Goal: Complete application form: Complete application form

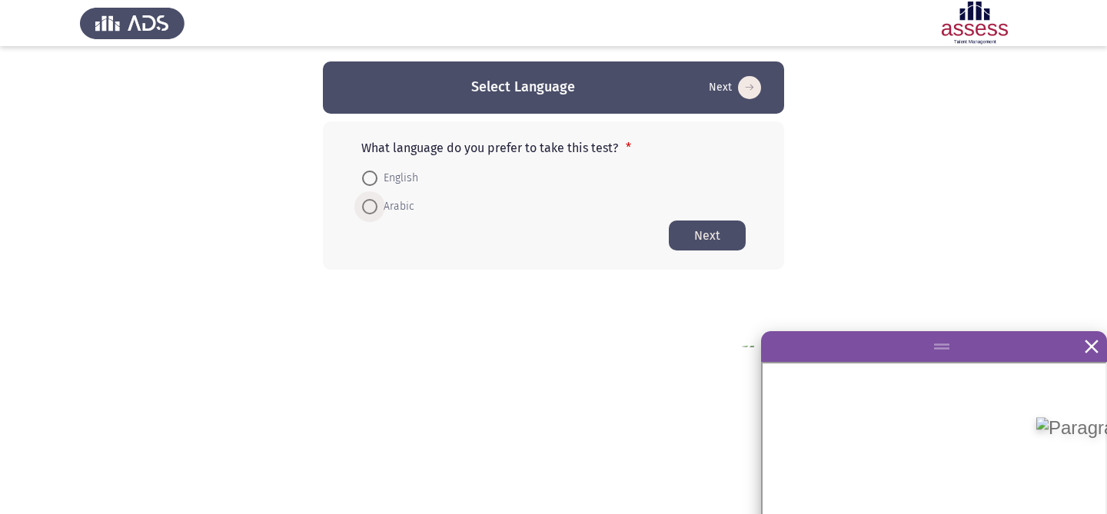
click at [376, 208] on span at bounding box center [369, 206] width 15 height 15
click at [376, 208] on input "Arabic" at bounding box center [369, 206] width 15 height 15
radio input "true"
click at [726, 231] on button "Next" at bounding box center [707, 235] width 77 height 30
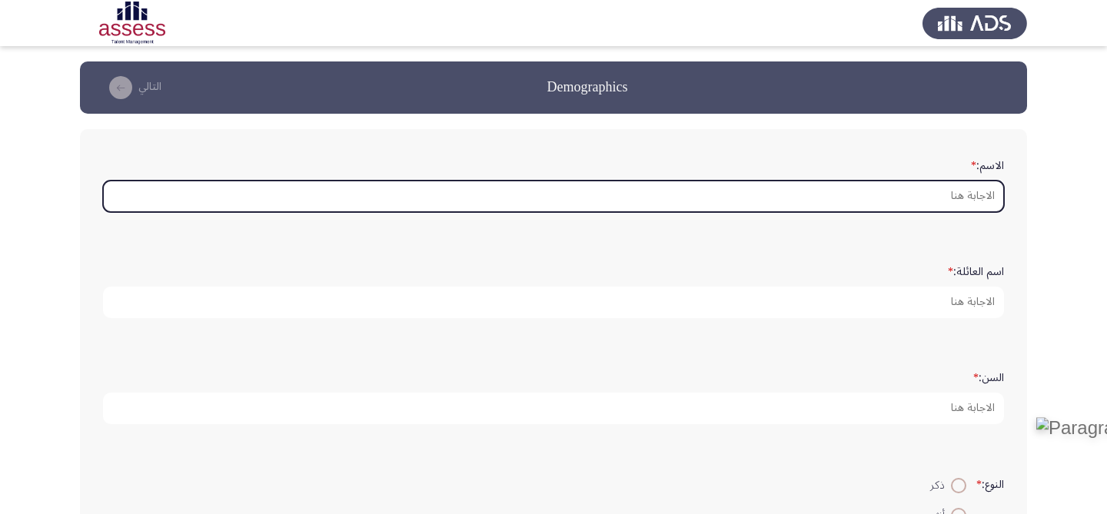
click at [967, 194] on input "الاسم: *" at bounding box center [553, 197] width 901 height 32
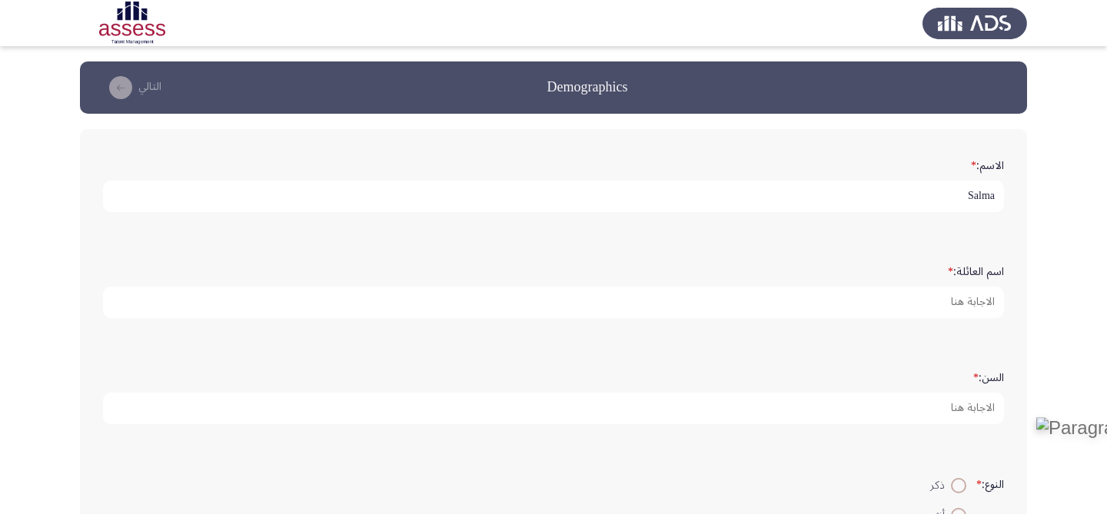
type input "Salma"
type input "Sheiha"
type input "1"
click at [124, 99] on button "التالي" at bounding box center [132, 87] width 68 height 25
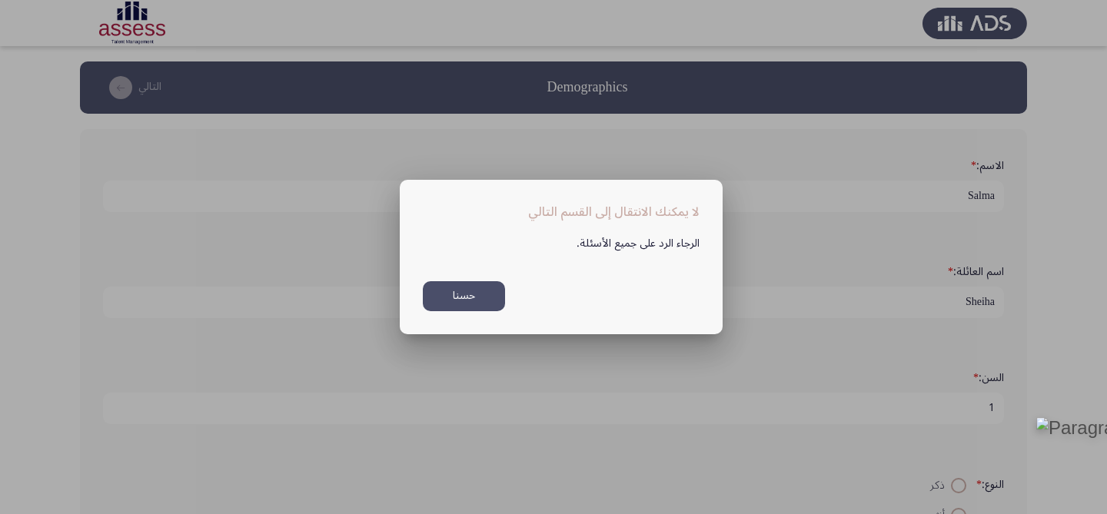
click at [487, 293] on button "حسنا" at bounding box center [464, 296] width 82 height 30
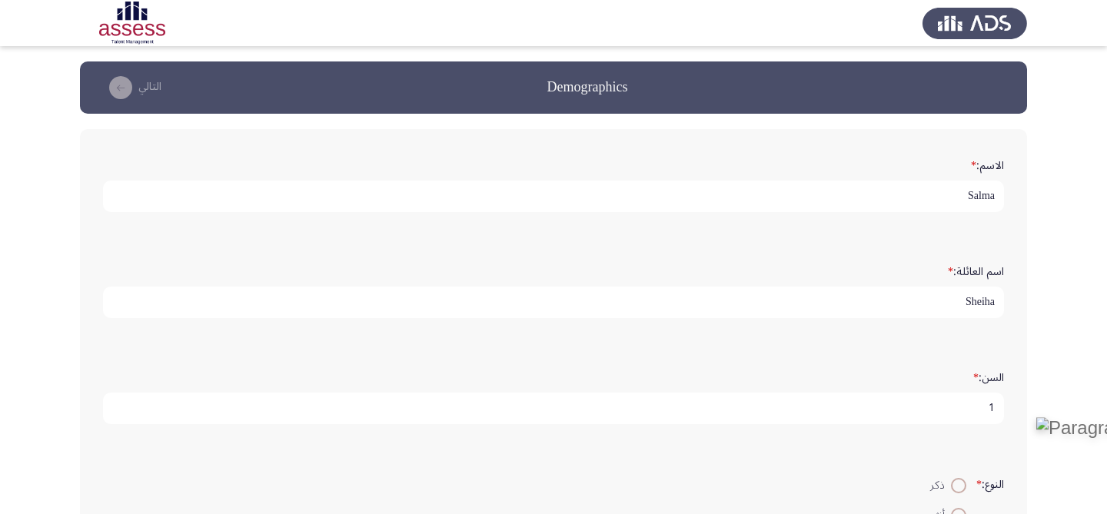
click at [957, 25] on img at bounding box center [975, 23] width 105 height 43
click at [124, 25] on img at bounding box center [132, 23] width 105 height 43
click at [604, 141] on div "الاسم: * Salma" at bounding box center [553, 182] width 917 height 106
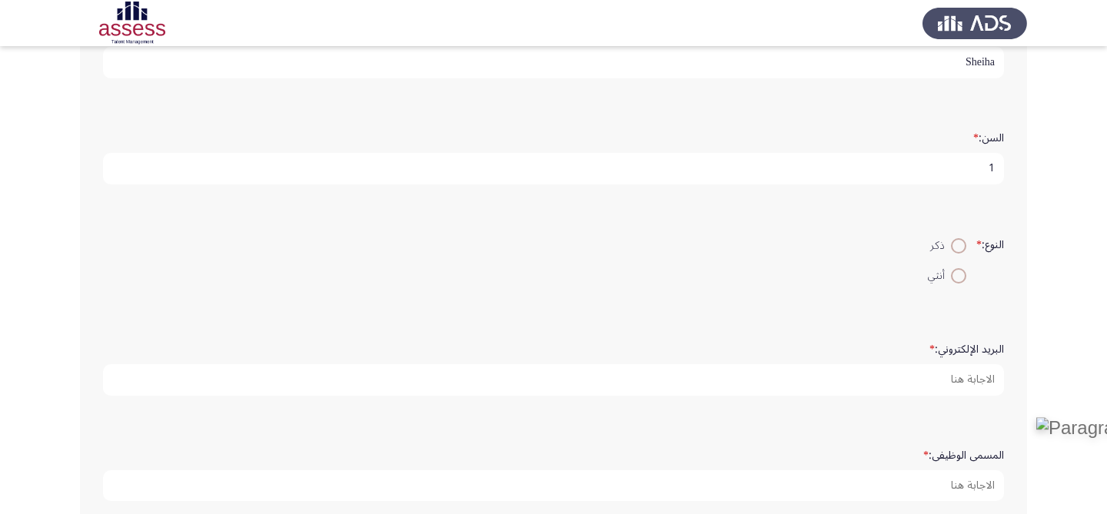
scroll to position [324, 0]
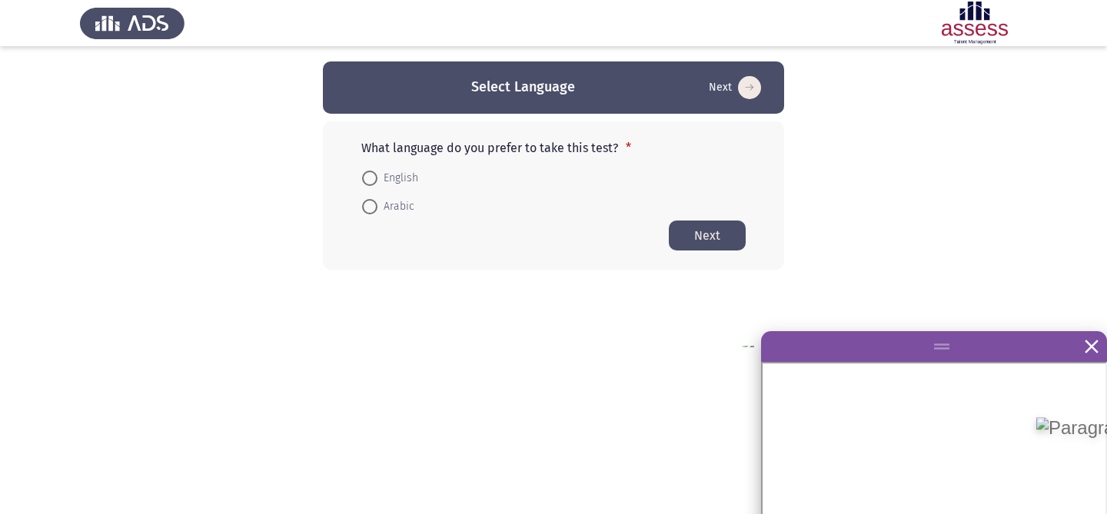
click at [371, 172] on span at bounding box center [369, 178] width 15 height 15
click at [371, 172] on input "English" at bounding box center [369, 178] width 15 height 15
radio input "true"
click at [715, 229] on button "Next" at bounding box center [707, 235] width 77 height 30
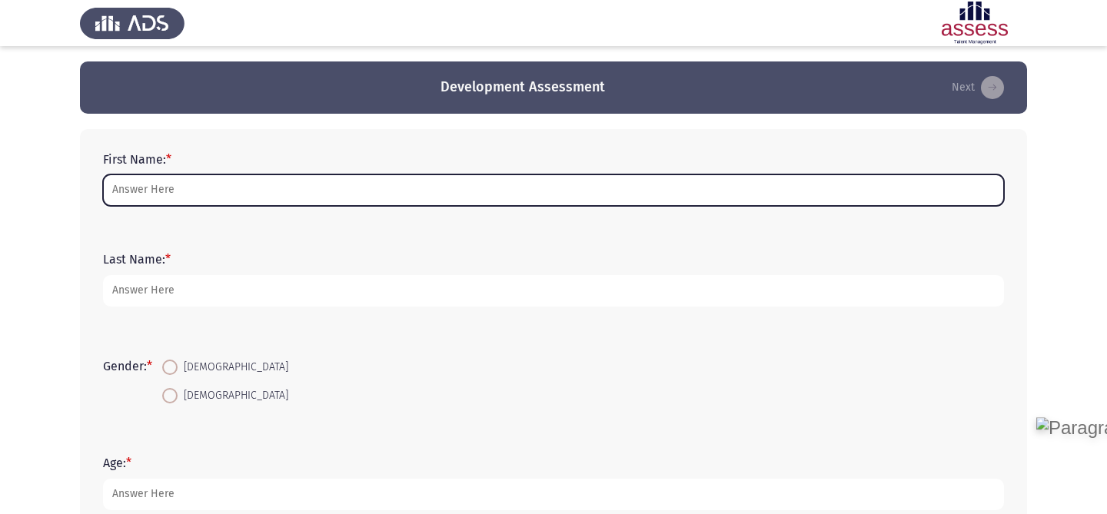
click at [481, 195] on input "First Name: *" at bounding box center [553, 191] width 901 height 32
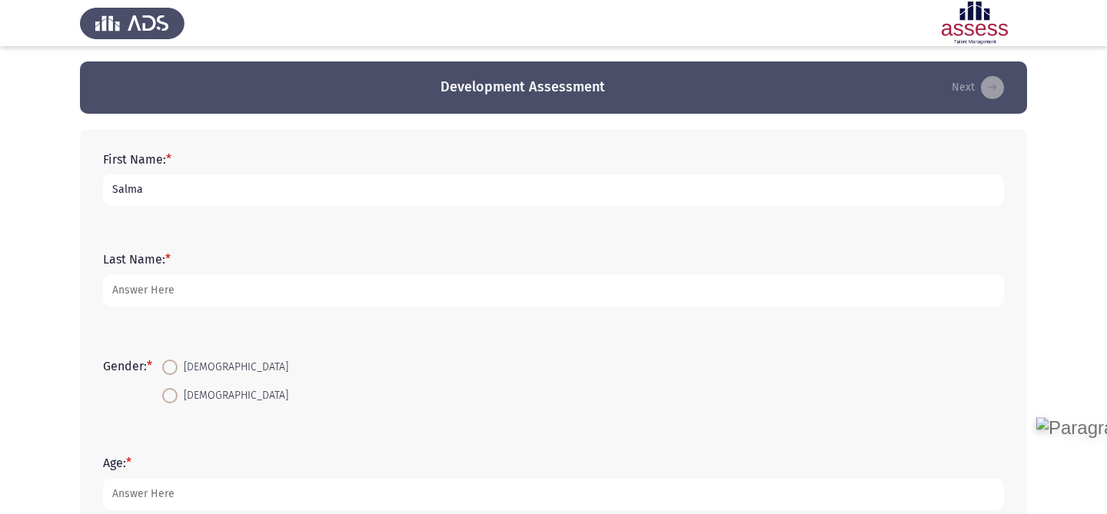
type input "Salma"
type input "Sheiha"
click at [162, 360] on input "Female" at bounding box center [169, 367] width 15 height 15
radio input "true"
type input "33"
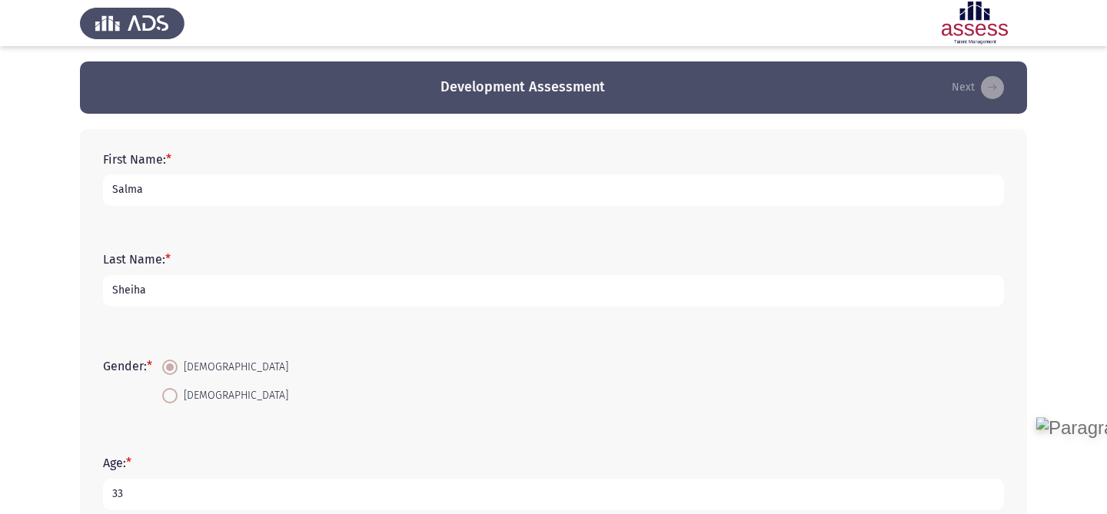
scroll to position [338, 0]
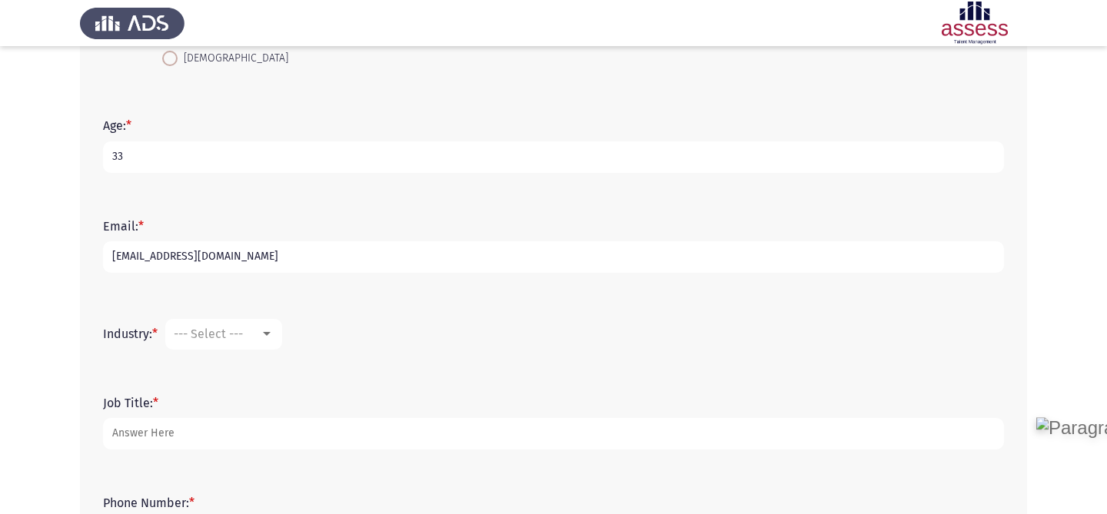
type input "salma.sheiha@hotmail.com"
click at [258, 326] on mat-select "Hospitality" at bounding box center [223, 334] width 117 height 31
click at [267, 338] on div at bounding box center [267, 334] width 14 height 12
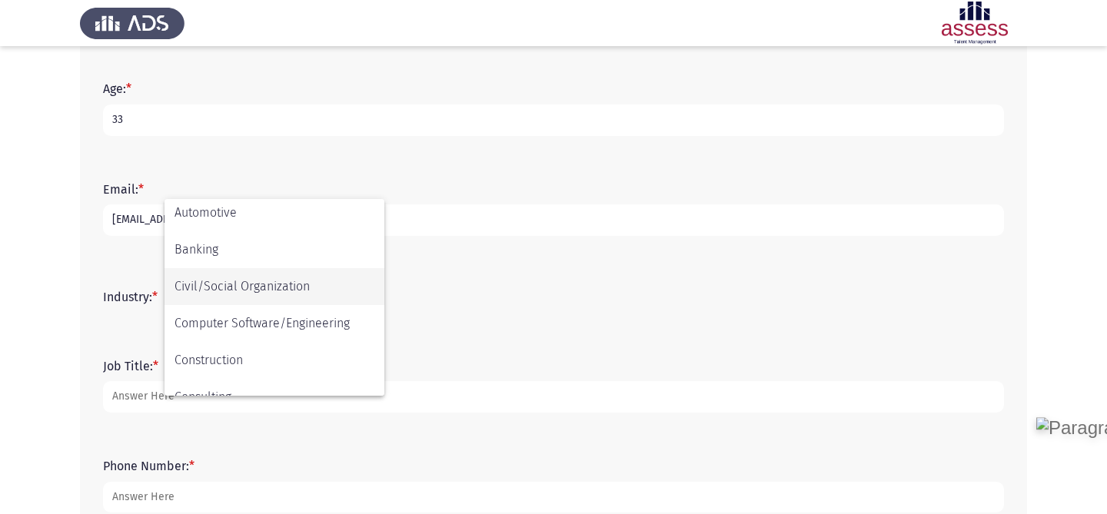
scroll to position [117, 0]
click at [296, 314] on span "Computer Software/Engineering" at bounding box center [275, 322] width 200 height 37
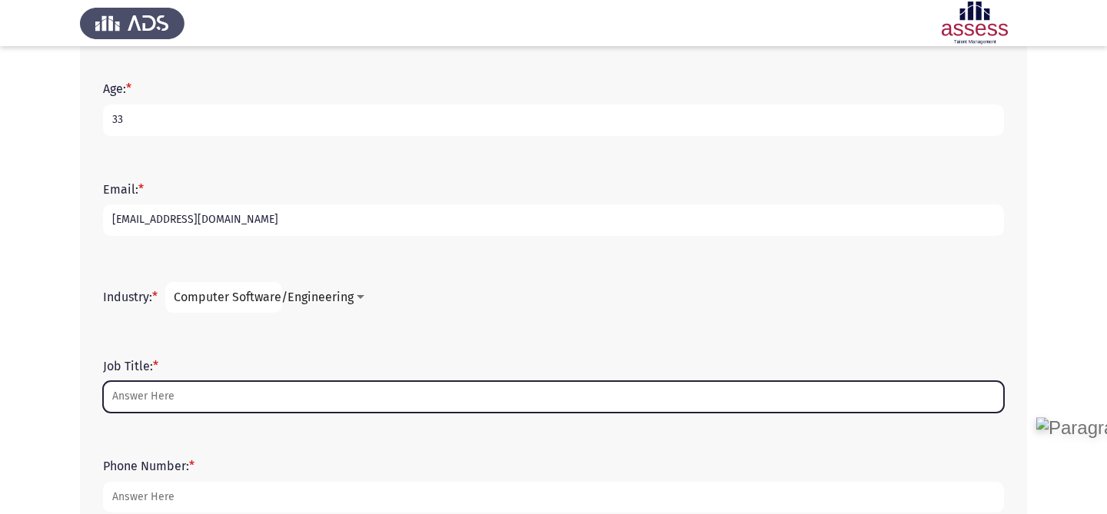
click at [252, 401] on input "Job Title: *" at bounding box center [553, 397] width 901 height 32
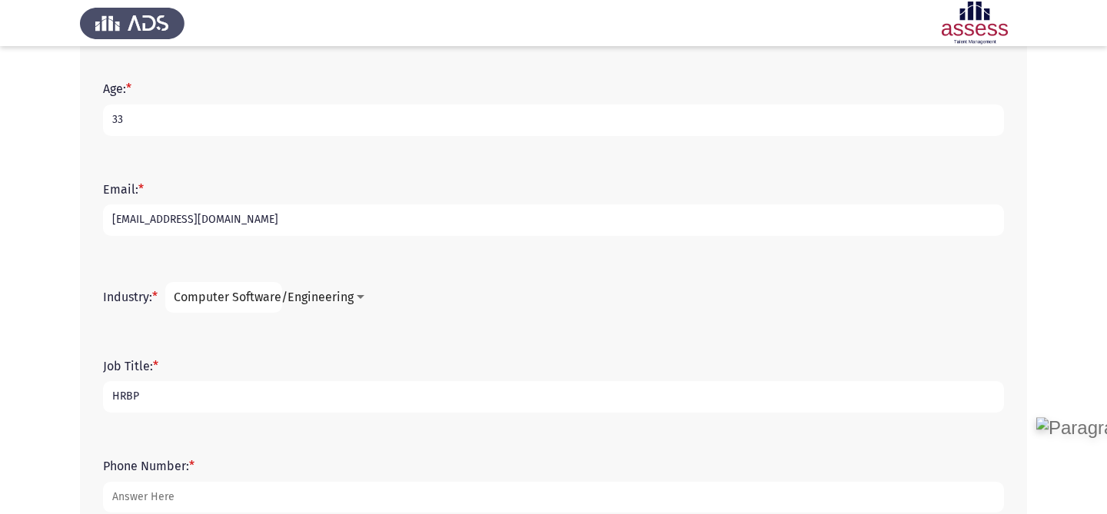
scroll to position [473, 0]
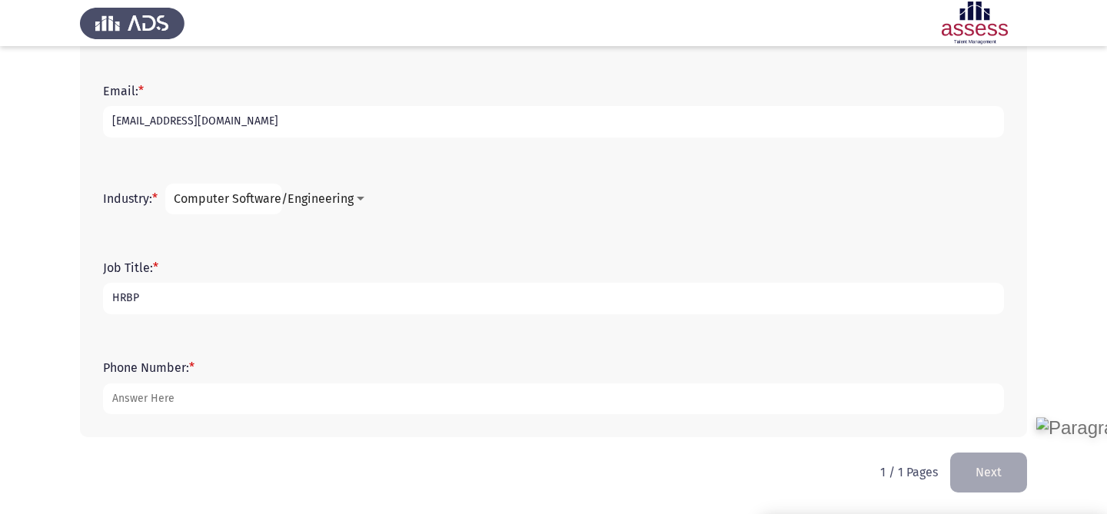
type input "HRBP"
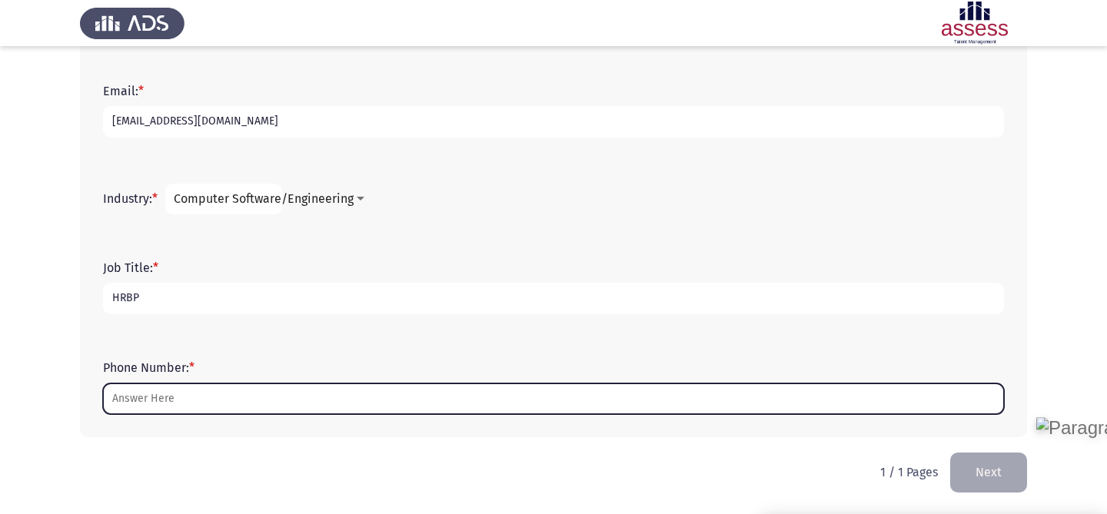
click at [151, 401] on input "Phone Number: *" at bounding box center [553, 400] width 901 height 32
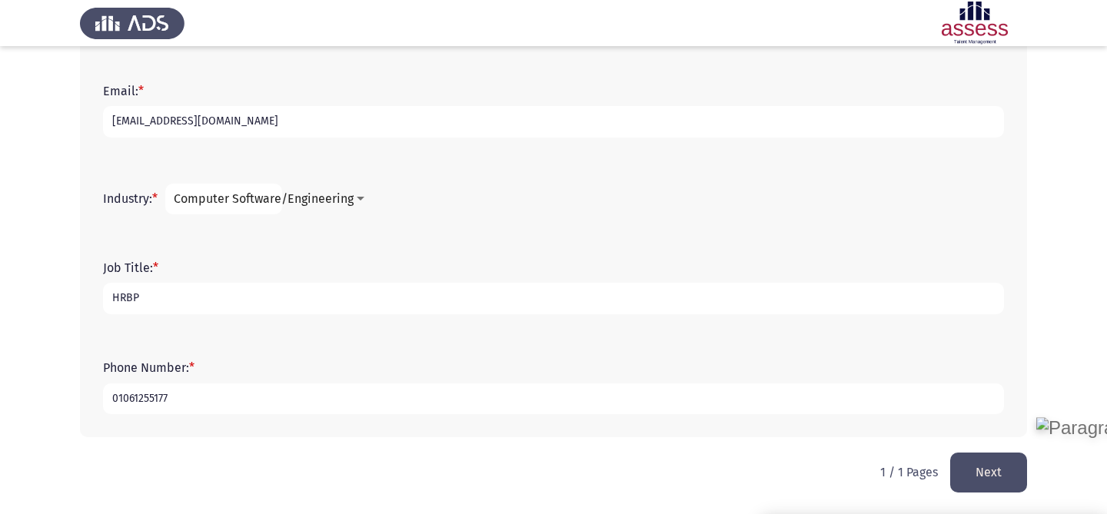
type input "01061255177"
click at [115, 298] on input "HRBP" at bounding box center [553, 299] width 901 height 32
click at [995, 473] on button "Next" at bounding box center [988, 472] width 77 height 39
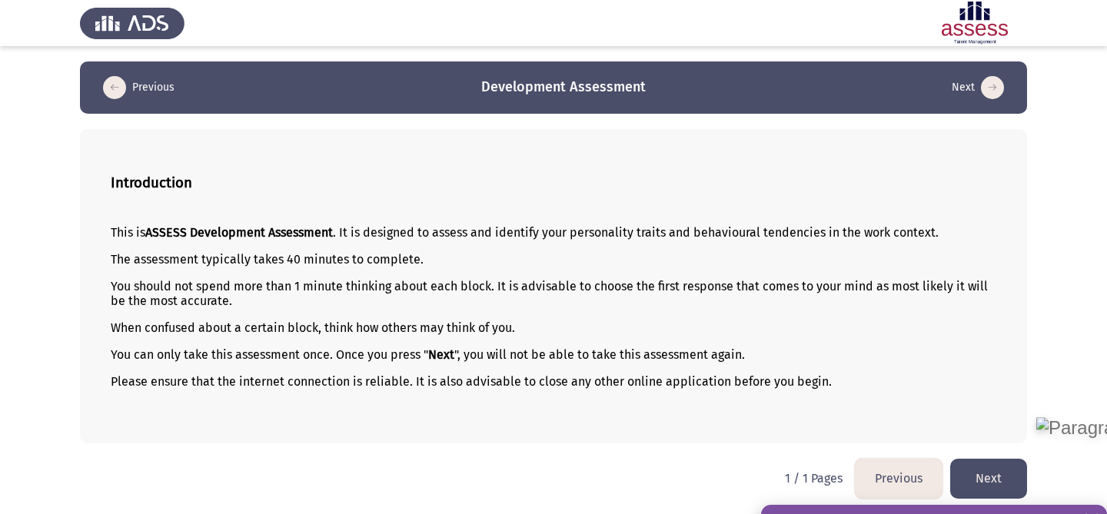
scroll to position [0, 0]
click at [979, 474] on button "Next" at bounding box center [988, 478] width 77 height 39
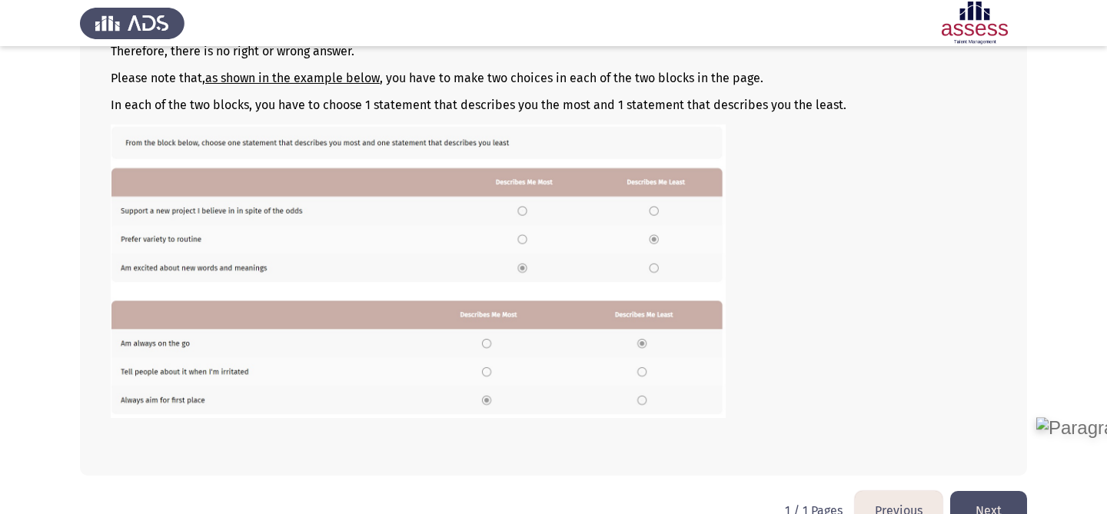
scroll to position [240, 0]
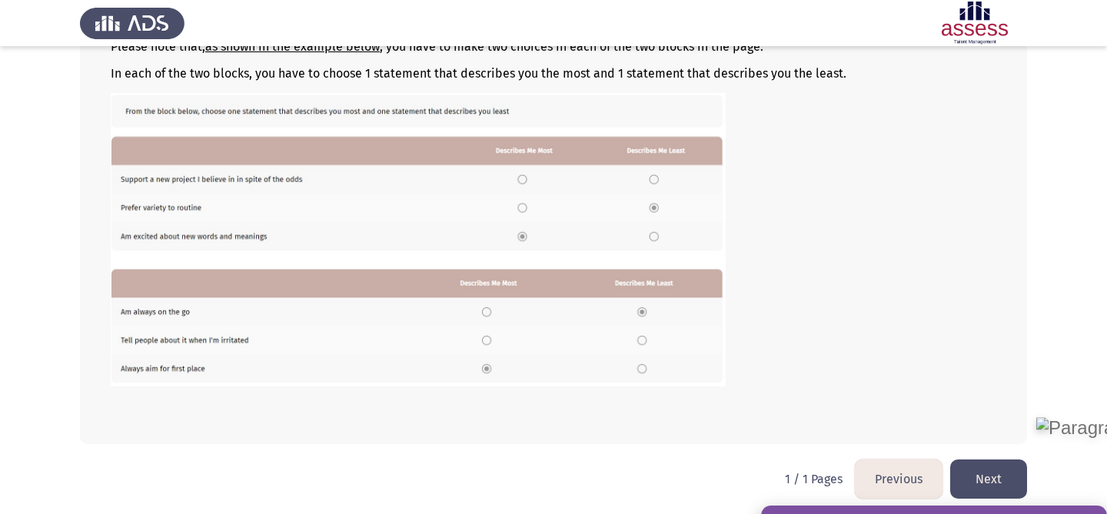
click at [991, 486] on button "Next" at bounding box center [988, 479] width 77 height 39
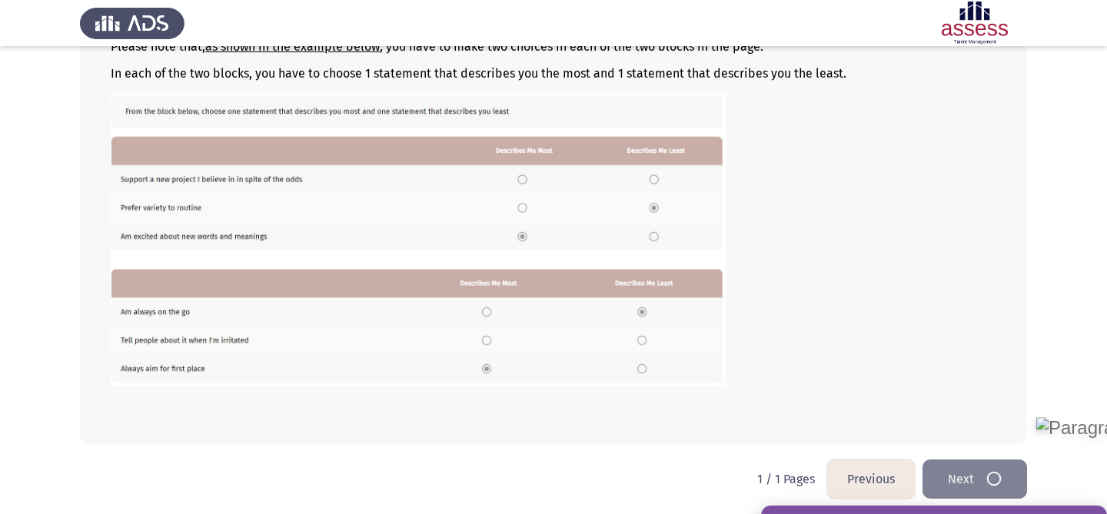
scroll to position [0, 0]
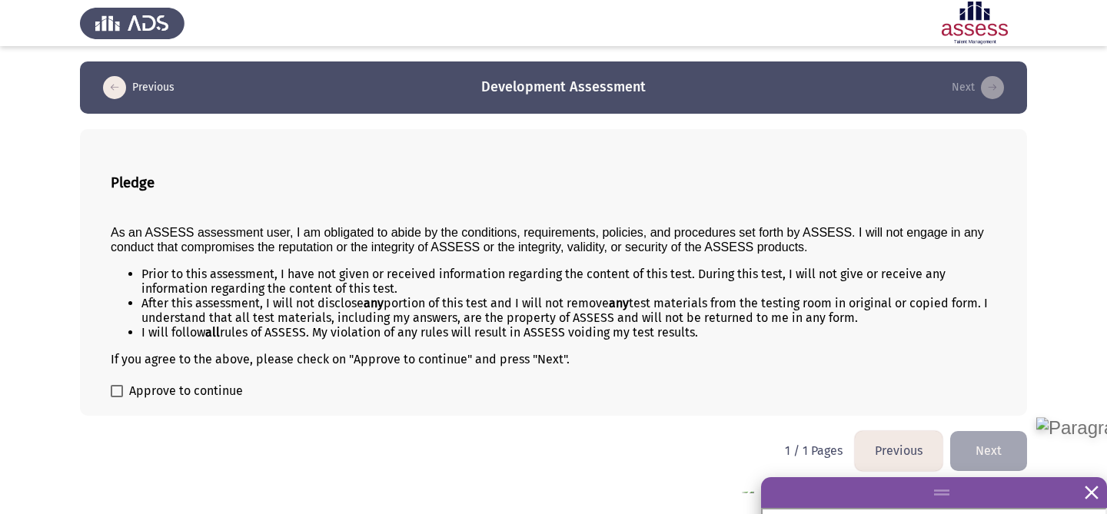
click at [116, 388] on span at bounding box center [117, 391] width 12 height 12
click at [116, 398] on input "Approve to continue" at bounding box center [116, 398] width 1 height 1
checkbox input "true"
click at [975, 449] on button "Next" at bounding box center [988, 450] width 77 height 39
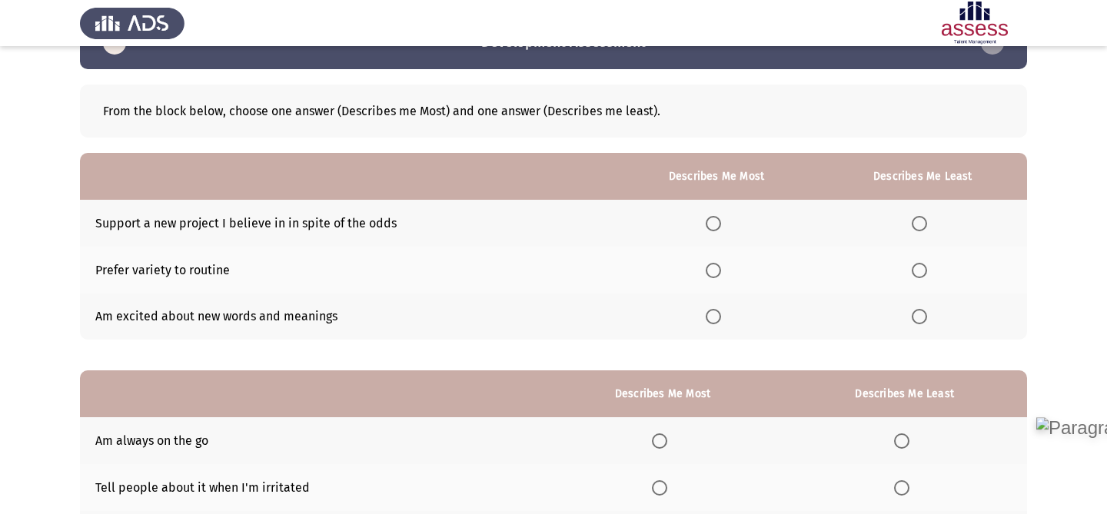
scroll to position [47, 0]
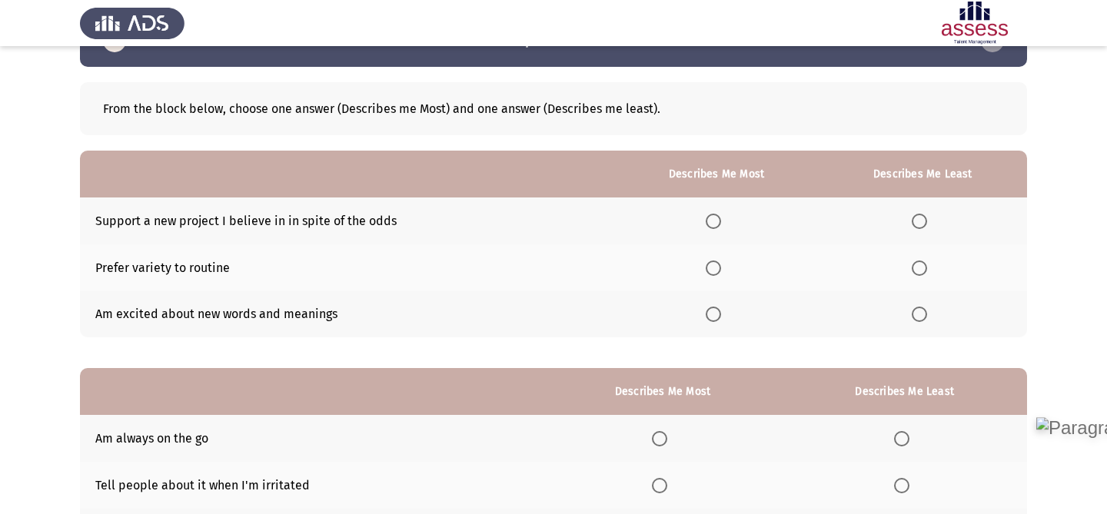
click at [922, 268] on span "Select an option" at bounding box center [919, 268] width 15 height 15
click at [922, 268] on input "Select an option" at bounding box center [919, 268] width 15 height 15
click at [714, 217] on span "Select an option" at bounding box center [713, 221] width 15 height 15
click at [714, 217] on input "Select an option" at bounding box center [713, 221] width 15 height 15
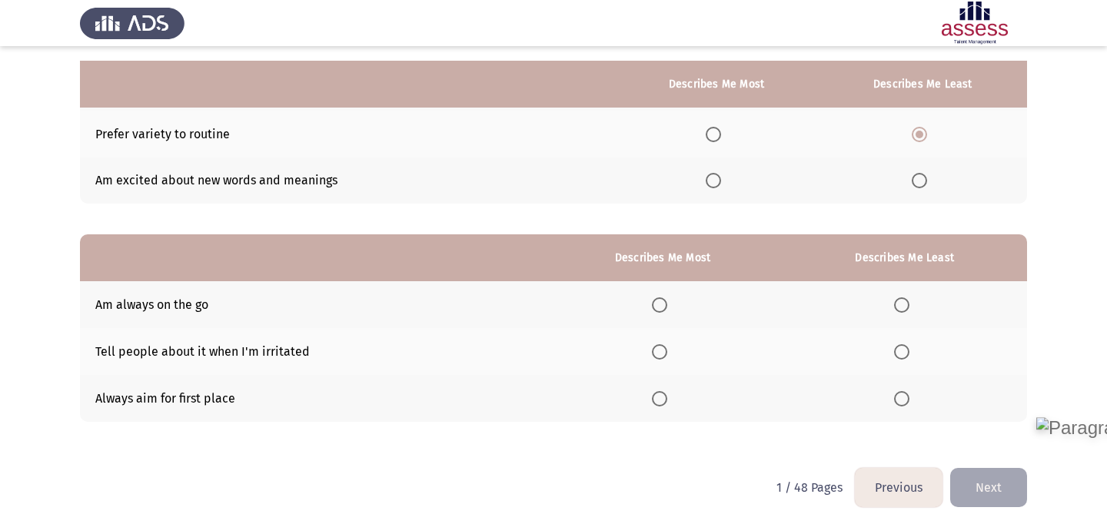
scroll to position [195, 0]
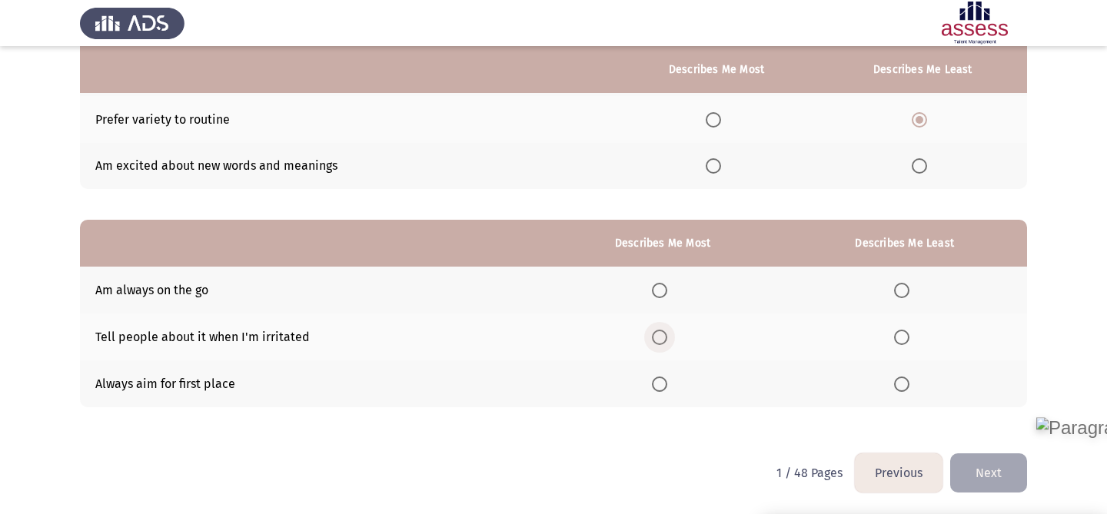
click at [662, 338] on span "Select an option" at bounding box center [659, 337] width 15 height 15
click at [662, 338] on input "Select an option" at bounding box center [659, 337] width 15 height 15
click at [905, 381] on span "Select an option" at bounding box center [901, 384] width 15 height 15
click at [905, 381] on input "Select an option" at bounding box center [901, 384] width 15 height 15
click at [1006, 467] on button "Next" at bounding box center [988, 473] width 77 height 39
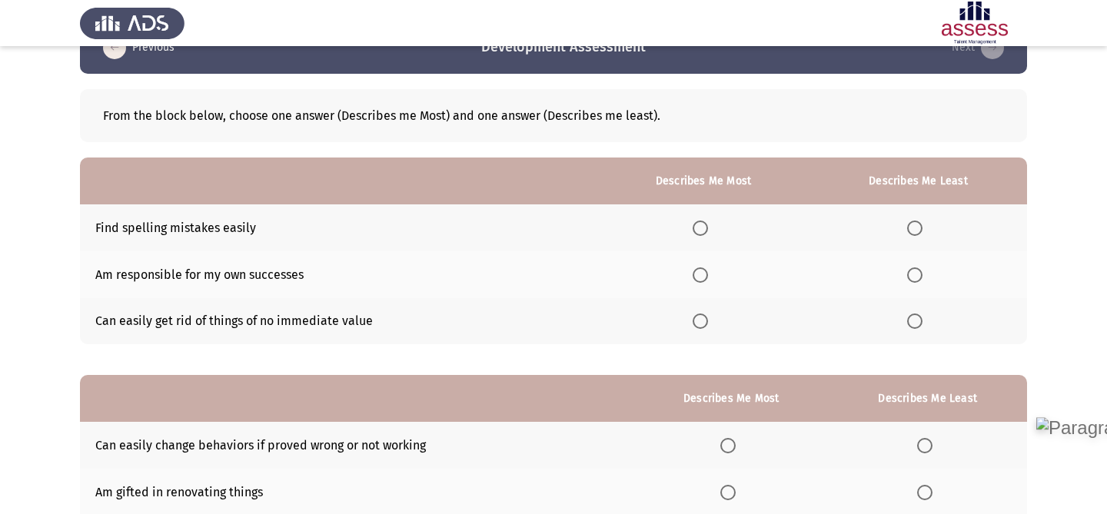
scroll to position [58, 0]
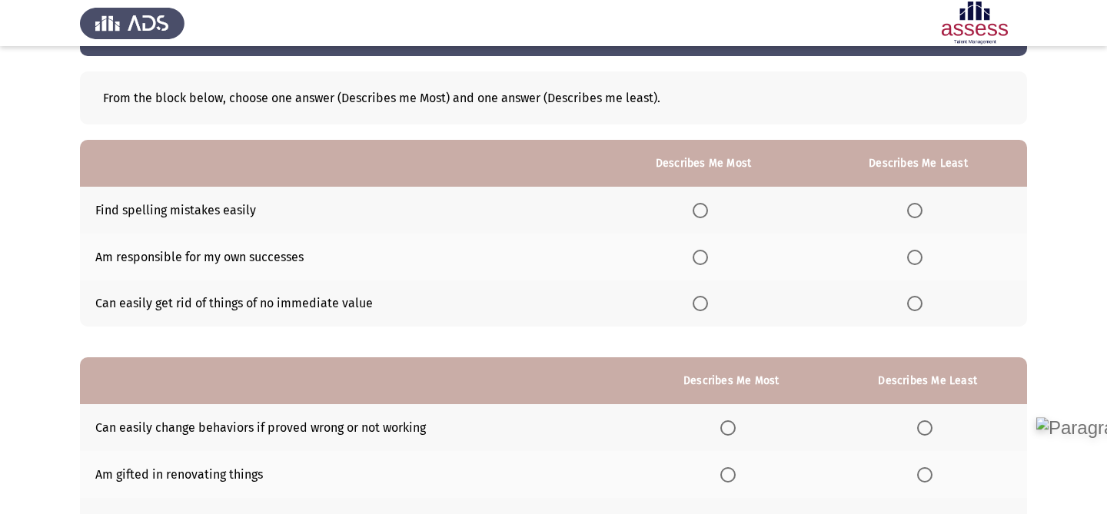
click at [918, 218] on th at bounding box center [919, 210] width 218 height 47
click at [915, 208] on span "Select an option" at bounding box center [914, 210] width 15 height 15
click at [915, 208] on input "Select an option" at bounding box center [914, 210] width 15 height 15
click at [705, 254] on span "Select an option" at bounding box center [700, 257] width 15 height 15
click at [705, 254] on input "Select an option" at bounding box center [700, 257] width 15 height 15
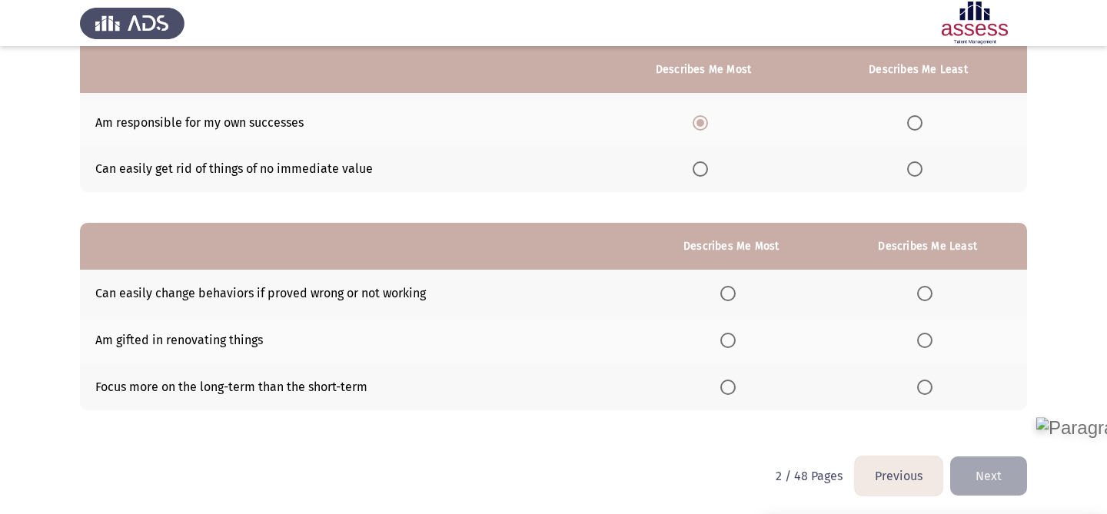
scroll to position [195, 0]
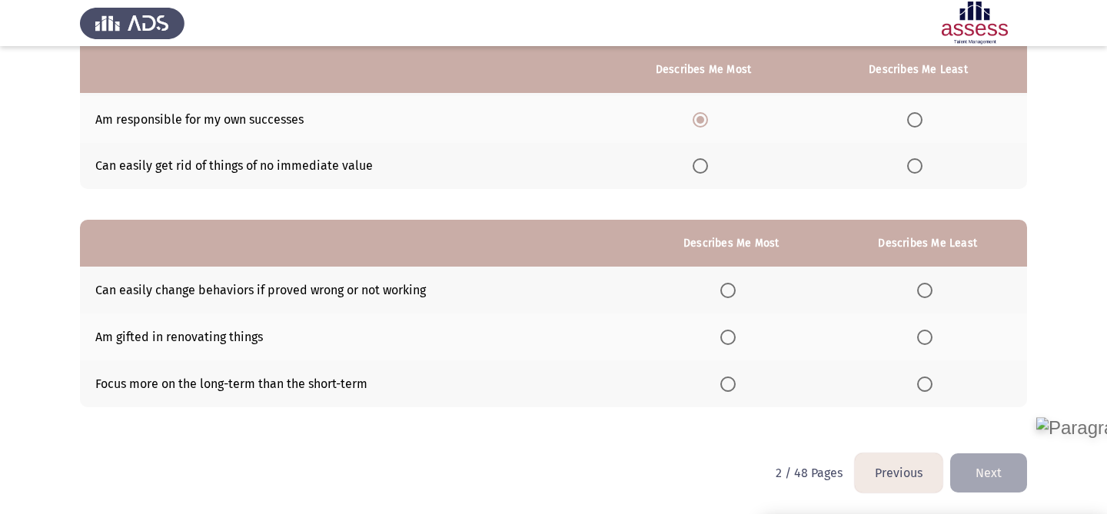
click at [914, 338] on th at bounding box center [927, 337] width 199 height 47
click at [937, 332] on label "Select an option" at bounding box center [928, 337] width 22 height 15
click at [933, 332] on input "Select an option" at bounding box center [924, 337] width 15 height 15
click at [729, 283] on span "Select an option" at bounding box center [727, 290] width 15 height 15
click at [729, 283] on input "Select an option" at bounding box center [727, 290] width 15 height 15
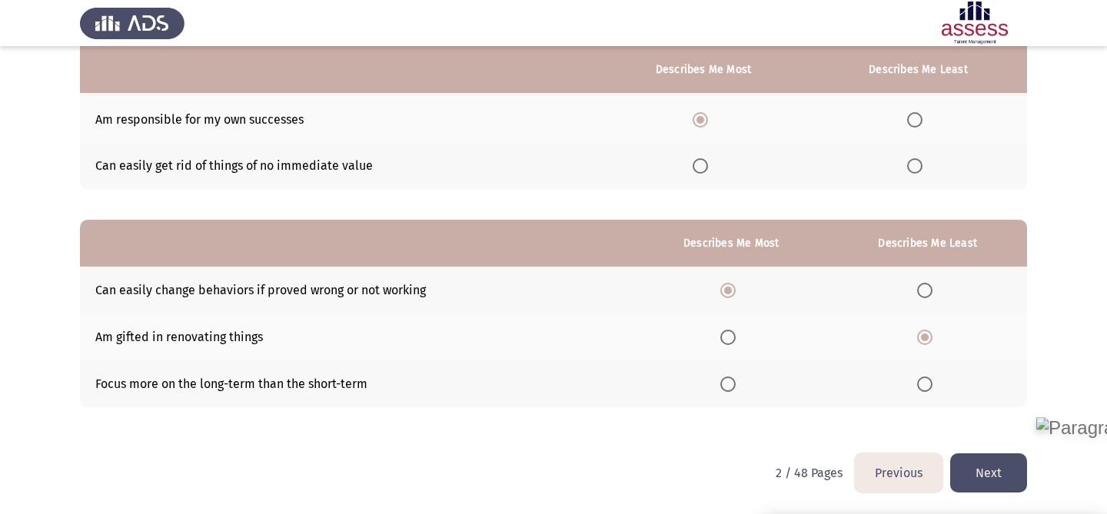
click at [977, 461] on button "Next" at bounding box center [988, 473] width 77 height 39
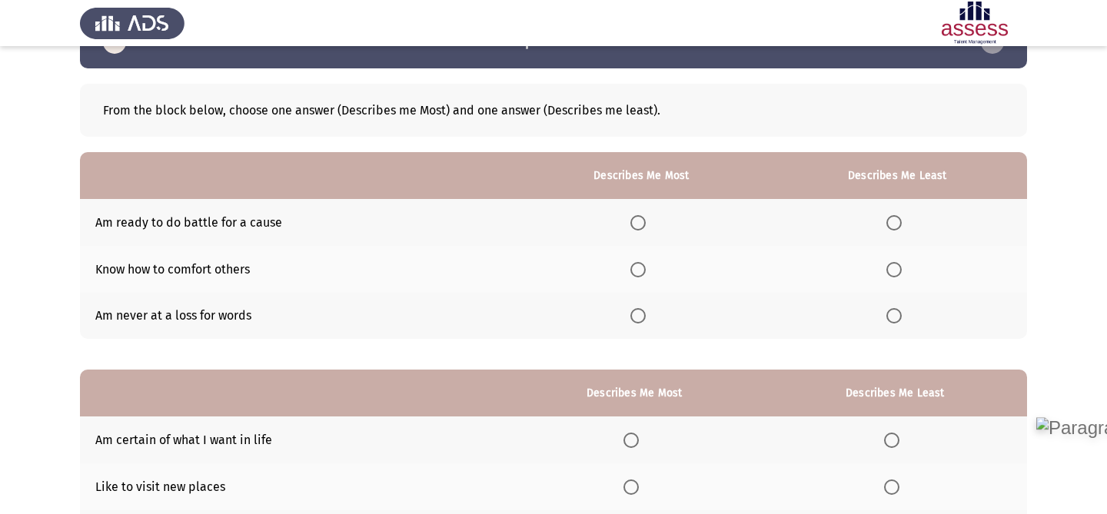
scroll to position [0, 0]
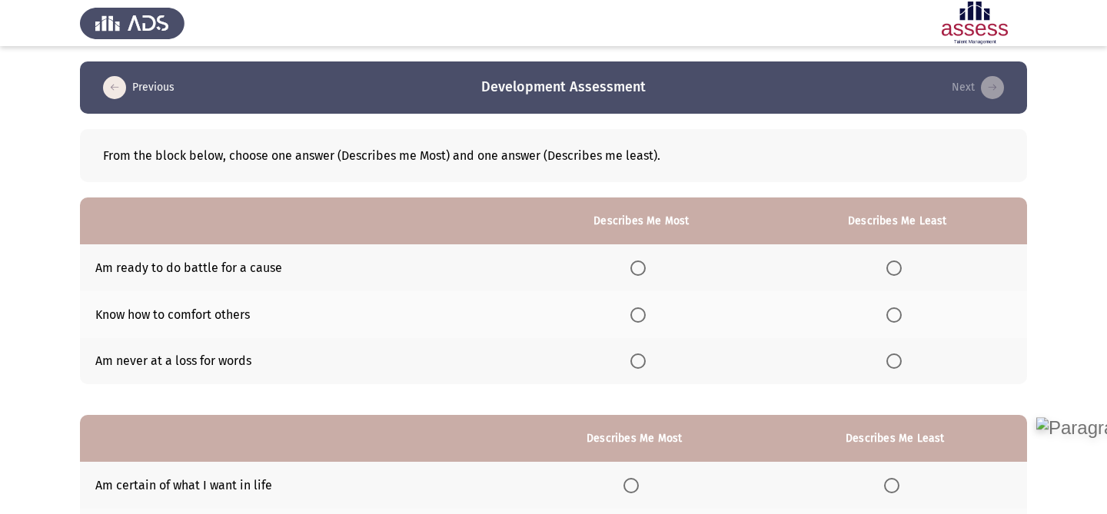
click at [897, 365] on span "Select an option" at bounding box center [894, 361] width 15 height 15
click at [897, 365] on input "Select an option" at bounding box center [894, 361] width 15 height 15
click at [641, 318] on span "Select an option" at bounding box center [638, 315] width 15 height 15
click at [641, 318] on input "Select an option" at bounding box center [638, 315] width 15 height 15
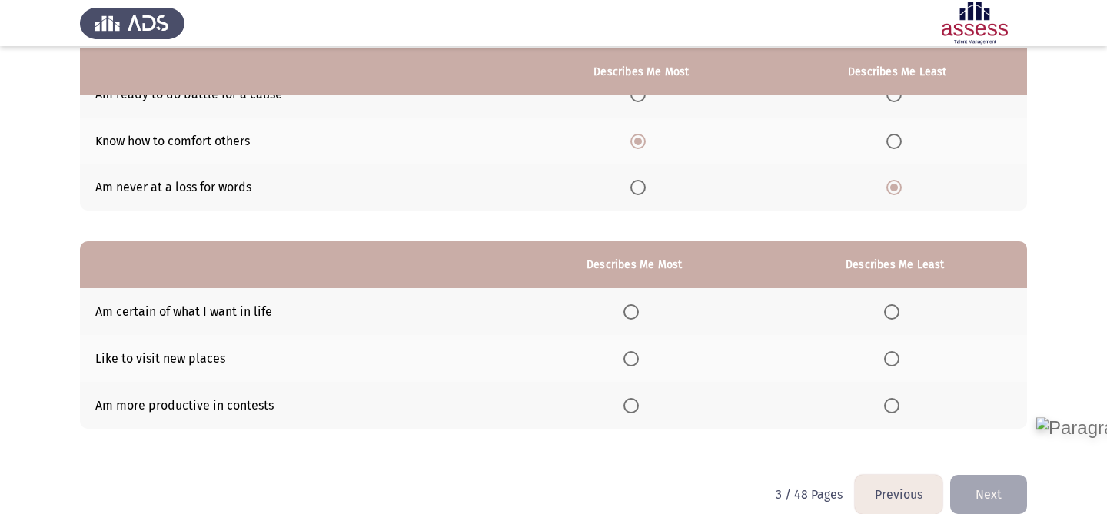
scroll to position [181, 0]
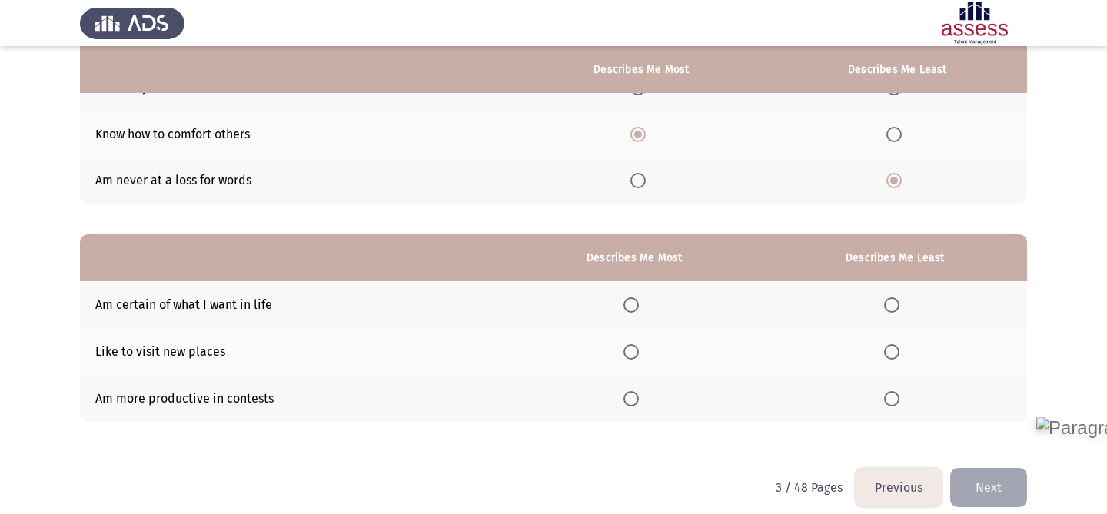
click at [638, 308] on span "Select an option" at bounding box center [631, 305] width 15 height 15
click at [638, 308] on input "Select an option" at bounding box center [631, 305] width 15 height 15
click at [896, 357] on span "Select an option" at bounding box center [891, 351] width 15 height 15
click at [896, 357] on input "Select an option" at bounding box center [891, 351] width 15 height 15
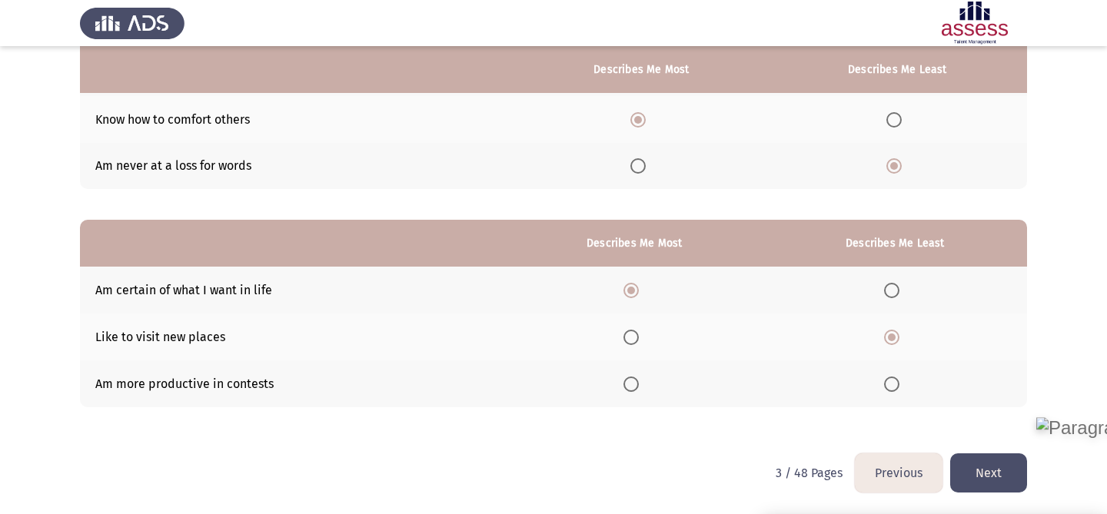
click at [995, 480] on button "Next" at bounding box center [988, 473] width 77 height 39
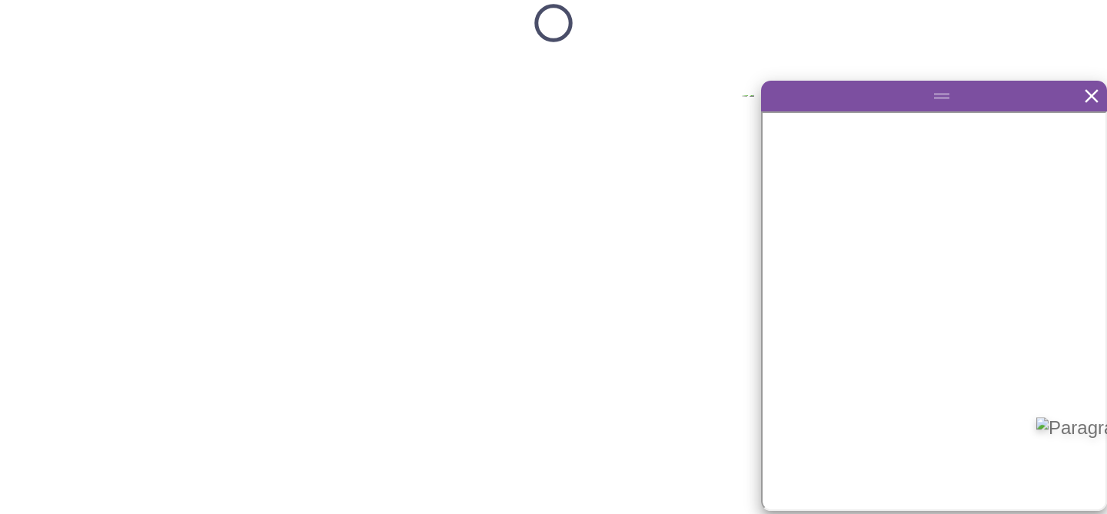
scroll to position [0, 0]
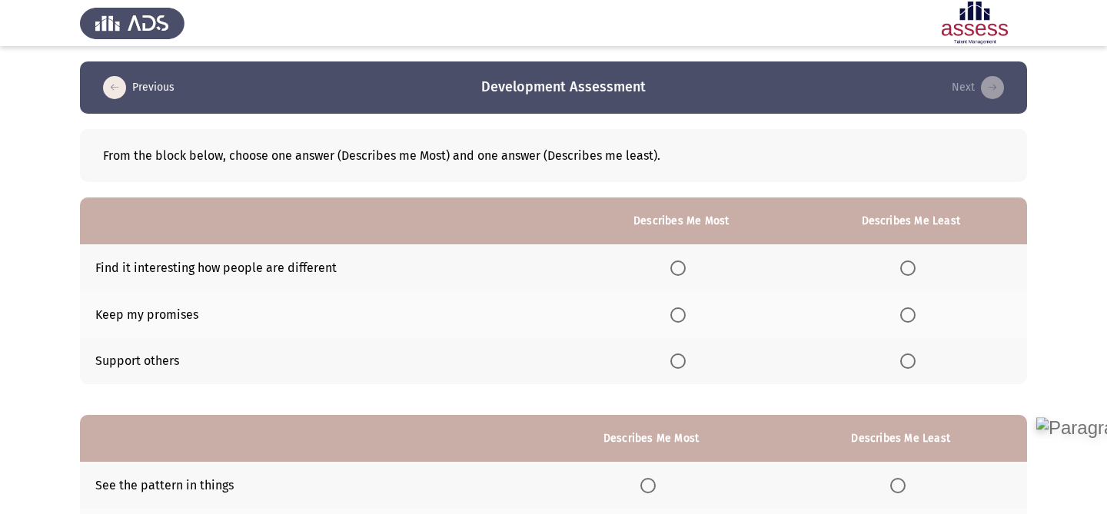
click at [686, 308] on span "Select an option" at bounding box center [677, 315] width 15 height 15
click at [686, 308] on input "Select an option" at bounding box center [677, 315] width 15 height 15
click at [903, 265] on span "Select an option" at bounding box center [907, 268] width 15 height 15
click at [903, 265] on input "Select an option" at bounding box center [907, 268] width 15 height 15
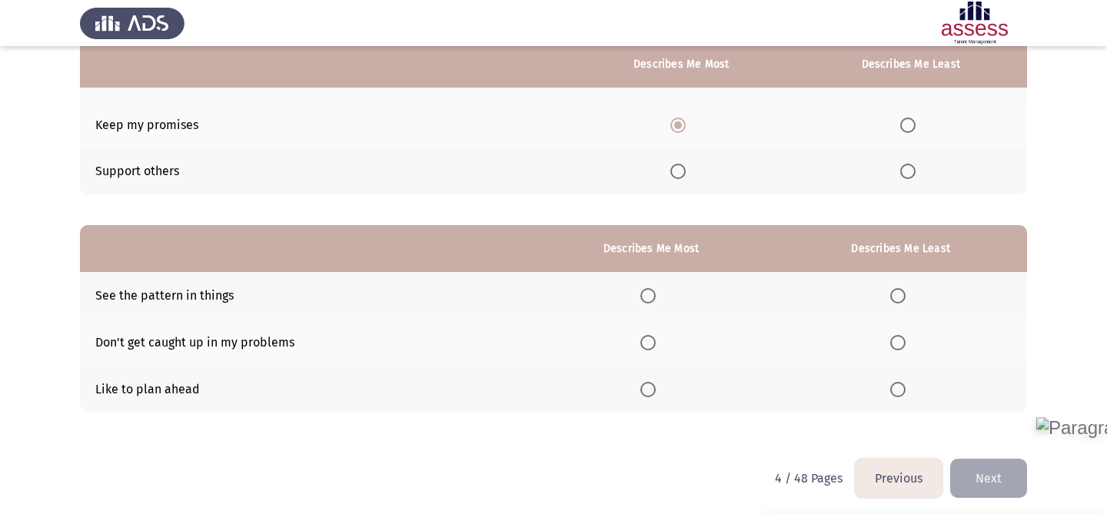
scroll to position [195, 0]
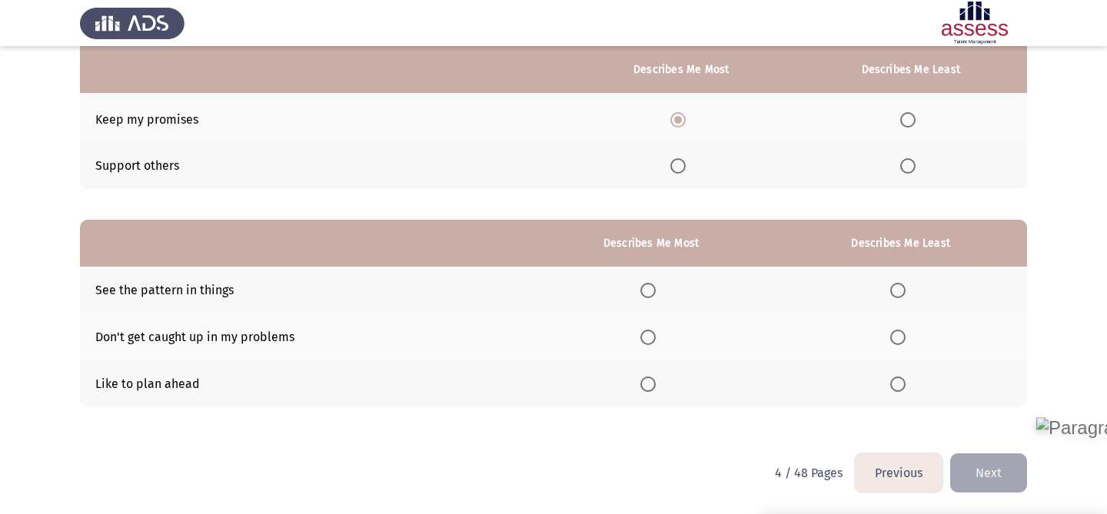
click at [653, 381] on span "Select an option" at bounding box center [647, 384] width 15 height 15
click at [653, 381] on input "Select an option" at bounding box center [647, 384] width 15 height 15
click at [903, 348] on th at bounding box center [900, 337] width 253 height 47
click at [903, 300] on th at bounding box center [900, 290] width 253 height 47
click at [903, 294] on span "Select an option" at bounding box center [897, 290] width 15 height 15
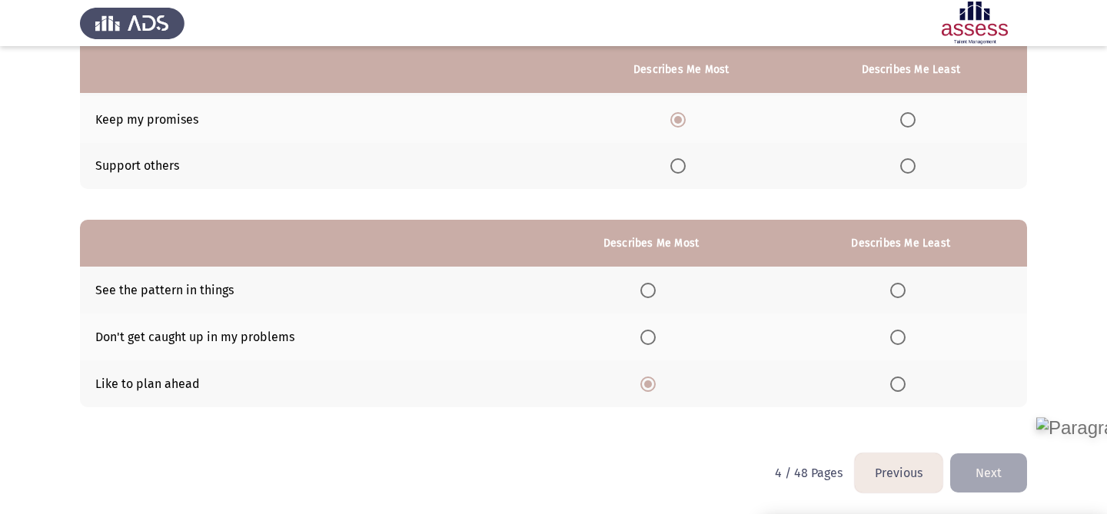
click at [903, 294] on input "Select an option" at bounding box center [897, 290] width 15 height 15
click at [981, 477] on button "Next" at bounding box center [988, 473] width 77 height 39
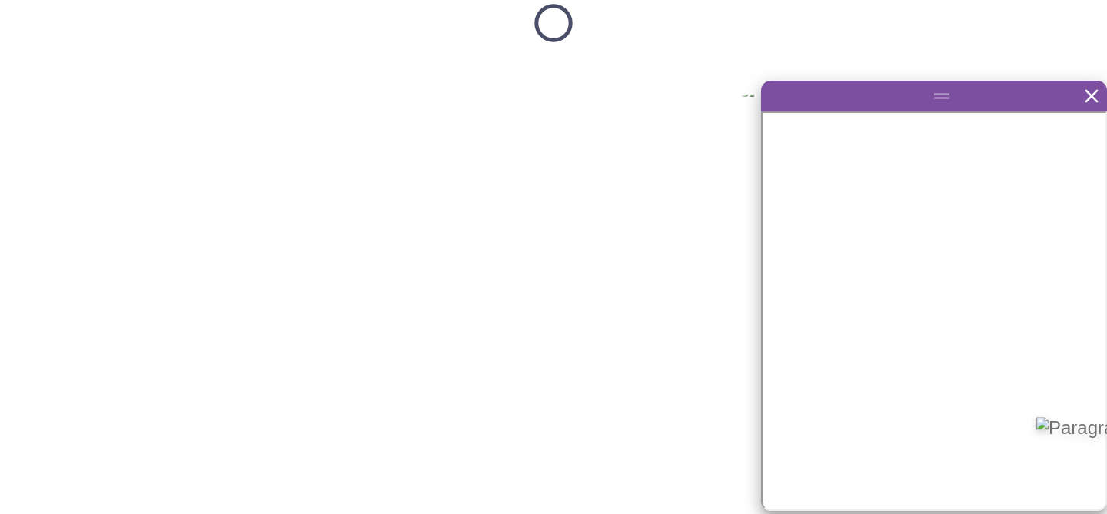
scroll to position [0, 0]
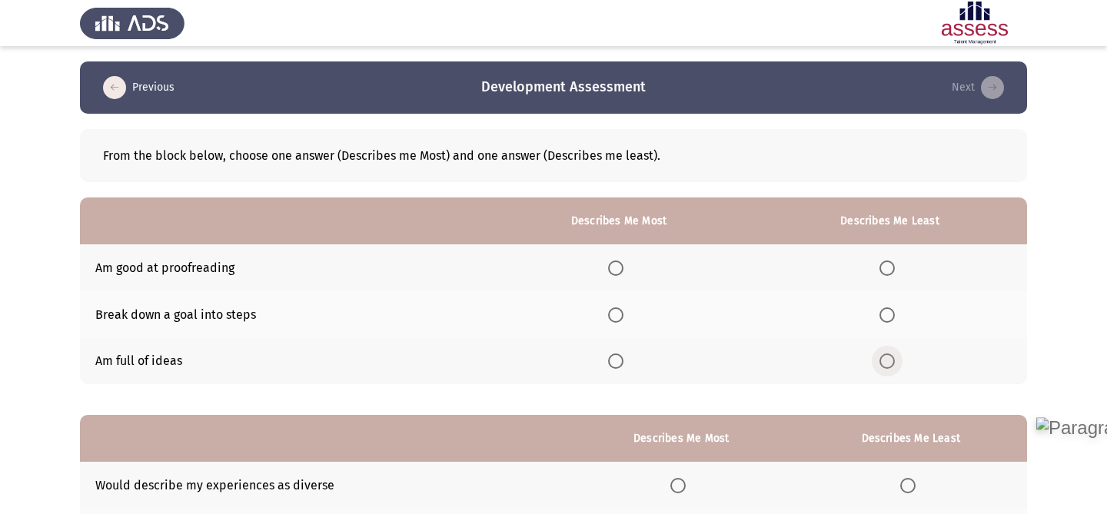
click at [894, 361] on span "Select an option" at bounding box center [887, 361] width 15 height 15
click at [894, 361] on input "Select an option" at bounding box center [887, 361] width 15 height 15
click at [622, 314] on span "Select an option" at bounding box center [615, 315] width 15 height 15
click at [622, 314] on input "Select an option" at bounding box center [615, 315] width 15 height 15
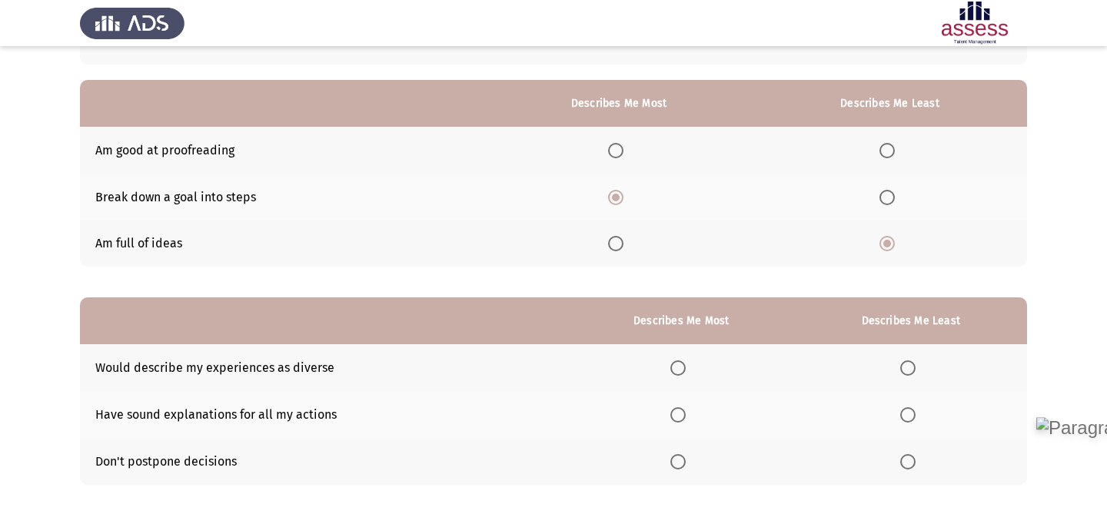
scroll to position [195, 0]
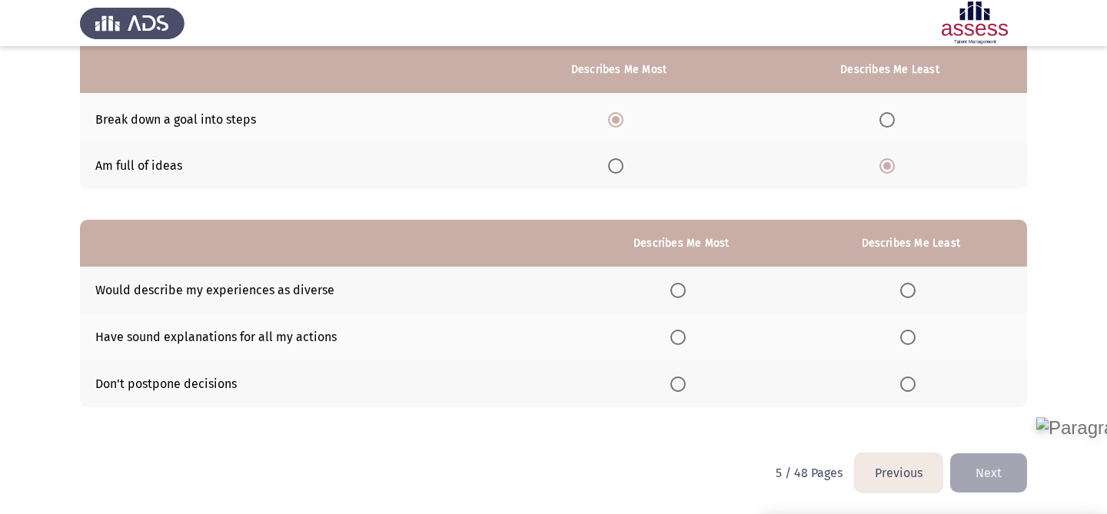
click at [686, 337] on span "Select an option" at bounding box center [677, 337] width 15 height 15
click at [686, 337] on input "Select an option" at bounding box center [677, 337] width 15 height 15
click at [915, 290] on span "Select an option" at bounding box center [907, 290] width 15 height 15
click at [915, 290] on input "Select an option" at bounding box center [907, 290] width 15 height 15
click at [976, 477] on button "Next" at bounding box center [988, 473] width 77 height 39
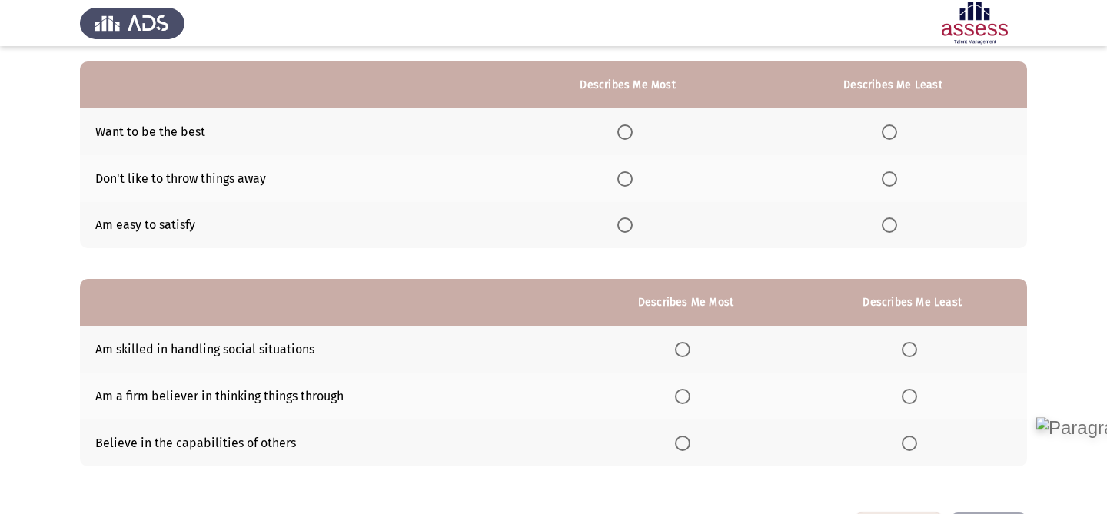
scroll to position [141, 0]
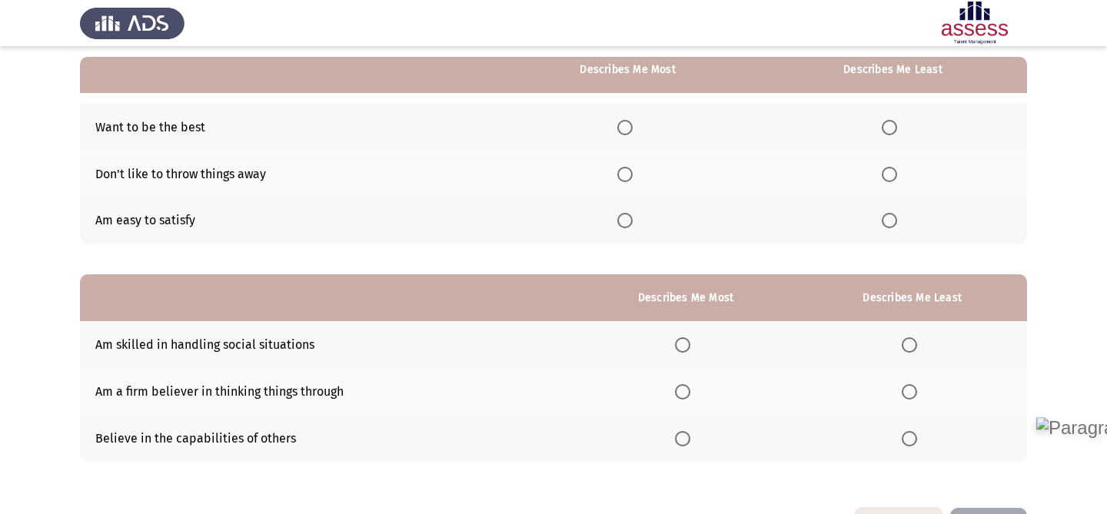
click at [620, 223] on th at bounding box center [627, 221] width 261 height 47
click at [627, 222] on span "Select an option" at bounding box center [624, 220] width 15 height 15
click at [627, 222] on input "Select an option" at bounding box center [624, 220] width 15 height 15
click at [888, 118] on th at bounding box center [893, 127] width 268 height 47
click at [897, 129] on span "Select an option" at bounding box center [889, 127] width 15 height 15
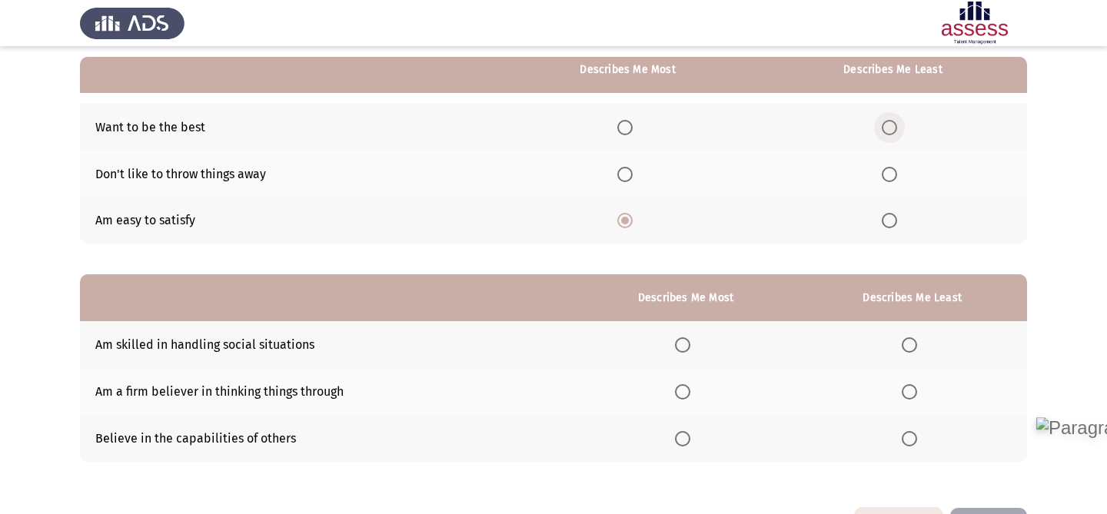
click at [897, 129] on input "Select an option" at bounding box center [889, 127] width 15 height 15
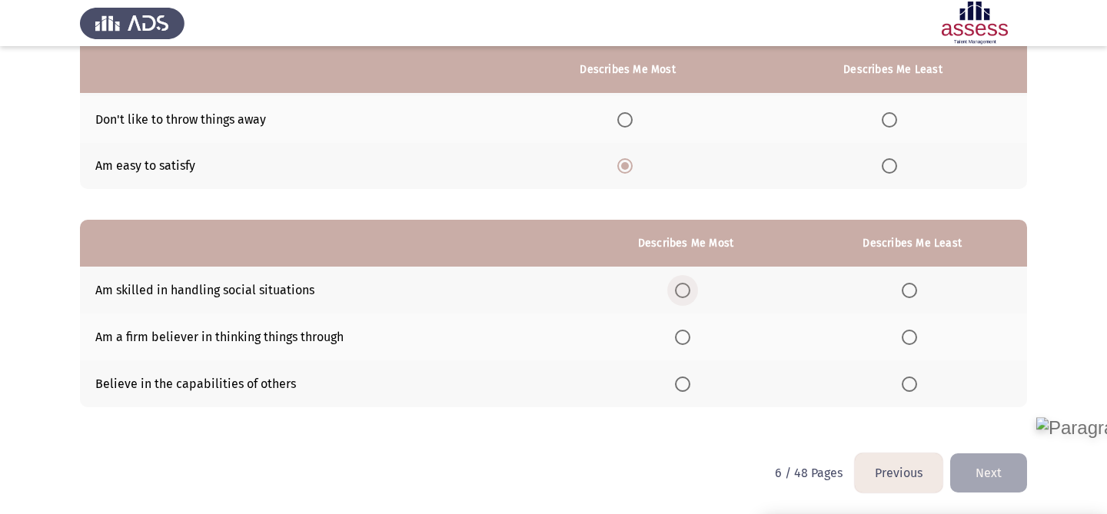
click at [687, 288] on span "Select an option" at bounding box center [682, 290] width 15 height 15
click at [687, 288] on input "Select an option" at bounding box center [682, 290] width 15 height 15
click at [914, 336] on span "Select an option" at bounding box center [909, 337] width 15 height 15
click at [914, 336] on input "Select an option" at bounding box center [909, 337] width 15 height 15
click at [985, 474] on button "Next" at bounding box center [988, 473] width 77 height 39
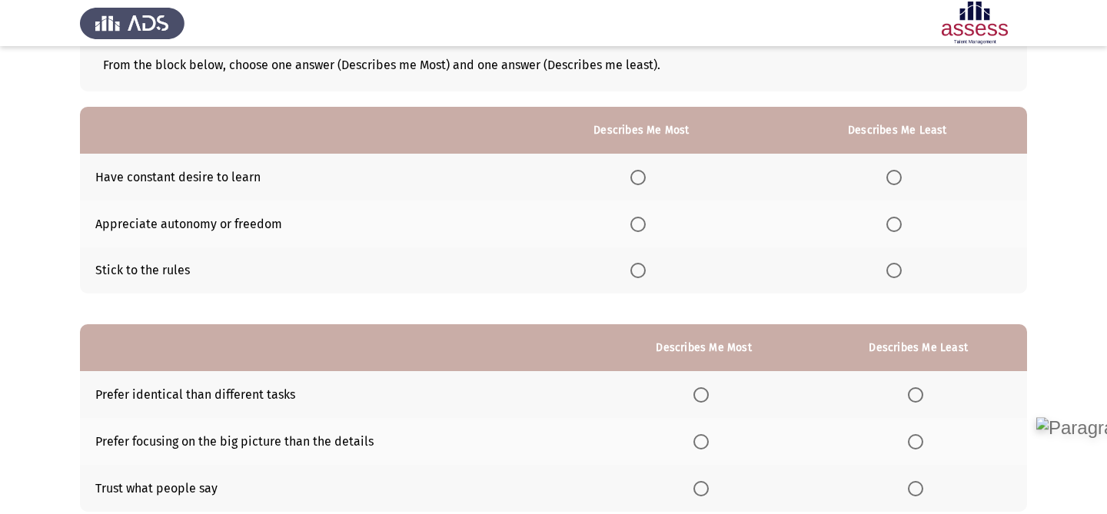
scroll to position [95, 0]
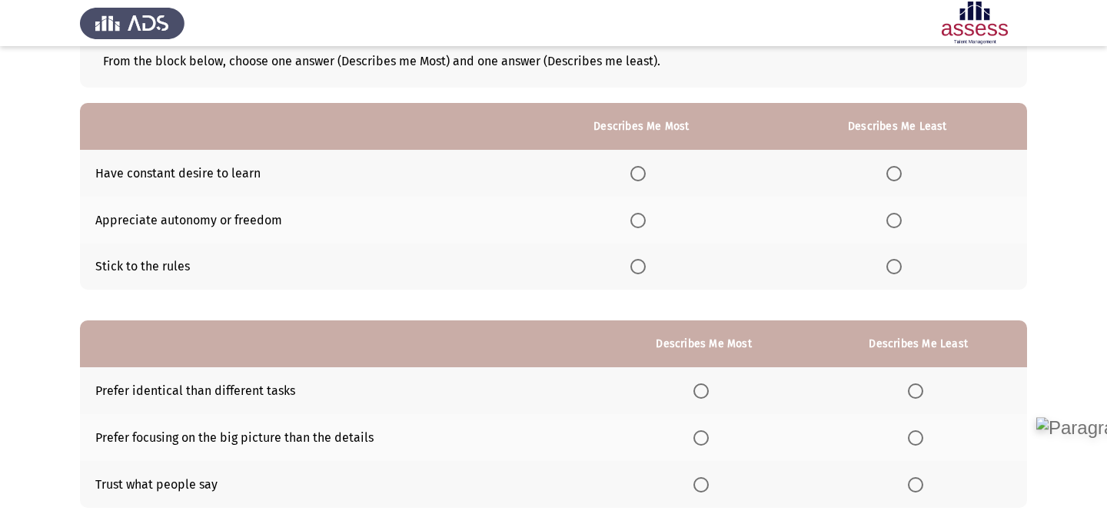
click at [893, 165] on th at bounding box center [897, 173] width 259 height 47
click at [893, 177] on span "Select an option" at bounding box center [894, 173] width 15 height 15
click at [893, 177] on input "Select an option" at bounding box center [894, 173] width 15 height 15
click at [644, 261] on span "Select an option" at bounding box center [638, 266] width 15 height 15
click at [644, 261] on input "Select an option" at bounding box center [638, 266] width 15 height 15
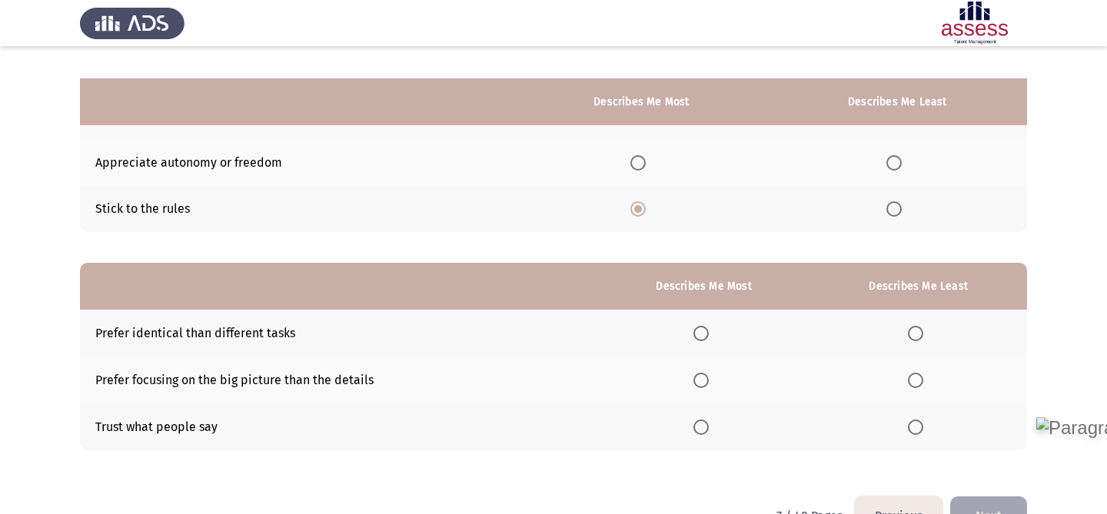
scroll to position [195, 0]
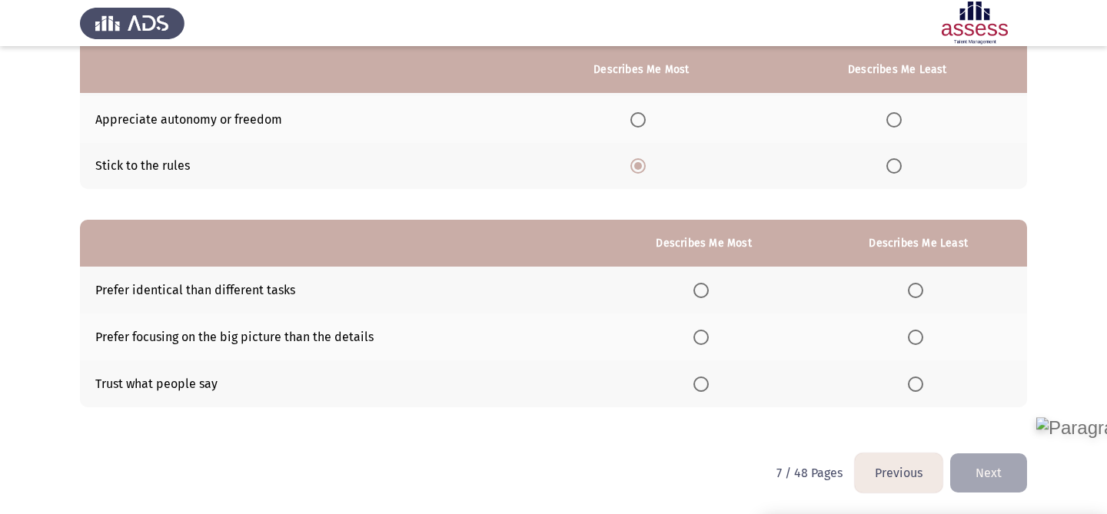
click at [697, 292] on span "Select an option" at bounding box center [701, 290] width 15 height 15
click at [697, 292] on input "Select an option" at bounding box center [701, 290] width 15 height 15
click at [921, 329] on mat-radio-button "Select an option" at bounding box center [919, 337] width 22 height 16
click at [920, 346] on th at bounding box center [919, 337] width 218 height 47
click at [920, 330] on span "Select an option" at bounding box center [915, 337] width 15 height 15
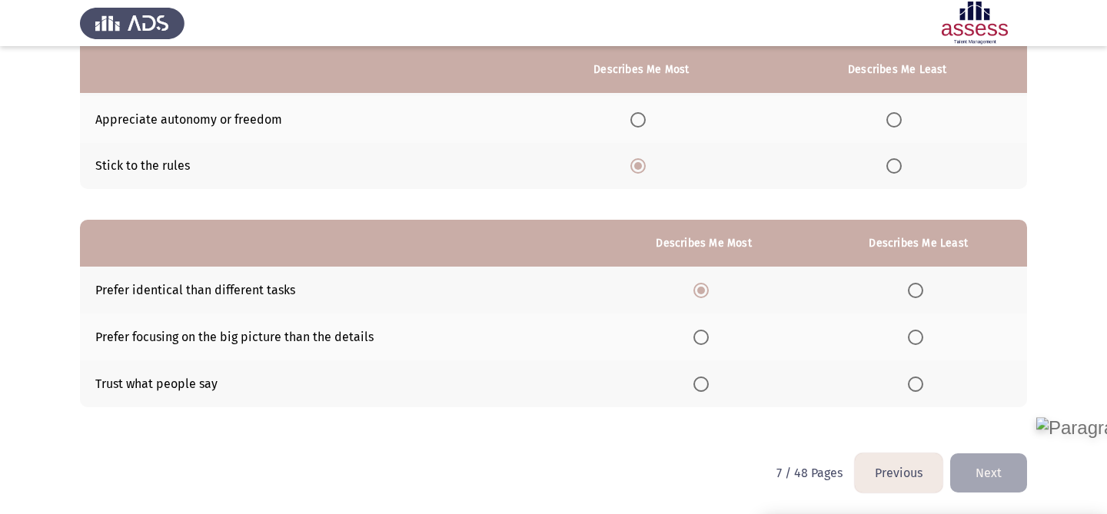
click at [920, 330] on input "Select an option" at bounding box center [915, 337] width 15 height 15
click at [994, 469] on button "Next" at bounding box center [988, 473] width 77 height 39
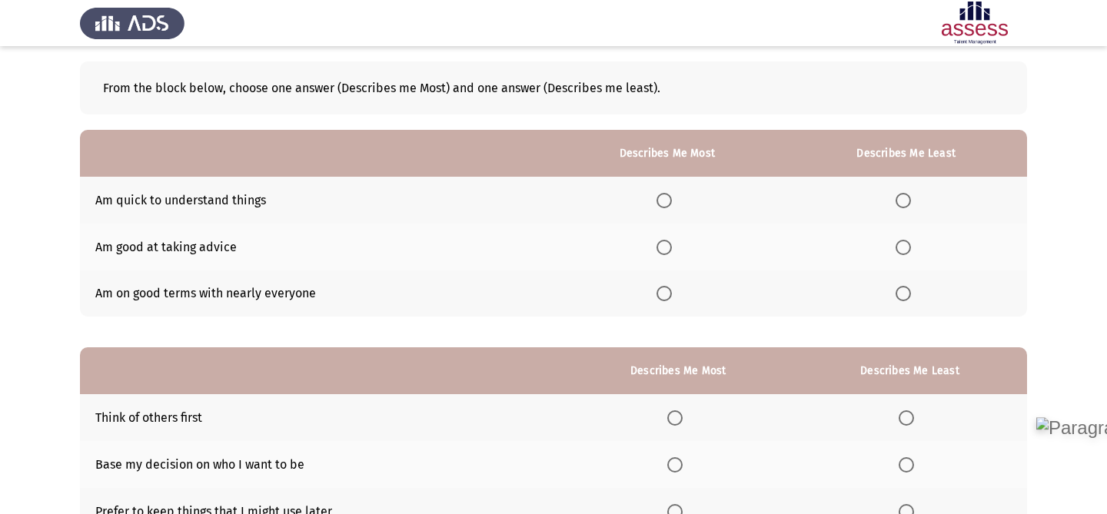
scroll to position [103, 0]
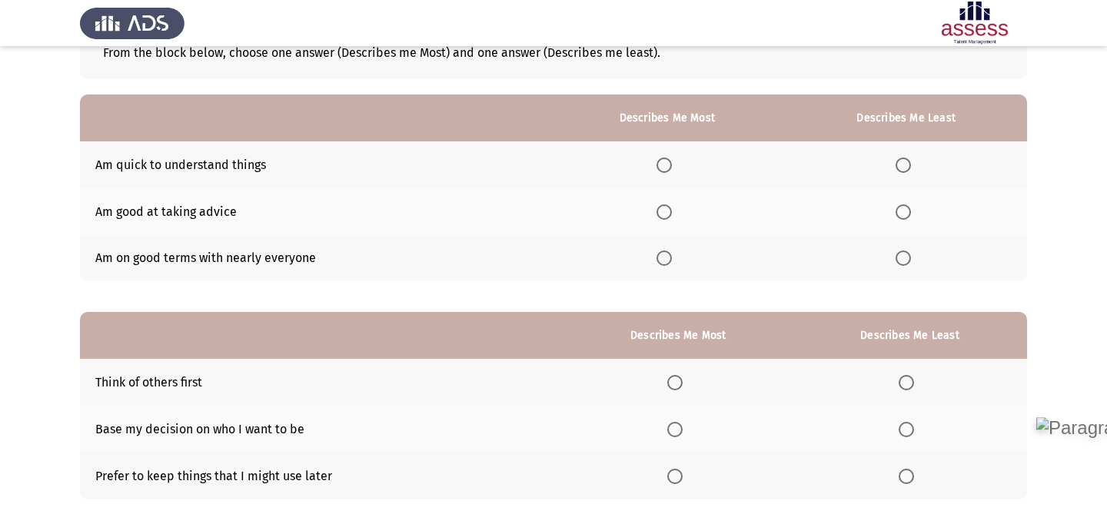
click at [672, 260] on span "Select an option" at bounding box center [664, 258] width 15 height 15
click at [672, 260] on input "Select an option" at bounding box center [664, 258] width 15 height 15
click at [910, 161] on span "Select an option" at bounding box center [903, 165] width 15 height 15
click at [910, 161] on input "Select an option" at bounding box center [903, 165] width 15 height 15
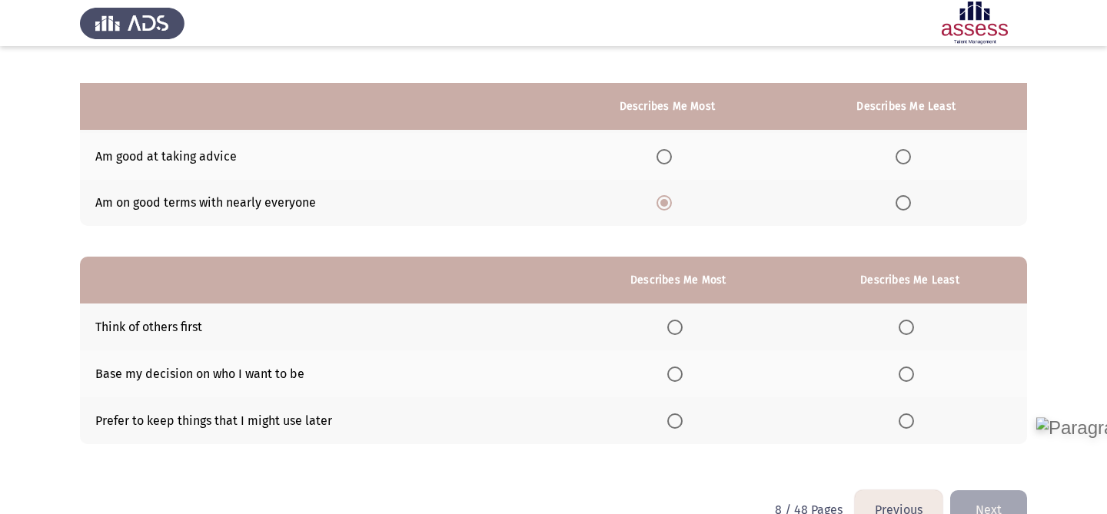
scroll to position [195, 0]
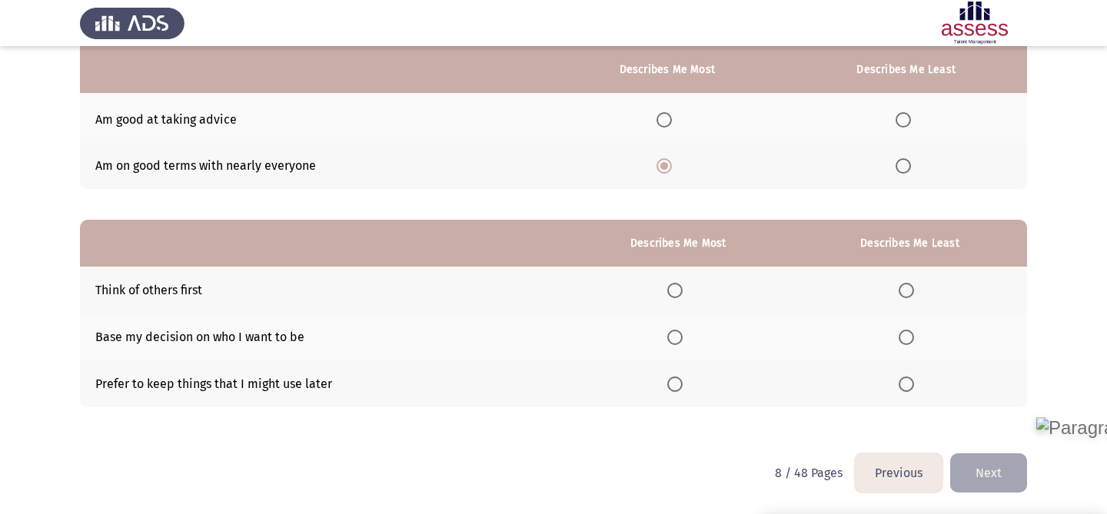
click at [903, 125] on span "Select an option" at bounding box center [903, 119] width 15 height 15
click at [903, 125] on input "Select an option" at bounding box center [903, 119] width 15 height 15
click at [677, 336] on span "Select an option" at bounding box center [674, 337] width 15 height 15
click at [677, 336] on input "Select an option" at bounding box center [674, 337] width 15 height 15
click at [680, 385] on span "Select an option" at bounding box center [674, 384] width 15 height 15
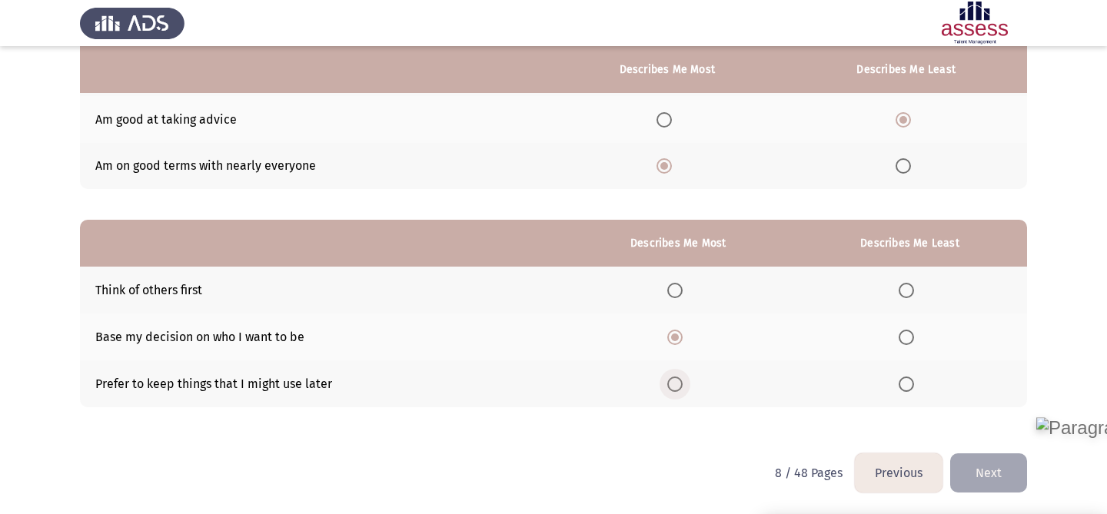
click at [680, 385] on input "Select an option" at bounding box center [674, 384] width 15 height 15
click at [907, 330] on span "Select an option" at bounding box center [906, 337] width 15 height 15
click at [907, 330] on input "Select an option" at bounding box center [906, 337] width 15 height 15
click at [975, 470] on button "Next" at bounding box center [988, 473] width 77 height 39
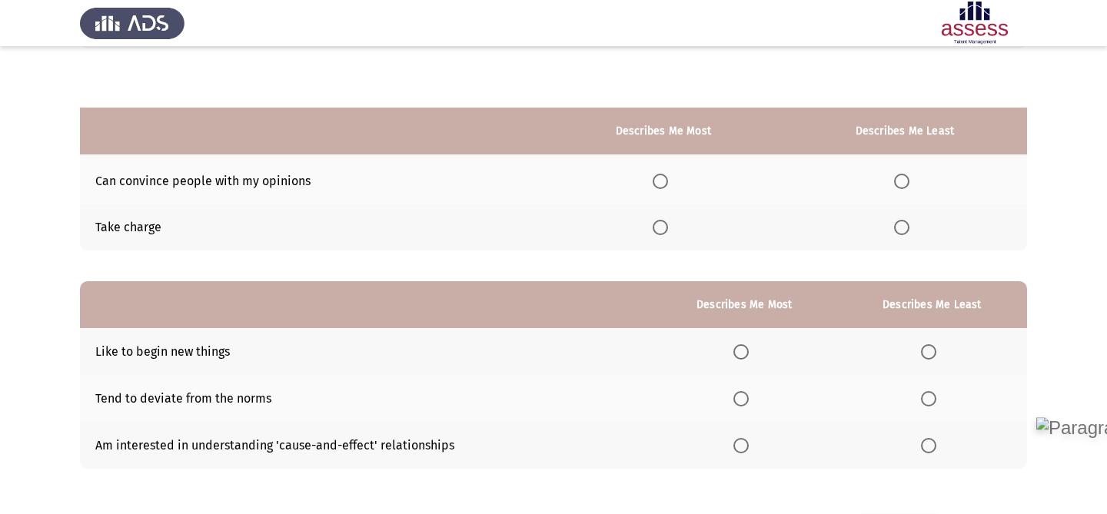
scroll to position [0, 0]
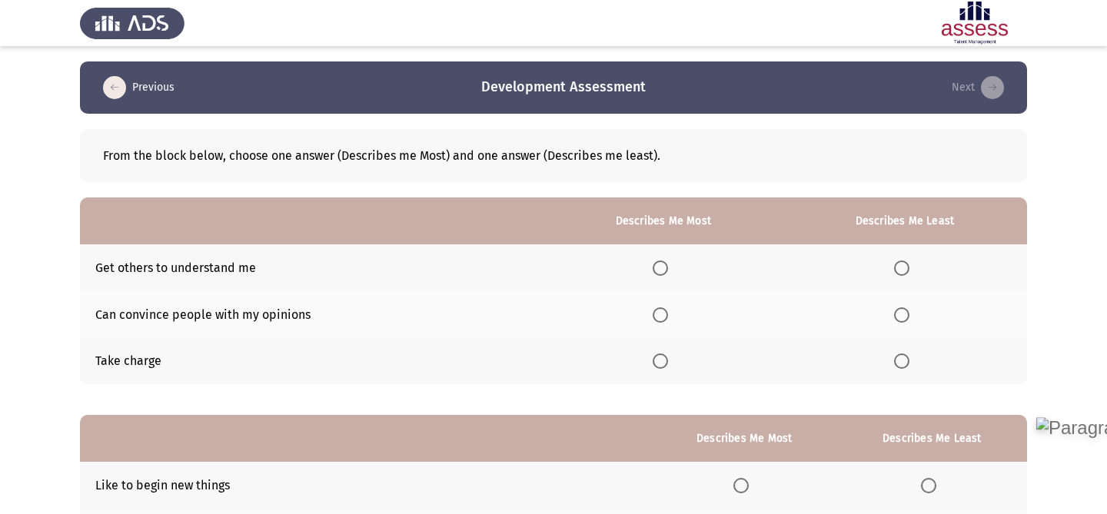
click at [911, 312] on label "Select an option" at bounding box center [905, 315] width 22 height 15
click at [910, 312] on input "Select an option" at bounding box center [901, 315] width 15 height 15
click at [667, 356] on span "Select an option" at bounding box center [660, 361] width 15 height 15
click at [667, 356] on input "Select an option" at bounding box center [660, 361] width 15 height 15
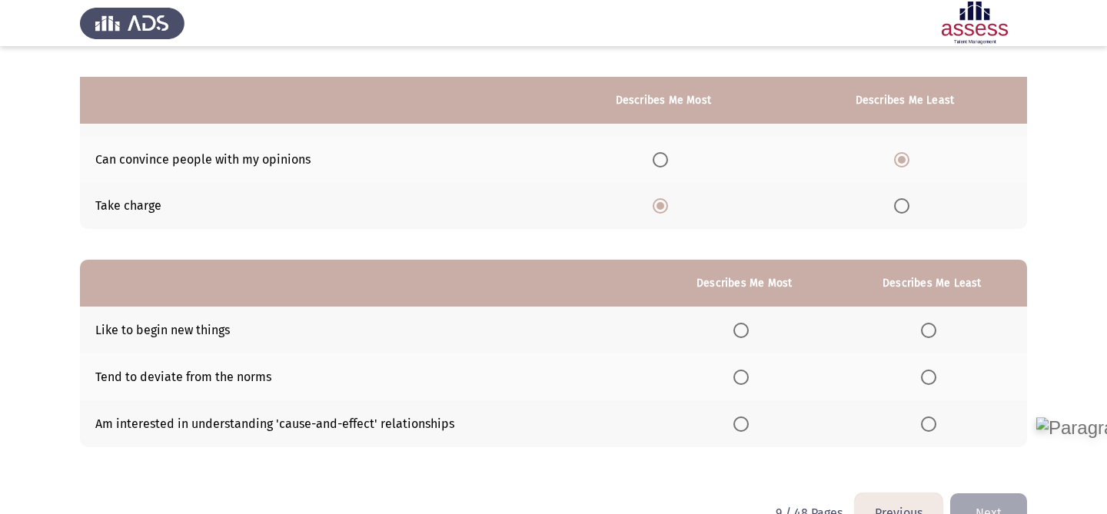
scroll to position [195, 0]
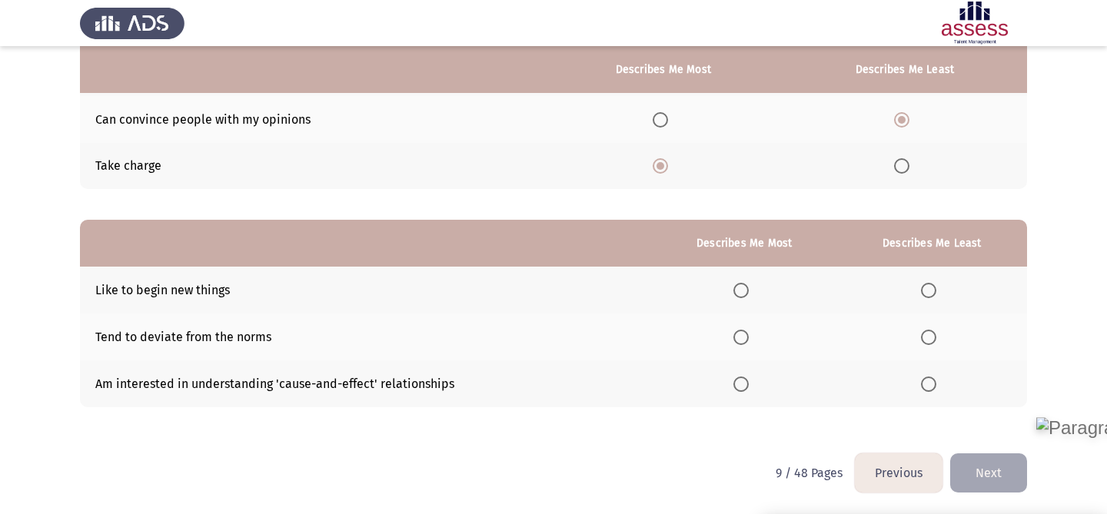
click at [936, 339] on span "Select an option" at bounding box center [928, 337] width 15 height 15
click at [936, 339] on input "Select an option" at bounding box center [928, 337] width 15 height 15
click at [748, 388] on span "Select an option" at bounding box center [741, 384] width 15 height 15
click at [748, 388] on input "Select an option" at bounding box center [741, 384] width 15 height 15
click at [1015, 472] on button "Next" at bounding box center [988, 473] width 77 height 39
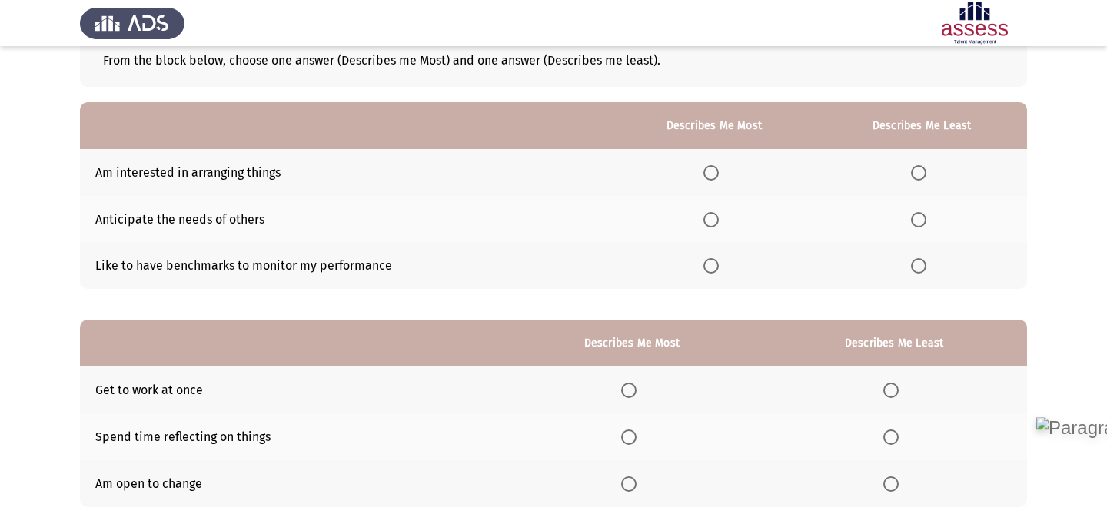
scroll to position [91, 0]
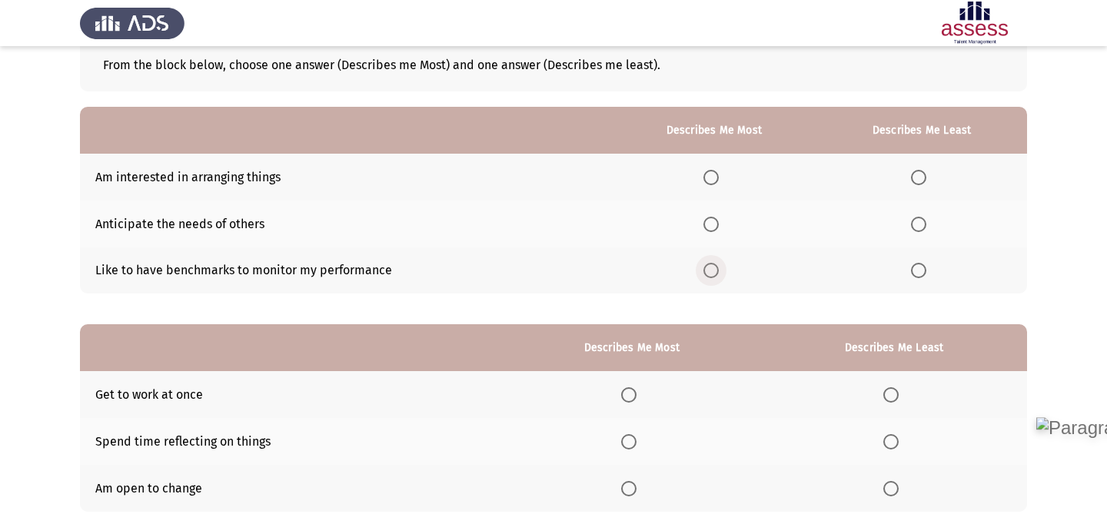
click at [710, 274] on span "Select an option" at bounding box center [711, 270] width 15 height 15
click at [710, 274] on input "Select an option" at bounding box center [711, 270] width 15 height 15
click at [930, 174] on label "Select an option" at bounding box center [922, 177] width 22 height 15
click at [927, 174] on input "Select an option" at bounding box center [918, 177] width 15 height 15
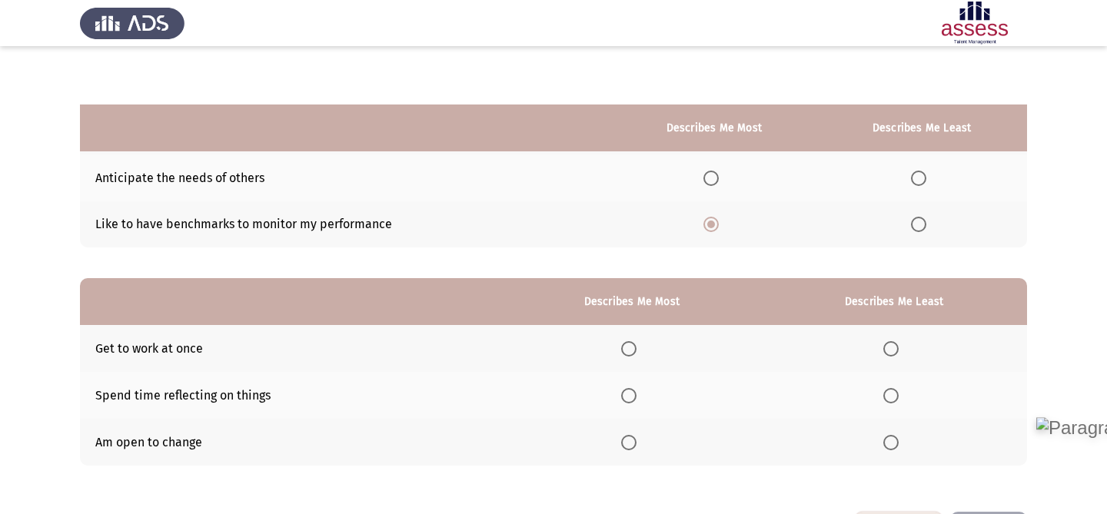
scroll to position [195, 0]
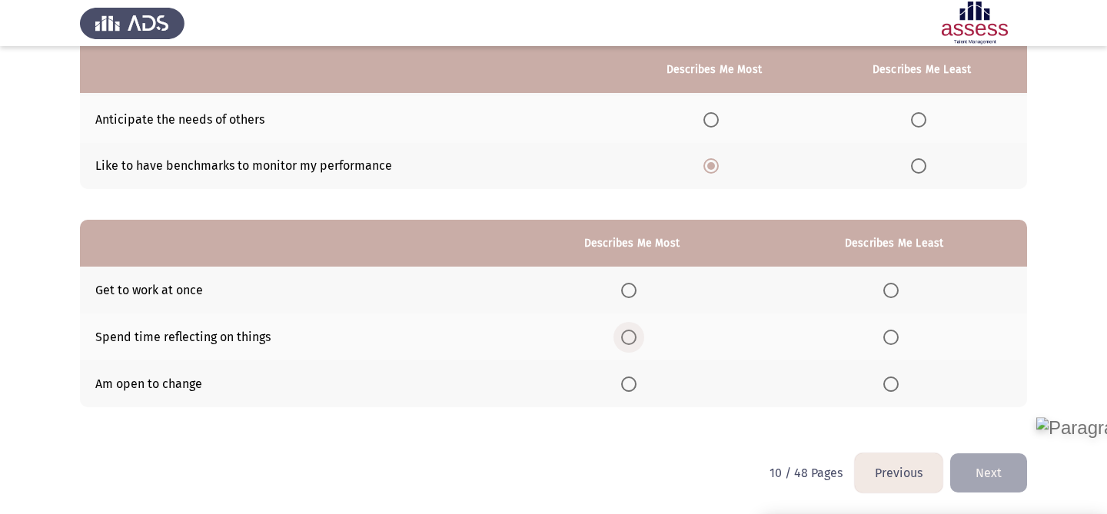
click at [636, 339] on span "Select an option" at bounding box center [628, 337] width 15 height 15
click at [636, 339] on input "Select an option" at bounding box center [628, 337] width 15 height 15
click at [893, 280] on th at bounding box center [894, 290] width 266 height 47
click at [895, 285] on span "Select an option" at bounding box center [890, 290] width 15 height 15
click at [895, 285] on input "Select an option" at bounding box center [890, 290] width 15 height 15
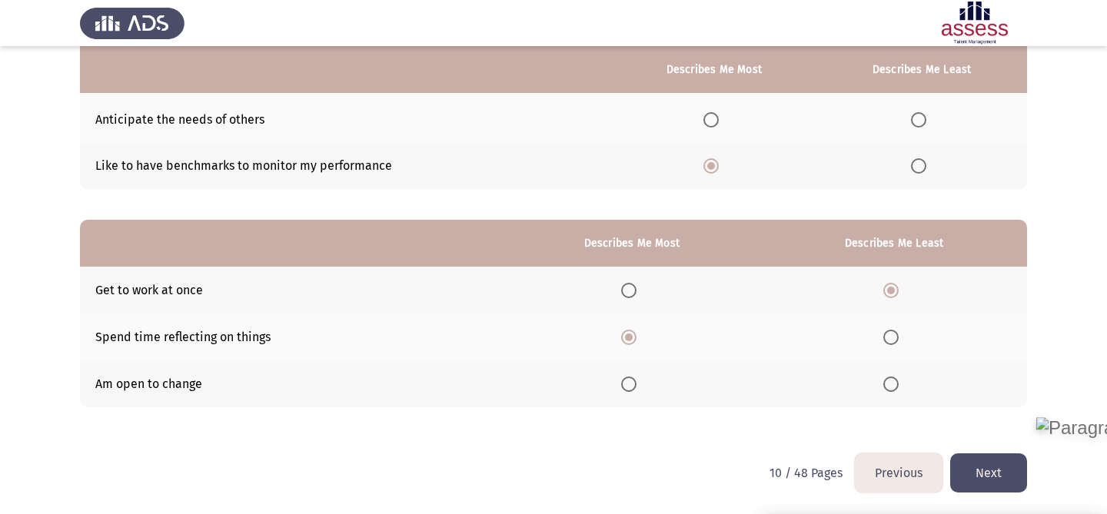
click at [990, 467] on button "Next" at bounding box center [988, 473] width 77 height 39
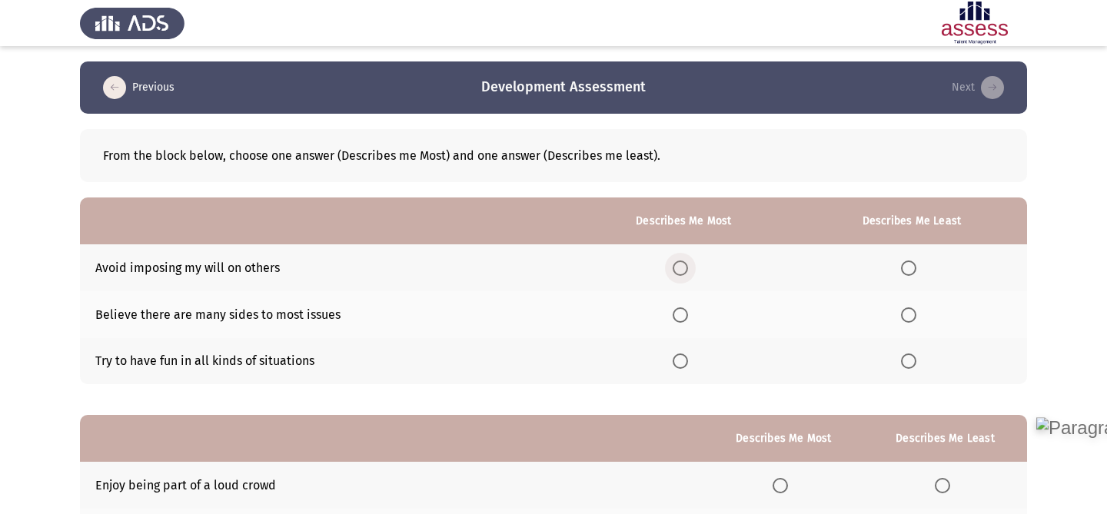
click at [694, 265] on label "Select an option" at bounding box center [684, 268] width 22 height 15
click at [688, 265] on input "Select an option" at bounding box center [680, 268] width 15 height 15
click at [909, 354] on span "Select an option" at bounding box center [908, 361] width 15 height 15
click at [909, 354] on input "Select an option" at bounding box center [908, 361] width 15 height 15
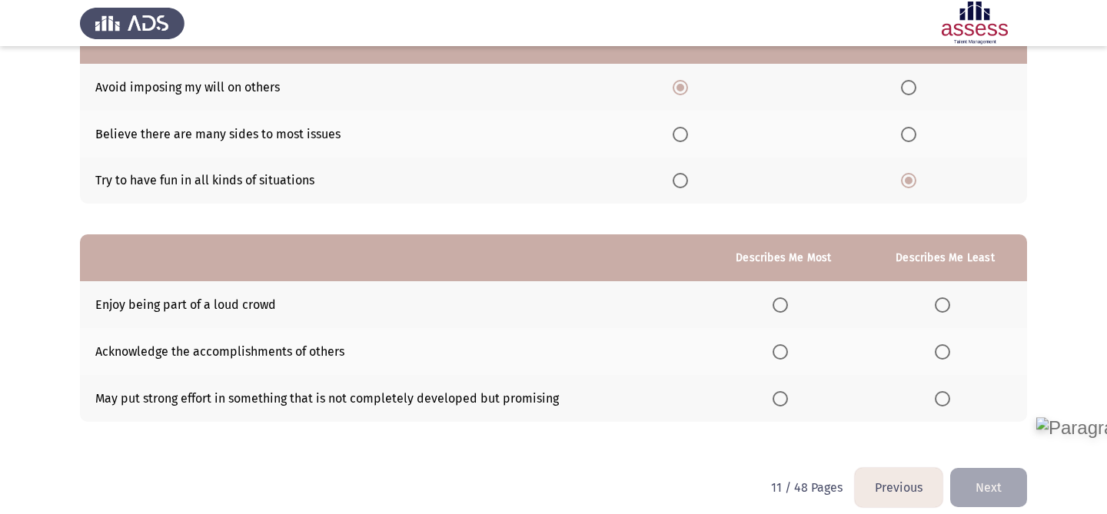
scroll to position [195, 0]
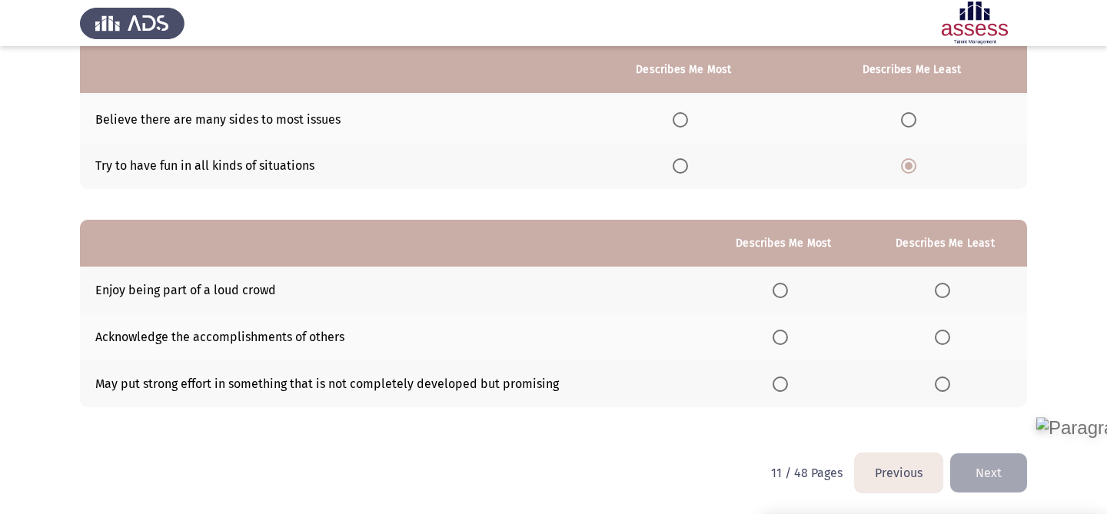
click at [950, 284] on span "Select an option" at bounding box center [942, 290] width 15 height 15
click at [950, 284] on input "Select an option" at bounding box center [942, 290] width 15 height 15
click at [784, 334] on span "Select an option" at bounding box center [780, 337] width 15 height 15
click at [784, 334] on input "Select an option" at bounding box center [780, 337] width 15 height 15
click at [1004, 483] on button "Next" at bounding box center [988, 473] width 77 height 39
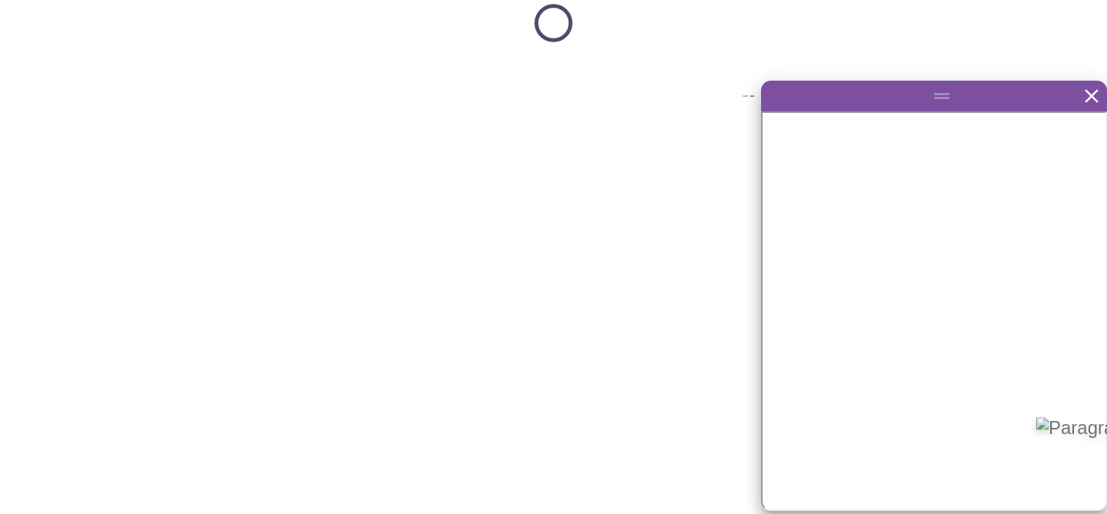
scroll to position [0, 0]
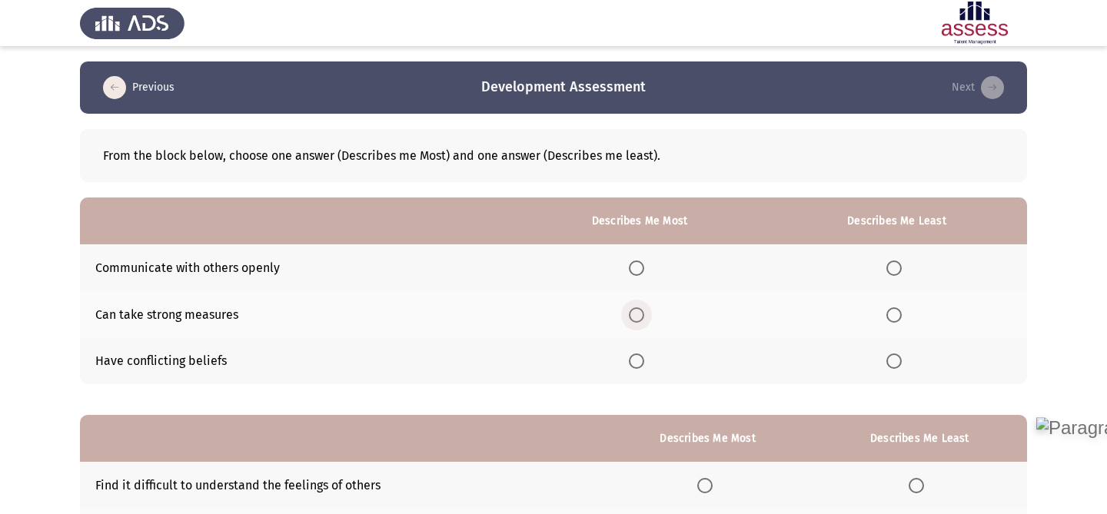
click at [644, 308] on span "Select an option" at bounding box center [636, 315] width 15 height 15
click at [644, 308] on input "Select an option" at bounding box center [636, 315] width 15 height 15
click at [897, 356] on span "Select an option" at bounding box center [894, 361] width 15 height 15
click at [897, 356] on input "Select an option" at bounding box center [894, 361] width 15 height 15
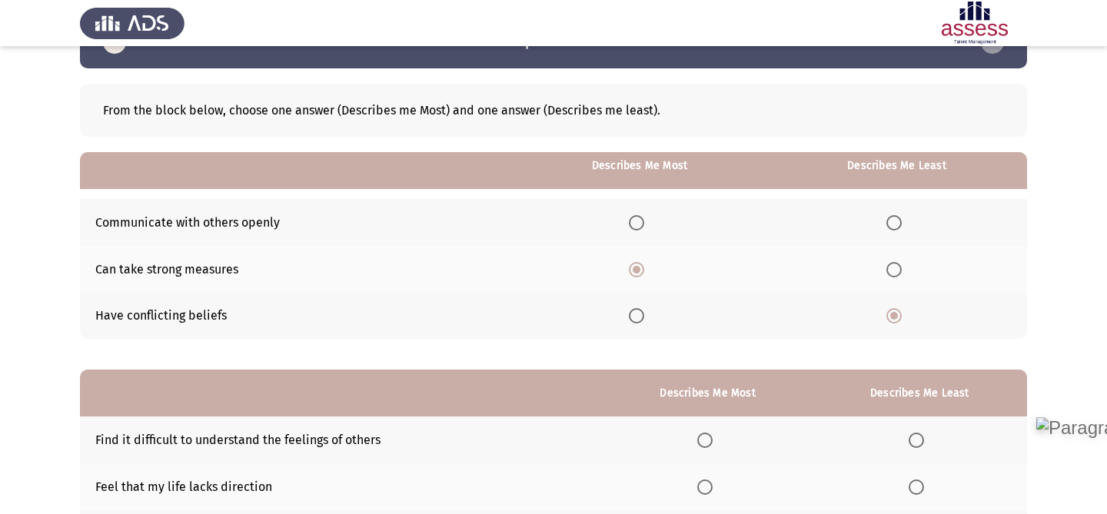
scroll to position [195, 0]
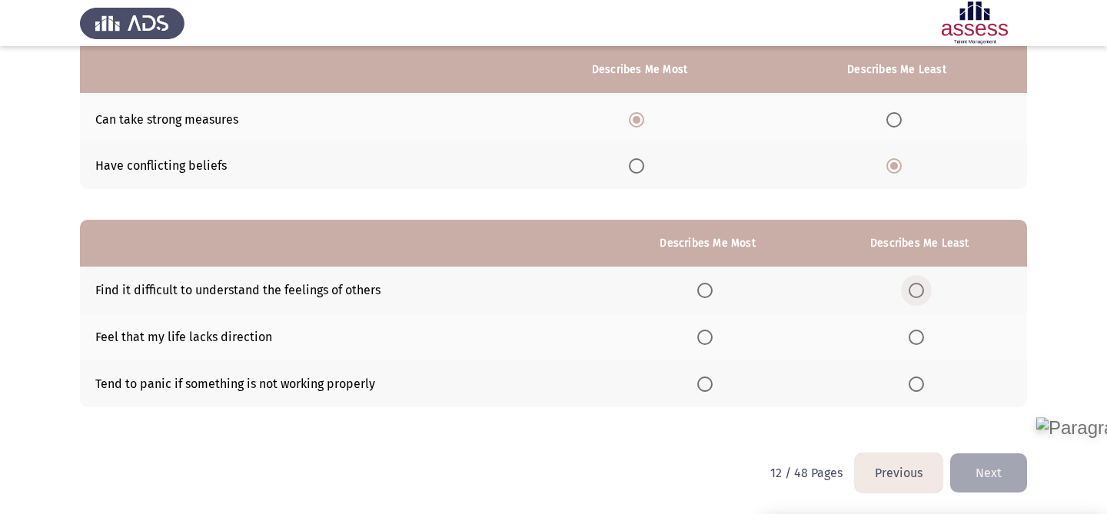
click at [924, 283] on span "Select an option" at bounding box center [916, 290] width 15 height 15
click at [924, 283] on input "Select an option" at bounding box center [916, 290] width 15 height 15
click at [712, 384] on span "Select an option" at bounding box center [704, 384] width 15 height 15
click at [712, 384] on input "Select an option" at bounding box center [704, 384] width 15 height 15
click at [983, 471] on button "Next" at bounding box center [988, 473] width 77 height 39
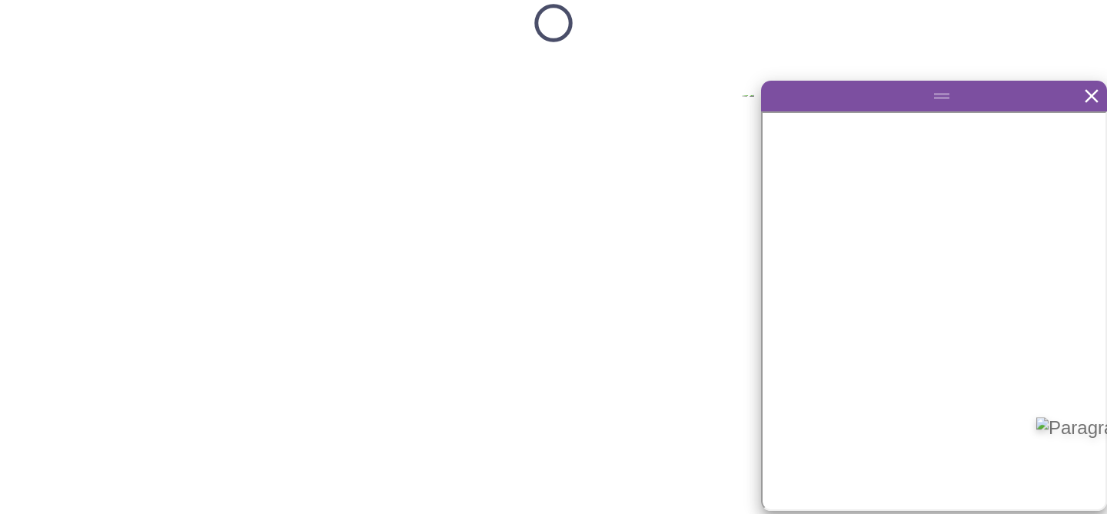
scroll to position [0, 0]
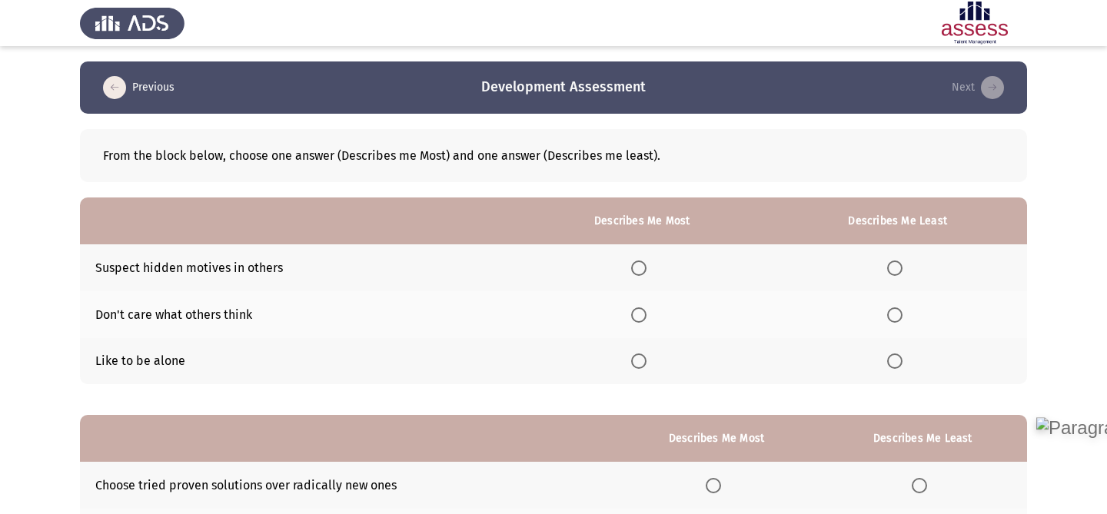
click at [644, 358] on span "Select an option" at bounding box center [638, 361] width 15 height 15
click at [644, 358] on input "Select an option" at bounding box center [638, 361] width 15 height 15
click at [901, 310] on span "Select an option" at bounding box center [894, 315] width 15 height 15
click at [901, 310] on input "Select an option" at bounding box center [894, 315] width 15 height 15
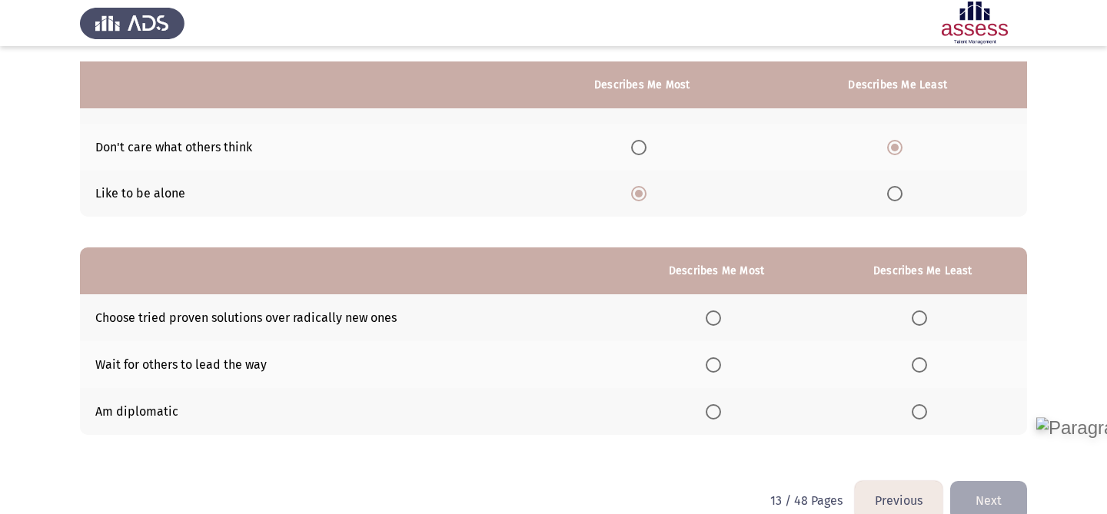
scroll to position [195, 0]
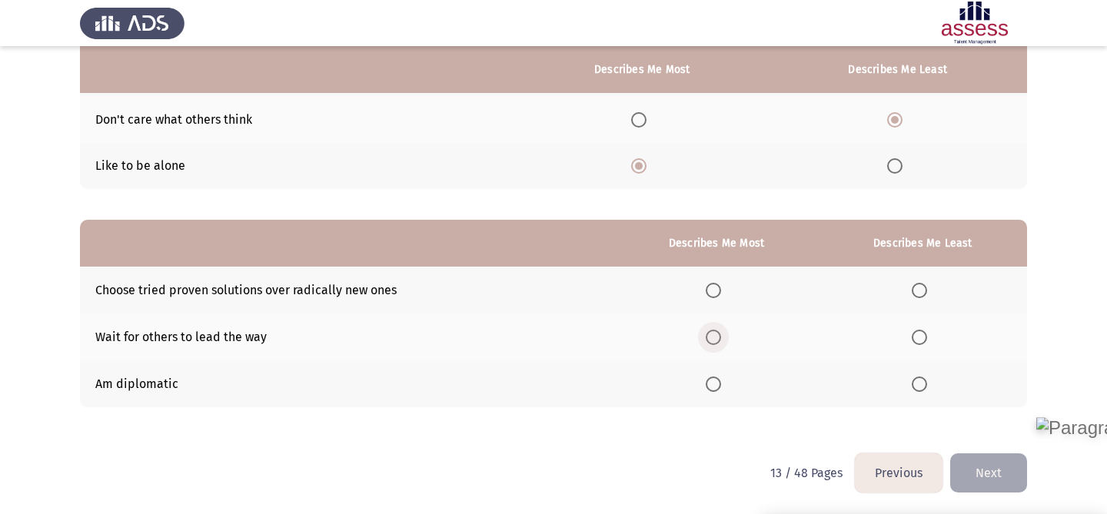
click at [718, 334] on span "Select an option" at bounding box center [713, 337] width 15 height 15
click at [718, 334] on input "Select an option" at bounding box center [713, 337] width 15 height 15
click at [720, 283] on span "Select an option" at bounding box center [713, 290] width 15 height 15
click at [720, 283] on input "Select an option" at bounding box center [713, 290] width 15 height 15
click at [717, 333] on span "Select an option" at bounding box center [713, 337] width 15 height 15
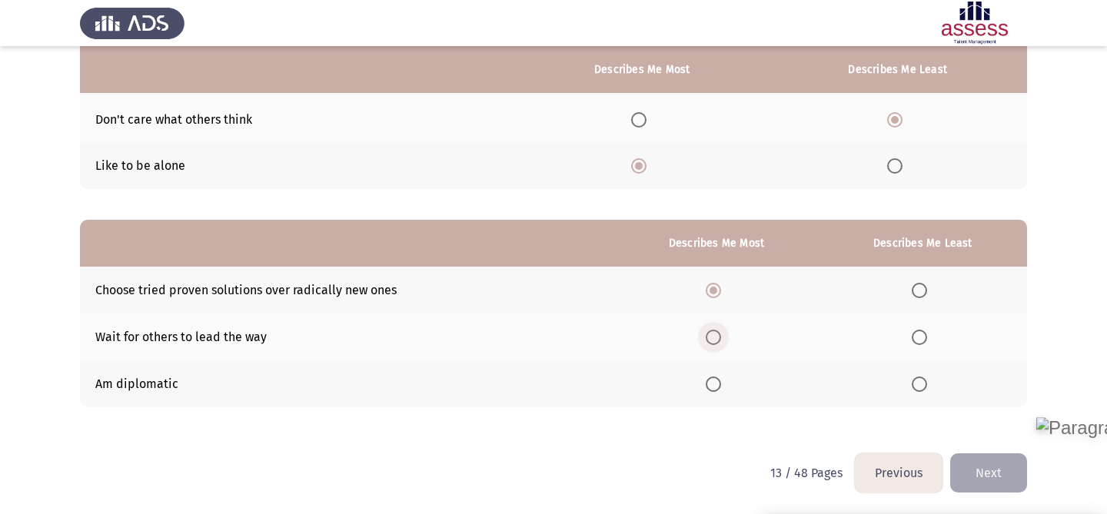
click at [717, 333] on input "Select an option" at bounding box center [713, 337] width 15 height 15
click at [927, 384] on span "Select an option" at bounding box center [919, 384] width 15 height 15
click at [927, 384] on input "Select an option" at bounding box center [919, 384] width 15 height 15
click at [1004, 467] on button "Next" at bounding box center [988, 473] width 77 height 39
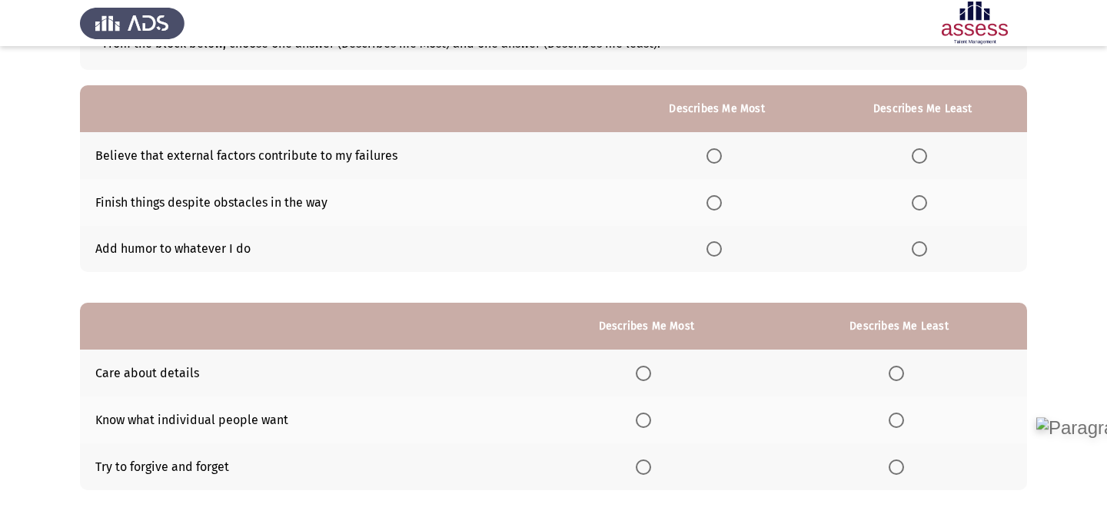
scroll to position [114, 0]
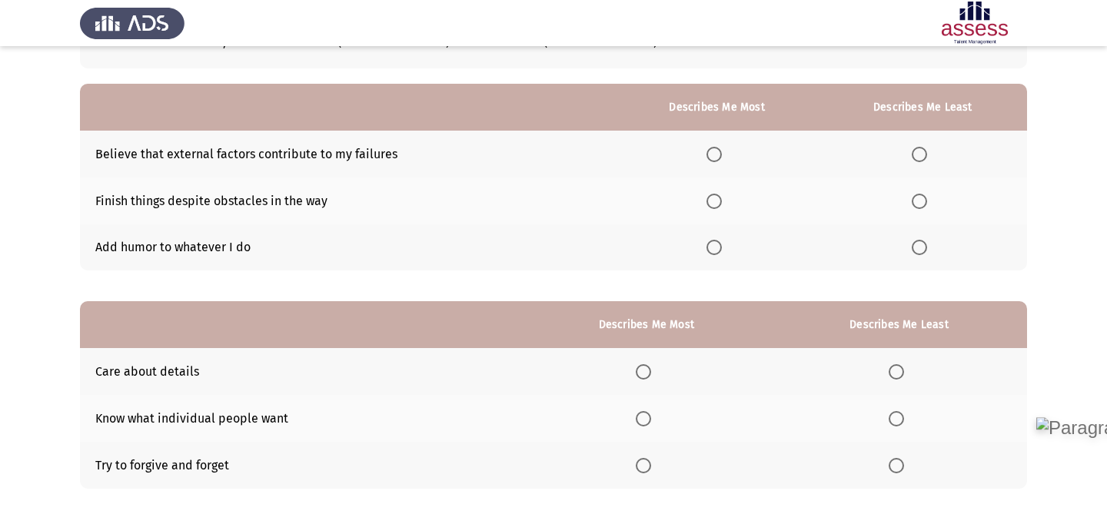
click at [717, 193] on mat-radio-button "Select an option" at bounding box center [718, 201] width 22 height 16
click at [716, 201] on span "Select an option" at bounding box center [714, 201] width 15 height 15
click at [716, 201] on input "Select an option" at bounding box center [714, 201] width 15 height 15
click at [923, 149] on span "Select an option" at bounding box center [919, 154] width 15 height 15
click at [923, 149] on input "Select an option" at bounding box center [919, 154] width 15 height 15
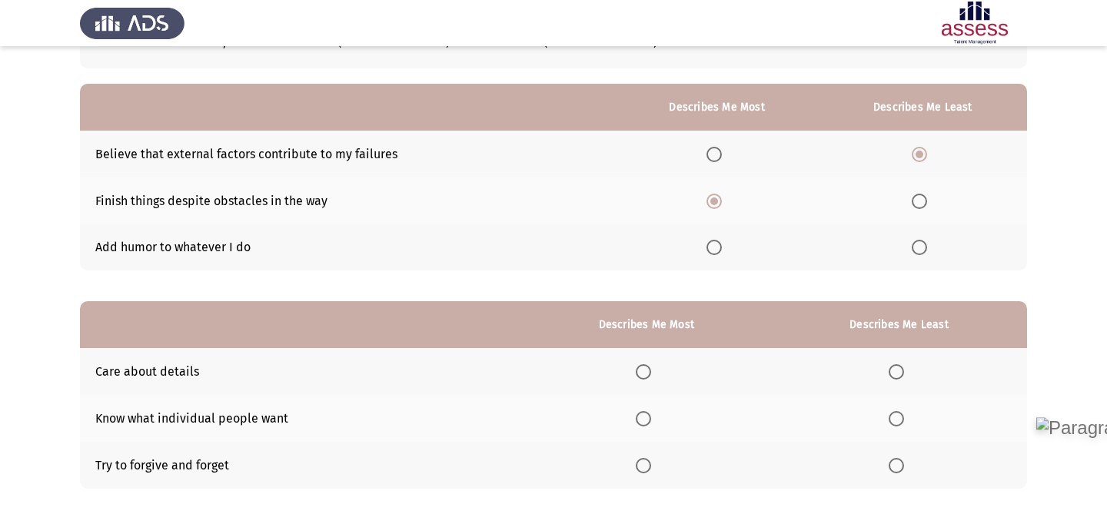
scroll to position [195, 0]
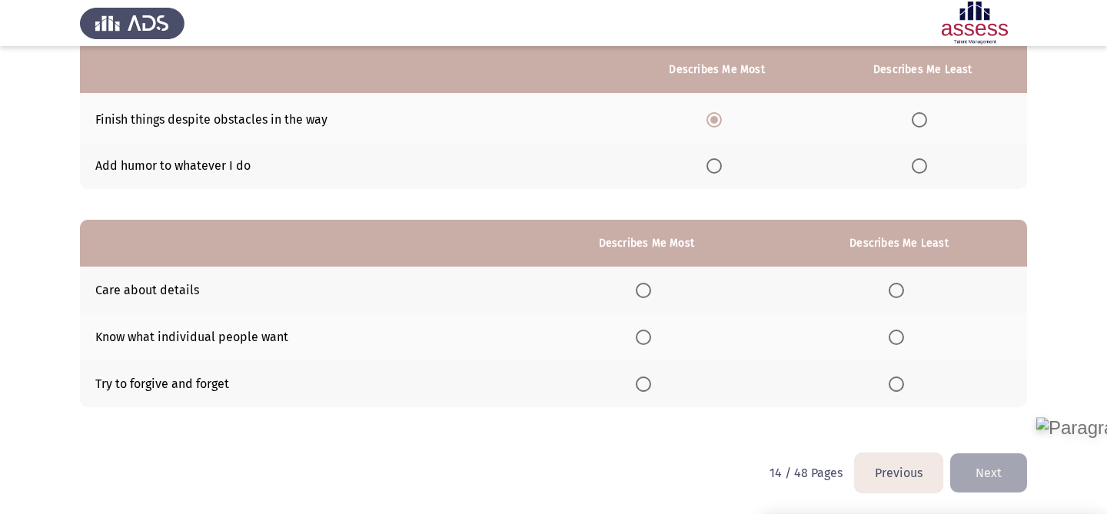
click at [651, 334] on span "Select an option" at bounding box center [643, 337] width 15 height 15
click at [651, 334] on input "Select an option" at bounding box center [643, 337] width 15 height 15
click at [901, 384] on span "Select an option" at bounding box center [896, 384] width 15 height 15
click at [901, 384] on input "Select an option" at bounding box center [896, 384] width 15 height 15
click at [1000, 481] on button "Next" at bounding box center [988, 473] width 77 height 39
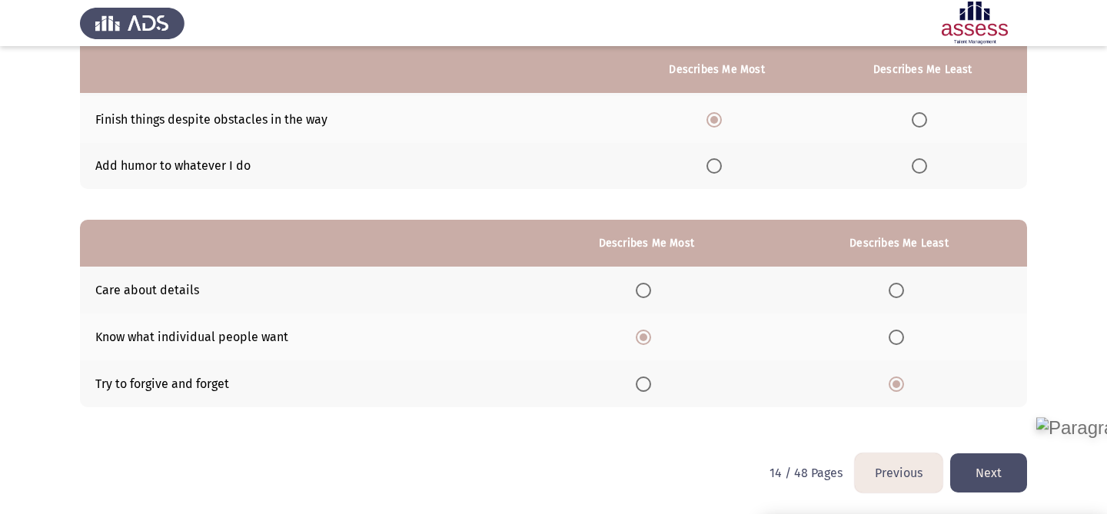
scroll to position [0, 0]
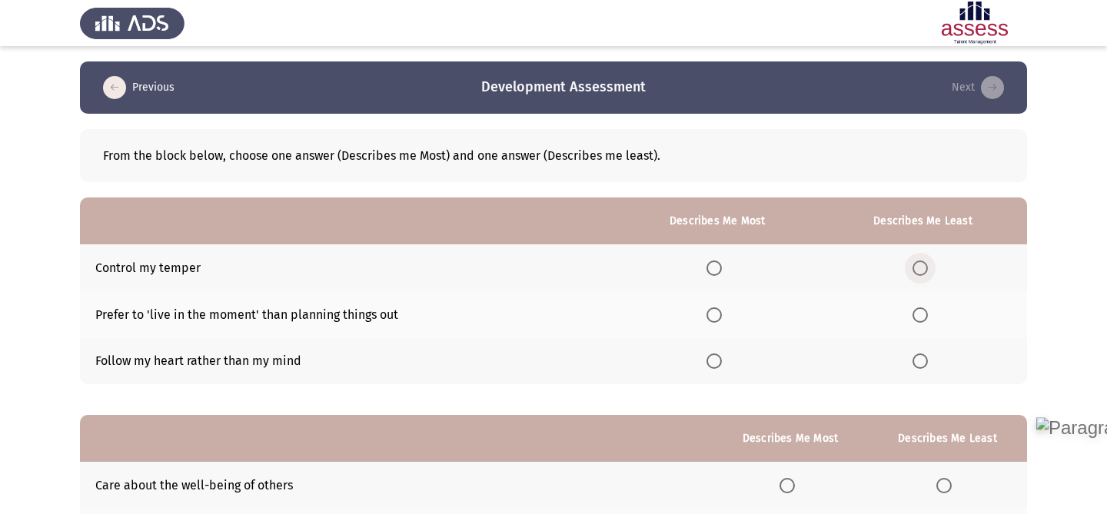
click at [921, 262] on span "Select an option" at bounding box center [920, 268] width 15 height 15
click at [921, 262] on input "Select an option" at bounding box center [920, 268] width 15 height 15
click at [722, 318] on span "Select an option" at bounding box center [714, 315] width 15 height 15
click at [722, 318] on input "Select an option" at bounding box center [714, 315] width 15 height 15
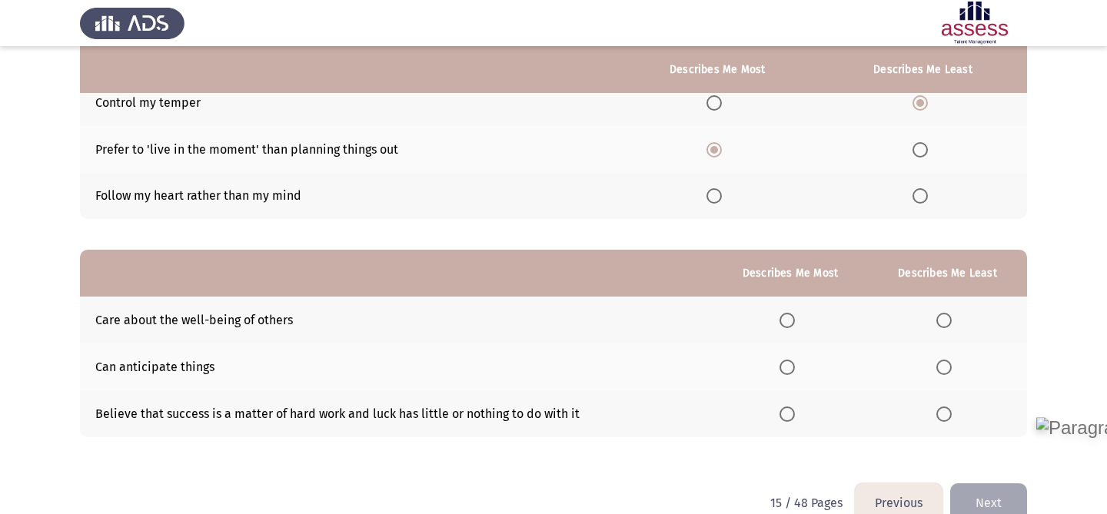
scroll to position [195, 0]
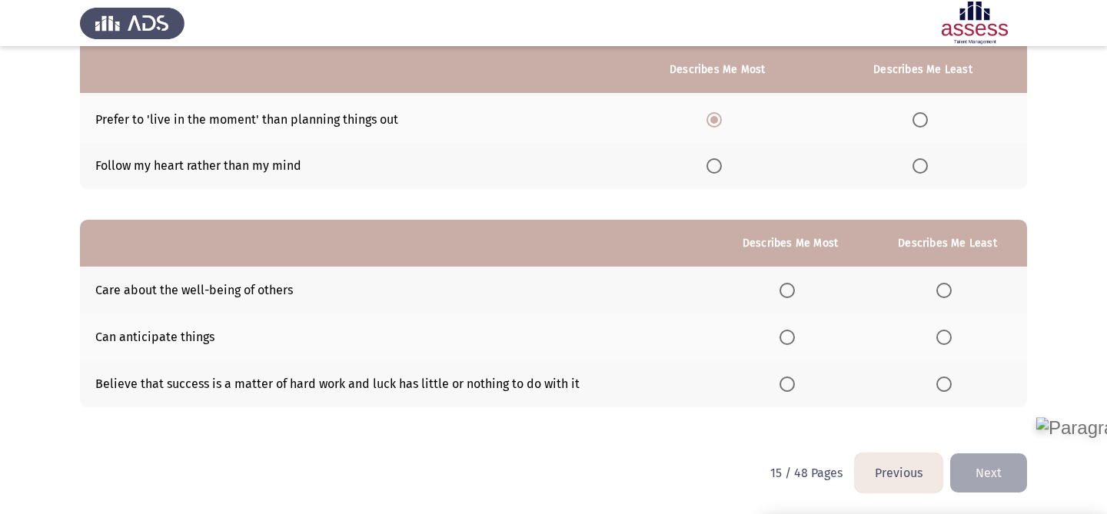
click at [790, 334] on span "Select an option" at bounding box center [787, 337] width 15 height 15
click at [790, 334] on input "Select an option" at bounding box center [787, 337] width 15 height 15
click at [949, 284] on span "Select an option" at bounding box center [944, 290] width 15 height 15
click at [949, 284] on input "Select an option" at bounding box center [944, 290] width 15 height 15
click at [997, 465] on button "Next" at bounding box center [988, 473] width 77 height 39
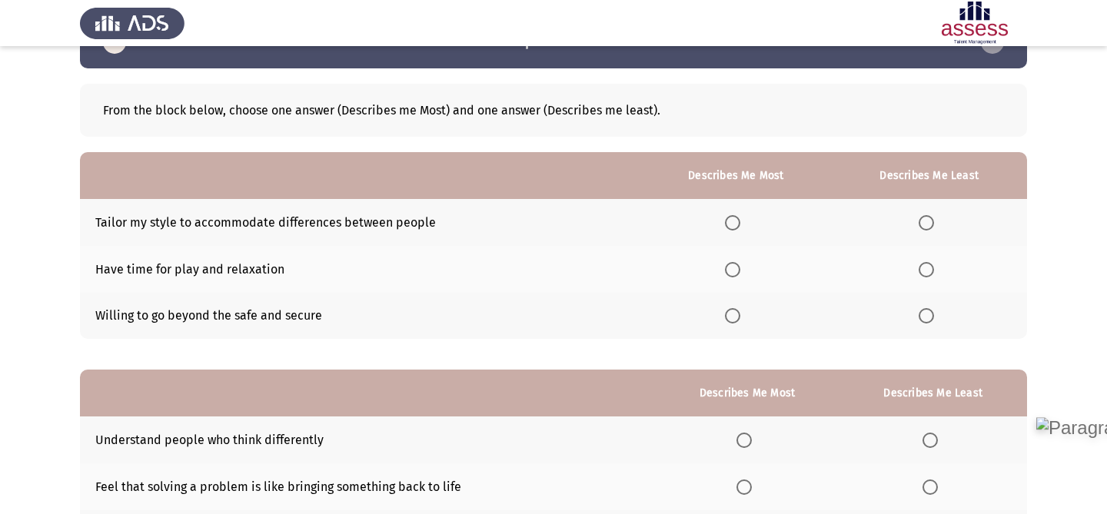
scroll to position [47, 0]
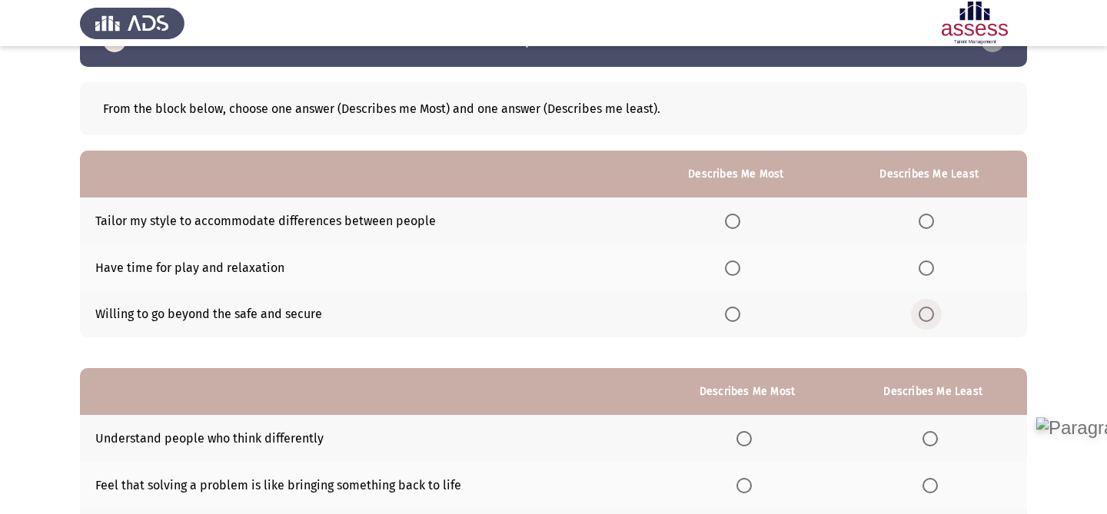
click at [930, 312] on span "Select an option" at bounding box center [926, 314] width 15 height 15
click at [930, 312] on input "Select an option" at bounding box center [926, 314] width 15 height 15
click at [733, 267] on span "Select an option" at bounding box center [732, 268] width 15 height 15
click at [733, 267] on input "Select an option" at bounding box center [732, 268] width 15 height 15
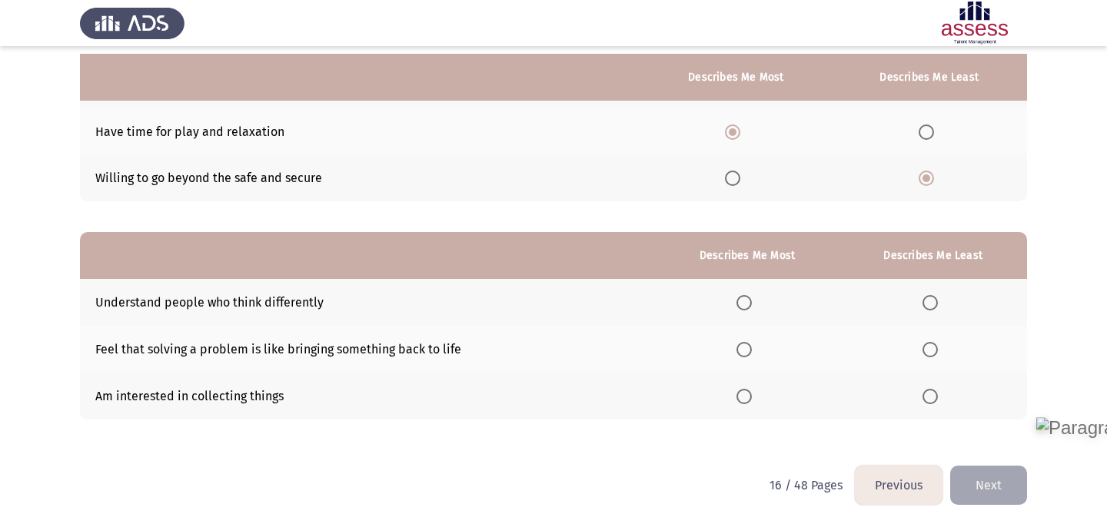
scroll to position [195, 0]
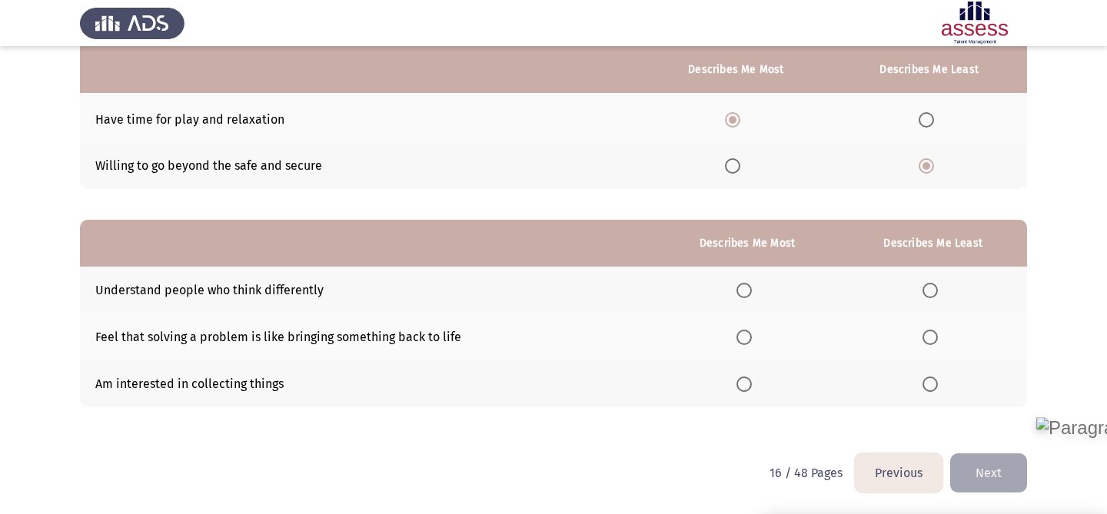
click at [750, 337] on span "Select an option" at bounding box center [744, 337] width 15 height 15
click at [750, 337] on input "Select an option" at bounding box center [744, 337] width 15 height 15
click at [938, 374] on th at bounding box center [933, 384] width 188 height 47
click at [934, 379] on span "Select an option" at bounding box center [930, 384] width 15 height 15
click at [934, 379] on input "Select an option" at bounding box center [930, 384] width 15 height 15
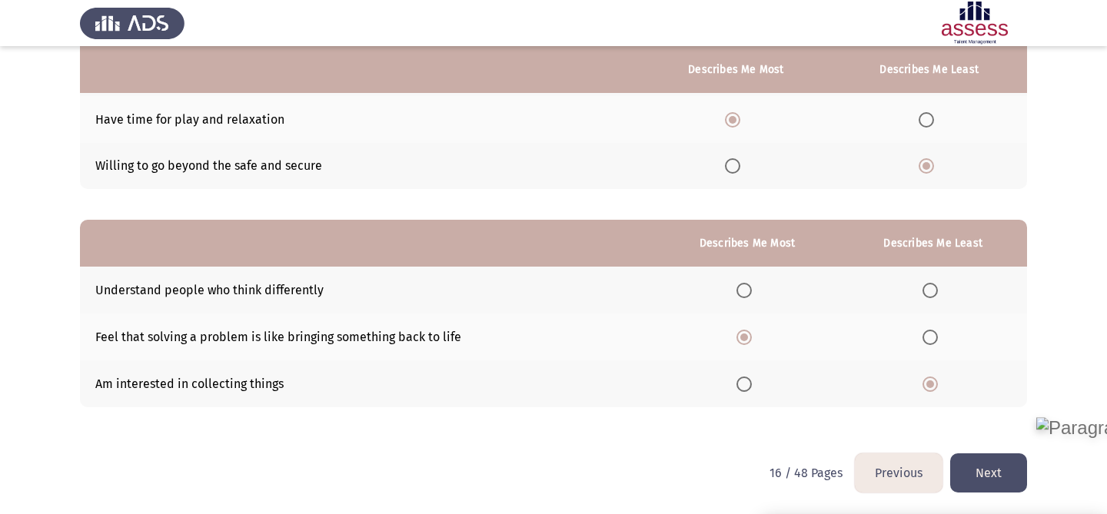
click at [996, 473] on button "Next" at bounding box center [988, 473] width 77 height 39
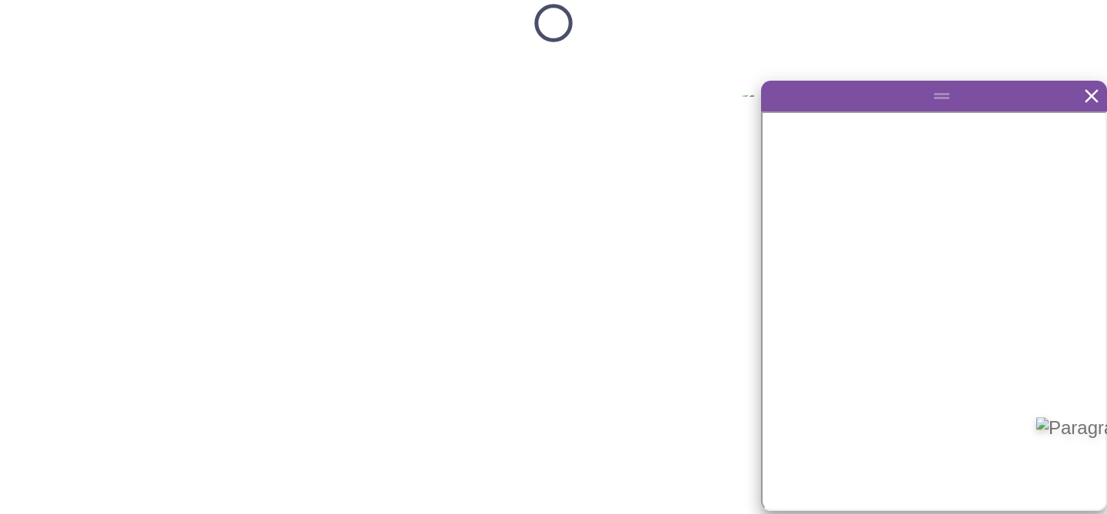
scroll to position [0, 0]
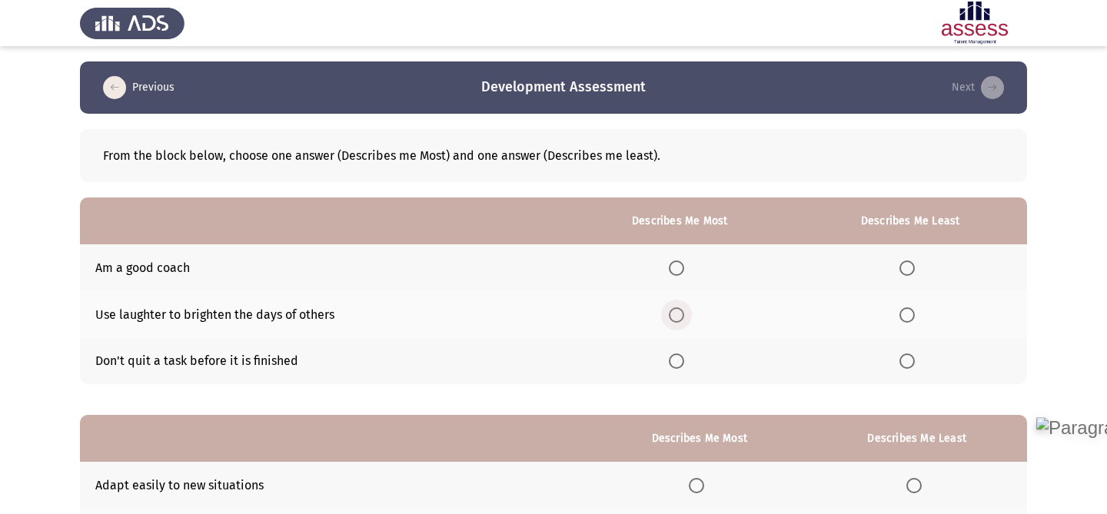
click at [682, 318] on span "Select an option" at bounding box center [676, 315] width 15 height 15
click at [682, 318] on input "Select an option" at bounding box center [676, 315] width 15 height 15
click at [905, 269] on span "Select an option" at bounding box center [907, 268] width 15 height 15
click at [905, 269] on input "Select an option" at bounding box center [907, 268] width 15 height 15
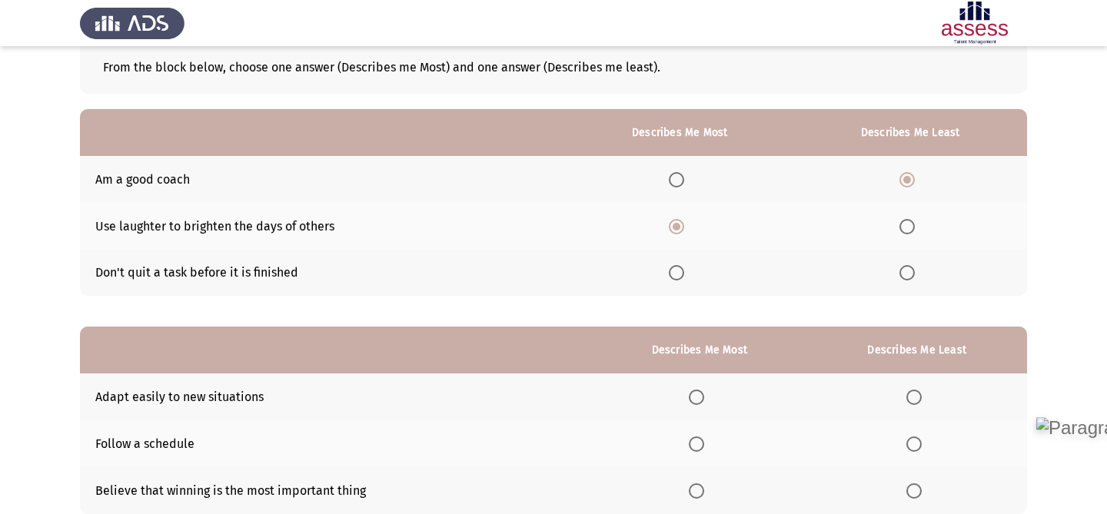
scroll to position [195, 0]
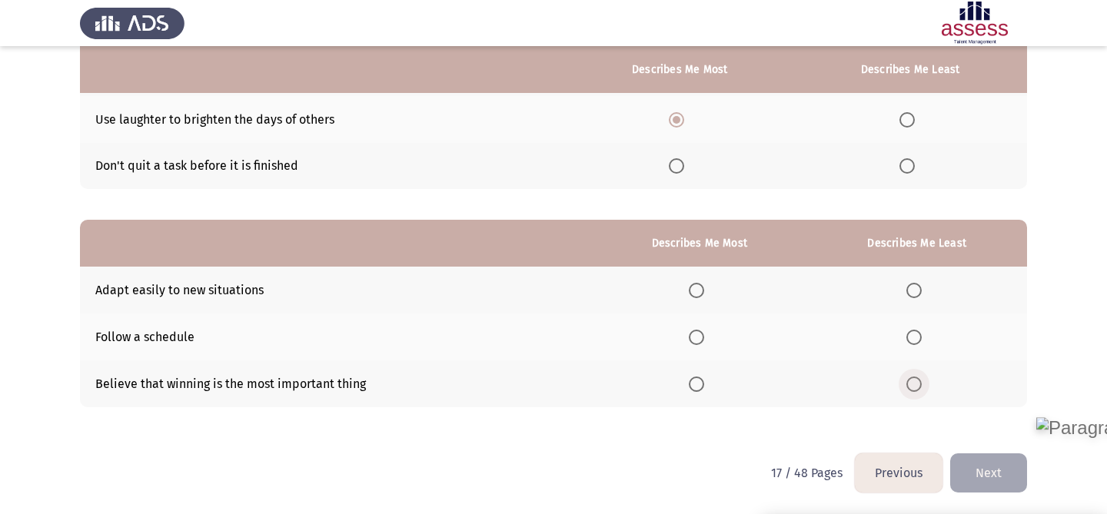
click at [917, 378] on span "Select an option" at bounding box center [914, 384] width 15 height 15
click at [917, 378] on input "Select an option" at bounding box center [914, 384] width 15 height 15
click at [710, 298] on label "Select an option" at bounding box center [700, 290] width 22 height 15
click at [704, 298] on input "Select an option" at bounding box center [696, 290] width 15 height 15
click at [990, 471] on button "Next" at bounding box center [988, 473] width 77 height 39
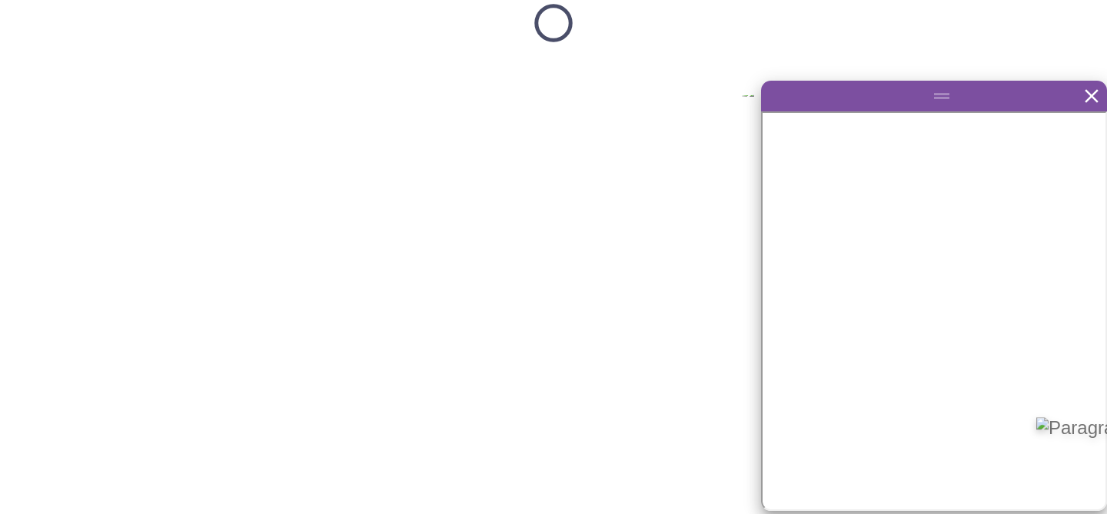
scroll to position [0, 0]
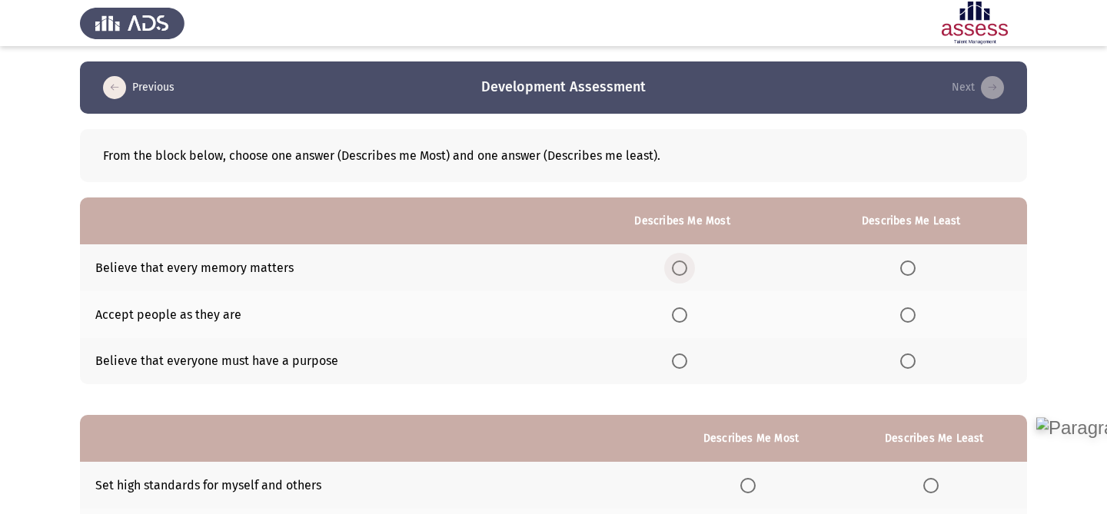
click at [682, 261] on span "Select an option" at bounding box center [679, 268] width 15 height 15
click at [682, 261] on input "Select an option" at bounding box center [679, 268] width 15 height 15
click at [913, 360] on span "Select an option" at bounding box center [907, 361] width 15 height 15
click at [913, 360] on input "Select an option" at bounding box center [907, 361] width 15 height 15
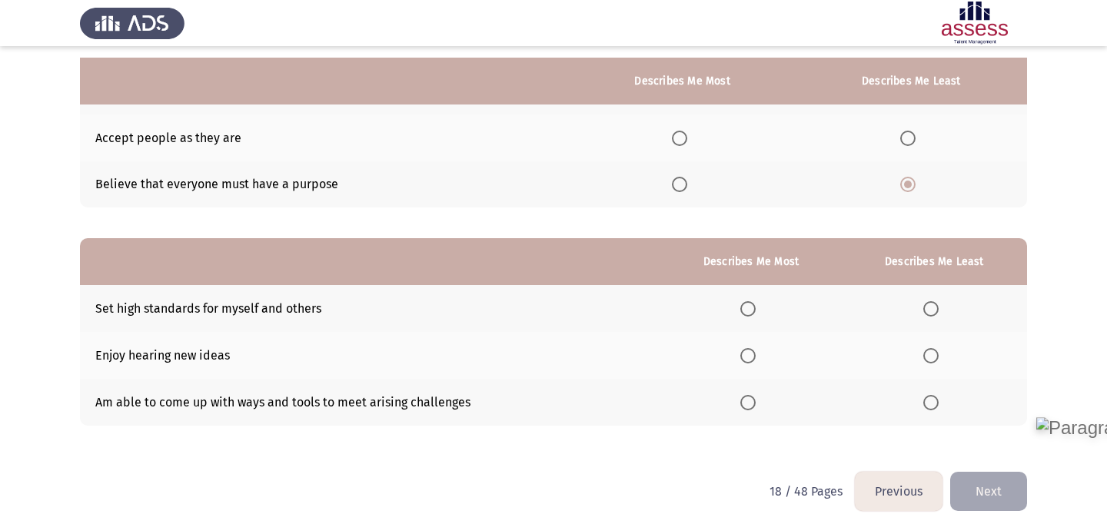
scroll to position [195, 0]
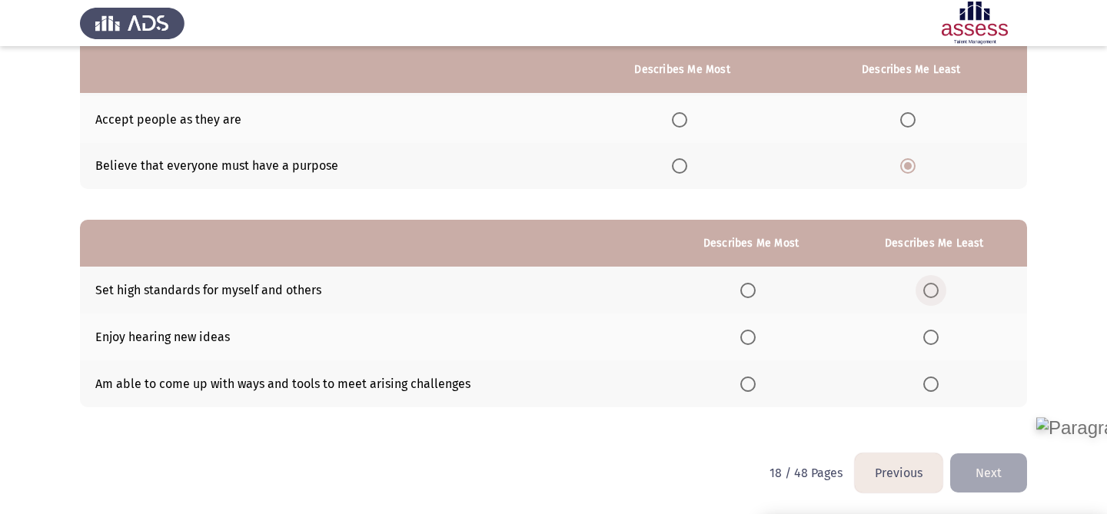
click at [927, 290] on span "Select an option" at bounding box center [930, 290] width 15 height 15
click at [927, 290] on input "Select an option" at bounding box center [930, 290] width 15 height 15
click at [761, 338] on label "Select an option" at bounding box center [751, 337] width 22 height 15
click at [756, 338] on input "Select an option" at bounding box center [747, 337] width 15 height 15
click at [993, 470] on button "Next" at bounding box center [988, 473] width 77 height 39
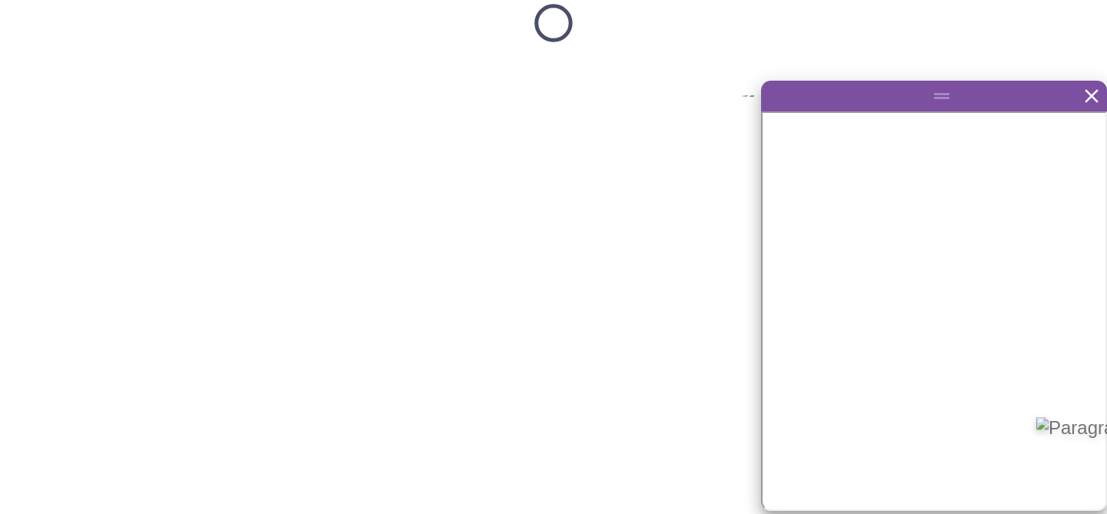
scroll to position [0, 0]
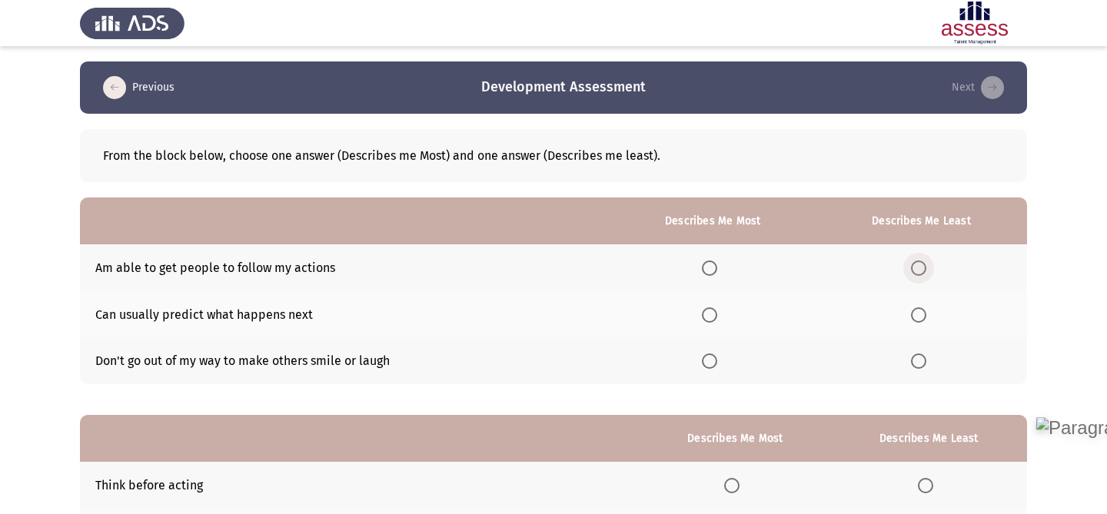
click at [930, 262] on label "Select an option" at bounding box center [922, 268] width 22 height 15
click at [927, 262] on input "Select an option" at bounding box center [918, 268] width 15 height 15
click at [724, 316] on label "Select an option" at bounding box center [713, 315] width 22 height 15
click at [717, 316] on input "Select an option" at bounding box center [709, 315] width 15 height 15
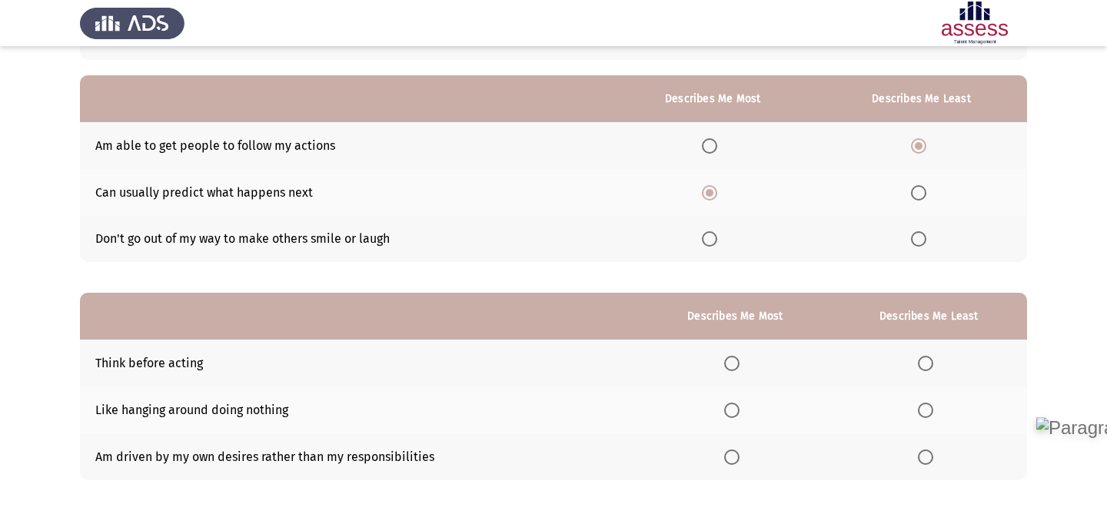
scroll to position [195, 0]
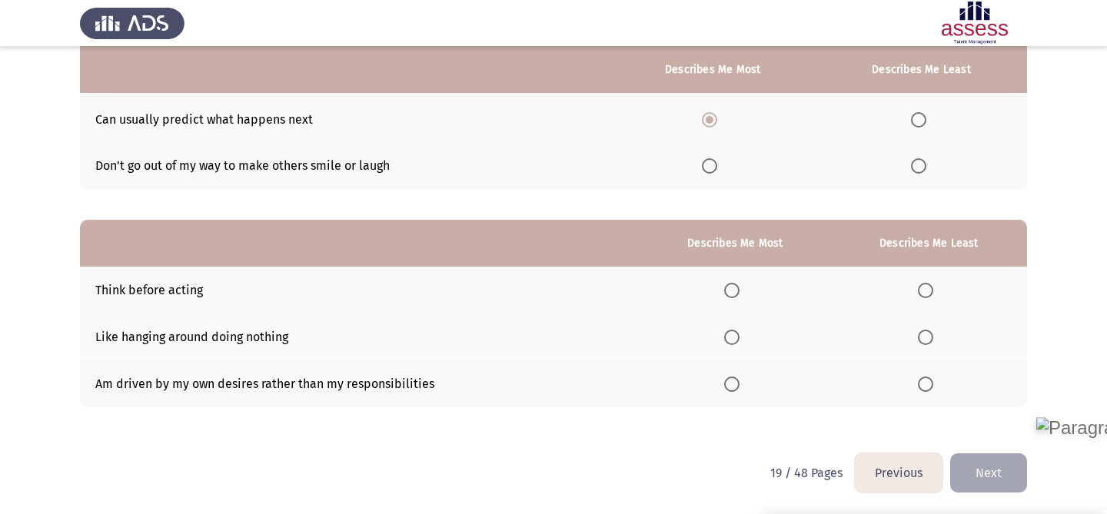
click at [927, 383] on span "Select an option" at bounding box center [925, 384] width 15 height 15
click at [927, 383] on input "Select an option" at bounding box center [925, 384] width 15 height 15
click at [735, 338] on span "Select an option" at bounding box center [731, 337] width 15 height 15
click at [735, 338] on input "Select an option" at bounding box center [731, 337] width 15 height 15
click at [983, 467] on button "Next" at bounding box center [988, 473] width 77 height 39
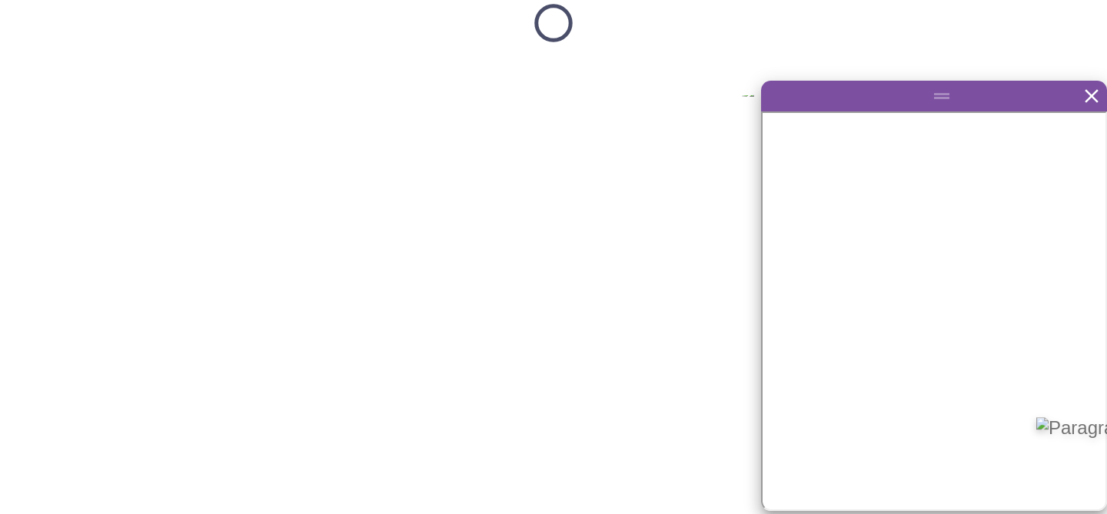
scroll to position [0, 0]
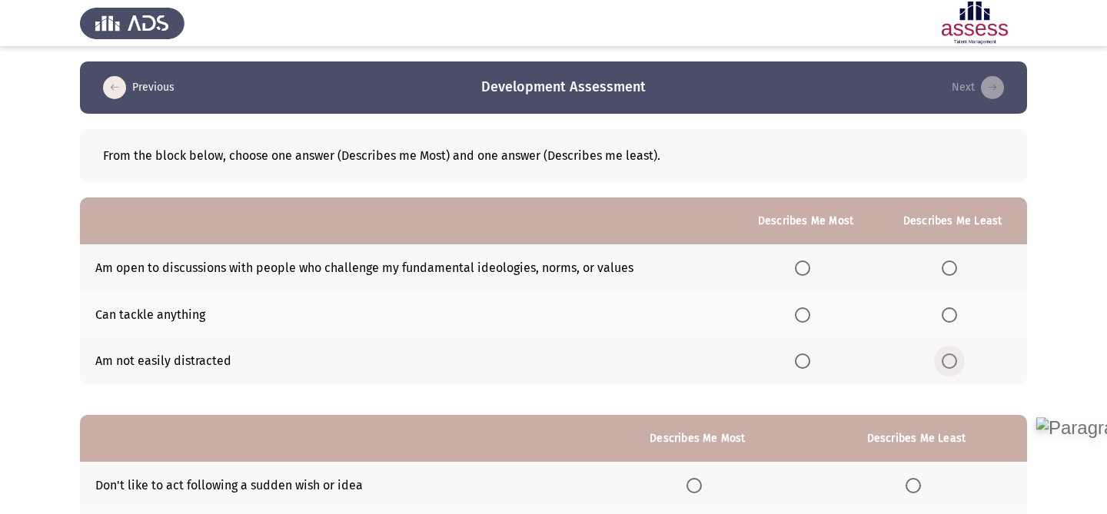
click at [954, 358] on span "Select an option" at bounding box center [949, 361] width 15 height 15
click at [954, 358] on input "Select an option" at bounding box center [949, 361] width 15 height 15
click at [810, 314] on span "Select an option" at bounding box center [802, 315] width 15 height 15
click at [810, 314] on input "Select an option" at bounding box center [802, 315] width 15 height 15
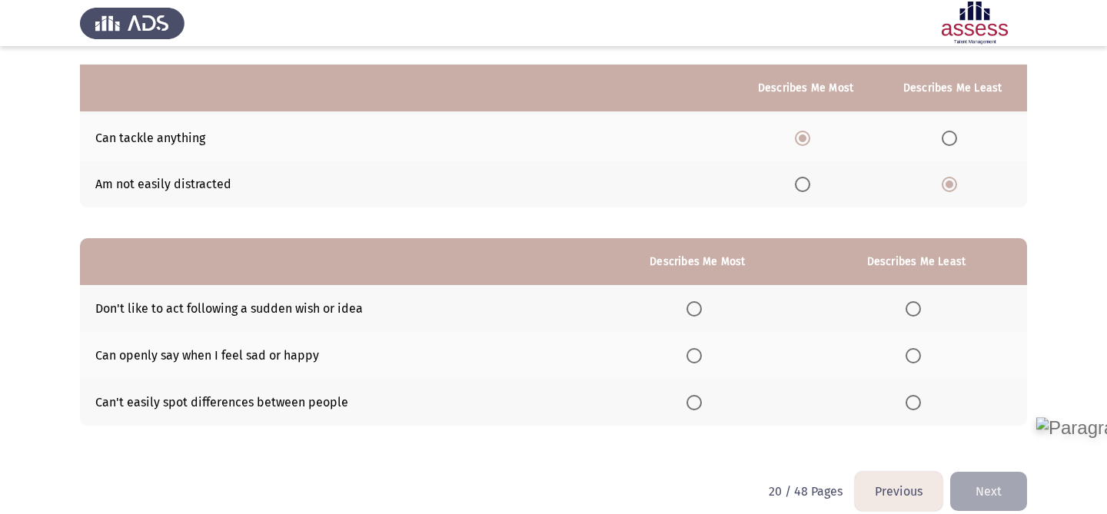
scroll to position [195, 0]
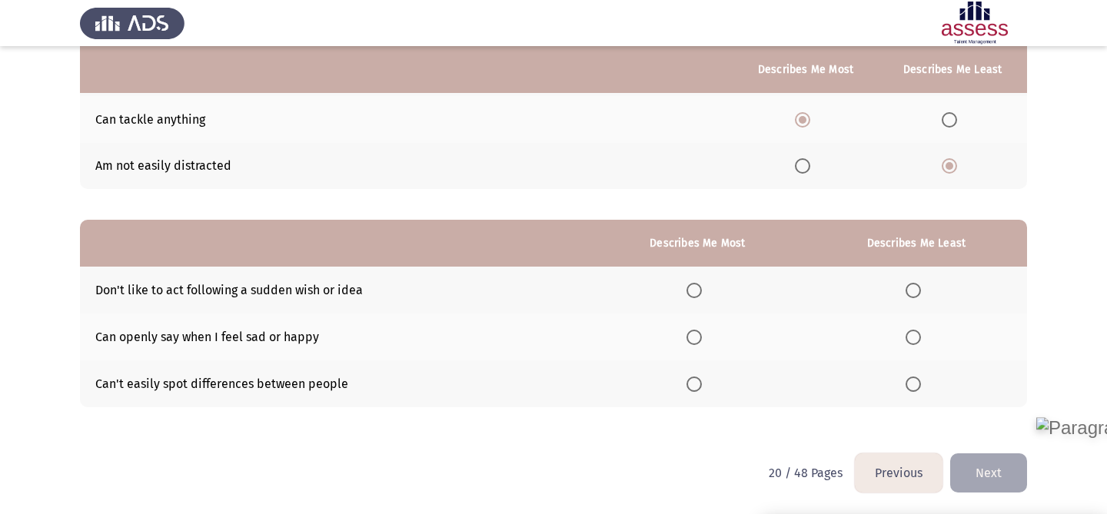
click at [697, 335] on span "Select an option" at bounding box center [694, 337] width 15 height 15
click at [697, 335] on input "Select an option" at bounding box center [694, 337] width 15 height 15
click at [913, 396] on th at bounding box center [916, 384] width 221 height 47
click at [916, 374] on th at bounding box center [916, 384] width 221 height 47
click at [916, 381] on span "Select an option" at bounding box center [913, 384] width 15 height 15
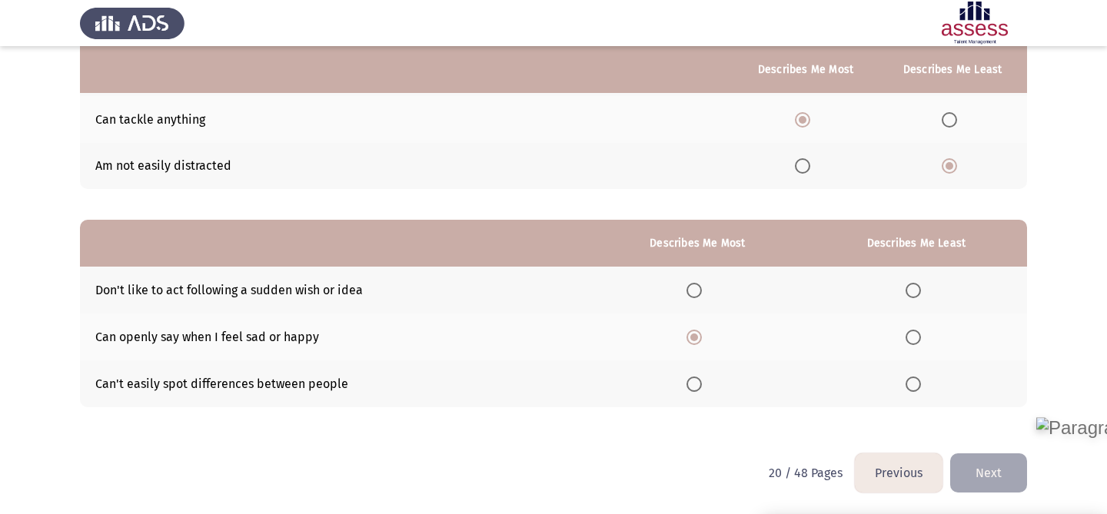
click at [916, 381] on input "Select an option" at bounding box center [913, 384] width 15 height 15
click at [1000, 464] on button "Next" at bounding box center [988, 473] width 77 height 39
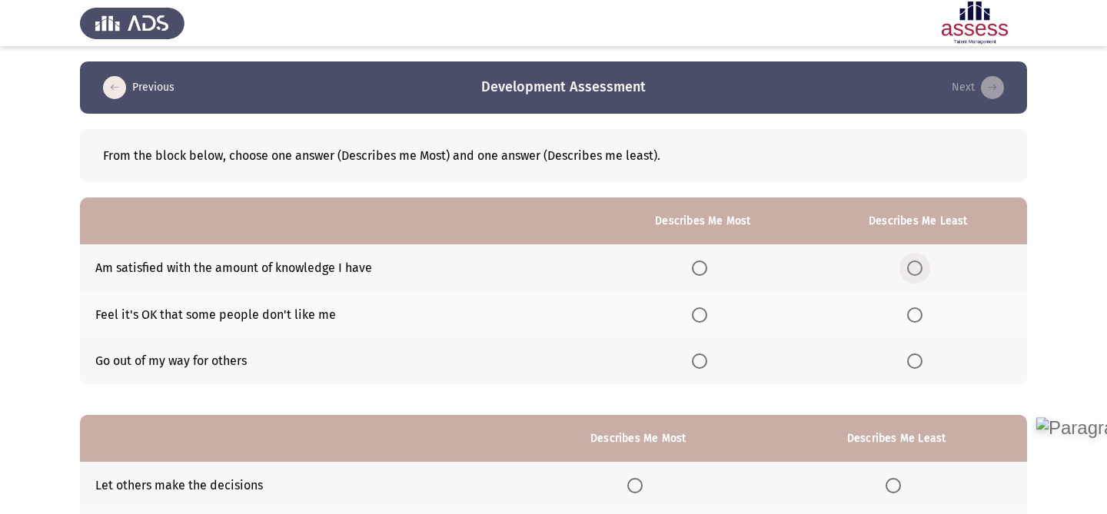
click at [917, 264] on span "Select an option" at bounding box center [914, 268] width 15 height 15
click at [917, 264] on input "Select an option" at bounding box center [914, 268] width 15 height 15
click at [705, 314] on span "Select an option" at bounding box center [699, 315] width 15 height 15
click at [705, 314] on input "Select an option" at bounding box center [699, 315] width 15 height 15
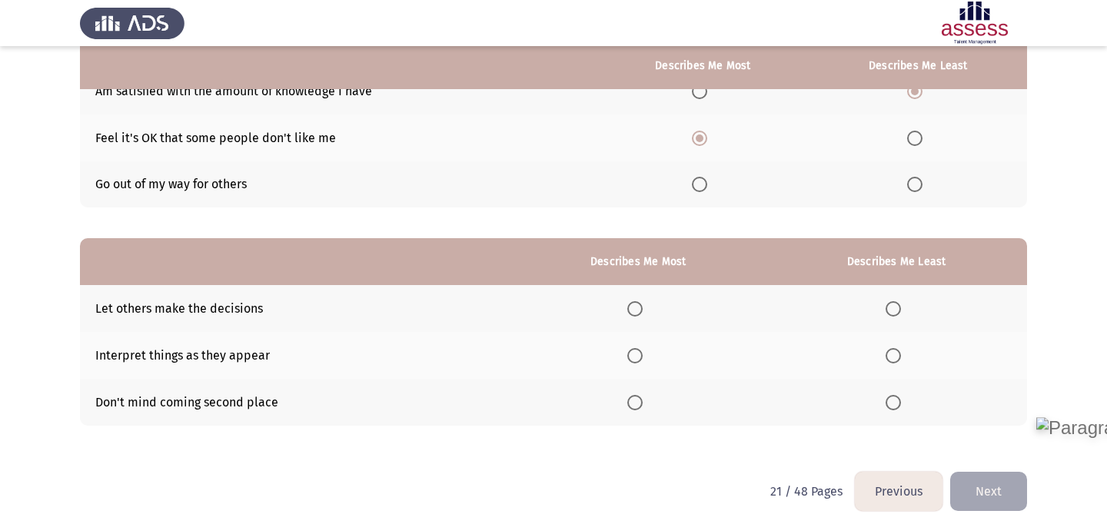
scroll to position [195, 0]
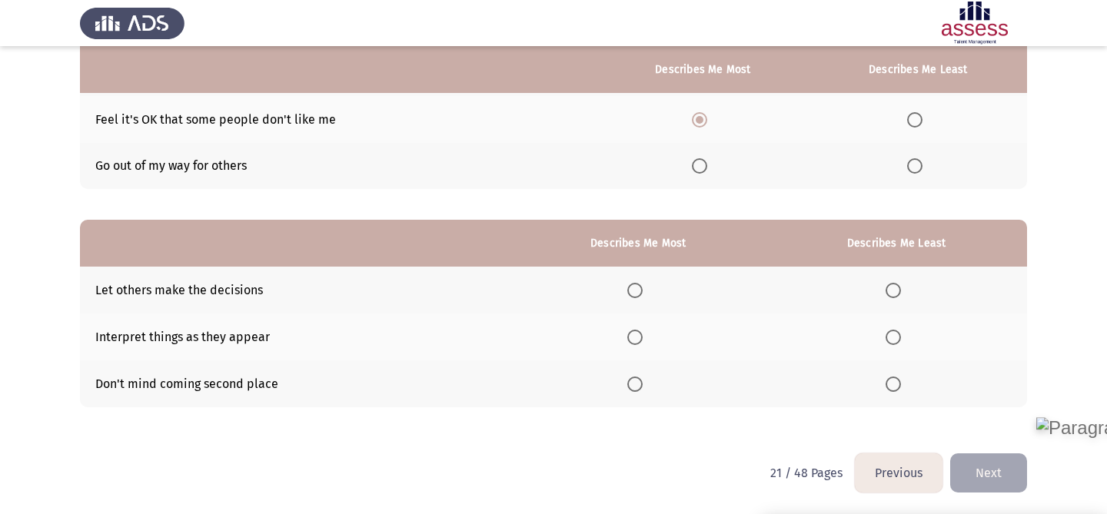
click at [885, 337] on th at bounding box center [896, 337] width 261 height 47
click at [894, 336] on span "Select an option" at bounding box center [893, 337] width 15 height 15
click at [894, 336] on input "Select an option" at bounding box center [893, 337] width 15 height 15
click at [637, 379] on span "Select an option" at bounding box center [634, 384] width 15 height 15
click at [637, 379] on input "Select an option" at bounding box center [634, 384] width 15 height 15
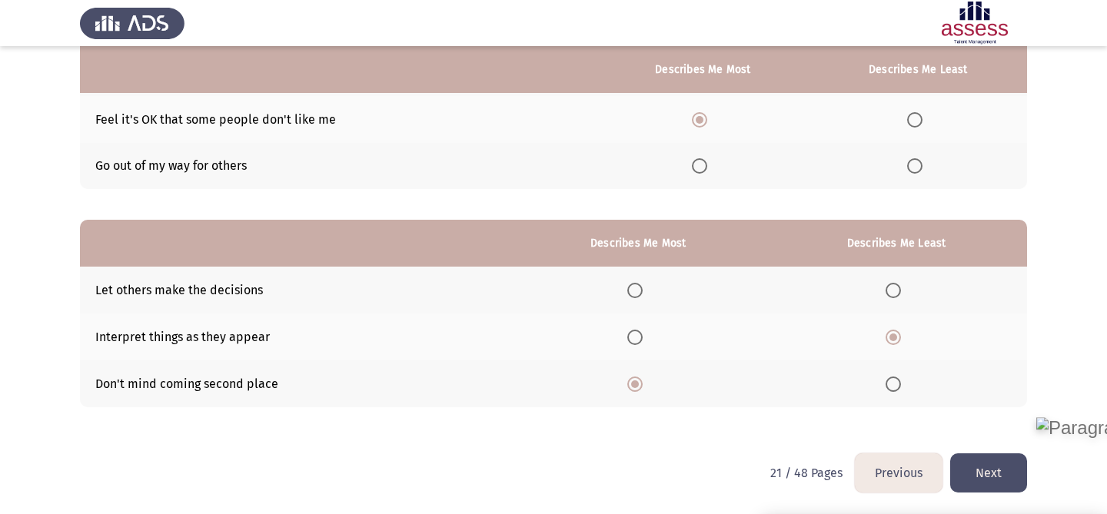
click at [992, 467] on button "Next" at bounding box center [988, 473] width 77 height 39
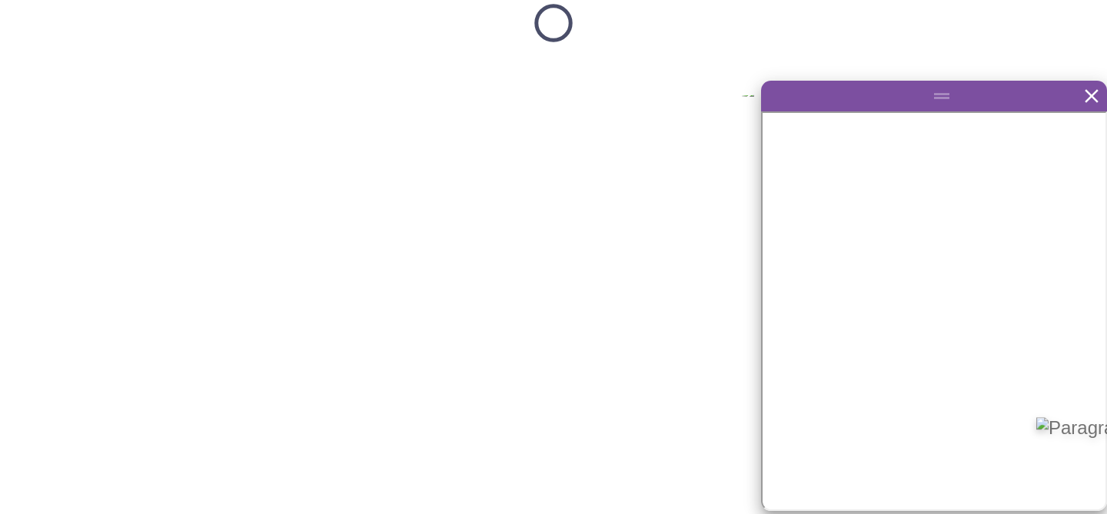
scroll to position [0, 0]
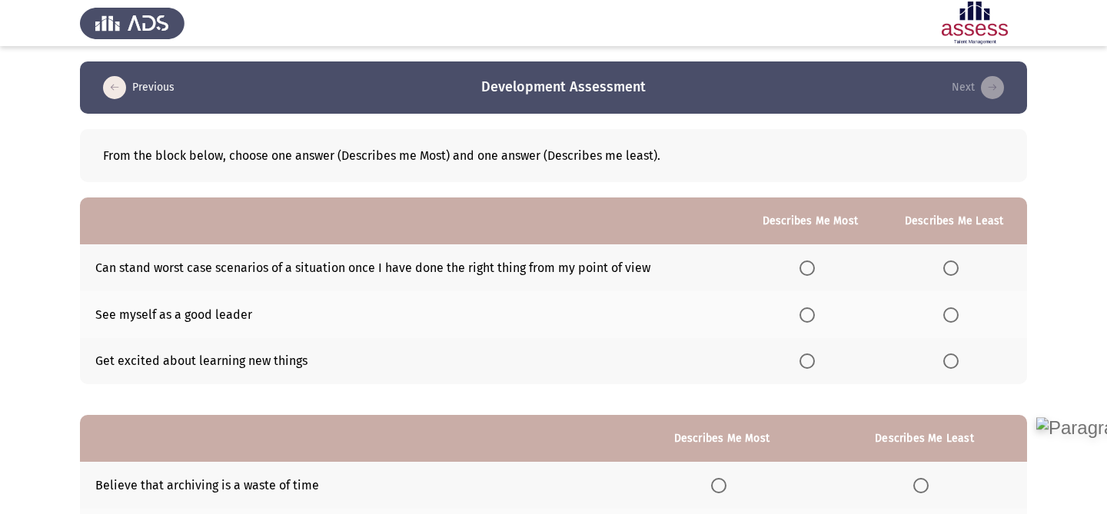
click at [952, 309] on span "Select an option" at bounding box center [950, 315] width 15 height 15
click at [952, 309] on input "Select an option" at bounding box center [950, 315] width 15 height 15
click at [816, 354] on mat-radio-button "Select an option" at bounding box center [811, 362] width 22 height 16
click at [809, 267] on span "Select an option" at bounding box center [807, 268] width 15 height 15
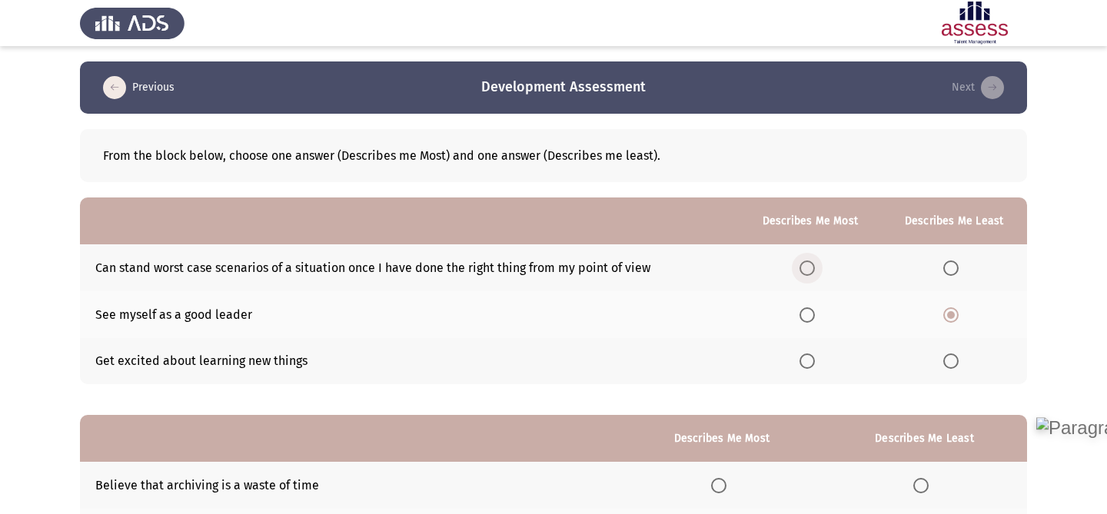
click at [809, 267] on input "Select an option" at bounding box center [807, 268] width 15 height 15
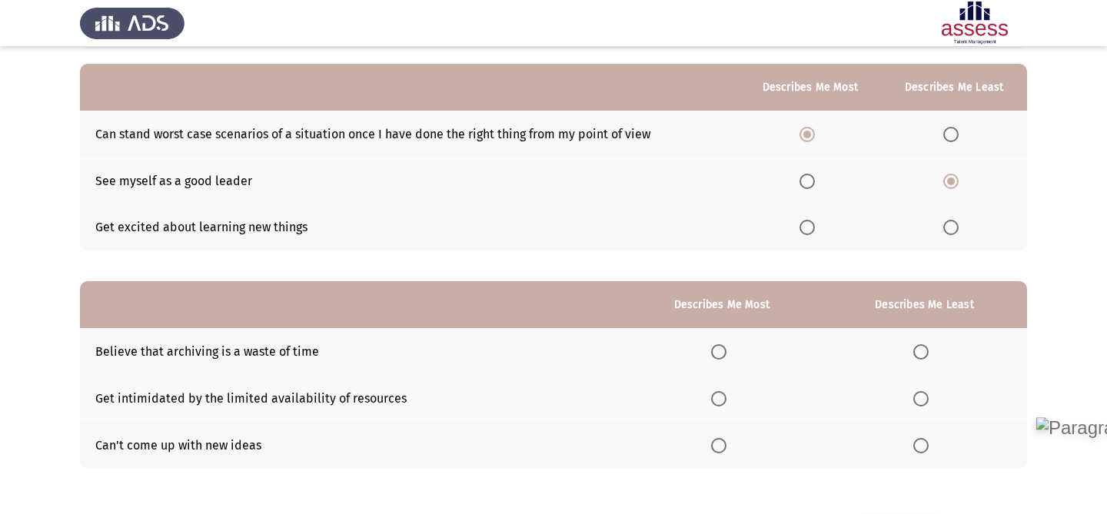
scroll to position [195, 0]
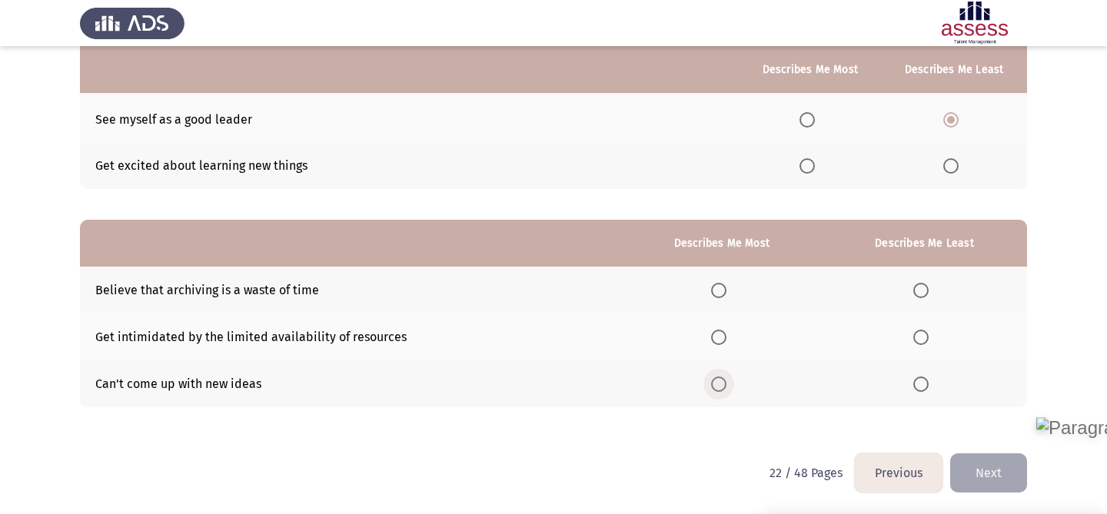
click at [723, 383] on span "Select an option" at bounding box center [718, 384] width 15 height 15
click at [723, 383] on input "Select an option" at bounding box center [718, 384] width 15 height 15
click at [919, 275] on th at bounding box center [924, 290] width 205 height 47
click at [921, 291] on span "Select an option" at bounding box center [920, 290] width 15 height 15
click at [921, 291] on input "Select an option" at bounding box center [920, 290] width 15 height 15
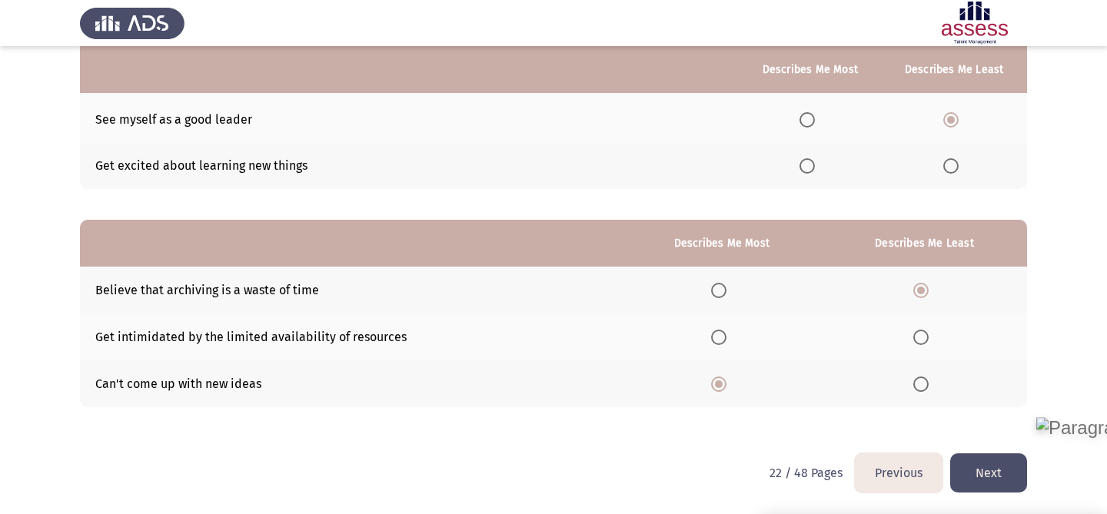
click at [993, 457] on button "Next" at bounding box center [988, 473] width 77 height 39
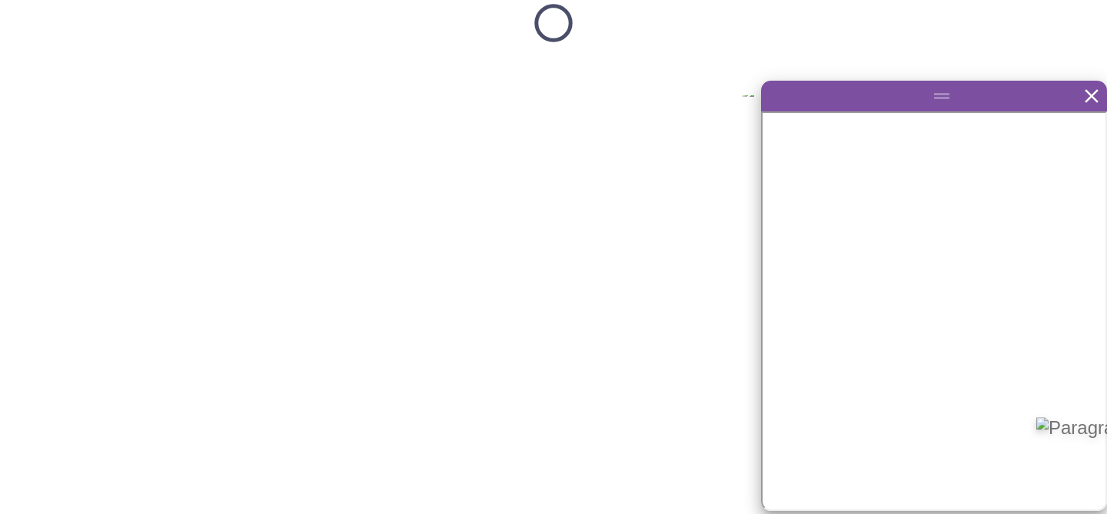
scroll to position [0, 0]
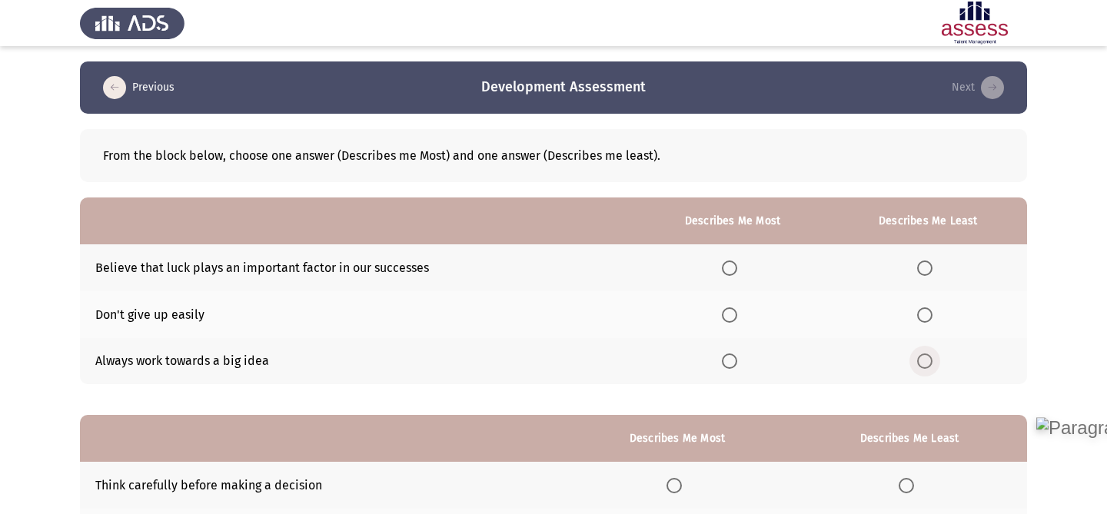
click at [930, 357] on span "Select an option" at bounding box center [924, 361] width 15 height 15
click at [930, 357] on input "Select an option" at bounding box center [924, 361] width 15 height 15
click at [737, 273] on span "Select an option" at bounding box center [729, 268] width 15 height 15
click at [737, 273] on input "Select an option" at bounding box center [729, 268] width 15 height 15
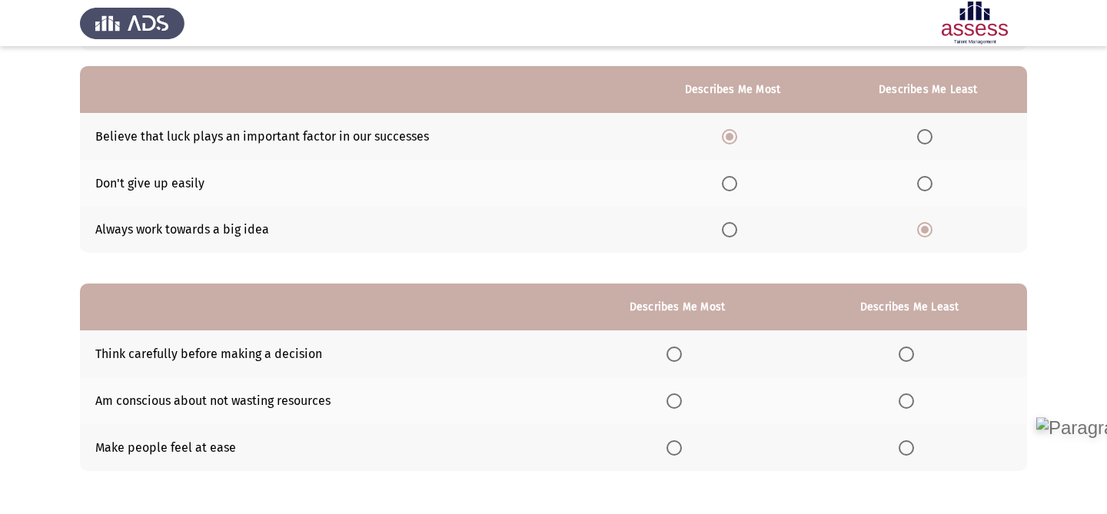
scroll to position [131, 0]
click at [735, 169] on th at bounding box center [733, 184] width 193 height 47
click at [734, 185] on span "Select an option" at bounding box center [729, 184] width 15 height 15
click at [734, 185] on input "Select an option" at bounding box center [729, 184] width 15 height 15
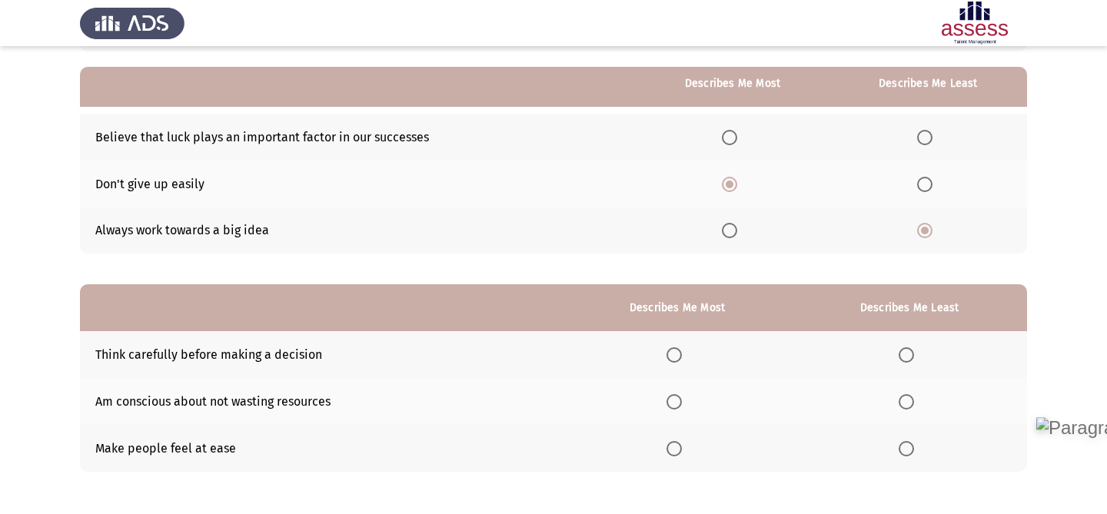
scroll to position [195, 0]
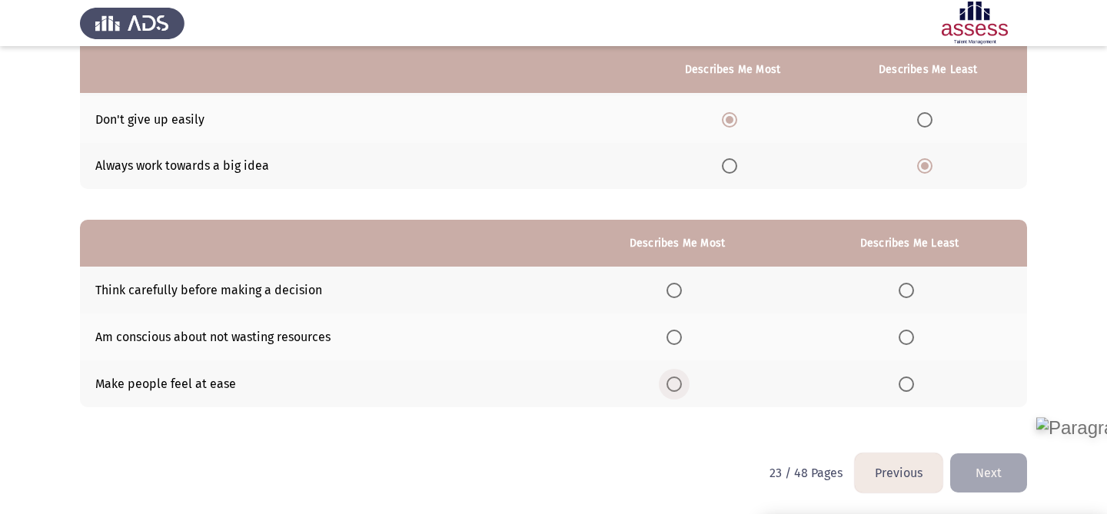
click at [676, 388] on span "Select an option" at bounding box center [674, 384] width 15 height 15
click at [676, 388] on input "Select an option" at bounding box center [674, 384] width 15 height 15
click at [905, 337] on span "Select an option" at bounding box center [906, 337] width 15 height 15
click at [905, 337] on input "Select an option" at bounding box center [906, 337] width 15 height 15
click at [977, 472] on button "Next" at bounding box center [988, 473] width 77 height 39
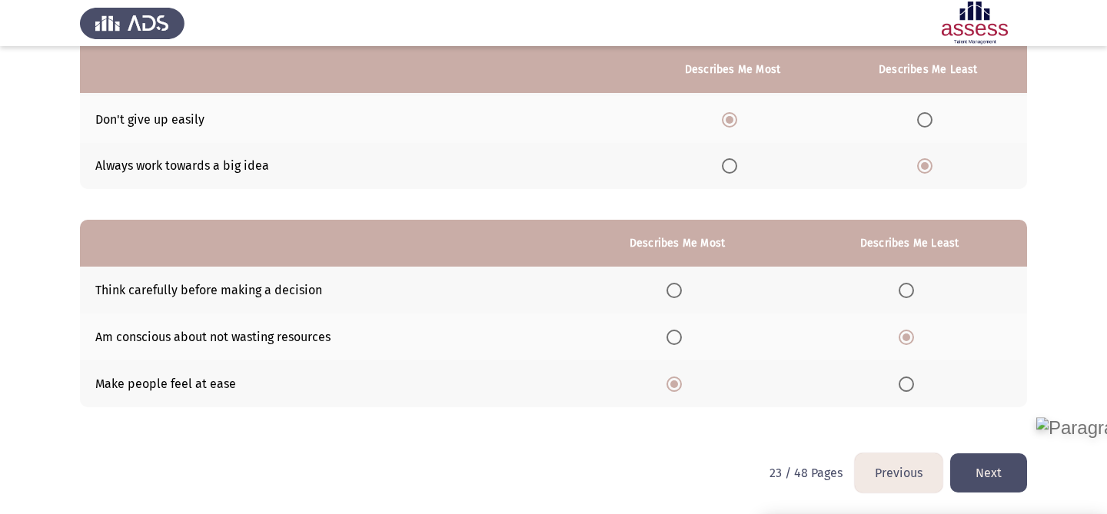
scroll to position [0, 0]
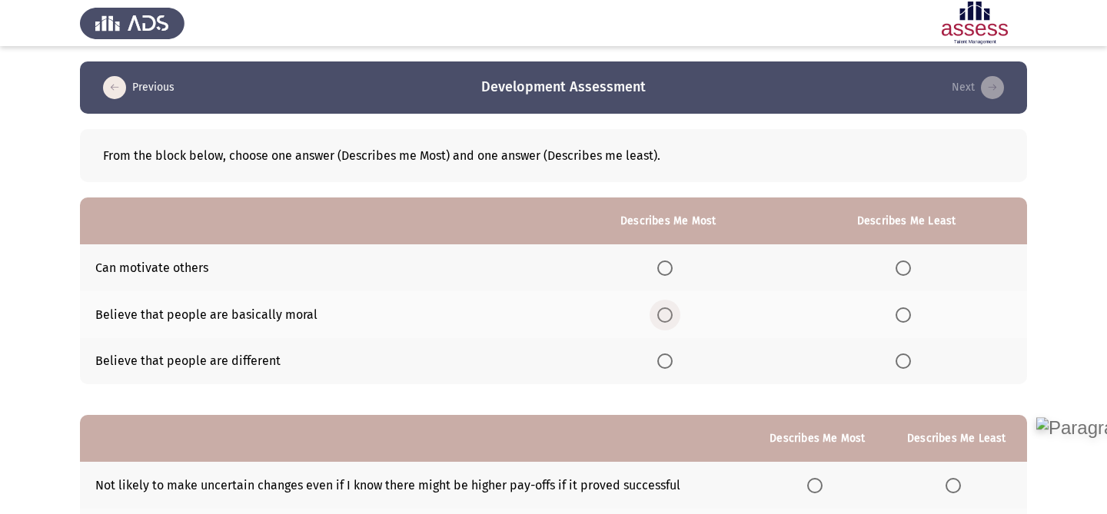
click at [662, 314] on span "Select an option" at bounding box center [664, 315] width 15 height 15
click at [662, 314] on input "Select an option" at bounding box center [664, 315] width 15 height 15
click at [908, 272] on span "Select an option" at bounding box center [903, 268] width 15 height 15
click at [908, 272] on input "Select an option" at bounding box center [903, 268] width 15 height 15
click at [672, 361] on span "Select an option" at bounding box center [664, 361] width 15 height 15
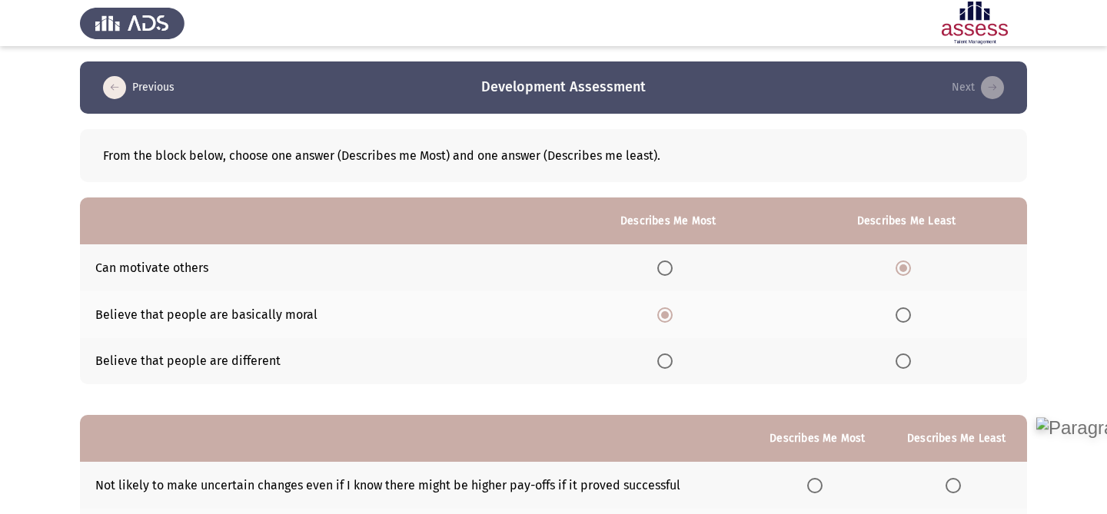
click at [672, 361] on input "Select an option" at bounding box center [664, 361] width 15 height 15
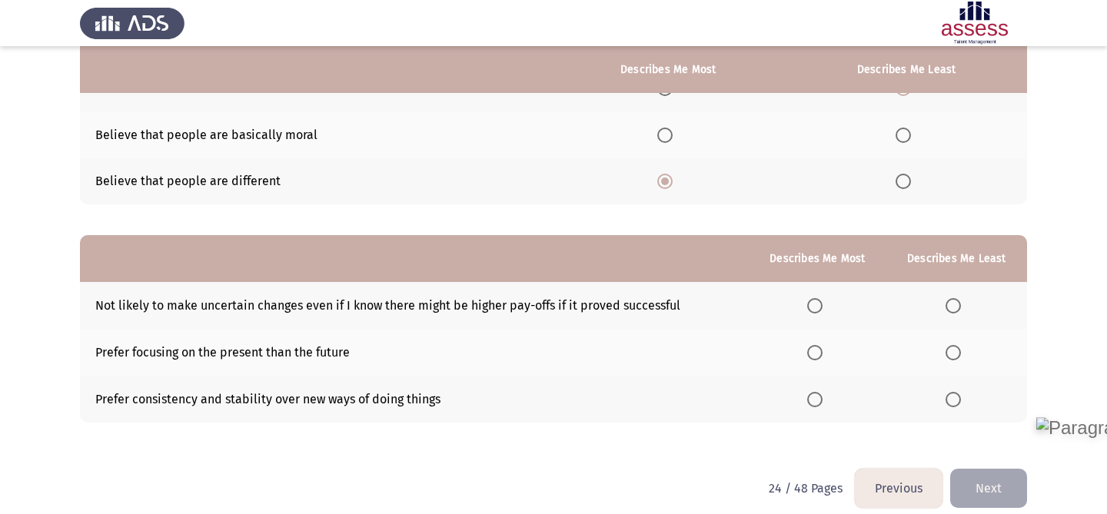
scroll to position [195, 0]
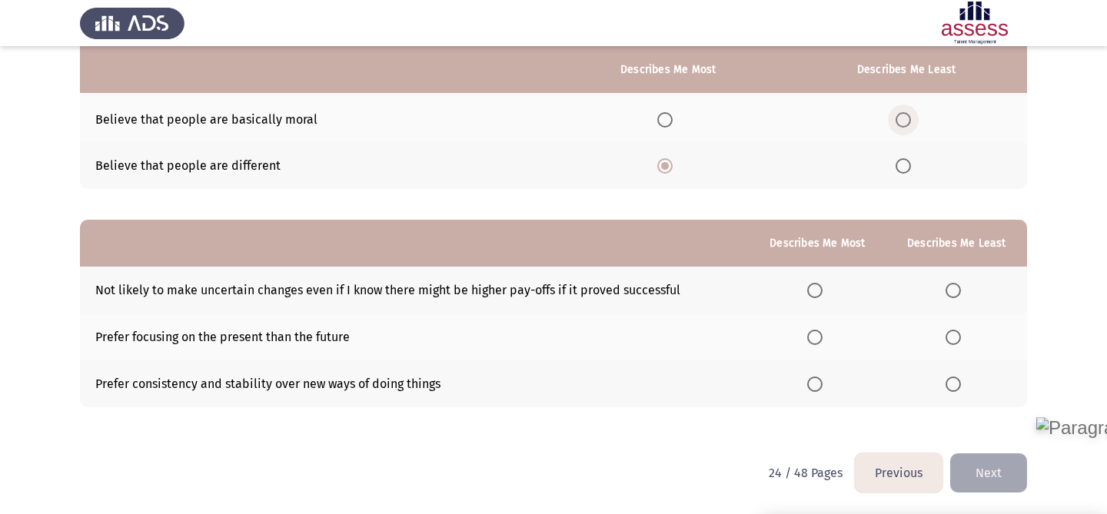
click at [902, 113] on span "Select an option" at bounding box center [903, 119] width 15 height 15
click at [902, 113] on input "Select an option" at bounding box center [903, 119] width 15 height 15
click at [818, 386] on span "Select an option" at bounding box center [814, 384] width 15 height 15
click at [818, 386] on input "Select an option" at bounding box center [814, 384] width 15 height 15
click at [951, 290] on span "Select an option" at bounding box center [953, 290] width 15 height 15
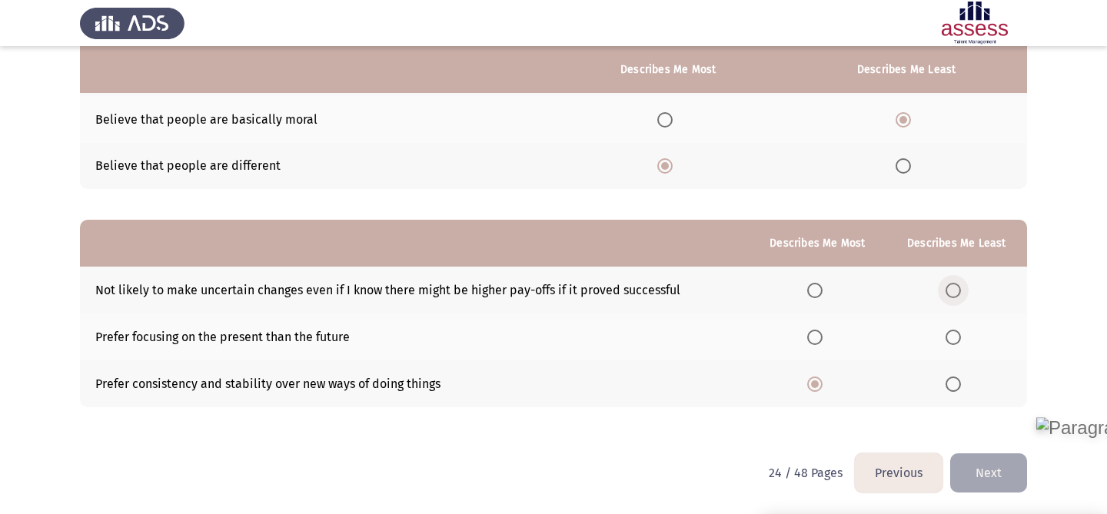
click at [951, 290] on input "Select an option" at bounding box center [953, 290] width 15 height 15
click at [988, 458] on button "Next" at bounding box center [988, 473] width 77 height 39
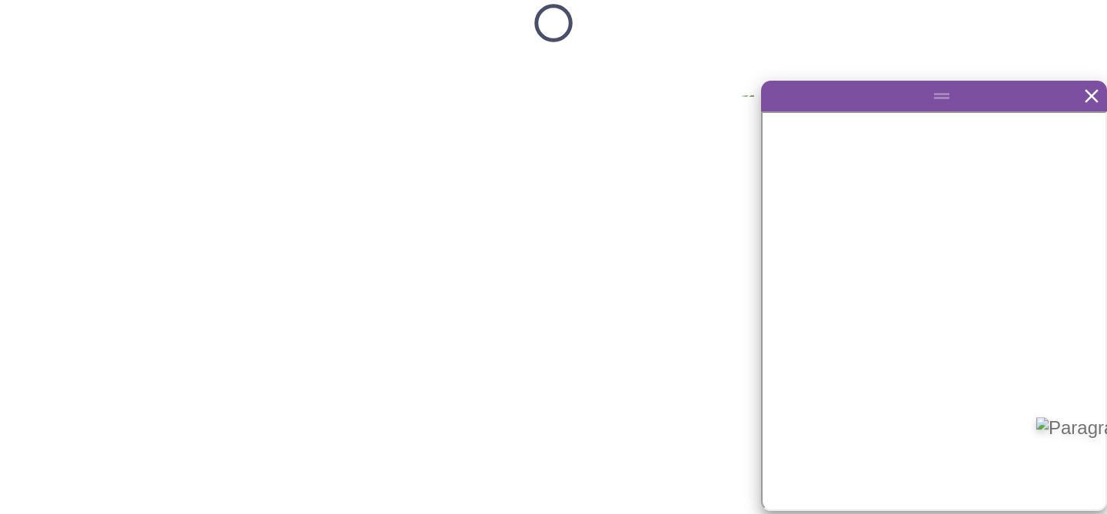
scroll to position [0, 0]
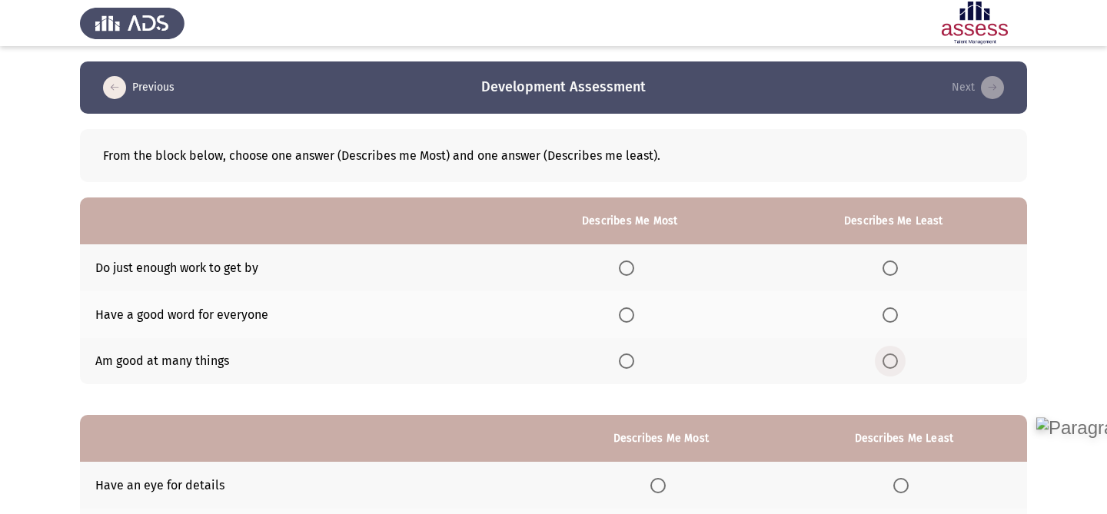
click at [903, 368] on label "Select an option" at bounding box center [894, 361] width 22 height 15
click at [898, 368] on input "Select an option" at bounding box center [890, 361] width 15 height 15
click at [631, 302] on th at bounding box center [630, 314] width 261 height 47
click at [631, 316] on span "Select an option" at bounding box center [626, 315] width 15 height 15
click at [631, 316] on input "Select an option" at bounding box center [626, 315] width 15 height 15
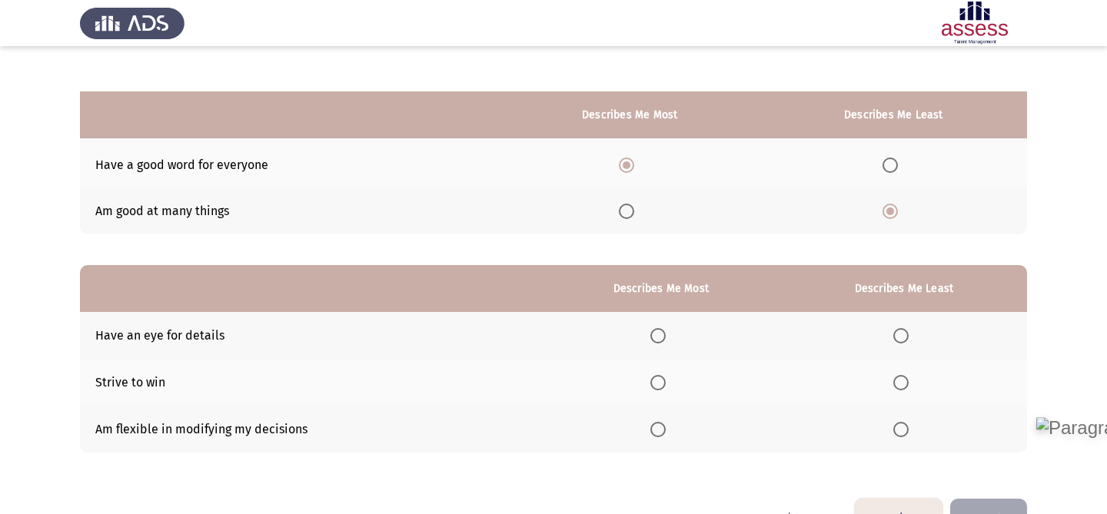
scroll to position [195, 0]
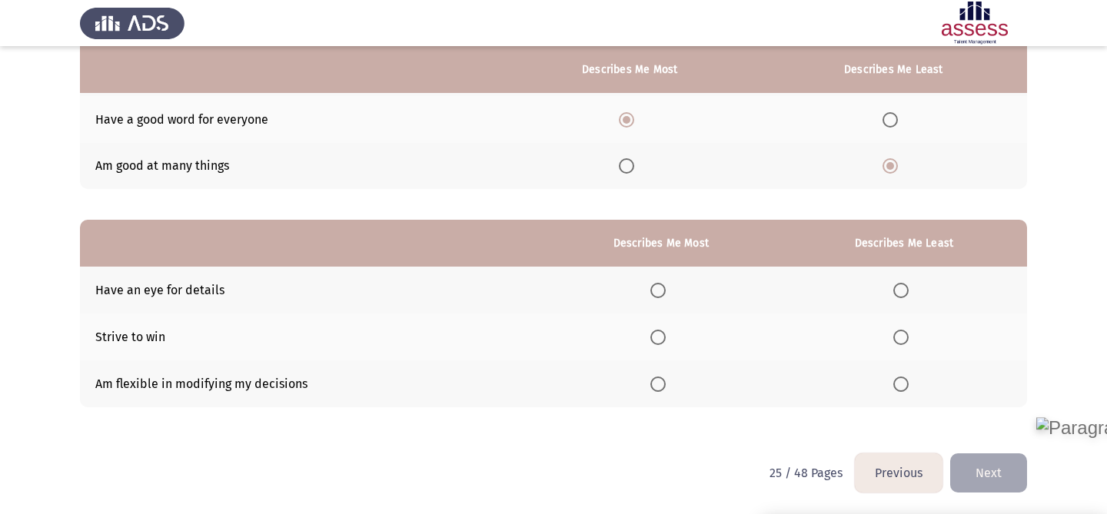
click at [660, 380] on span "Select an option" at bounding box center [657, 384] width 15 height 15
click at [660, 380] on input "Select an option" at bounding box center [657, 384] width 15 height 15
click at [900, 287] on span "Select an option" at bounding box center [900, 290] width 15 height 15
click at [900, 287] on input "Select an option" at bounding box center [900, 290] width 15 height 15
click at [977, 476] on button "Next" at bounding box center [988, 473] width 77 height 39
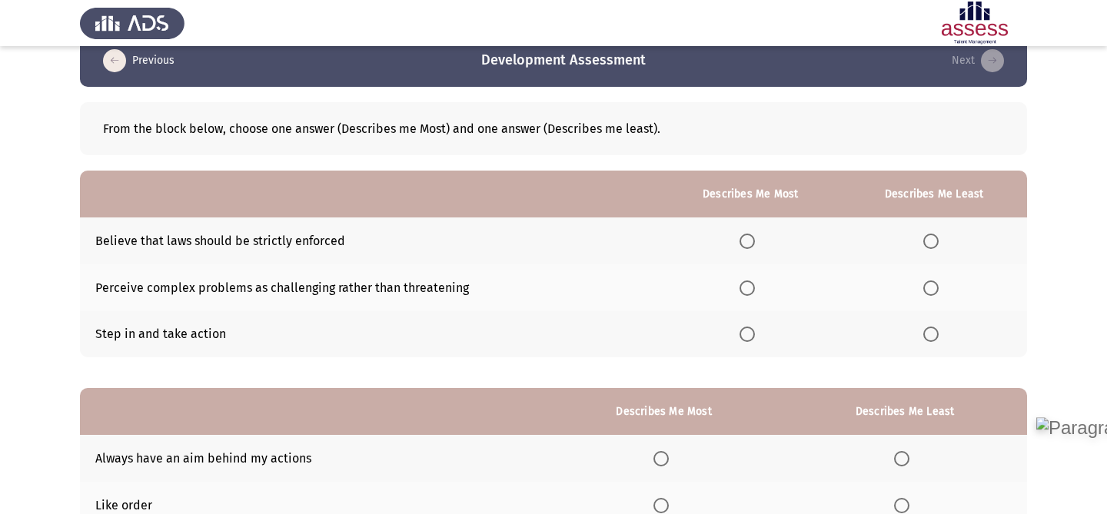
scroll to position [18, 0]
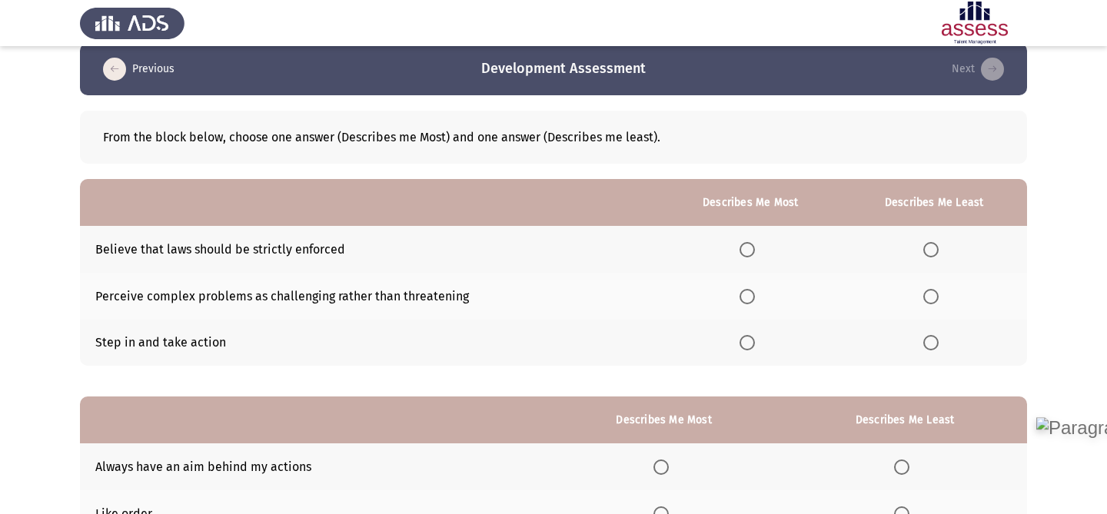
click at [753, 248] on span "Select an option" at bounding box center [747, 249] width 15 height 15
click at [753, 248] on input "Select an option" at bounding box center [747, 249] width 15 height 15
click at [752, 304] on th at bounding box center [750, 296] width 181 height 47
click at [750, 299] on span "Select an option" at bounding box center [747, 296] width 15 height 15
click at [750, 299] on input "Select an option" at bounding box center [747, 296] width 15 height 15
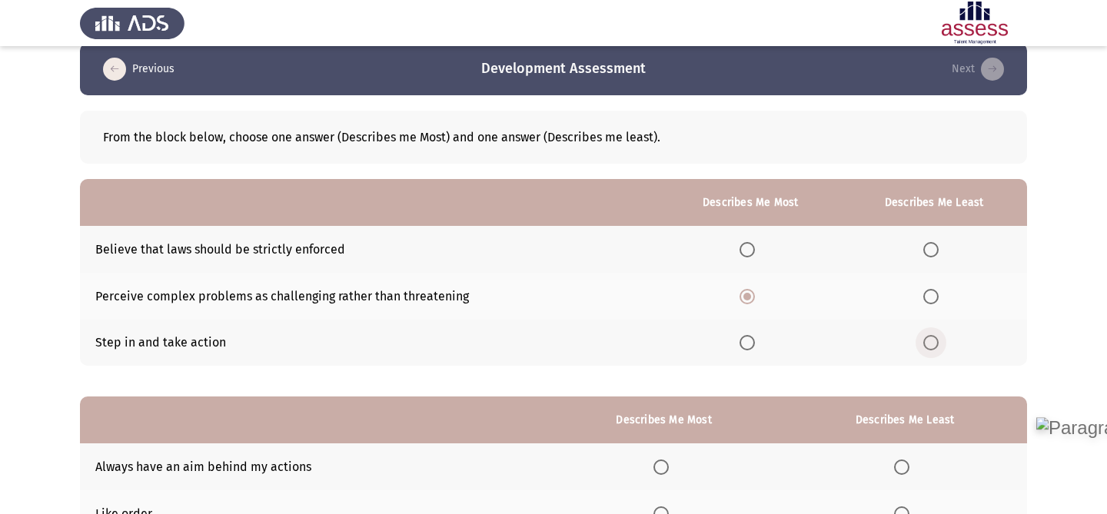
click at [936, 341] on span "Select an option" at bounding box center [930, 342] width 15 height 15
click at [936, 341] on input "Select an option" at bounding box center [930, 342] width 15 height 15
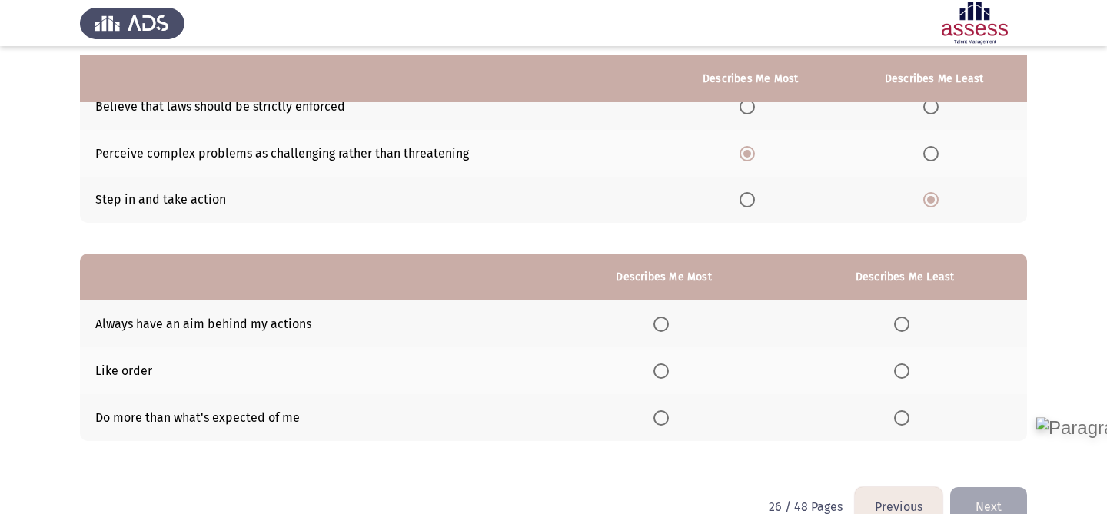
scroll to position [195, 0]
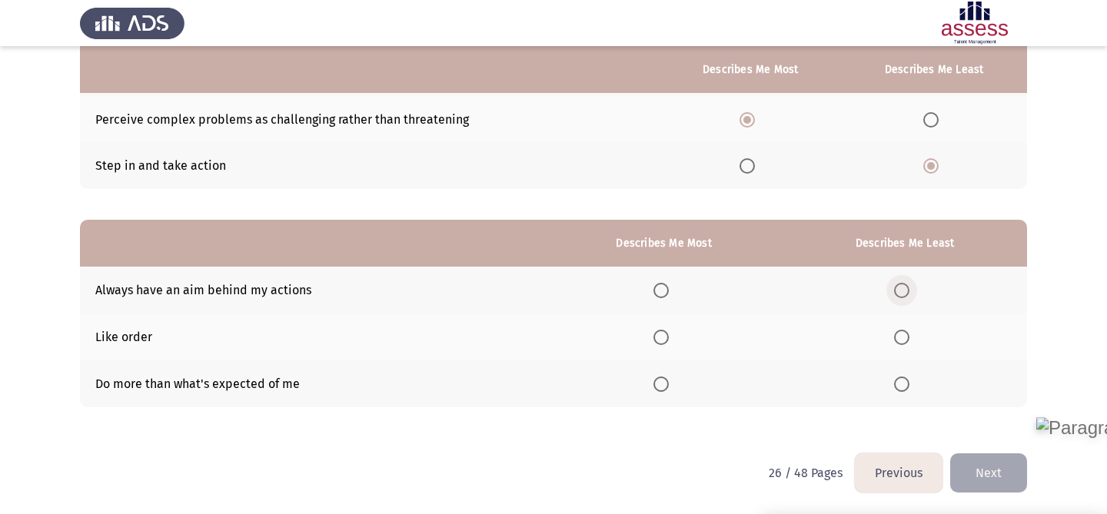
click at [907, 288] on span "Select an option" at bounding box center [901, 290] width 15 height 15
click at [907, 288] on input "Select an option" at bounding box center [901, 290] width 15 height 15
click at [665, 339] on span "Select an option" at bounding box center [661, 337] width 15 height 15
click at [665, 339] on input "Select an option" at bounding box center [661, 337] width 15 height 15
click at [972, 468] on button "Next" at bounding box center [988, 473] width 77 height 39
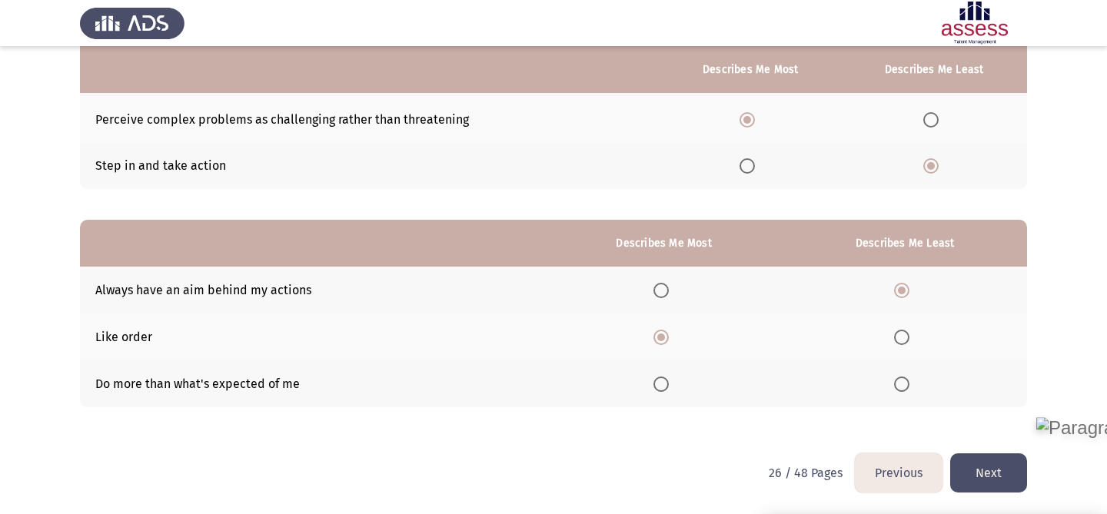
scroll to position [0, 0]
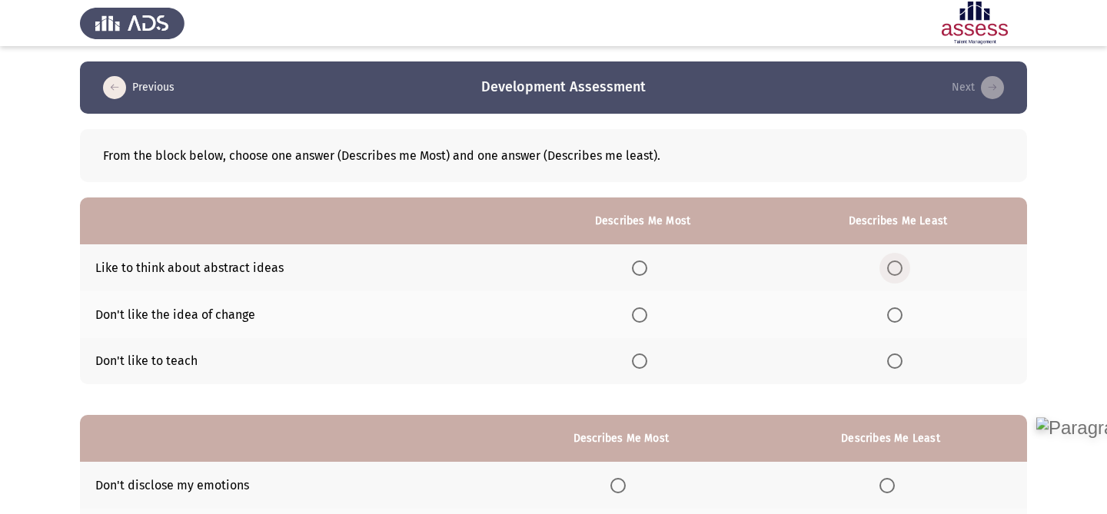
click at [890, 270] on span "Select an option" at bounding box center [894, 268] width 15 height 15
click at [890, 270] on input "Select an option" at bounding box center [894, 268] width 15 height 15
click at [899, 328] on th at bounding box center [898, 314] width 258 height 47
click at [894, 315] on span "Select an option" at bounding box center [894, 315] width 15 height 15
click at [894, 315] on input "Select an option" at bounding box center [894, 315] width 15 height 15
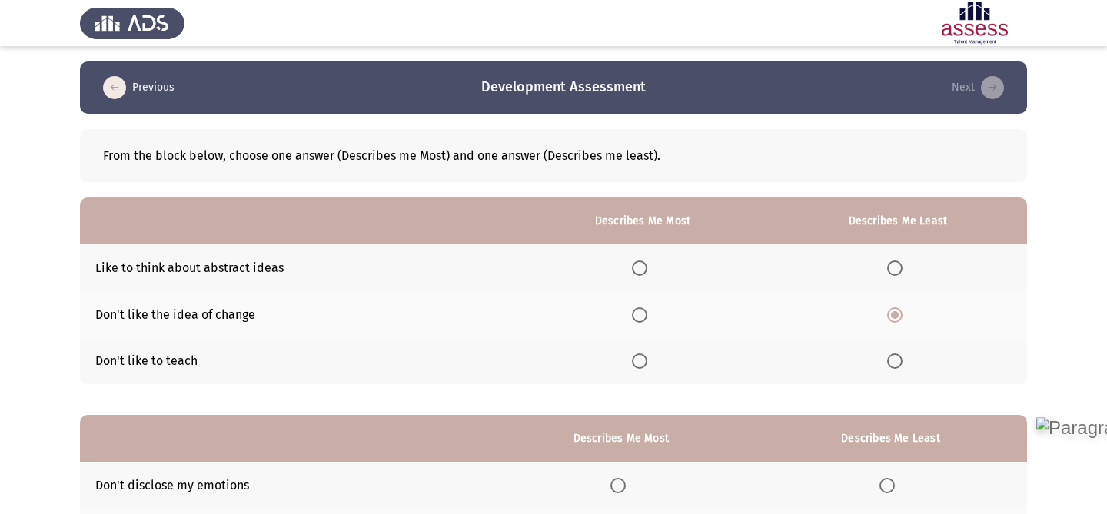
click at [654, 249] on th at bounding box center [643, 268] width 252 height 47
click at [637, 274] on span "Select an option" at bounding box center [639, 268] width 15 height 15
click at [637, 274] on input "Select an option" at bounding box center [639, 268] width 15 height 15
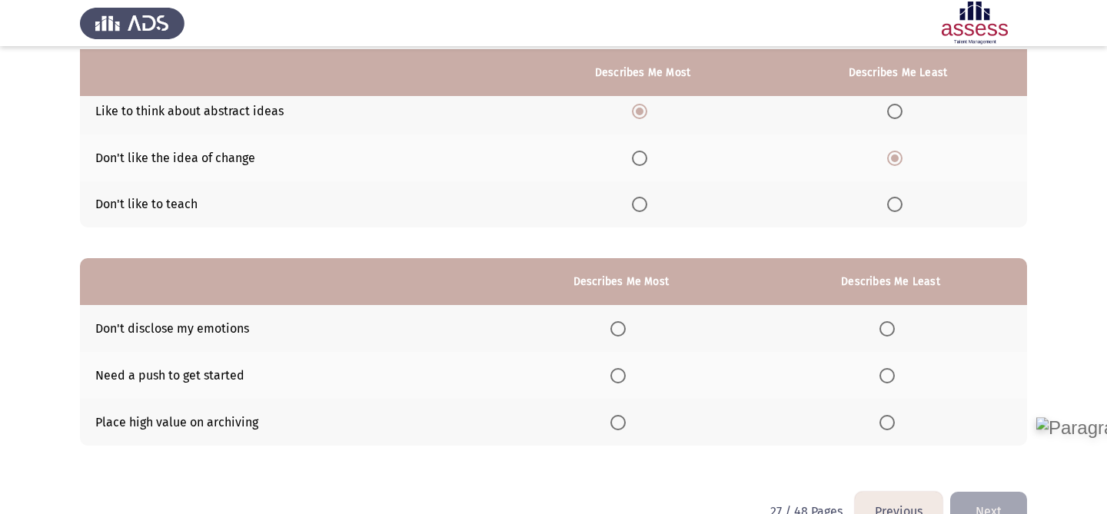
scroll to position [160, 0]
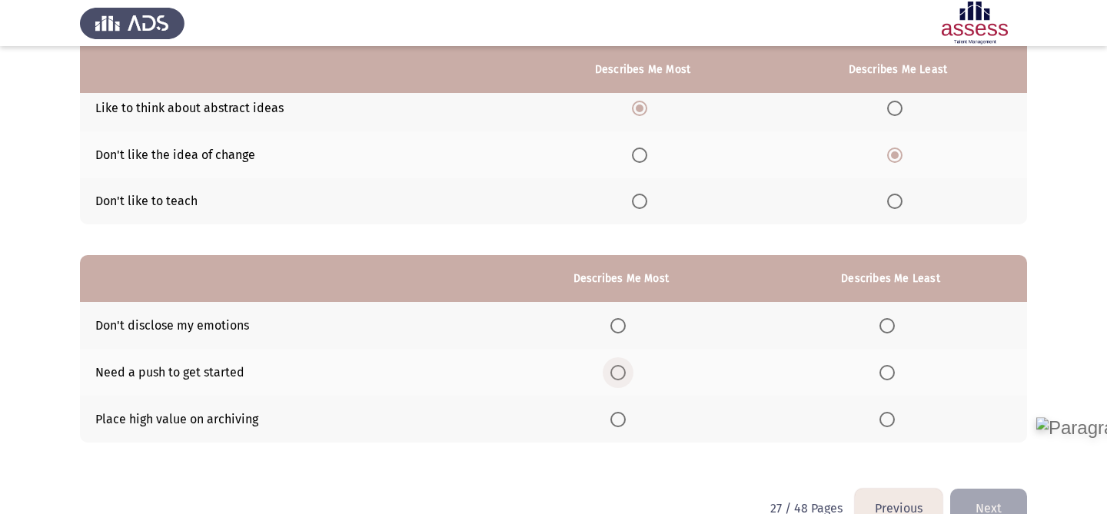
click at [621, 378] on span "Select an option" at bounding box center [618, 372] width 15 height 15
click at [621, 378] on input "Select an option" at bounding box center [618, 372] width 15 height 15
click at [880, 322] on th at bounding box center [890, 325] width 273 height 47
click at [900, 324] on label "Select an option" at bounding box center [891, 325] width 22 height 15
click at [895, 324] on input "Select an option" at bounding box center [887, 325] width 15 height 15
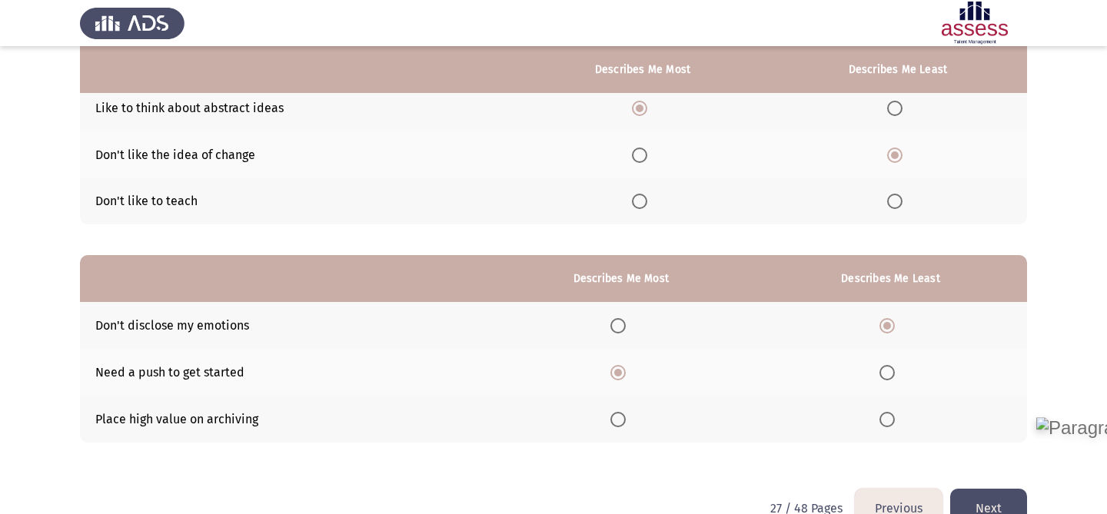
click at [980, 491] on button "Next" at bounding box center [988, 508] width 77 height 39
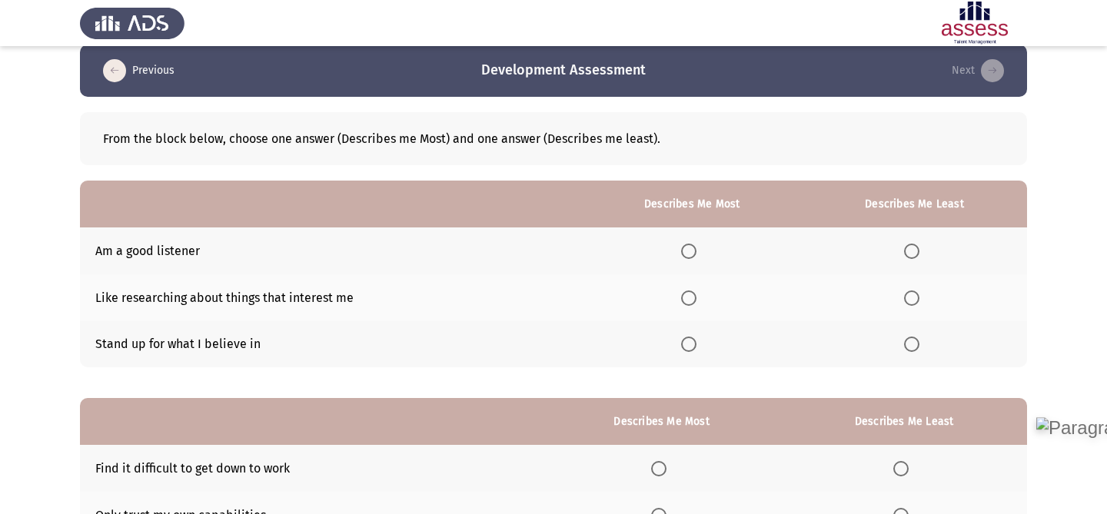
scroll to position [21, 0]
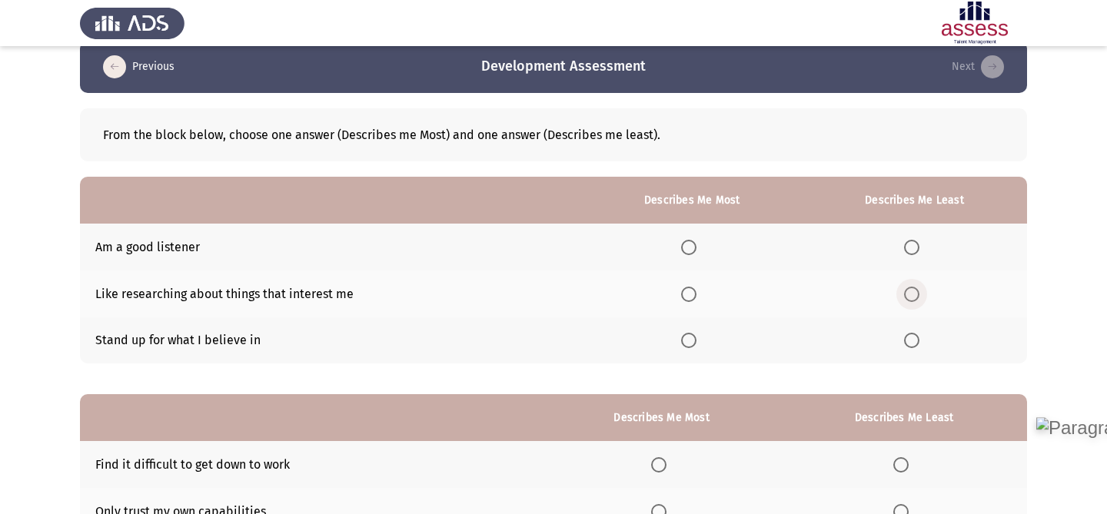
click at [922, 293] on label "Select an option" at bounding box center [915, 294] width 22 height 15
click at [920, 293] on input "Select an option" at bounding box center [911, 294] width 15 height 15
click at [694, 245] on span "Select an option" at bounding box center [688, 247] width 15 height 15
click at [694, 245] on input "Select an option" at bounding box center [688, 247] width 15 height 15
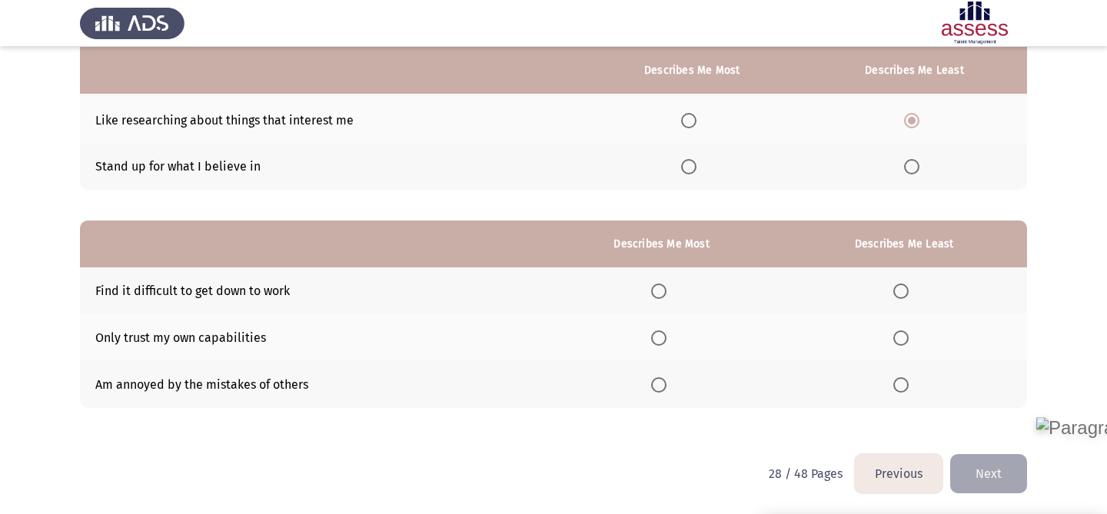
scroll to position [195, 0]
click at [660, 381] on span "Select an option" at bounding box center [658, 384] width 15 height 15
click at [660, 381] on input "Select an option" at bounding box center [658, 384] width 15 height 15
click at [909, 324] on th at bounding box center [904, 337] width 246 height 47
click at [909, 336] on span "Select an option" at bounding box center [900, 337] width 15 height 15
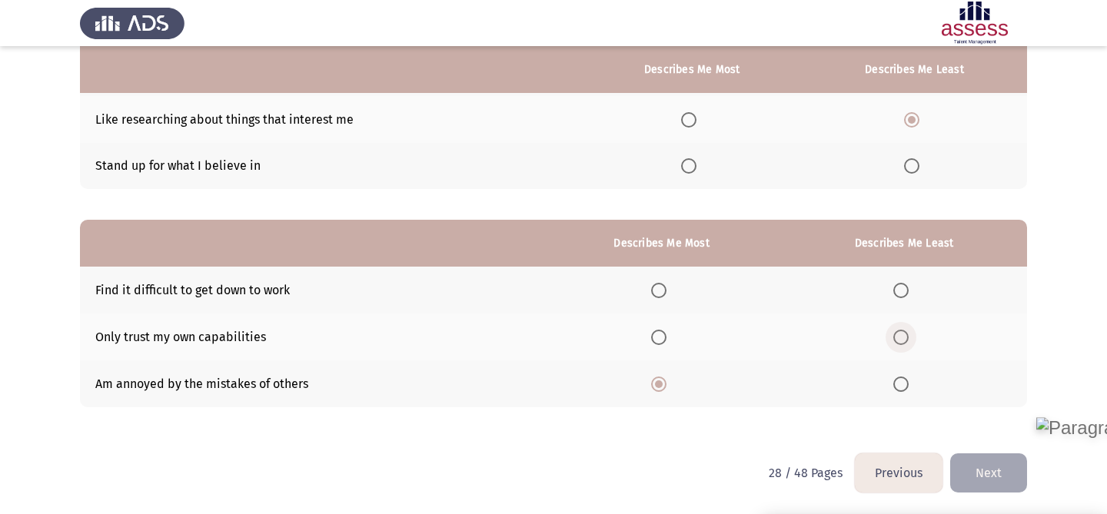
click at [909, 336] on input "Select an option" at bounding box center [900, 337] width 15 height 15
click at [985, 472] on button "Next" at bounding box center [988, 473] width 77 height 39
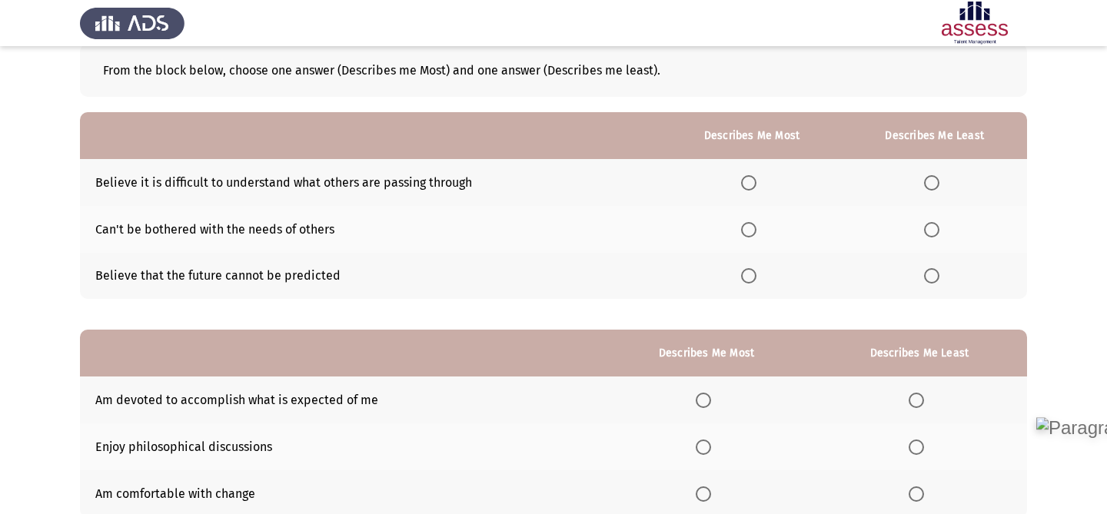
scroll to position [96, 0]
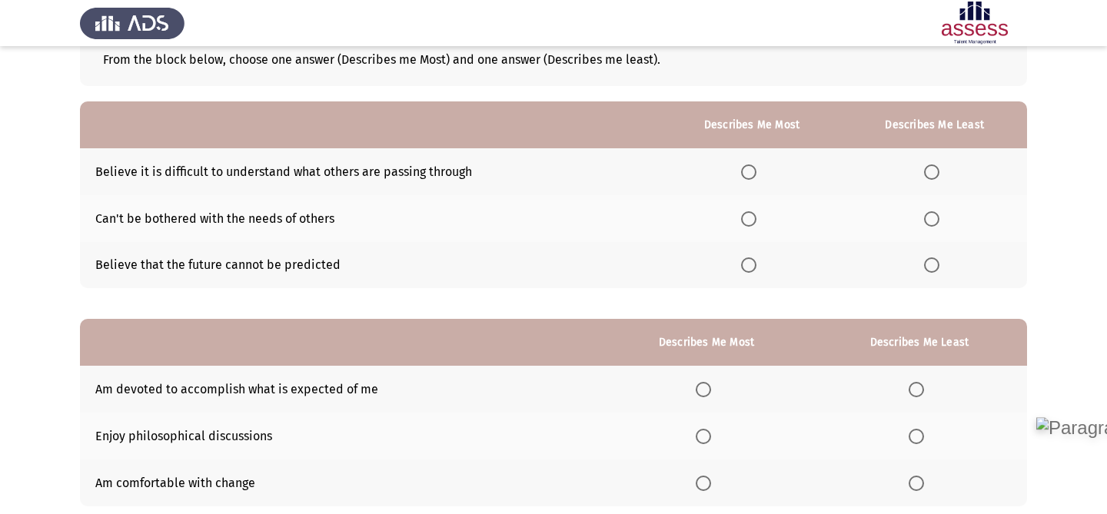
click at [699, 385] on span "Select an option" at bounding box center [703, 389] width 15 height 15
click at [699, 385] on input "Select an option" at bounding box center [703, 389] width 15 height 15
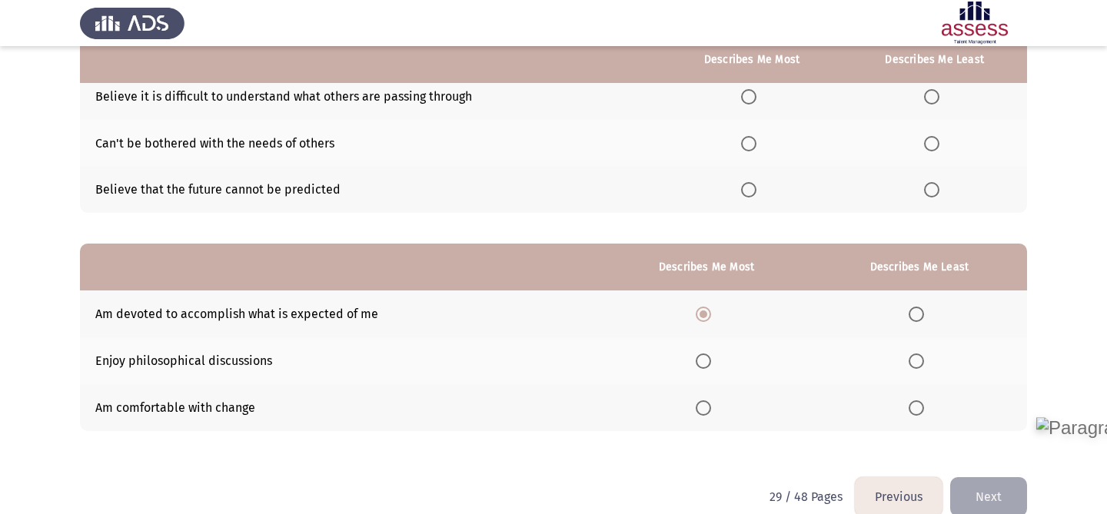
scroll to position [174, 0]
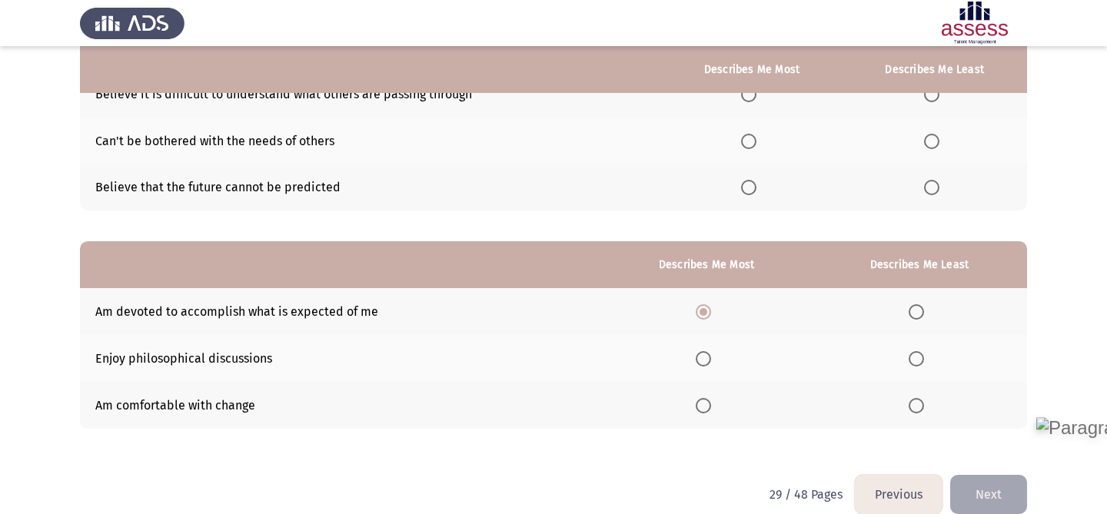
click at [919, 355] on span "Select an option" at bounding box center [916, 358] width 15 height 15
click at [919, 355] on input "Select an option" at bounding box center [916, 358] width 15 height 15
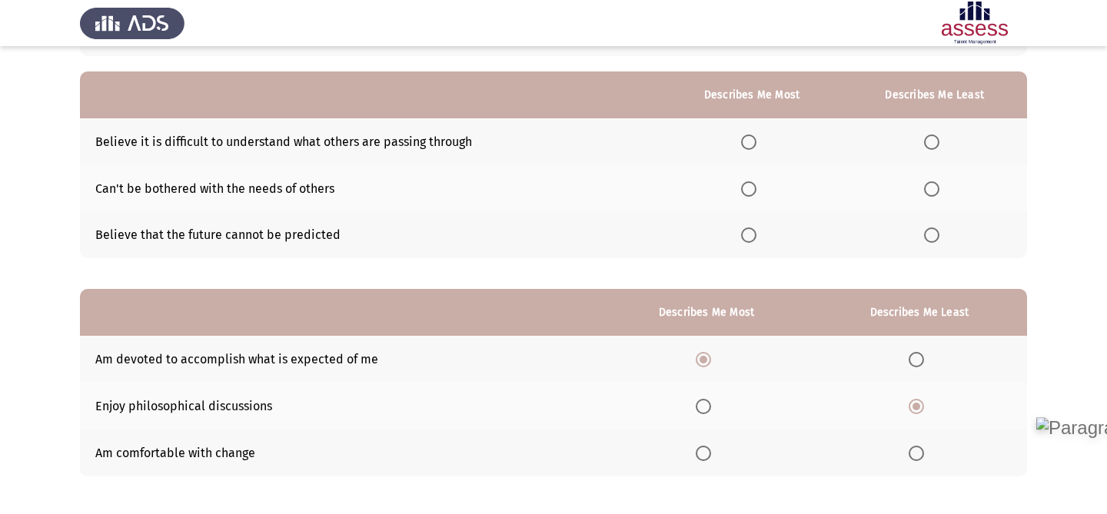
scroll to position [122, 0]
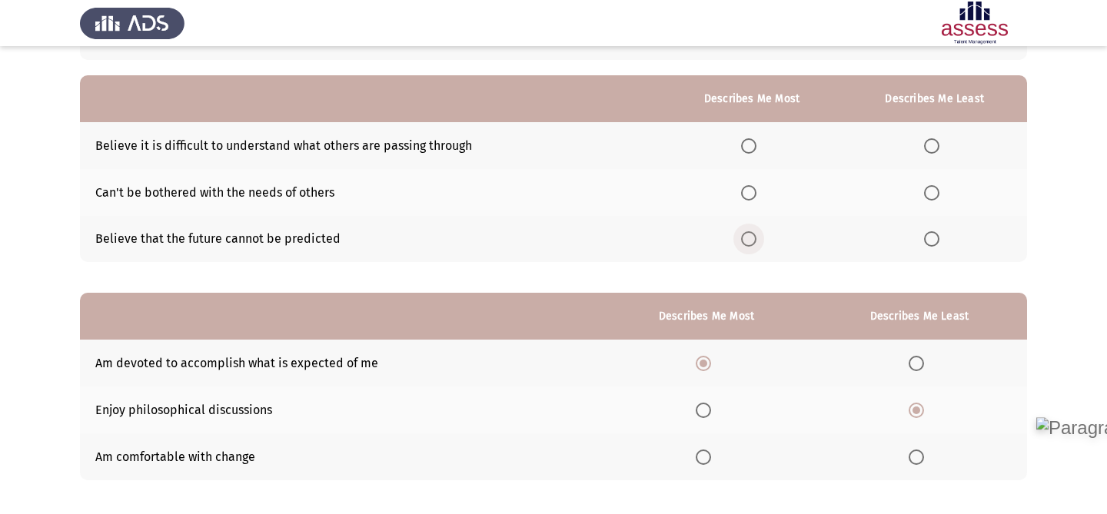
click at [750, 245] on span "Select an option" at bounding box center [748, 238] width 15 height 15
click at [750, 245] on input "Select an option" at bounding box center [748, 238] width 15 height 15
click at [939, 192] on span "Select an option" at bounding box center [931, 192] width 15 height 15
click at [939, 192] on input "Select an option" at bounding box center [931, 192] width 15 height 15
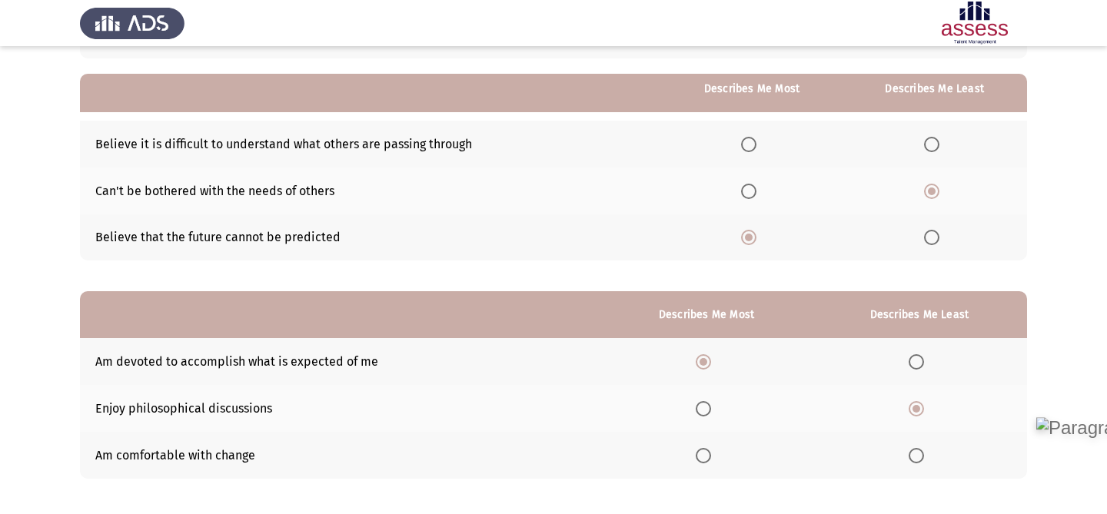
scroll to position [195, 0]
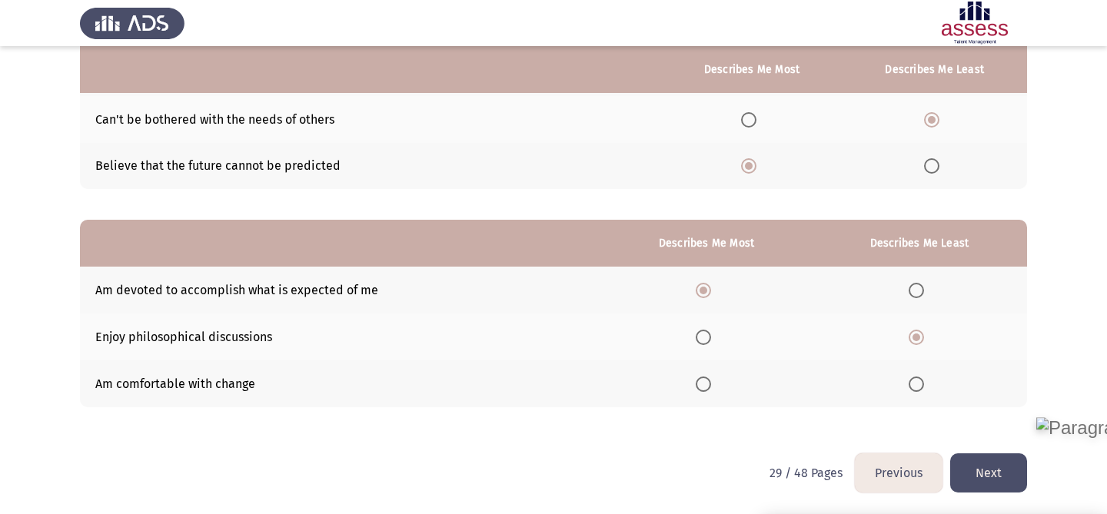
click at [990, 469] on button "Next" at bounding box center [988, 473] width 77 height 39
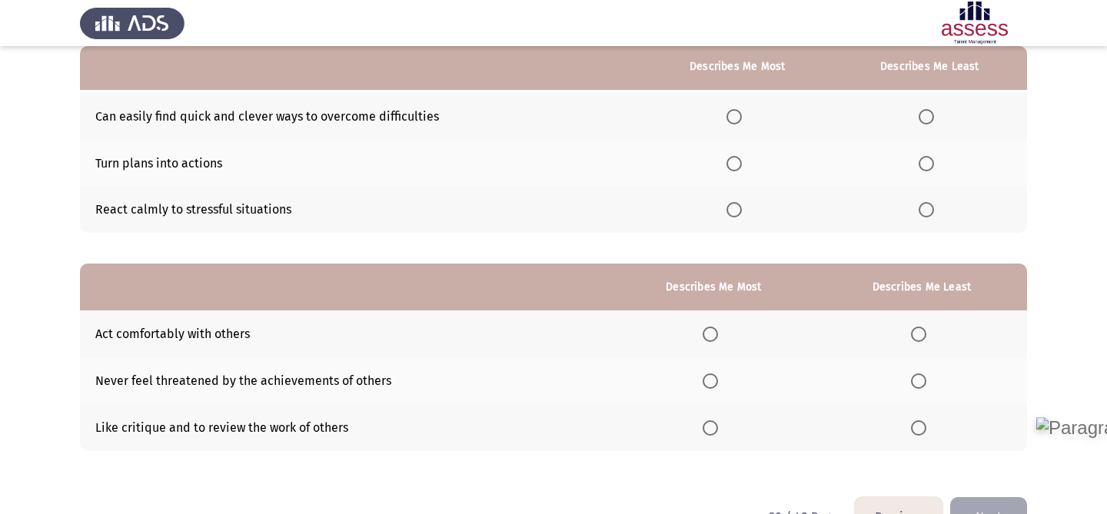
scroll to position [147, 0]
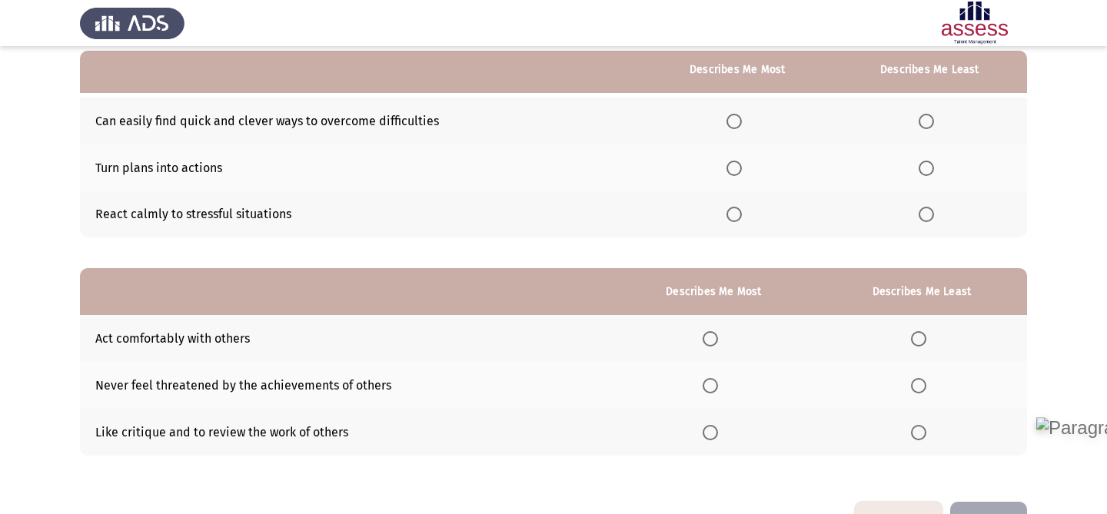
click at [734, 167] on span "Select an option" at bounding box center [734, 168] width 15 height 15
click at [734, 167] on input "Select an option" at bounding box center [734, 168] width 15 height 15
click at [922, 128] on th at bounding box center [930, 121] width 195 height 47
click at [924, 120] on span "Select an option" at bounding box center [926, 121] width 15 height 15
click at [924, 120] on input "Select an option" at bounding box center [926, 121] width 15 height 15
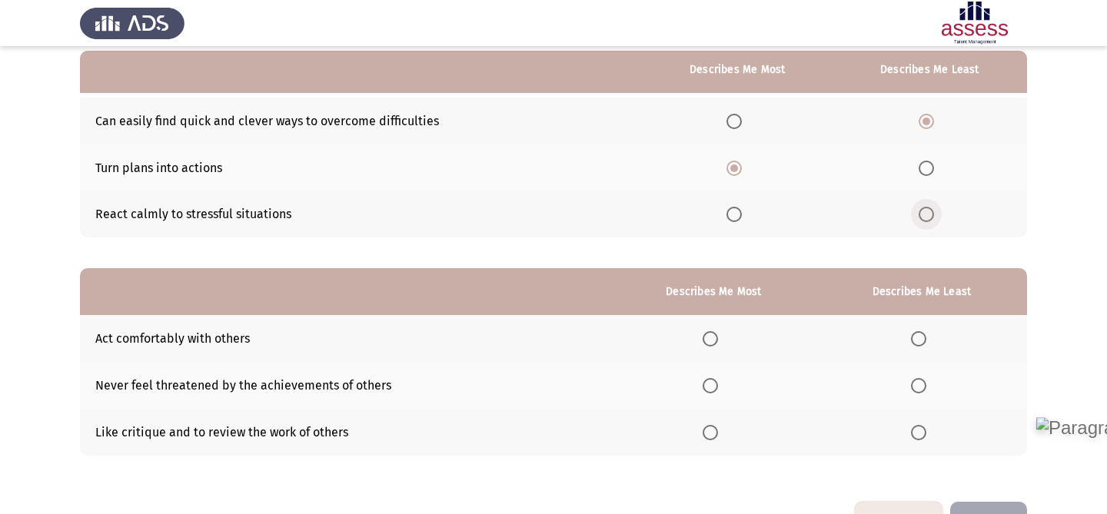
click at [926, 214] on span "Select an option" at bounding box center [926, 214] width 15 height 15
click at [926, 214] on input "Select an option" at bounding box center [926, 214] width 15 height 15
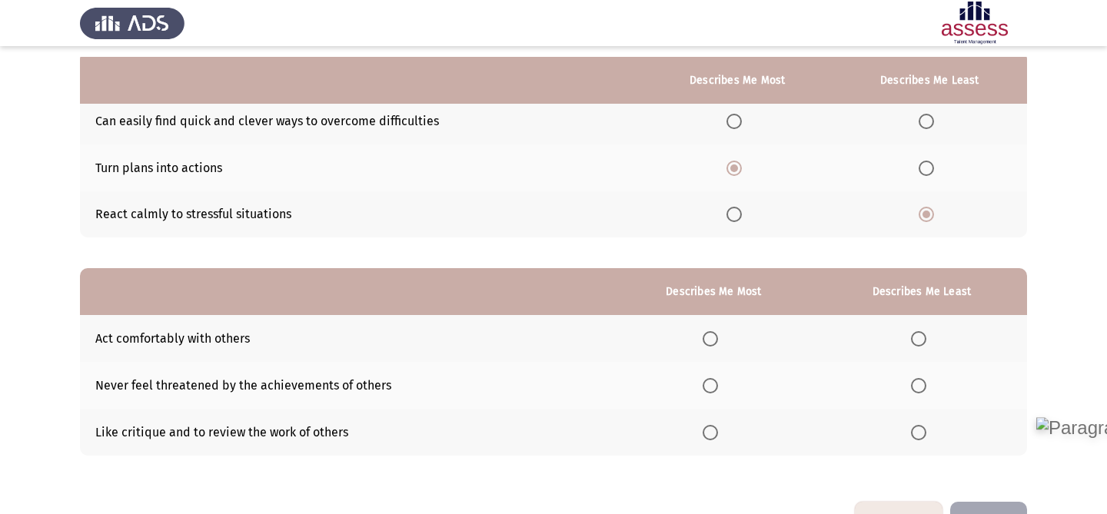
scroll to position [195, 0]
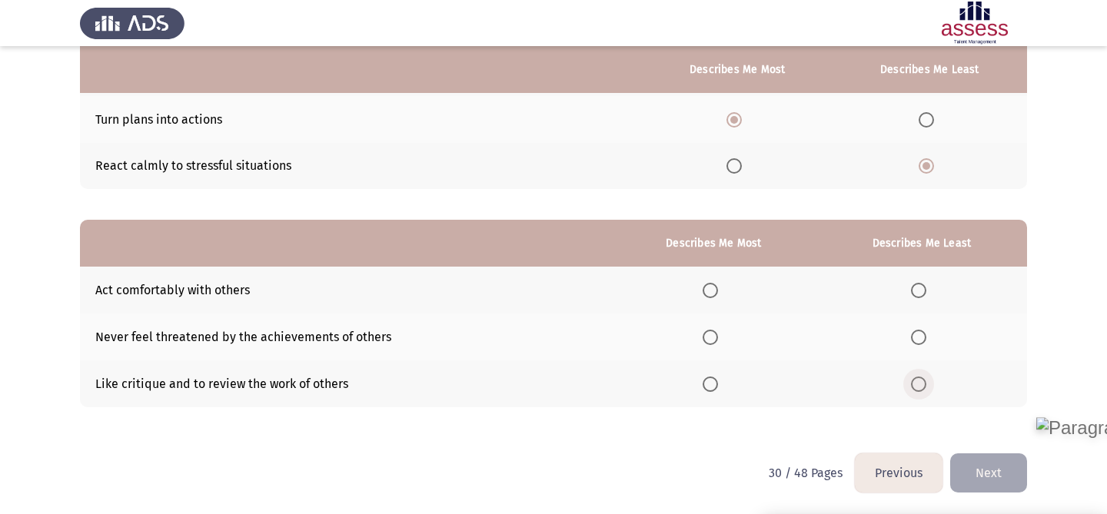
click at [920, 378] on span "Select an option" at bounding box center [918, 384] width 15 height 15
click at [920, 378] on input "Select an option" at bounding box center [918, 384] width 15 height 15
click at [718, 288] on span "Select an option" at bounding box center [710, 290] width 15 height 15
click at [718, 288] on input "Select an option" at bounding box center [710, 290] width 15 height 15
click at [983, 454] on button "Next" at bounding box center [988, 473] width 77 height 39
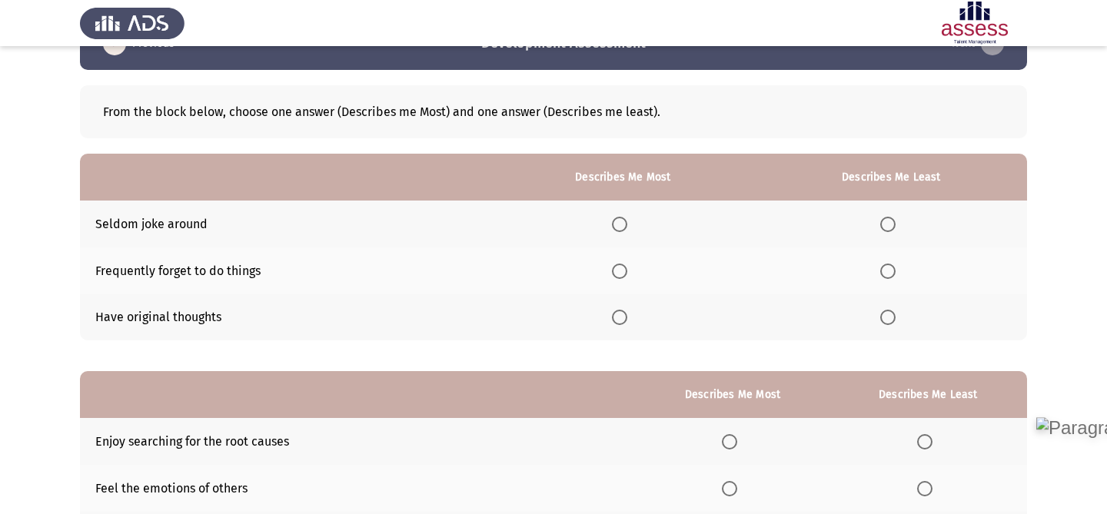
scroll to position [68, 0]
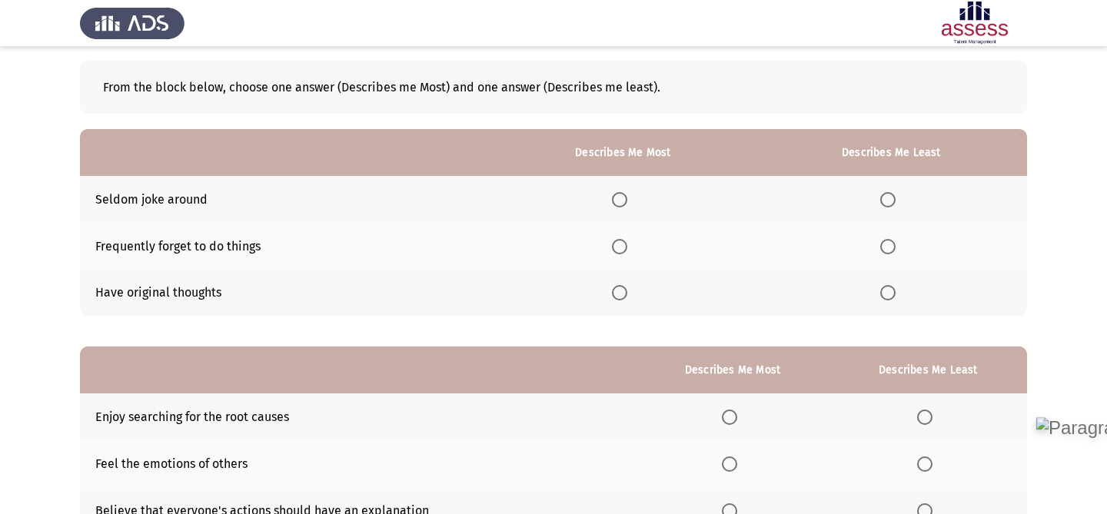
click at [626, 298] on span "Select an option" at bounding box center [619, 292] width 15 height 15
click at [626, 298] on input "Select an option" at bounding box center [619, 292] width 15 height 15
click at [885, 200] on span "Select an option" at bounding box center [887, 199] width 15 height 15
click at [885, 200] on input "Select an option" at bounding box center [887, 199] width 15 height 15
click at [623, 254] on th at bounding box center [623, 246] width 265 height 47
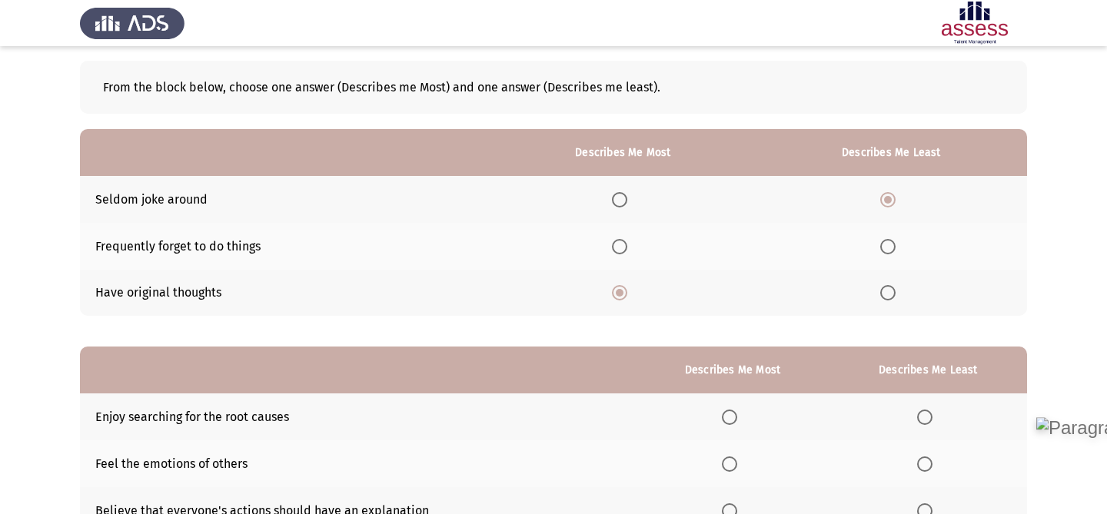
click at [623, 247] on span "Select an option" at bounding box center [619, 246] width 15 height 15
click at [623, 247] on input "Select an option" at bounding box center [619, 246] width 15 height 15
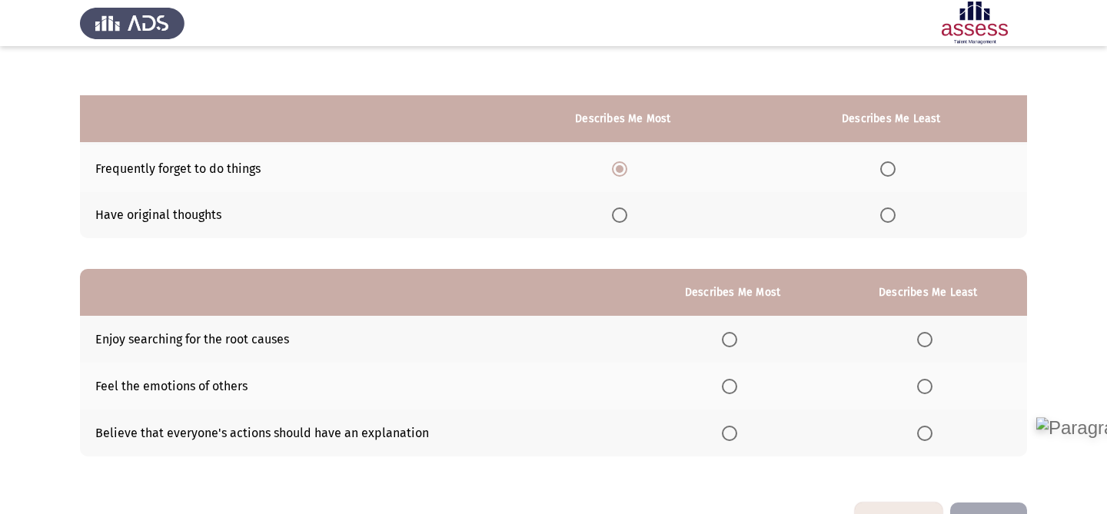
scroll to position [195, 0]
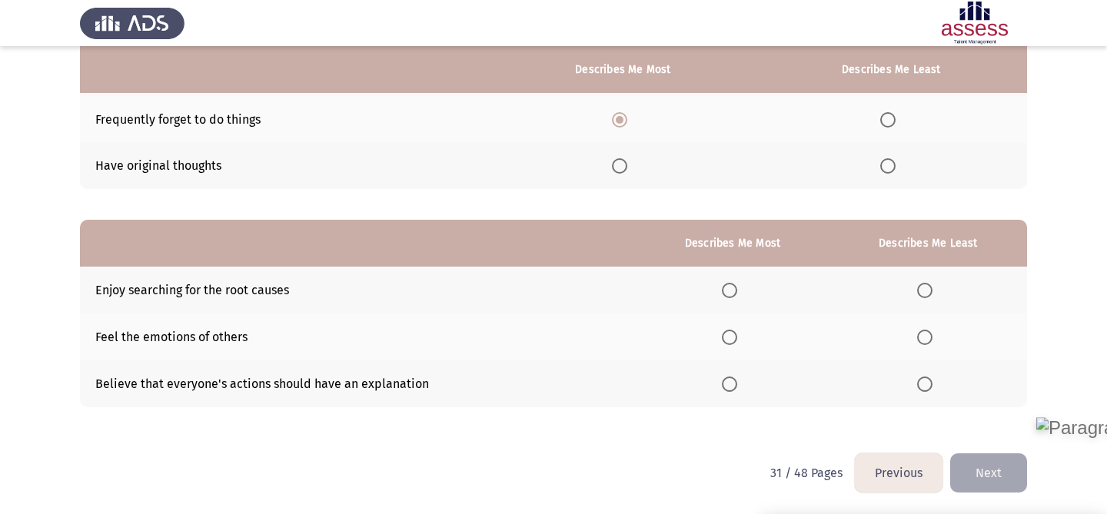
click at [926, 384] on span "Select an option" at bounding box center [924, 384] width 15 height 15
click at [926, 384] on input "Select an option" at bounding box center [924, 384] width 15 height 15
click at [732, 296] on span "Select an option" at bounding box center [729, 290] width 15 height 15
click at [732, 296] on input "Select an option" at bounding box center [729, 290] width 15 height 15
click at [975, 464] on button "Next" at bounding box center [988, 473] width 77 height 39
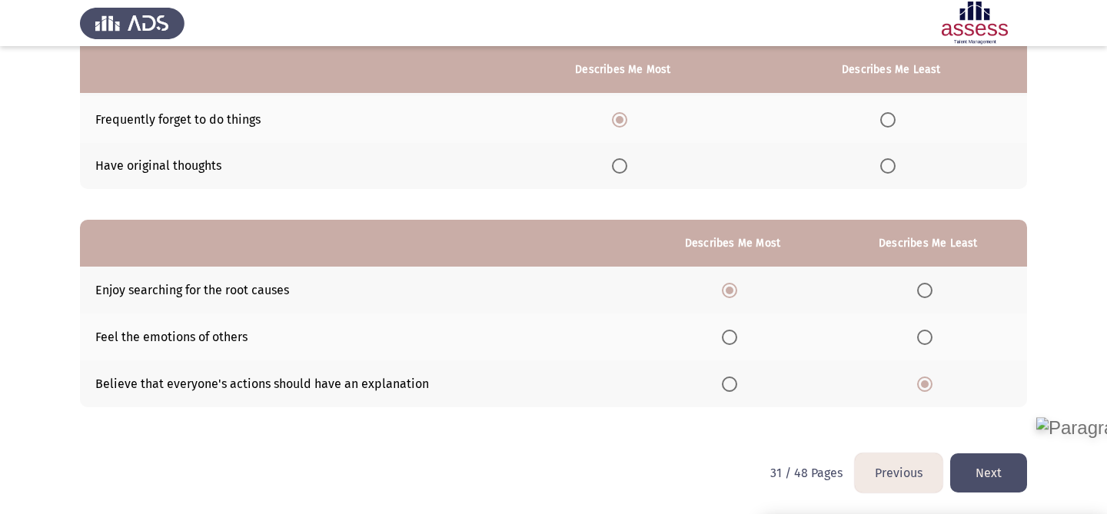
scroll to position [0, 0]
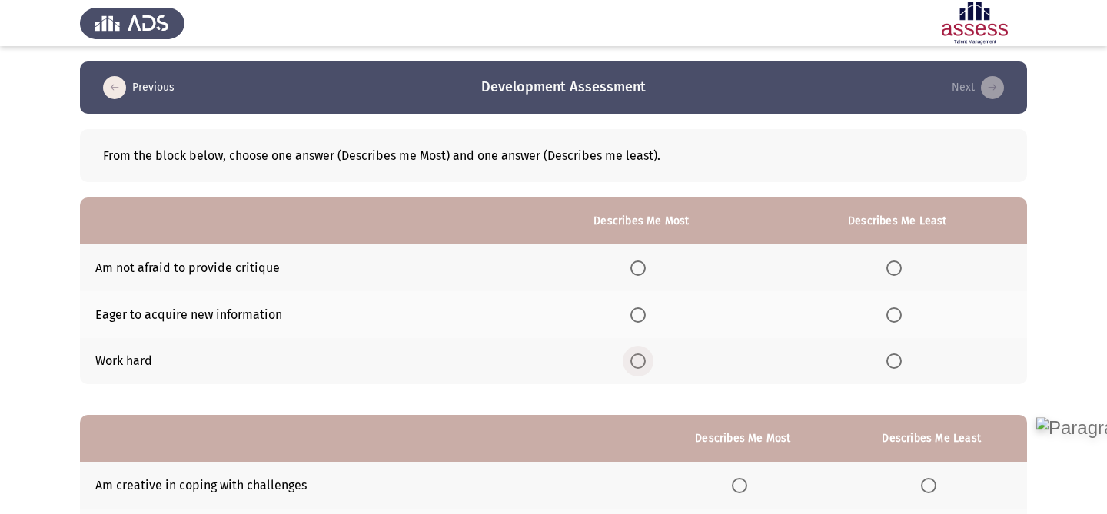
click at [643, 364] on span "Select an option" at bounding box center [638, 361] width 15 height 15
click at [643, 364] on input "Select an option" at bounding box center [638, 361] width 15 height 15
click at [896, 312] on span "Select an option" at bounding box center [894, 315] width 15 height 15
click at [896, 312] on input "Select an option" at bounding box center [894, 315] width 15 height 15
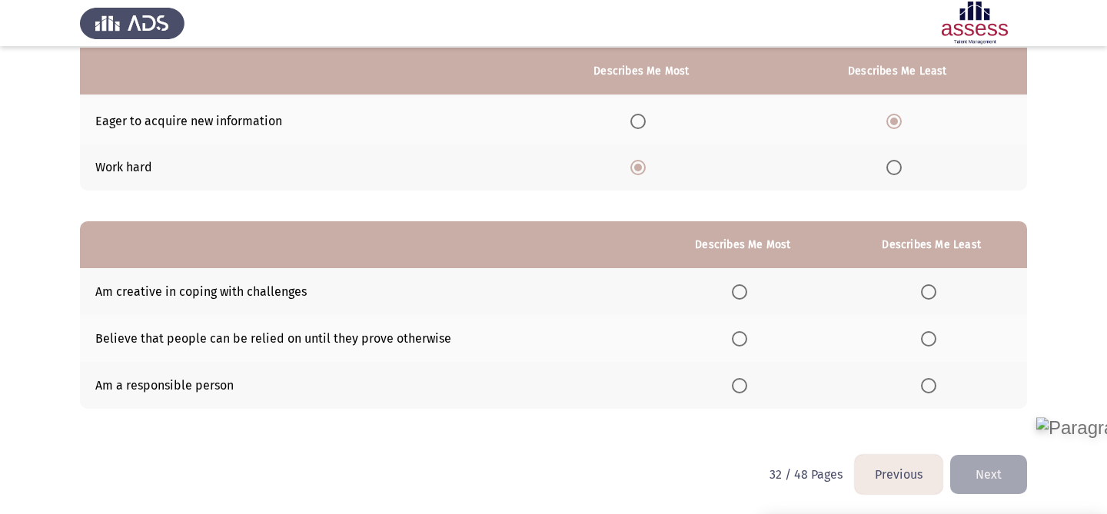
scroll to position [195, 0]
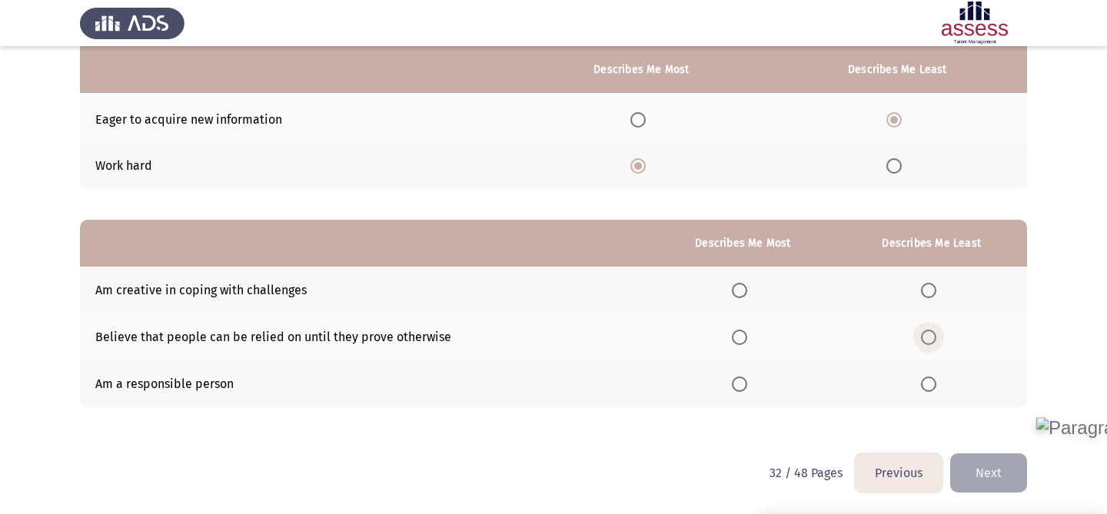
click at [926, 343] on span "Select an option" at bounding box center [928, 337] width 15 height 15
click at [926, 343] on input "Select an option" at bounding box center [928, 337] width 15 height 15
click at [737, 384] on span "Select an option" at bounding box center [739, 384] width 15 height 15
click at [737, 384] on input "Select an option" at bounding box center [739, 384] width 15 height 15
click at [979, 464] on button "Next" at bounding box center [988, 473] width 77 height 39
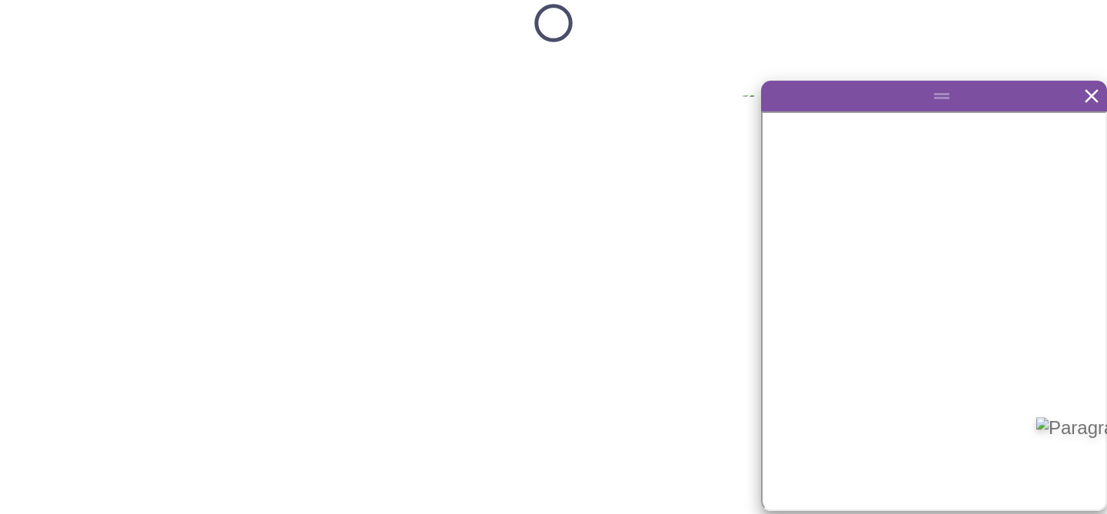
scroll to position [0, 0]
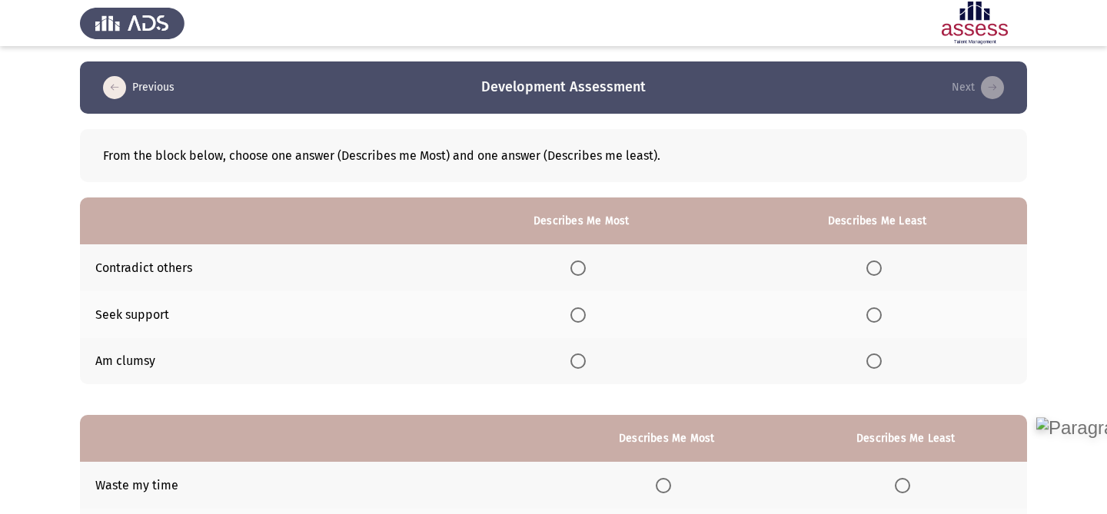
click at [877, 268] on span "Select an option" at bounding box center [874, 268] width 15 height 15
click at [877, 268] on input "Select an option" at bounding box center [874, 268] width 15 height 15
click at [577, 354] on span "Select an option" at bounding box center [578, 361] width 15 height 15
click at [577, 354] on input "Select an option" at bounding box center [578, 361] width 15 height 15
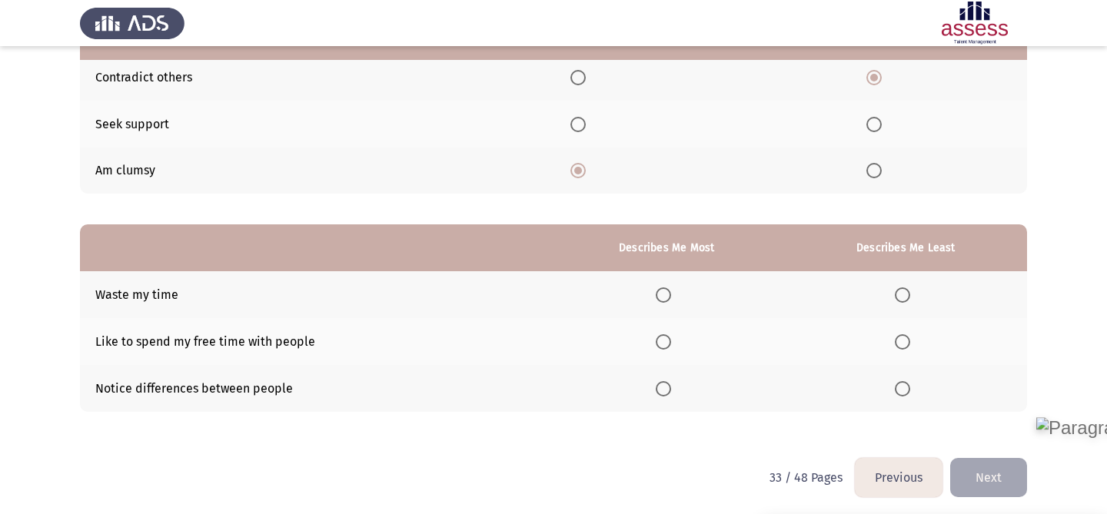
scroll to position [195, 0]
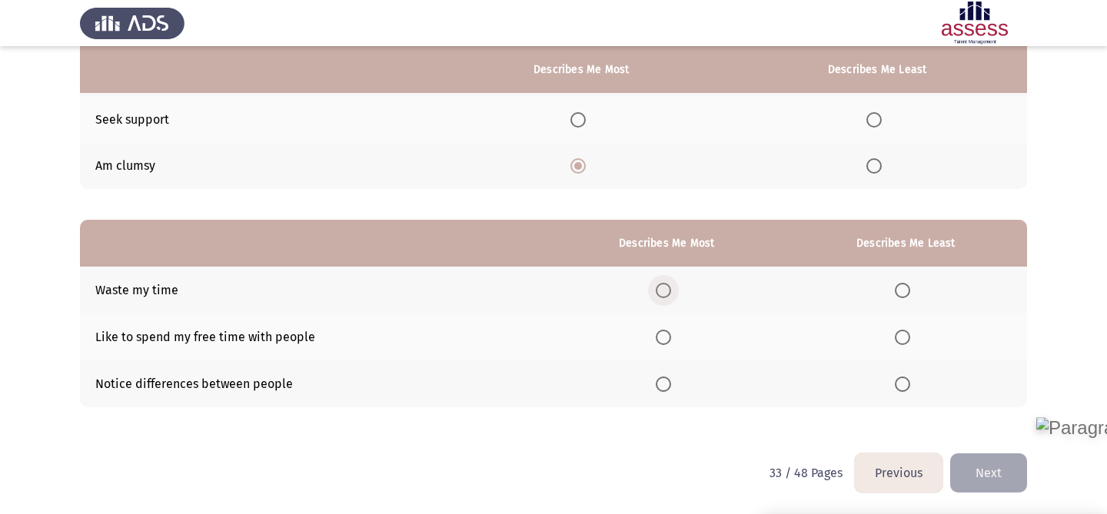
click at [671, 291] on span "Select an option" at bounding box center [663, 290] width 15 height 15
click at [671, 291] on input "Select an option" at bounding box center [663, 290] width 15 height 15
click at [902, 346] on th at bounding box center [906, 337] width 242 height 47
click at [902, 344] on span "Select an option" at bounding box center [902, 337] width 15 height 15
click at [902, 344] on input "Select an option" at bounding box center [902, 337] width 15 height 15
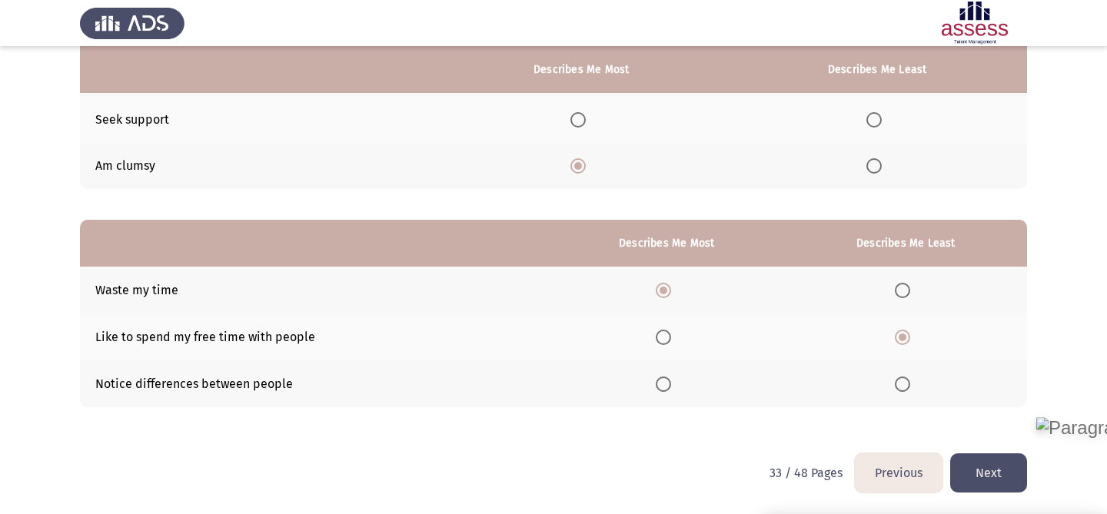
click at [997, 480] on button "Next" at bounding box center [988, 473] width 77 height 39
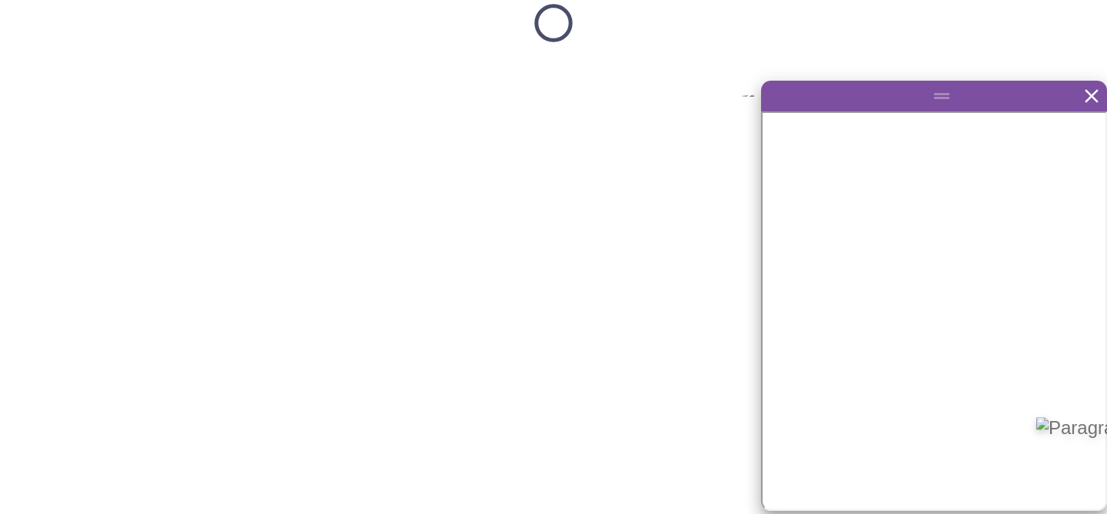
scroll to position [0, 0]
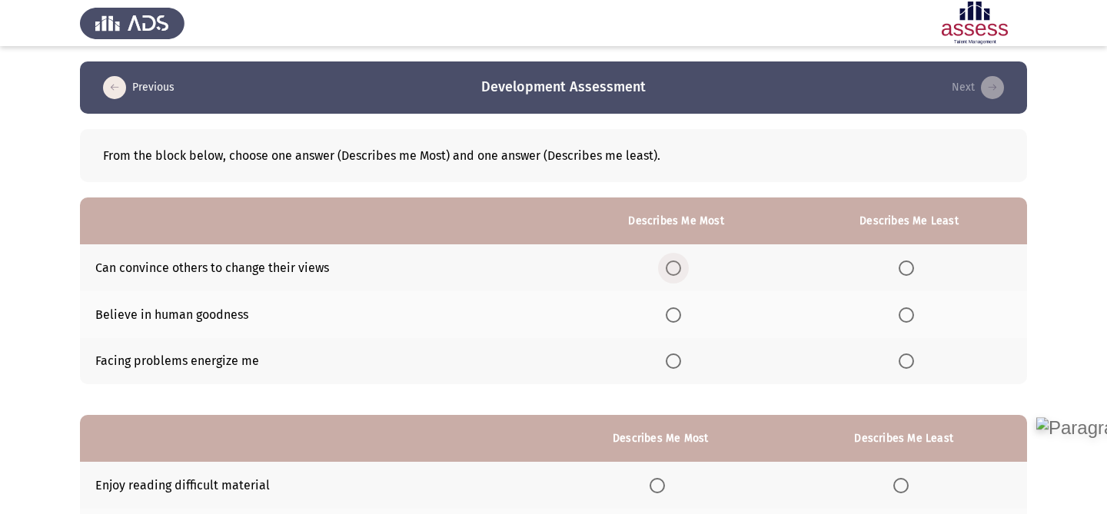
click at [681, 261] on span "Select an option" at bounding box center [673, 268] width 15 height 15
click at [681, 261] on input "Select an option" at bounding box center [673, 268] width 15 height 15
click at [908, 361] on span "Select an option" at bounding box center [906, 361] width 15 height 15
click at [908, 361] on input "Select an option" at bounding box center [906, 361] width 15 height 15
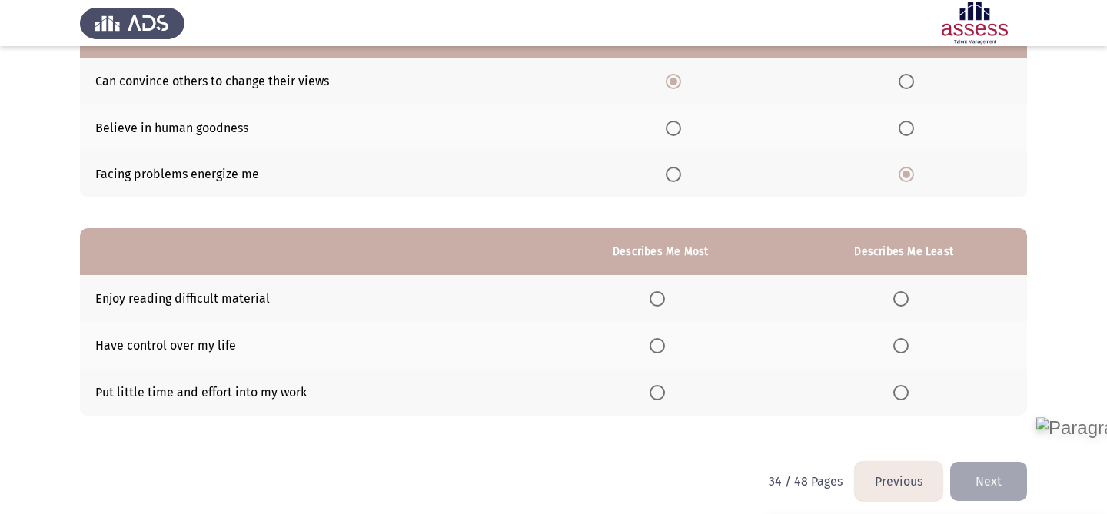
scroll to position [195, 0]
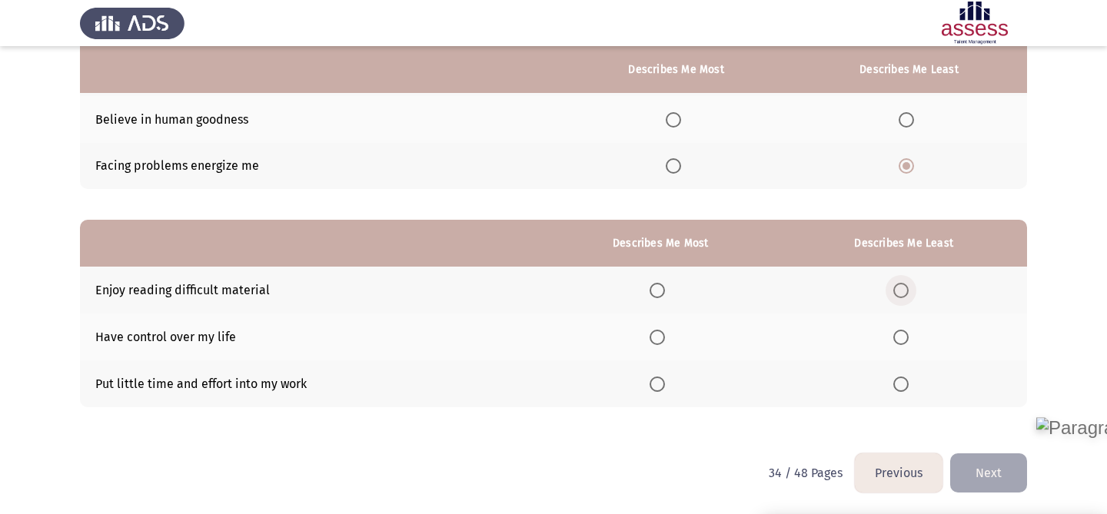
click at [899, 294] on span "Select an option" at bounding box center [900, 290] width 15 height 15
click at [899, 294] on input "Select an option" at bounding box center [900, 290] width 15 height 15
click at [661, 331] on span "Select an option" at bounding box center [657, 337] width 15 height 15
click at [661, 331] on input "Select an option" at bounding box center [657, 337] width 15 height 15
click at [993, 461] on button "Next" at bounding box center [988, 473] width 77 height 39
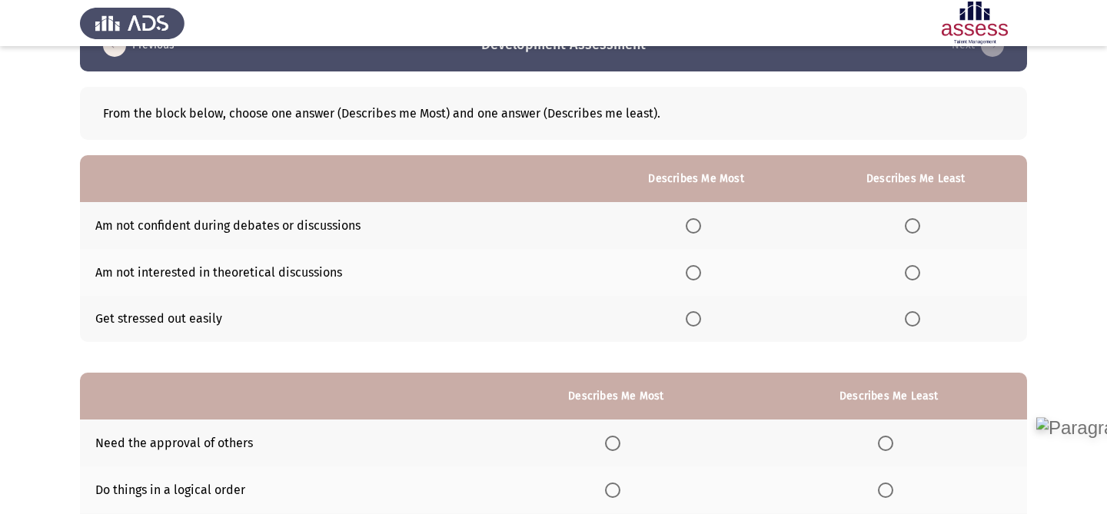
scroll to position [44, 0]
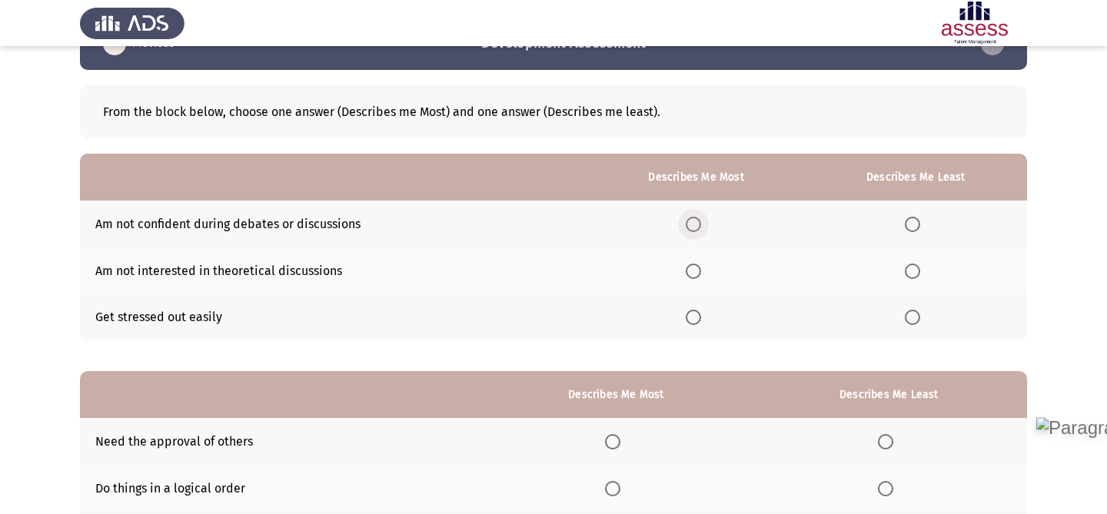
click at [700, 227] on span "Select an option" at bounding box center [693, 224] width 15 height 15
click at [700, 227] on input "Select an option" at bounding box center [693, 224] width 15 height 15
click at [920, 316] on span "Select an option" at bounding box center [912, 317] width 15 height 15
click at [920, 316] on input "Select an option" at bounding box center [912, 317] width 15 height 15
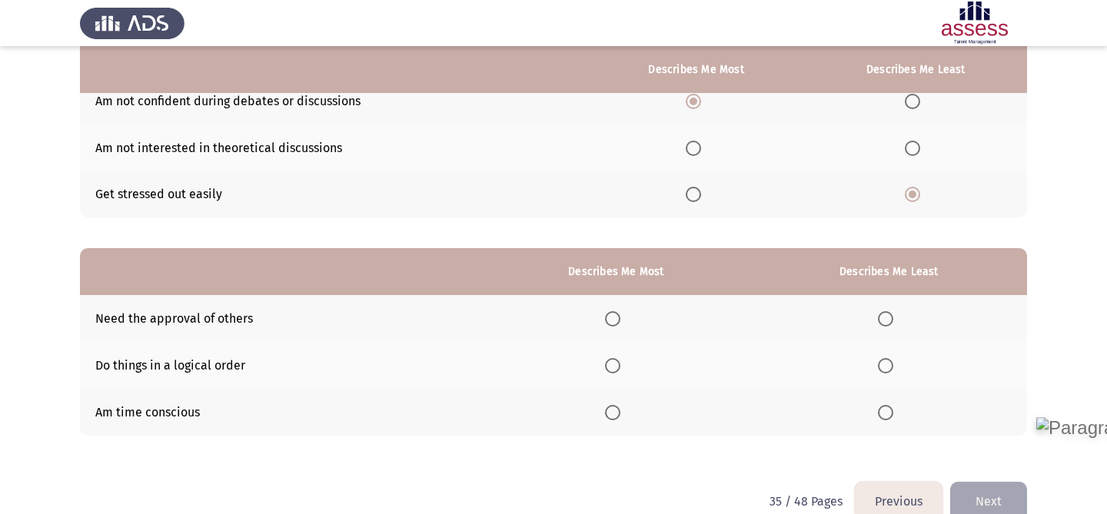
scroll to position [169, 0]
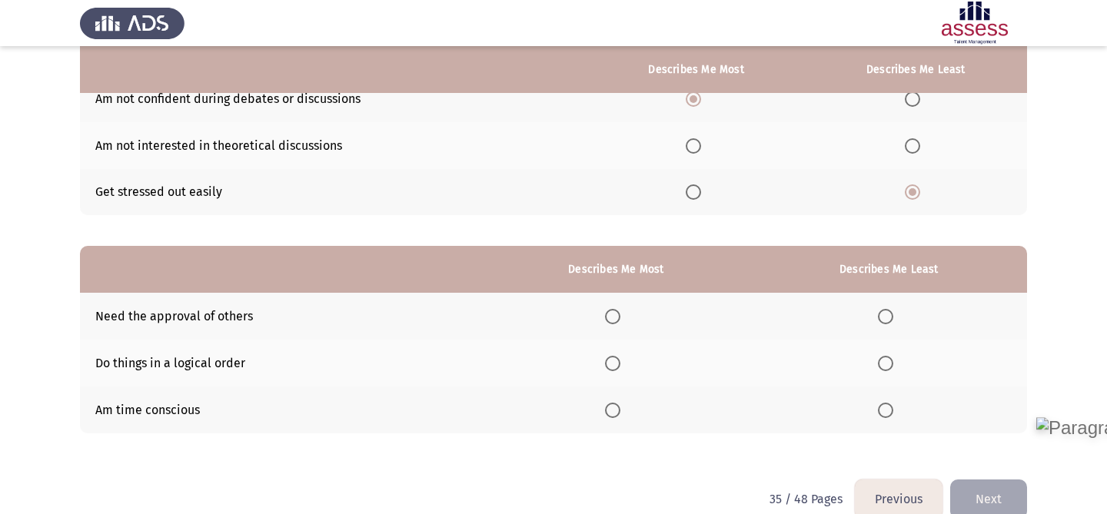
click at [890, 408] on span "Select an option" at bounding box center [885, 410] width 15 height 15
click at [890, 408] on input "Select an option" at bounding box center [885, 410] width 15 height 15
click at [884, 320] on span "Select an option" at bounding box center [885, 316] width 15 height 15
click at [884, 320] on input "Select an option" at bounding box center [885, 316] width 15 height 15
click at [887, 361] on span "Select an option" at bounding box center [885, 363] width 15 height 15
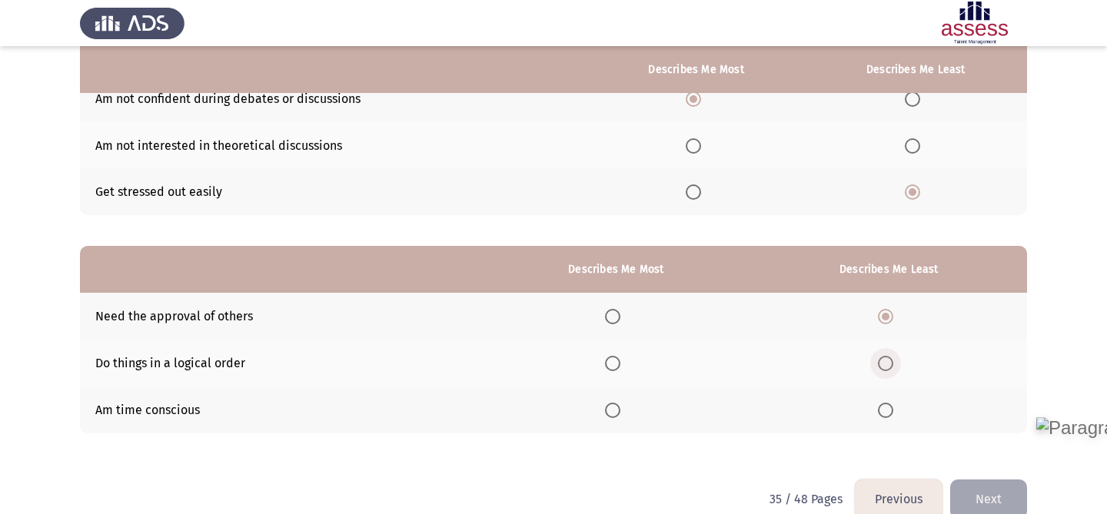
click at [887, 361] on input "Select an option" at bounding box center [885, 363] width 15 height 15
click at [891, 407] on span "Select an option" at bounding box center [885, 410] width 15 height 15
click at [891, 407] on input "Select an option" at bounding box center [885, 410] width 15 height 15
click at [617, 317] on span "Select an option" at bounding box center [612, 316] width 15 height 15
click at [617, 317] on input "Select an option" at bounding box center [612, 316] width 15 height 15
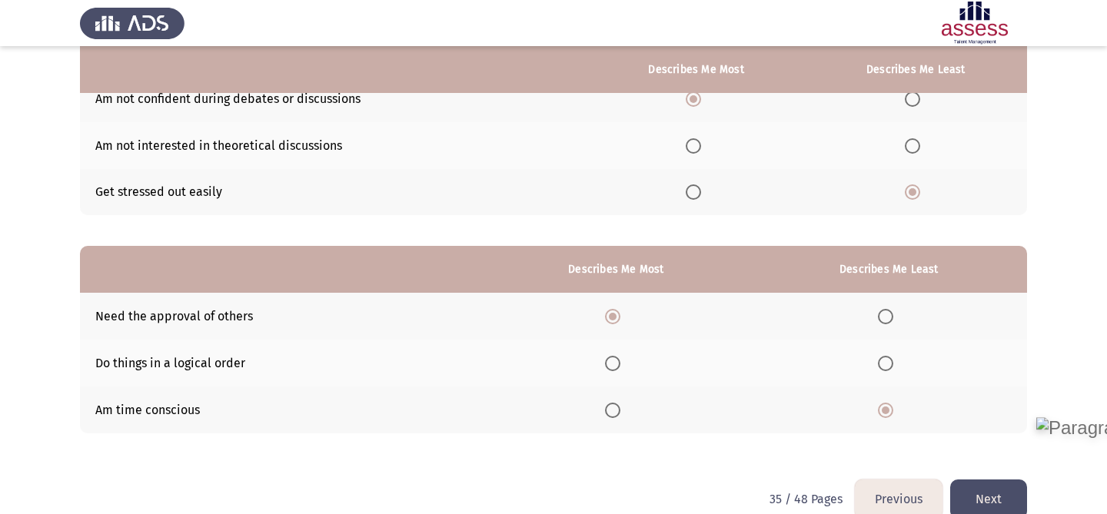
scroll to position [195, 0]
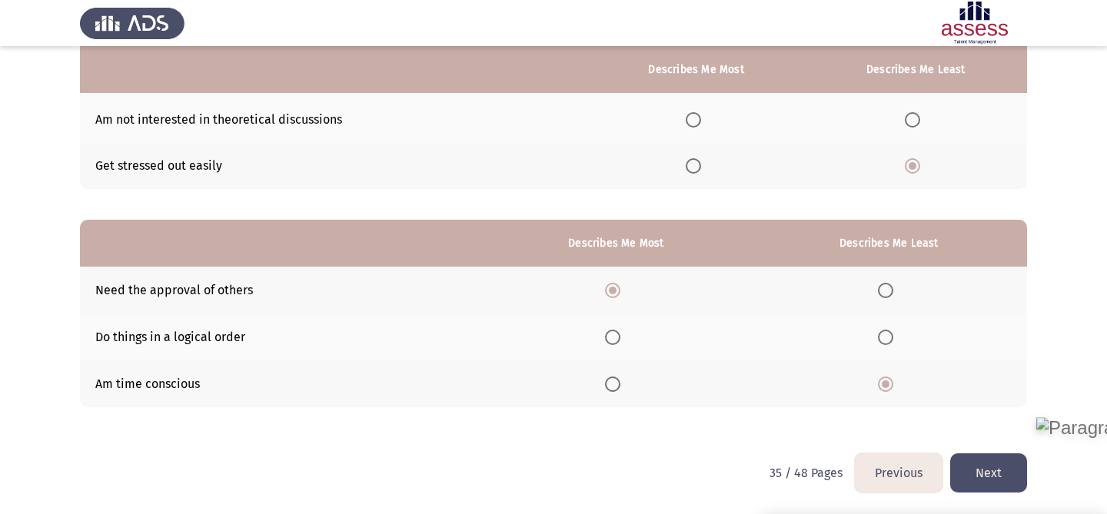
click at [612, 343] on span "Select an option" at bounding box center [612, 337] width 15 height 15
click at [612, 343] on input "Select an option" at bounding box center [612, 337] width 15 height 15
click at [983, 454] on button "Next" at bounding box center [988, 473] width 77 height 39
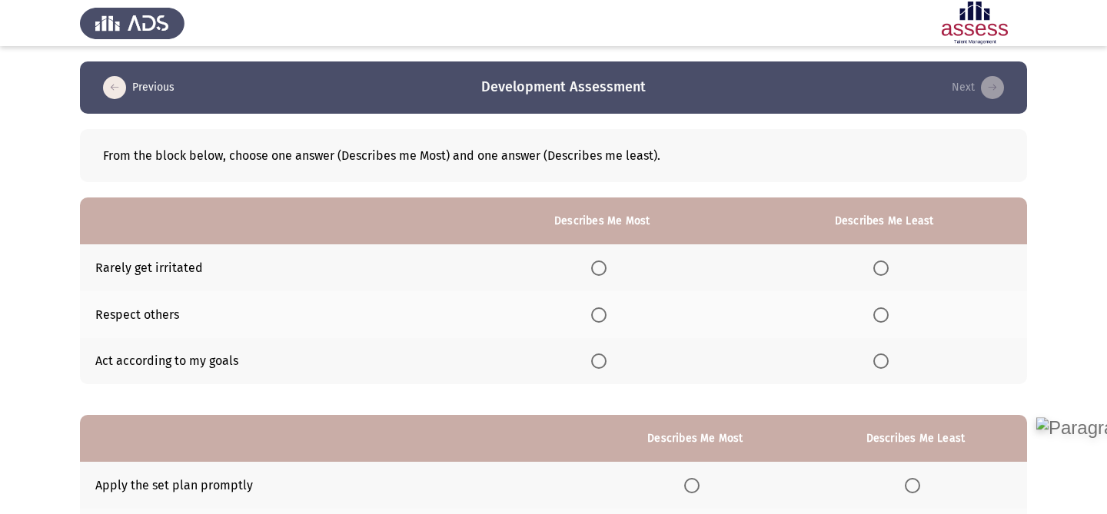
click at [621, 320] on th at bounding box center [602, 314] width 278 height 47
click at [594, 319] on th at bounding box center [602, 314] width 278 height 47
click at [601, 319] on span "Select an option" at bounding box center [598, 315] width 15 height 15
click at [601, 319] on input "Select an option" at bounding box center [598, 315] width 15 height 15
click at [882, 271] on span "Select an option" at bounding box center [880, 268] width 15 height 15
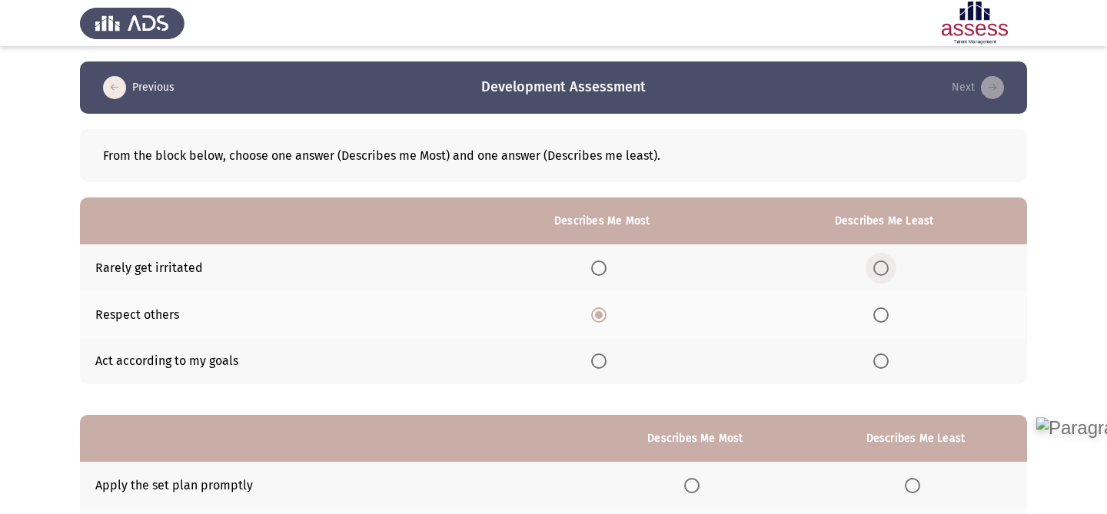
click at [882, 271] on input "Select an option" at bounding box center [880, 268] width 15 height 15
click at [883, 363] on span "Select an option" at bounding box center [880, 361] width 15 height 15
click at [883, 363] on input "Select an option" at bounding box center [880, 361] width 15 height 15
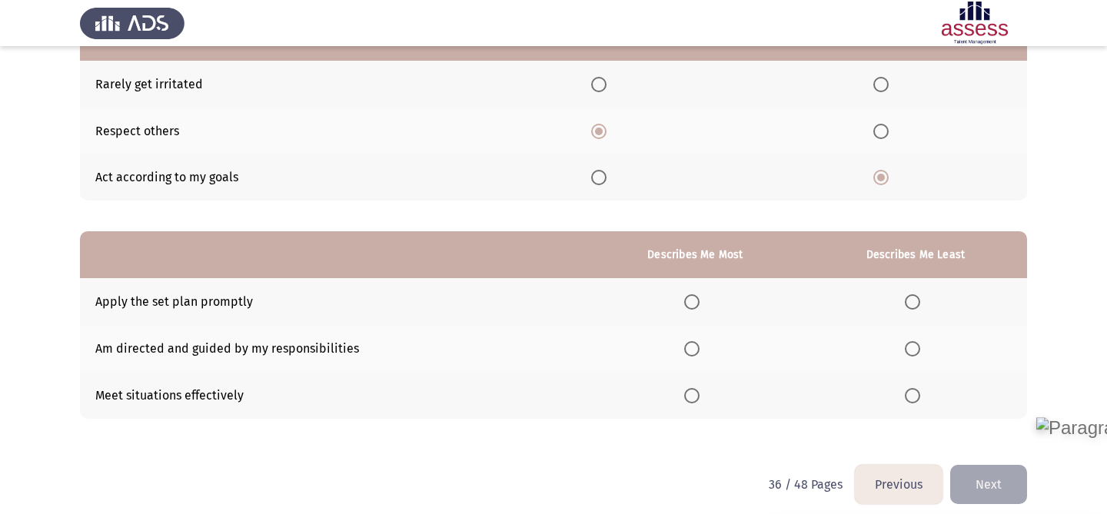
scroll to position [195, 0]
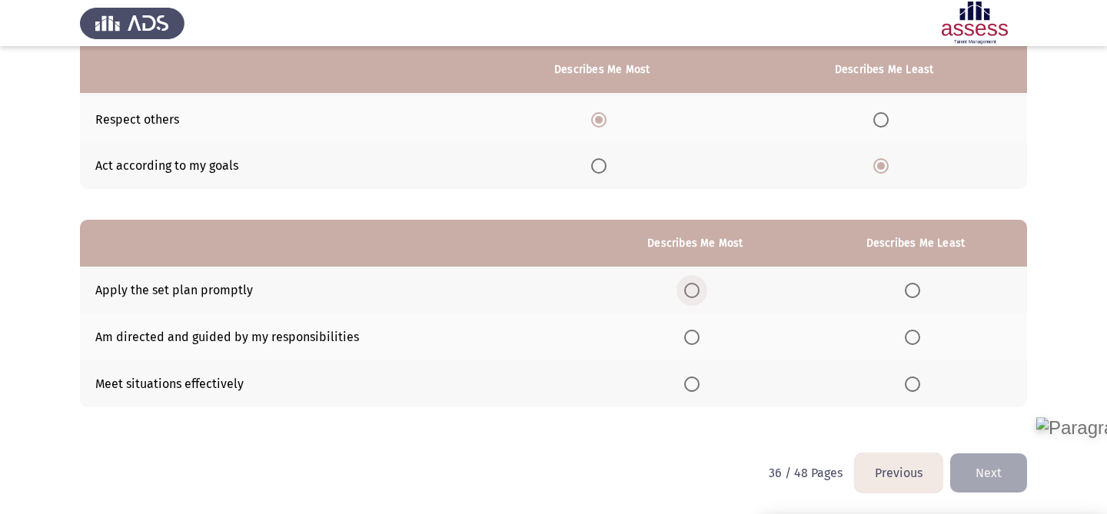
click at [693, 292] on span "Select an option" at bounding box center [691, 290] width 15 height 15
click at [693, 292] on input "Select an option" at bounding box center [691, 290] width 15 height 15
click at [916, 285] on span "Select an option" at bounding box center [912, 290] width 15 height 15
click at [916, 285] on input "Select an option" at bounding box center [912, 290] width 15 height 15
click at [700, 390] on span "Select an option" at bounding box center [691, 384] width 15 height 15
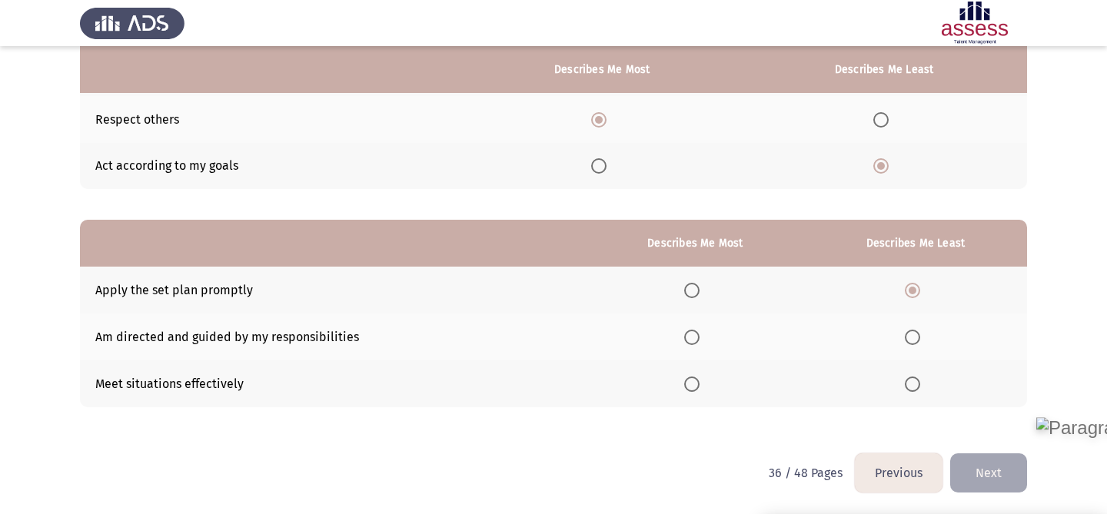
click at [700, 390] on input "Select an option" at bounding box center [691, 384] width 15 height 15
click at [977, 477] on button "Next" at bounding box center [988, 473] width 77 height 39
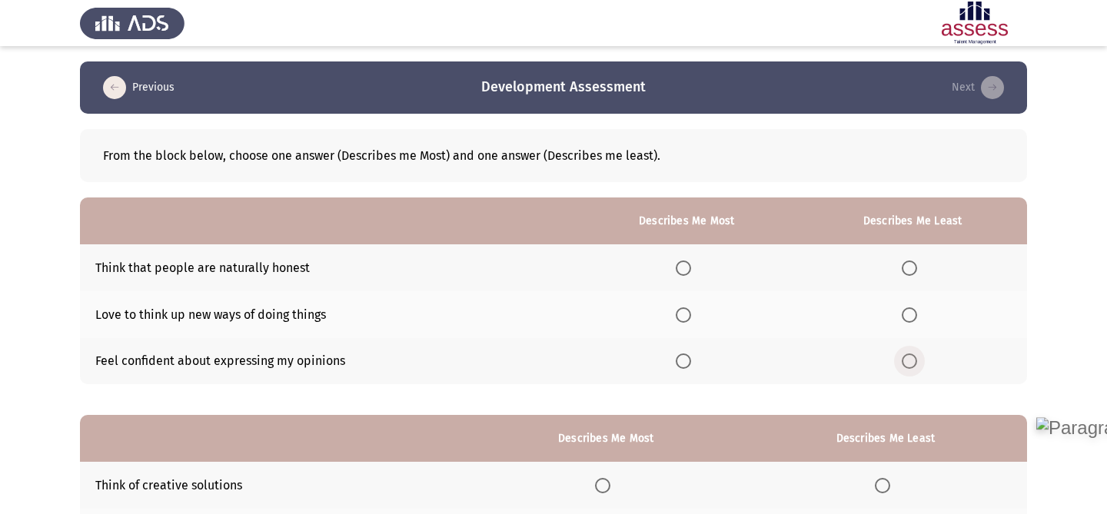
click at [917, 356] on span "Select an option" at bounding box center [909, 361] width 15 height 15
click at [917, 356] on input "Select an option" at bounding box center [909, 361] width 15 height 15
click at [686, 313] on span "Select an option" at bounding box center [683, 315] width 15 height 15
click at [686, 313] on input "Select an option" at bounding box center [683, 315] width 15 height 15
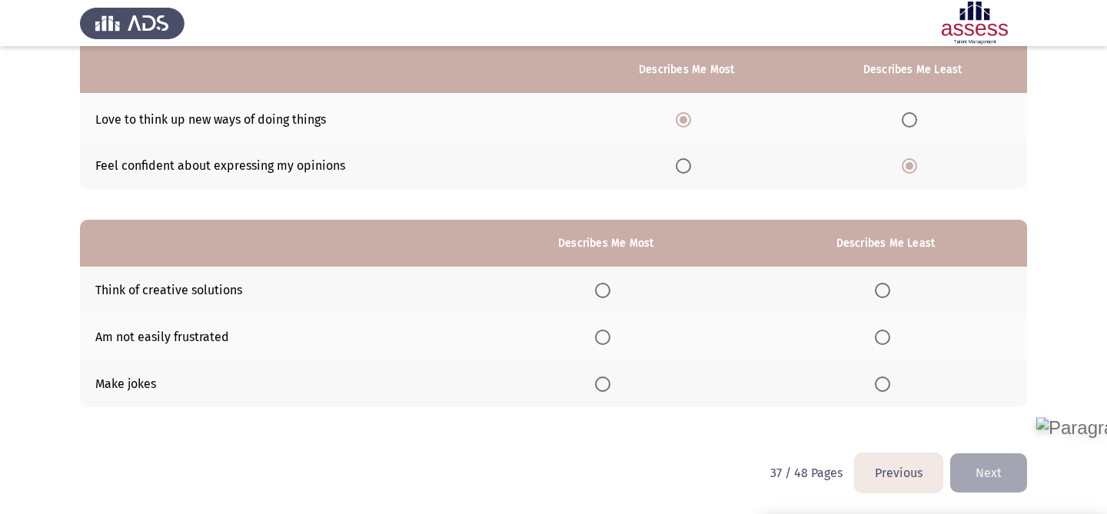
scroll to position [193, 0]
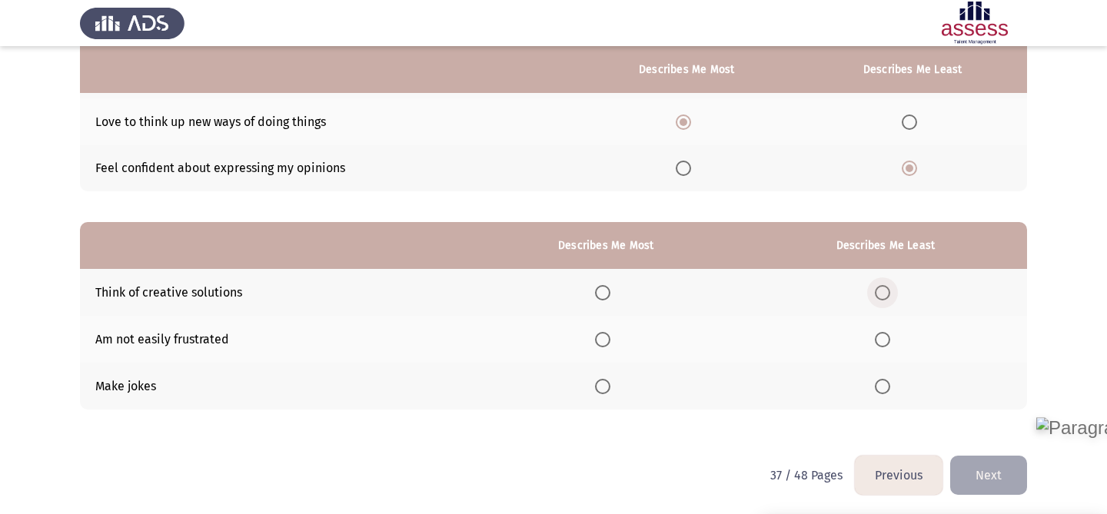
click at [885, 288] on span "Select an option" at bounding box center [882, 292] width 15 height 15
click at [885, 288] on input "Select an option" at bounding box center [882, 292] width 15 height 15
click at [608, 338] on span "Select an option" at bounding box center [602, 339] width 15 height 15
click at [608, 338] on input "Select an option" at bounding box center [602, 339] width 15 height 15
click at [973, 461] on button "Next" at bounding box center [988, 475] width 77 height 39
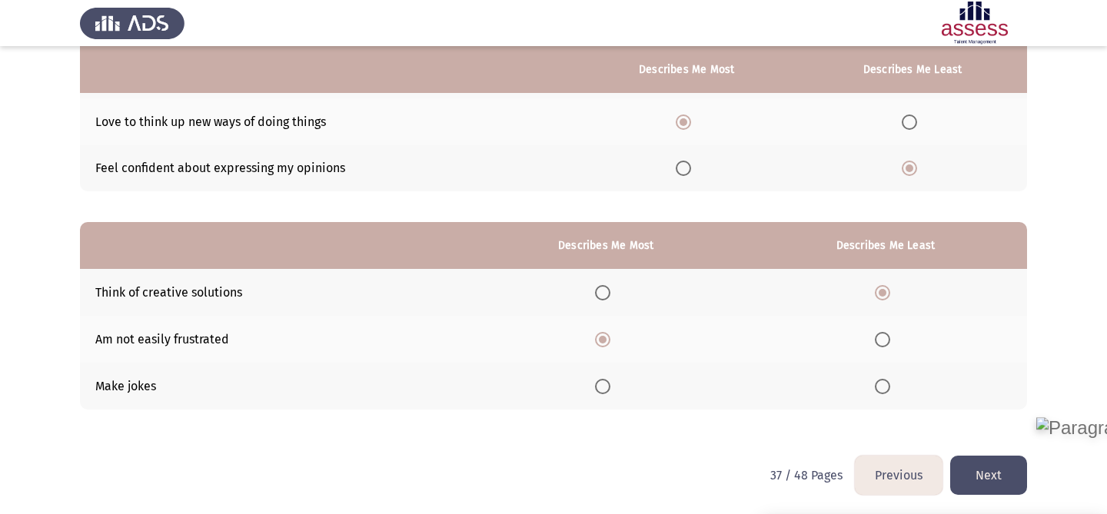
scroll to position [0, 0]
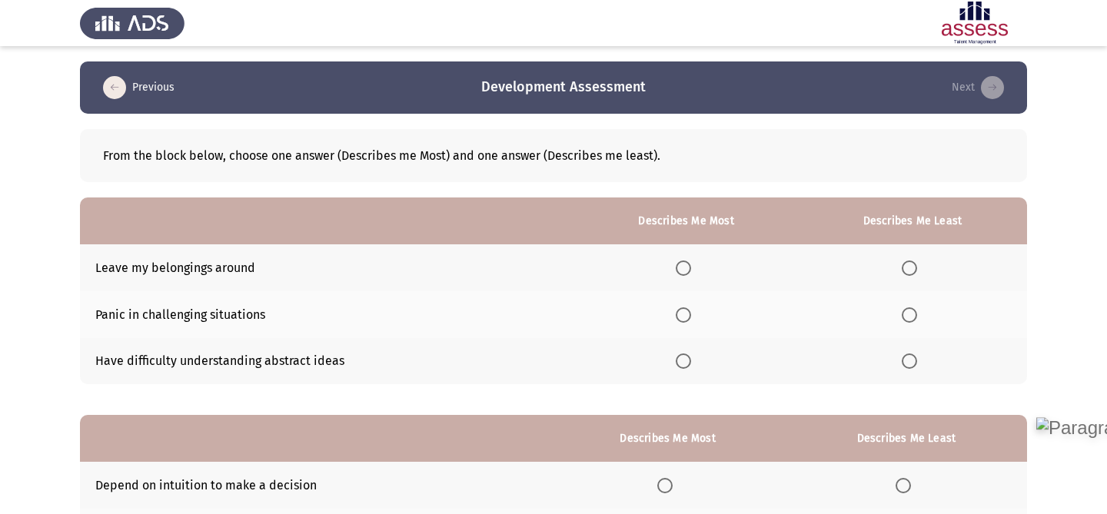
click at [911, 266] on span "Select an option" at bounding box center [909, 268] width 15 height 15
click at [911, 266] on input "Select an option" at bounding box center [909, 268] width 15 height 15
click at [689, 368] on span "Select an option" at bounding box center [683, 361] width 15 height 15
click at [689, 368] on input "Select an option" at bounding box center [683, 361] width 15 height 15
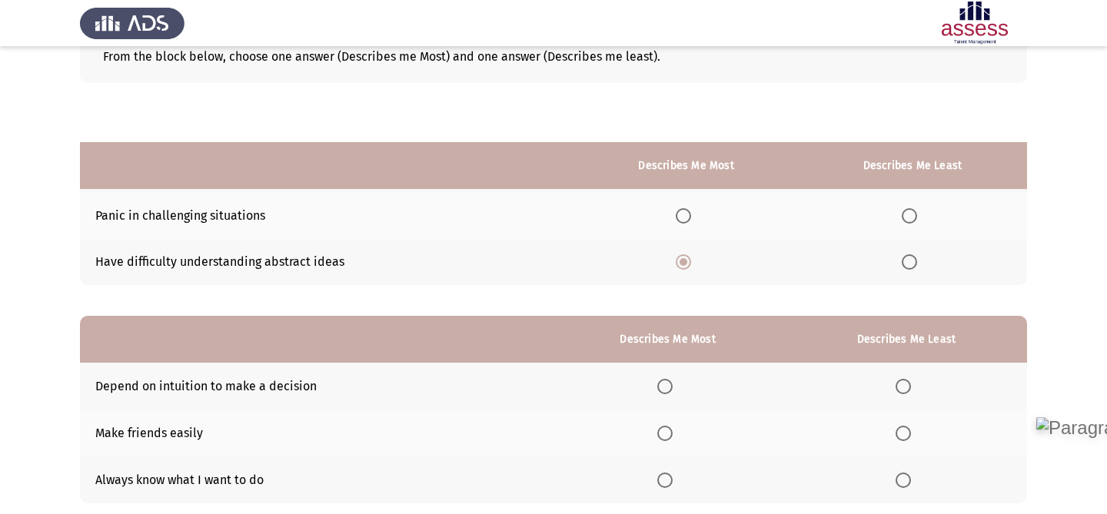
scroll to position [195, 0]
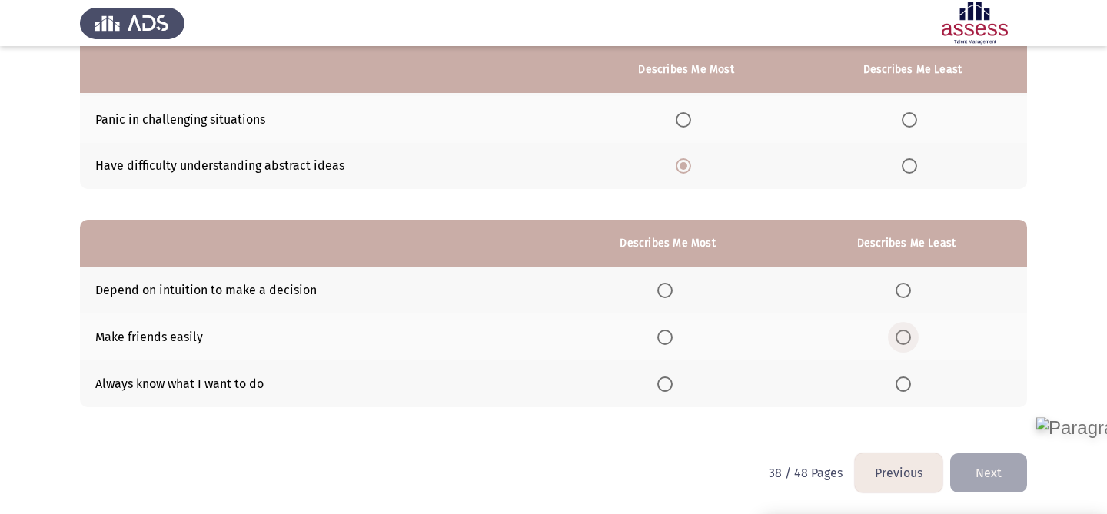
click at [900, 340] on span "Select an option" at bounding box center [903, 337] width 15 height 15
click at [900, 340] on input "Select an option" at bounding box center [903, 337] width 15 height 15
click at [670, 291] on span "Select an option" at bounding box center [664, 290] width 15 height 15
click at [670, 291] on input "Select an option" at bounding box center [664, 290] width 15 height 15
click at [963, 471] on button "Next" at bounding box center [988, 473] width 77 height 39
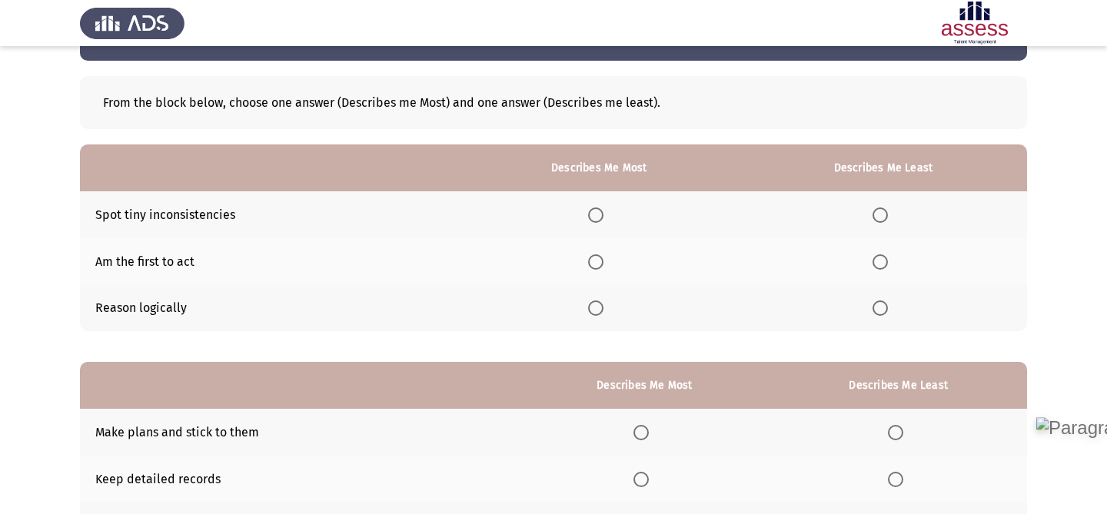
scroll to position [0, 0]
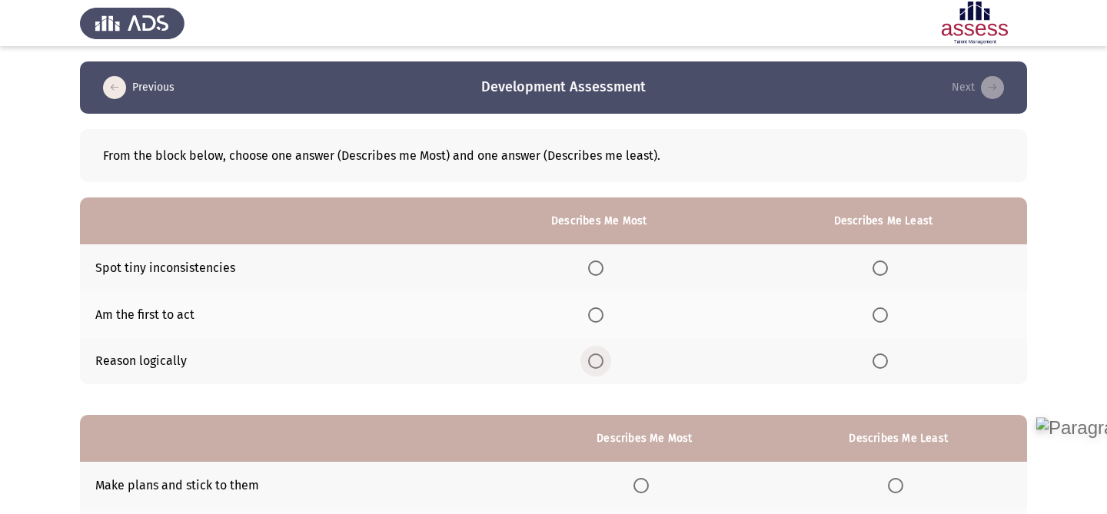
click at [598, 361] on span "Select an option" at bounding box center [595, 361] width 15 height 15
click at [598, 361] on input "Select an option" at bounding box center [595, 361] width 15 height 15
click at [883, 268] on span "Select an option" at bounding box center [880, 268] width 15 height 15
click at [883, 268] on input "Select an option" at bounding box center [880, 268] width 15 height 15
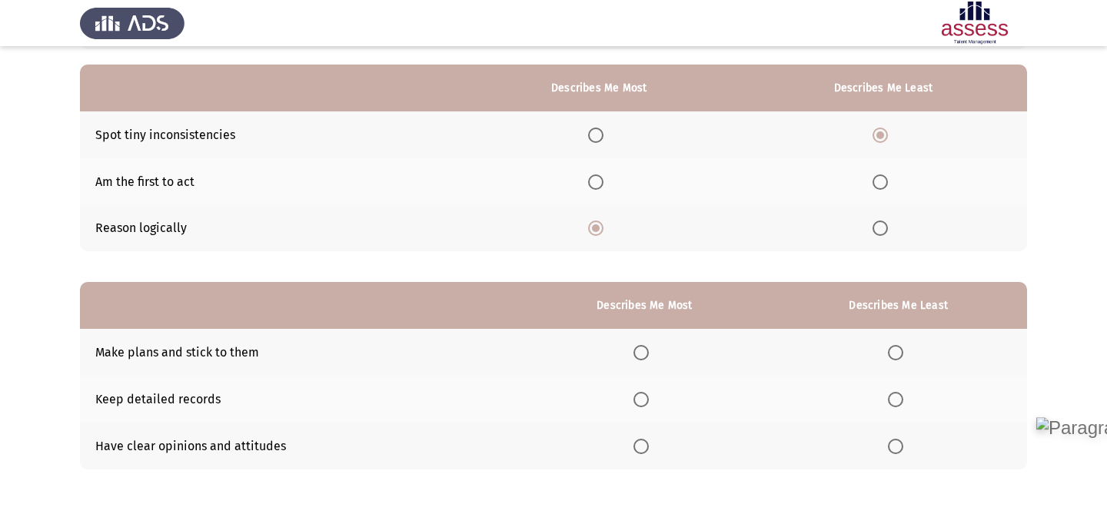
scroll to position [195, 0]
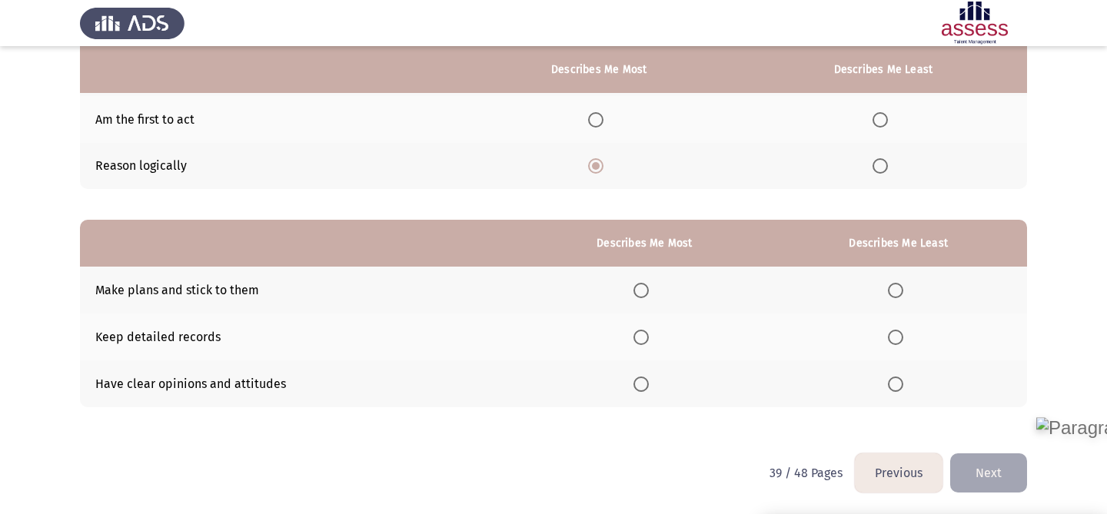
click at [648, 288] on span "Select an option" at bounding box center [641, 290] width 15 height 15
click at [648, 288] on input "Select an option" at bounding box center [641, 290] width 15 height 15
click at [898, 341] on span "Select an option" at bounding box center [895, 337] width 15 height 15
click at [898, 341] on input "Select an option" at bounding box center [895, 337] width 15 height 15
click at [996, 464] on button "Next" at bounding box center [988, 473] width 77 height 39
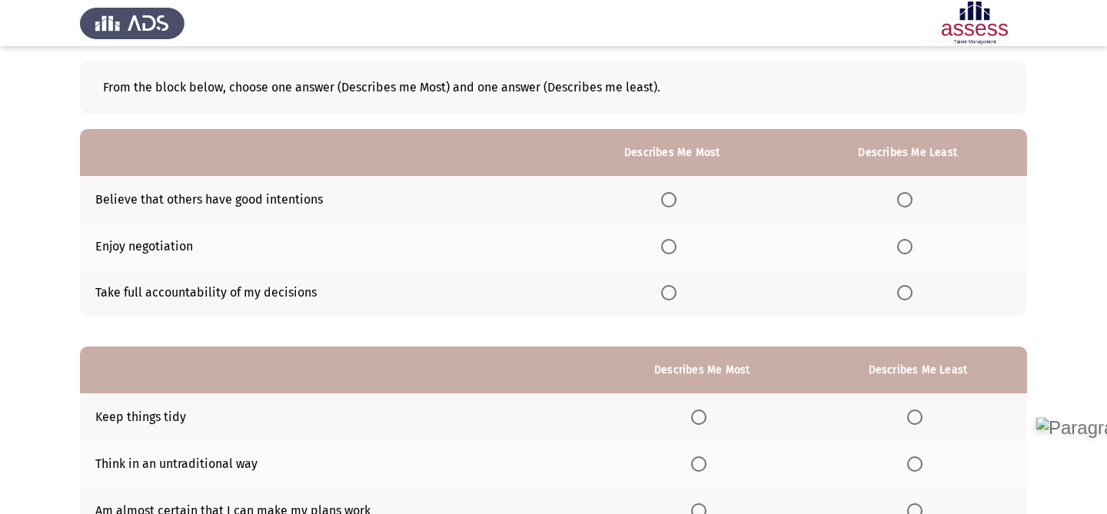
scroll to position [70, 0]
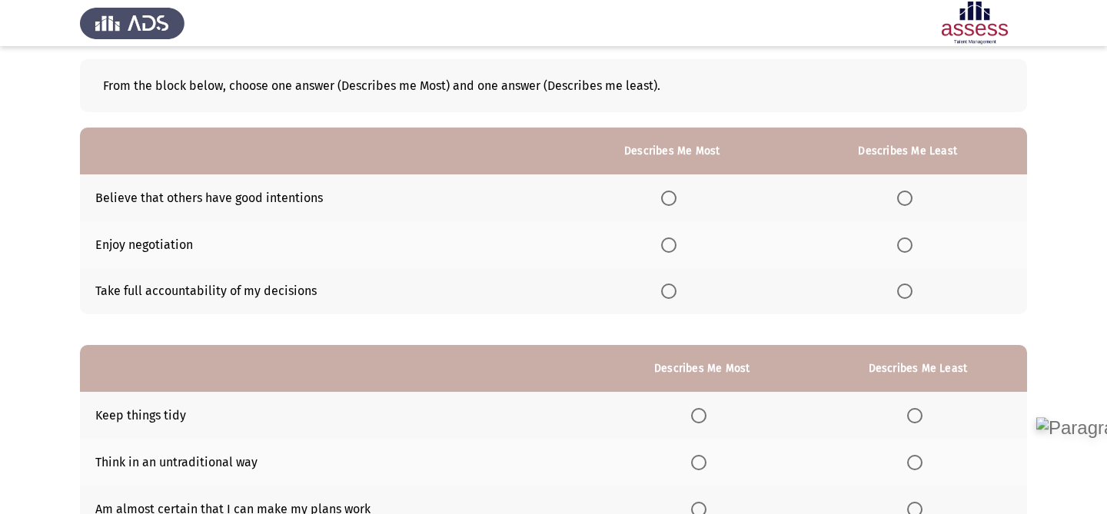
click at [674, 302] on th at bounding box center [672, 291] width 233 height 47
click at [674, 298] on span "Select an option" at bounding box center [668, 291] width 15 height 15
click at [674, 298] on input "Select an option" at bounding box center [668, 291] width 15 height 15
click at [901, 245] on span "Select an option" at bounding box center [904, 245] width 15 height 15
click at [901, 245] on input "Select an option" at bounding box center [904, 245] width 15 height 15
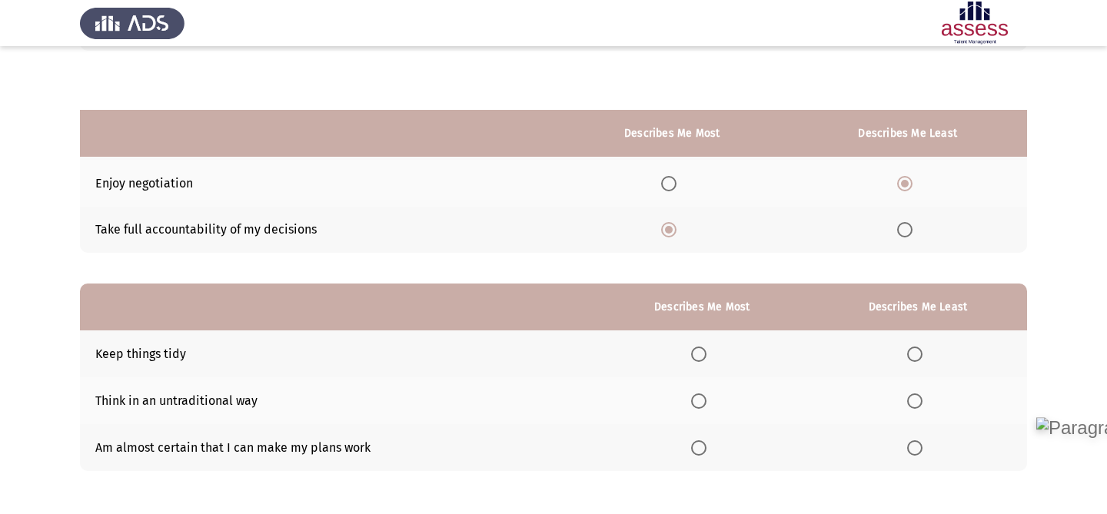
scroll to position [195, 0]
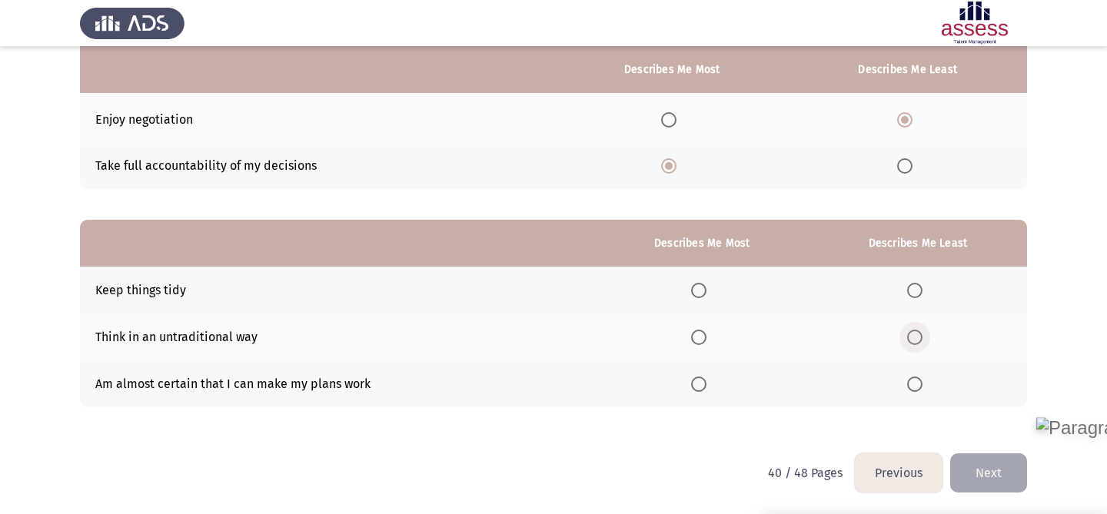
click at [919, 335] on span "Select an option" at bounding box center [914, 337] width 15 height 15
click at [919, 335] on input "Select an option" at bounding box center [914, 337] width 15 height 15
click at [699, 384] on span "Select an option" at bounding box center [698, 384] width 15 height 15
click at [699, 384] on input "Select an option" at bounding box center [698, 384] width 15 height 15
click at [974, 465] on button "Next" at bounding box center [988, 473] width 77 height 39
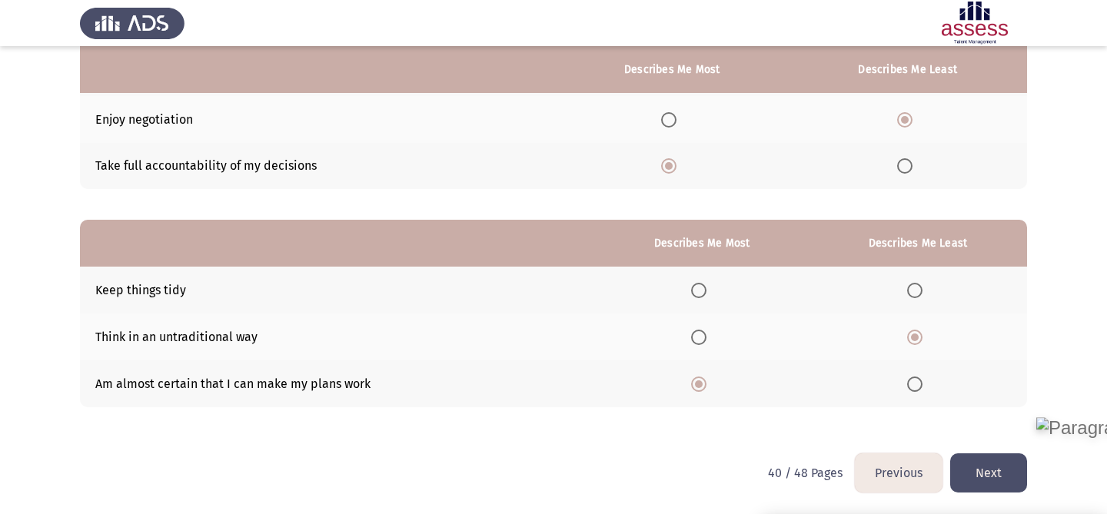
scroll to position [0, 0]
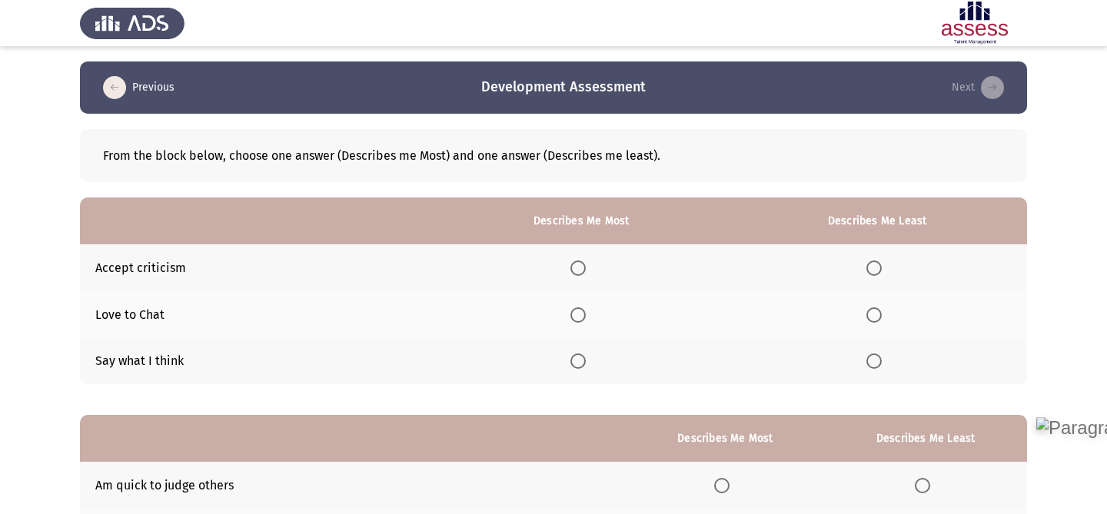
click at [580, 358] on span "Select an option" at bounding box center [578, 361] width 15 height 15
click at [580, 358] on input "Select an option" at bounding box center [578, 361] width 15 height 15
click at [869, 268] on span "Select an option" at bounding box center [874, 268] width 15 height 15
click at [869, 268] on input "Select an option" at bounding box center [874, 268] width 15 height 15
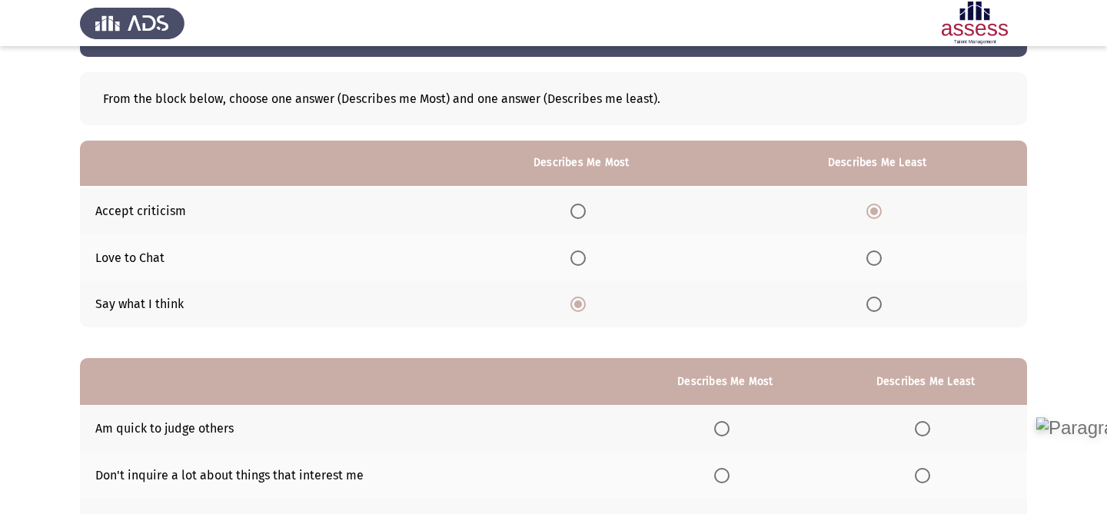
scroll to position [195, 0]
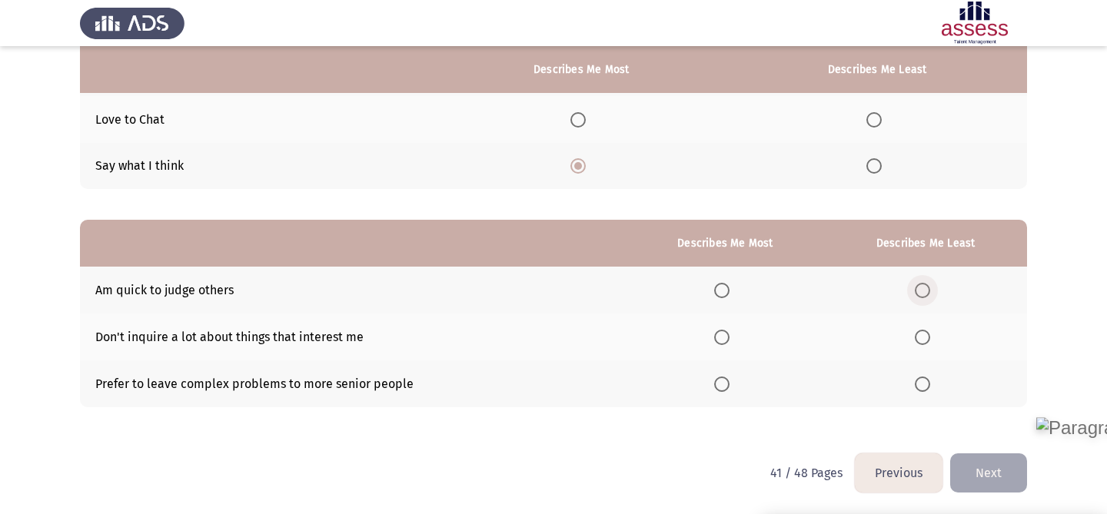
click at [920, 296] on span "Select an option" at bounding box center [922, 290] width 15 height 15
click at [920, 296] on input "Select an option" at bounding box center [922, 290] width 15 height 15
click at [718, 339] on span "Select an option" at bounding box center [721, 337] width 15 height 15
click at [718, 339] on input "Select an option" at bounding box center [721, 337] width 15 height 15
click at [993, 469] on button "Next" at bounding box center [988, 473] width 77 height 39
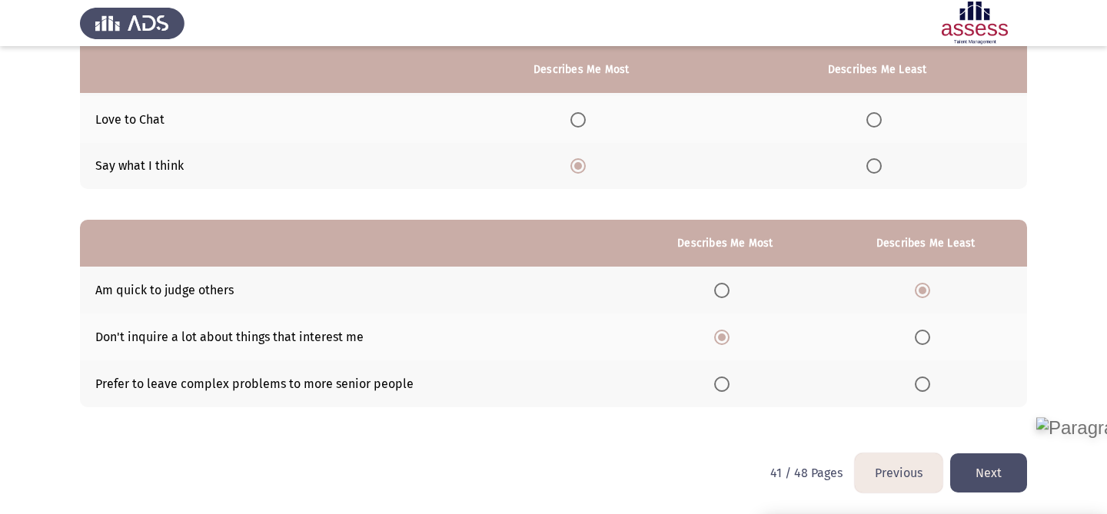
scroll to position [0, 0]
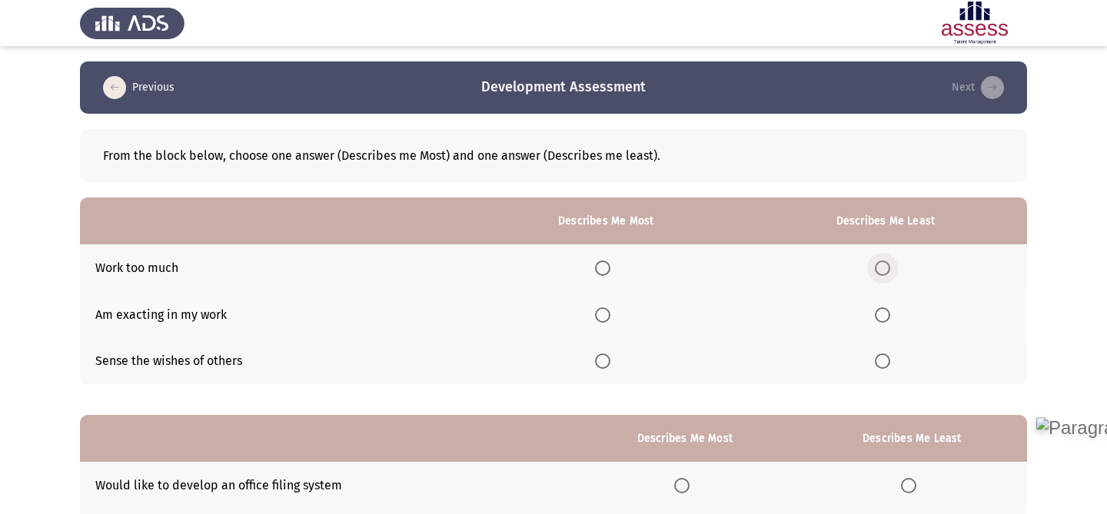
click at [884, 261] on span "Select an option" at bounding box center [882, 268] width 15 height 15
click at [884, 261] on input "Select an option" at bounding box center [882, 268] width 15 height 15
click at [611, 361] on span "Select an option" at bounding box center [602, 361] width 15 height 15
click at [611, 361] on input "Select an option" at bounding box center [602, 361] width 15 height 15
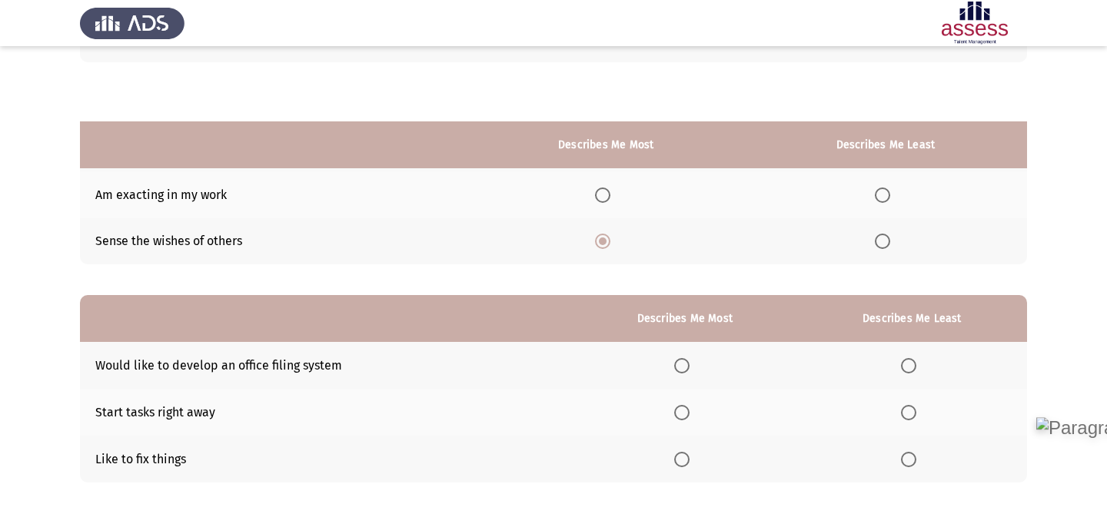
scroll to position [195, 0]
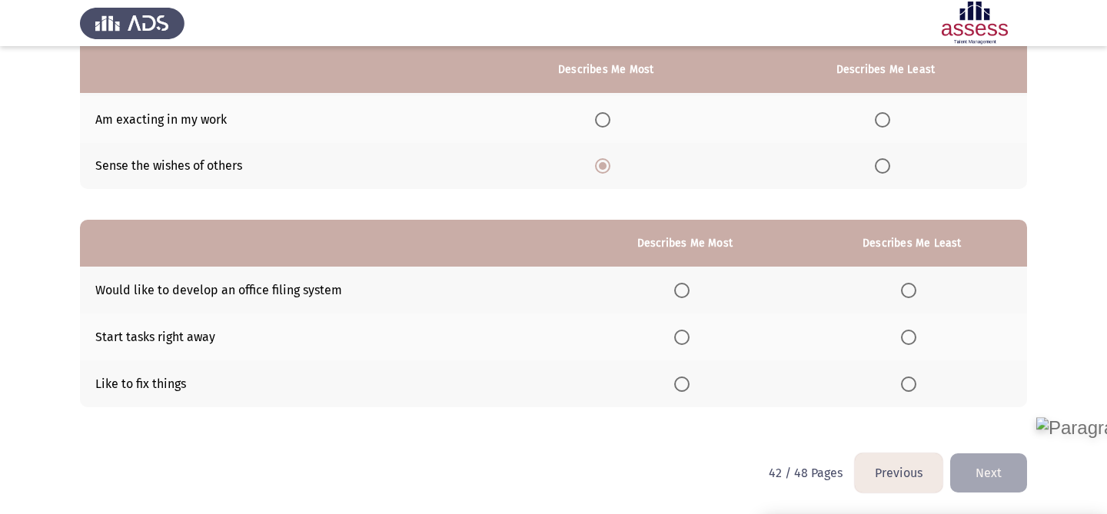
click at [690, 389] on span "Select an option" at bounding box center [681, 384] width 15 height 15
click at [690, 389] on input "Select an option" at bounding box center [681, 384] width 15 height 15
click at [913, 285] on span "Select an option" at bounding box center [908, 290] width 15 height 15
click at [913, 285] on input "Select an option" at bounding box center [908, 290] width 15 height 15
click at [974, 466] on button "Next" at bounding box center [988, 473] width 77 height 39
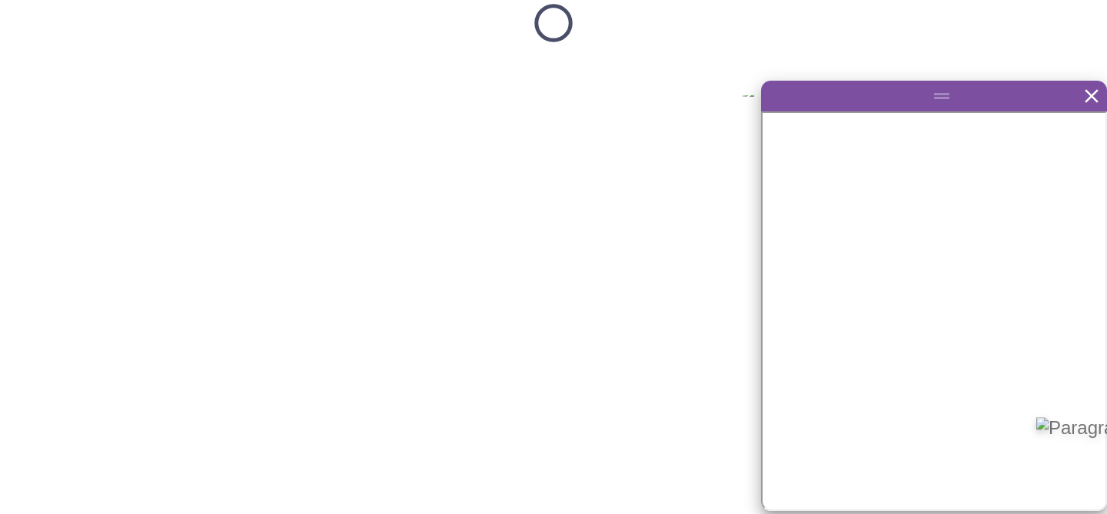
scroll to position [0, 0]
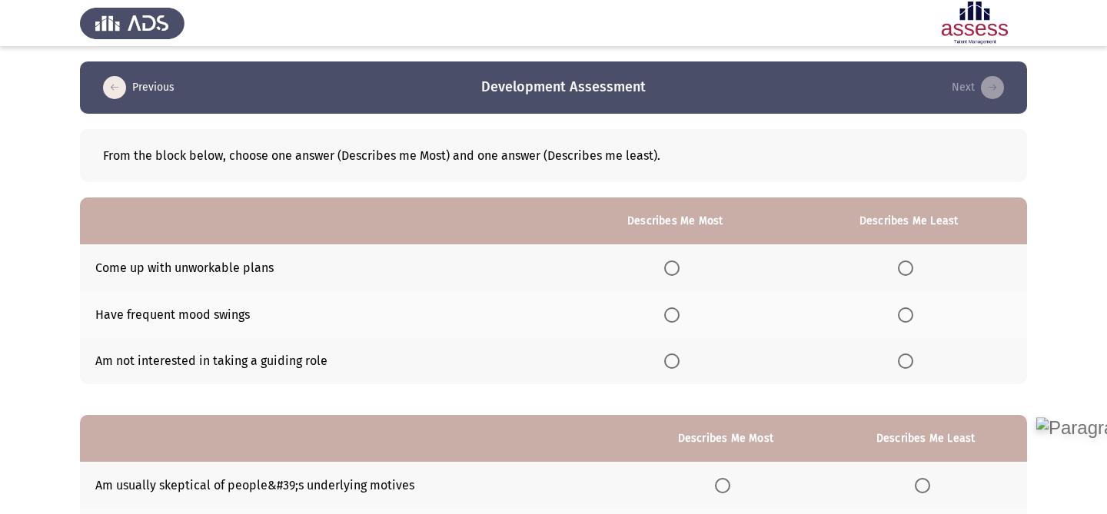
click at [678, 362] on span "Select an option" at bounding box center [671, 361] width 15 height 15
click at [678, 362] on input "Select an option" at bounding box center [671, 361] width 15 height 15
click at [907, 273] on span "Select an option" at bounding box center [905, 268] width 15 height 15
click at [907, 273] on input "Select an option" at bounding box center [905, 268] width 15 height 15
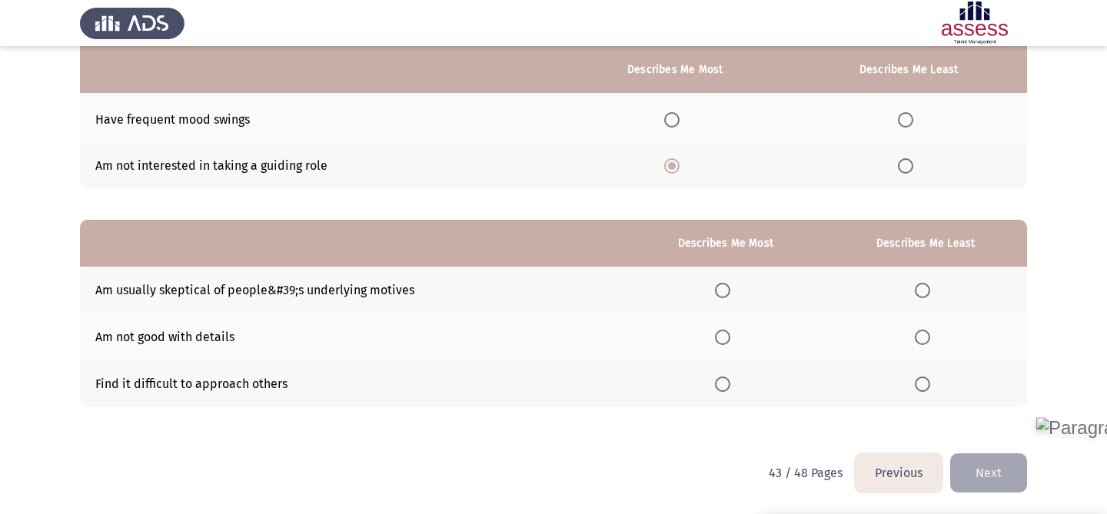
click at [202, 287] on td "Am usually skeptical of people&#39;s underlying motives" at bounding box center [353, 290] width 547 height 47
click at [919, 336] on span "Select an option" at bounding box center [922, 337] width 15 height 15
click at [919, 336] on input "Select an option" at bounding box center [922, 337] width 15 height 15
click at [717, 280] on th at bounding box center [726, 290] width 198 height 47
click at [727, 285] on span "Select an option" at bounding box center [722, 290] width 15 height 15
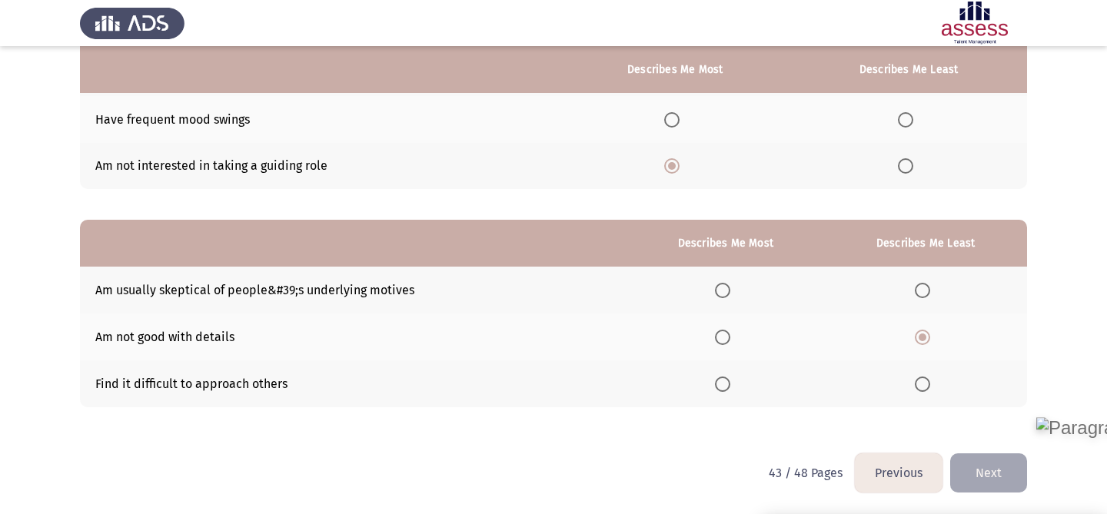
click at [727, 285] on input "Select an option" at bounding box center [722, 290] width 15 height 15
click at [980, 469] on button "Next" at bounding box center [988, 473] width 77 height 39
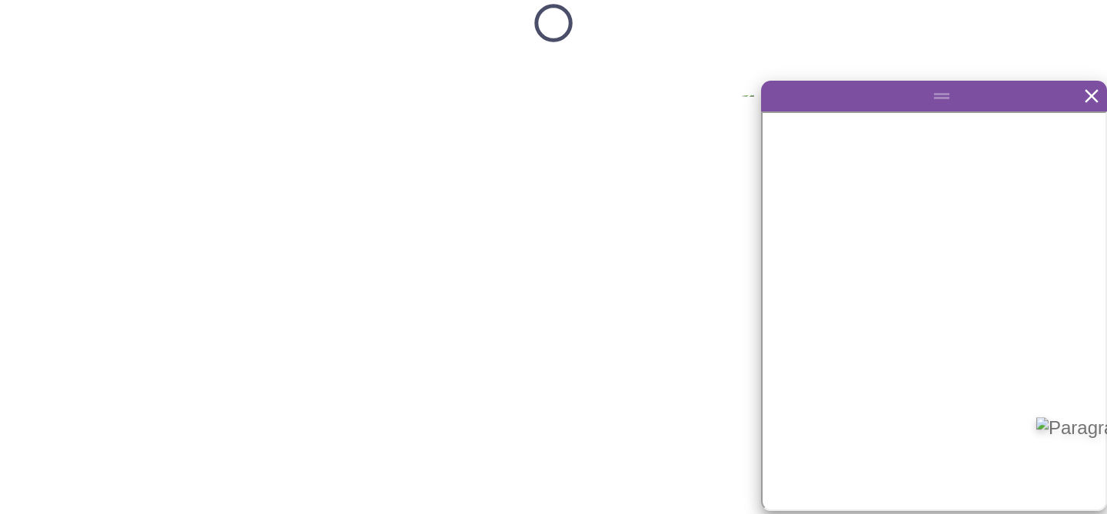
scroll to position [0, 0]
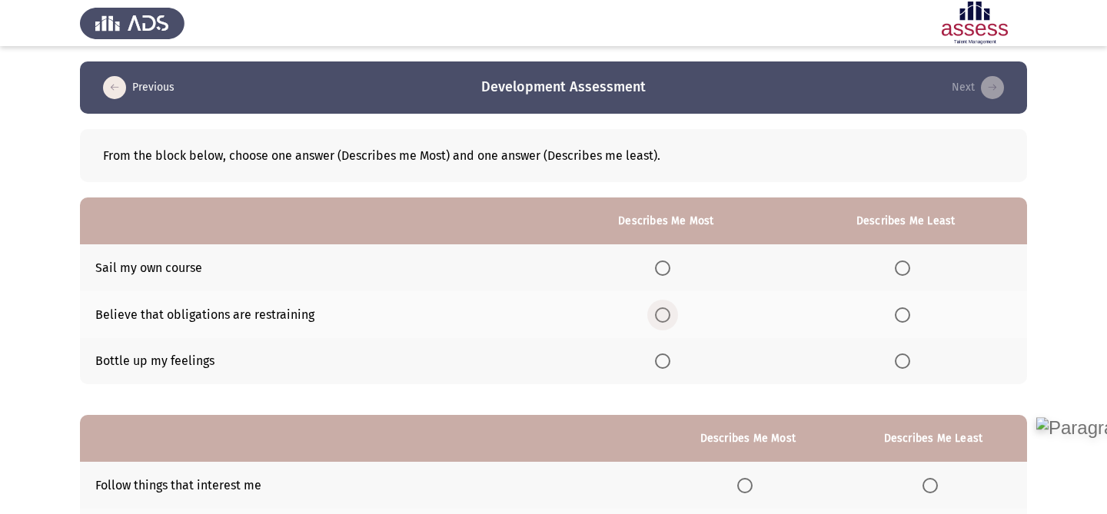
click at [663, 314] on span "Select an option" at bounding box center [662, 315] width 15 height 15
click at [663, 314] on input "Select an option" at bounding box center [662, 315] width 15 height 15
click at [902, 366] on span "Select an option" at bounding box center [902, 361] width 15 height 15
click at [902, 366] on input "Select an option" at bounding box center [902, 361] width 15 height 15
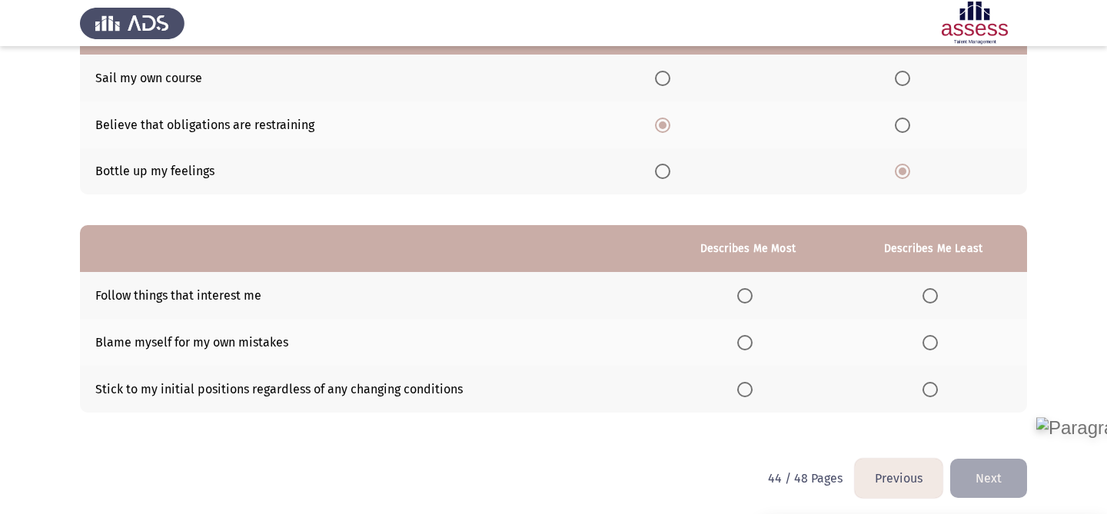
scroll to position [195, 0]
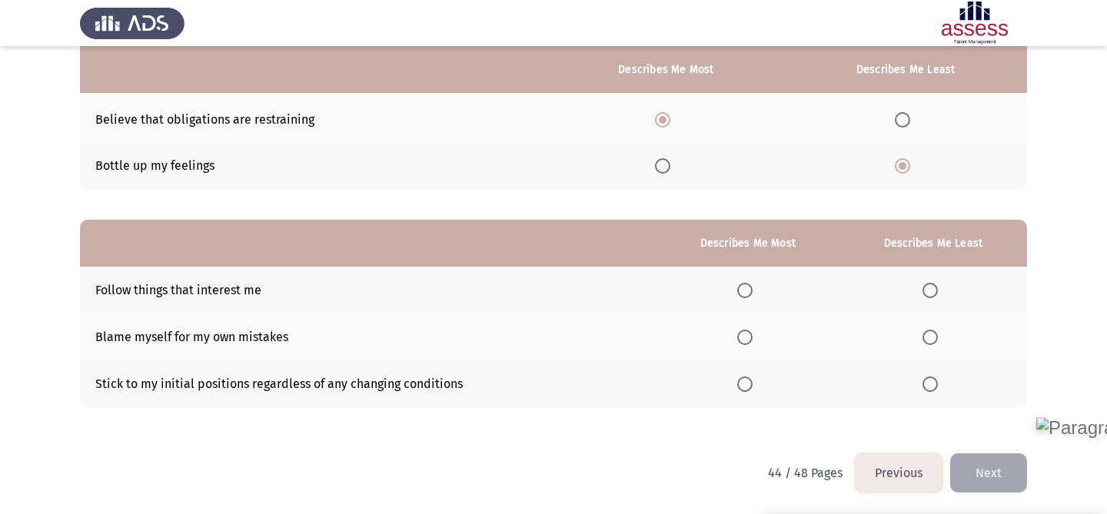
click at [750, 335] on span "Select an option" at bounding box center [744, 337] width 15 height 15
click at [750, 335] on input "Select an option" at bounding box center [744, 337] width 15 height 15
click at [931, 378] on span "Select an option" at bounding box center [930, 384] width 15 height 15
click at [931, 378] on input "Select an option" at bounding box center [930, 384] width 15 height 15
click at [990, 476] on button "Next" at bounding box center [988, 473] width 77 height 39
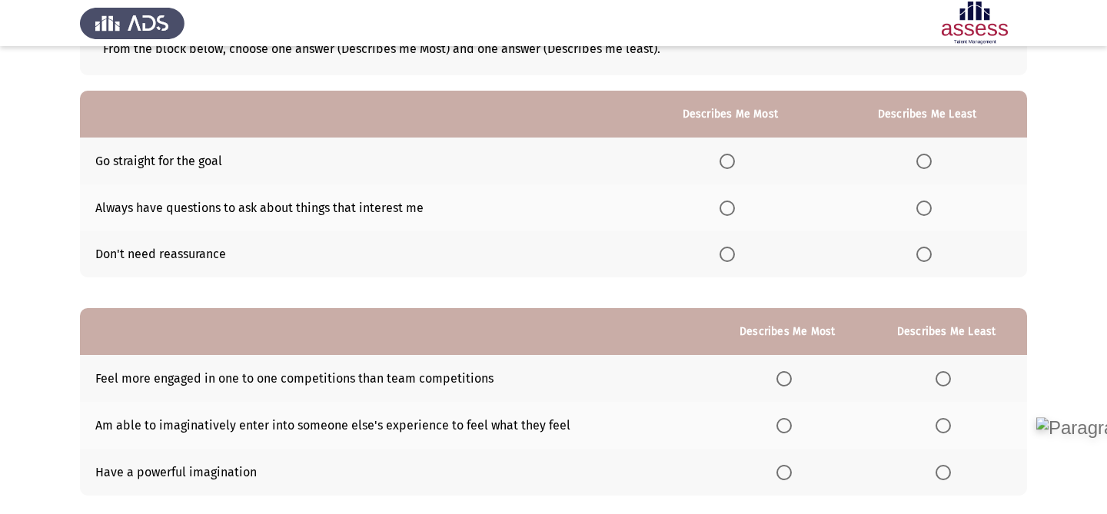
scroll to position [105, 0]
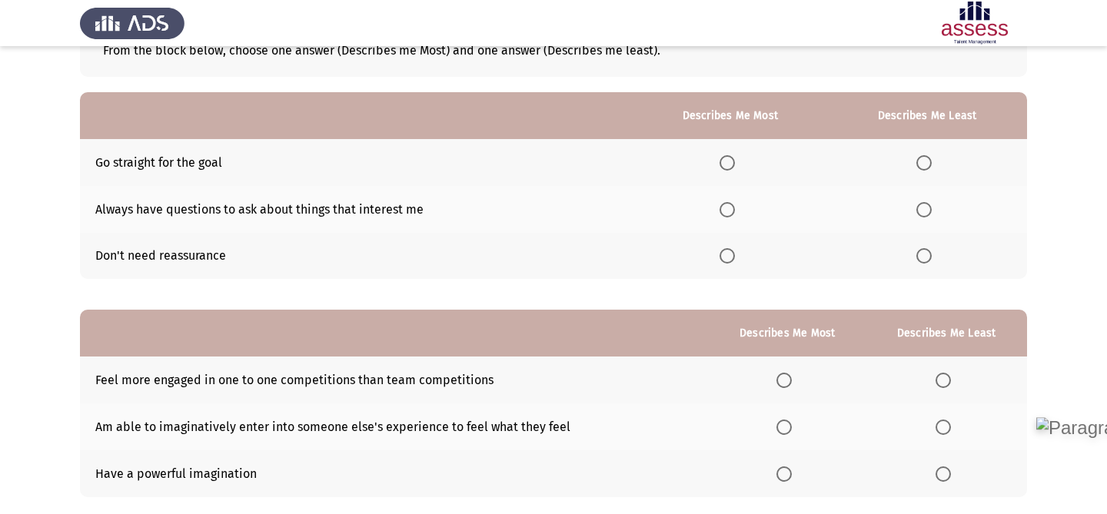
click at [923, 255] on span "Select an option" at bounding box center [924, 255] width 15 height 15
click at [923, 255] on input "Select an option" at bounding box center [924, 255] width 15 height 15
click at [730, 158] on span "Select an option" at bounding box center [727, 162] width 15 height 15
click at [730, 158] on input "Select an option" at bounding box center [727, 162] width 15 height 15
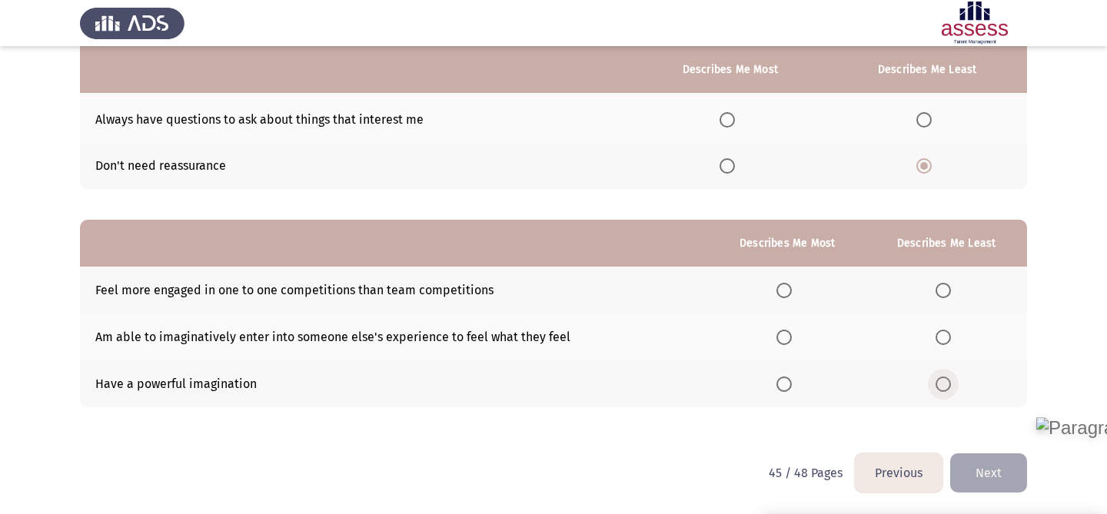
click at [946, 384] on span "Select an option" at bounding box center [943, 384] width 15 height 15
click at [946, 384] on input "Select an option" at bounding box center [943, 384] width 15 height 15
click at [785, 288] on span "Select an option" at bounding box center [784, 290] width 15 height 15
click at [785, 288] on input "Select an option" at bounding box center [784, 290] width 15 height 15
click at [781, 342] on span "Select an option" at bounding box center [784, 337] width 15 height 15
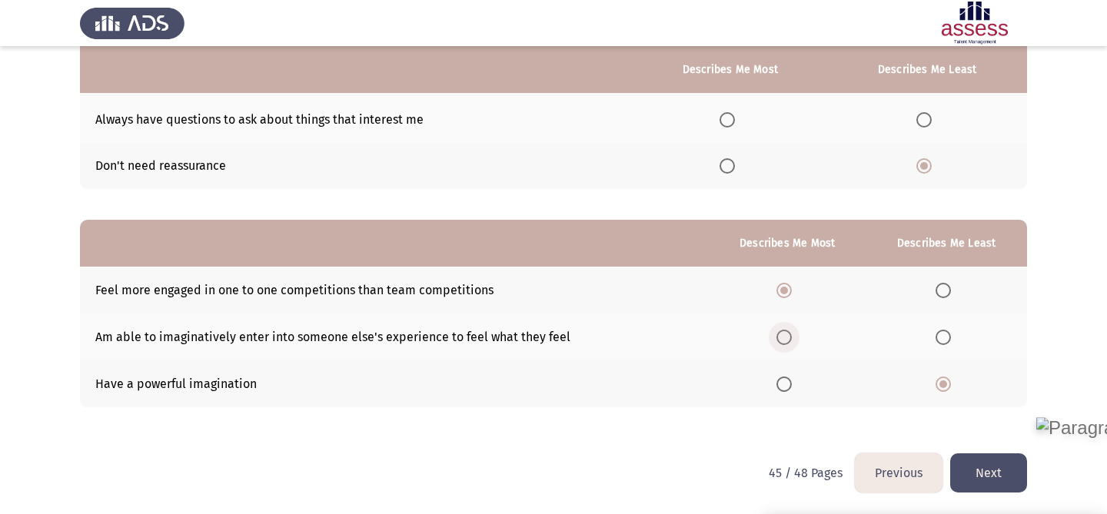
click at [781, 342] on input "Select an option" at bounding box center [784, 337] width 15 height 15
click at [992, 467] on button "Next" at bounding box center [988, 473] width 77 height 39
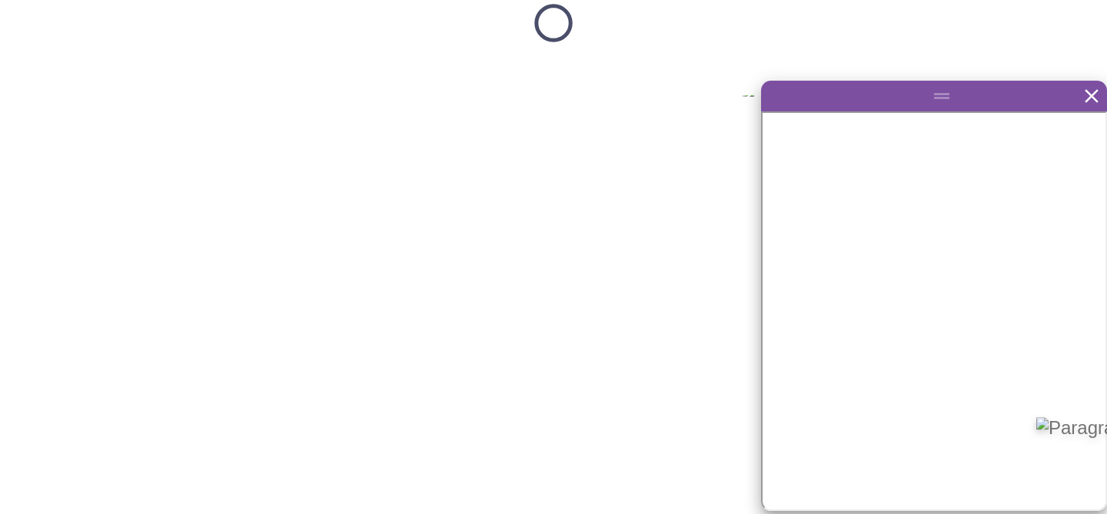
scroll to position [0, 0]
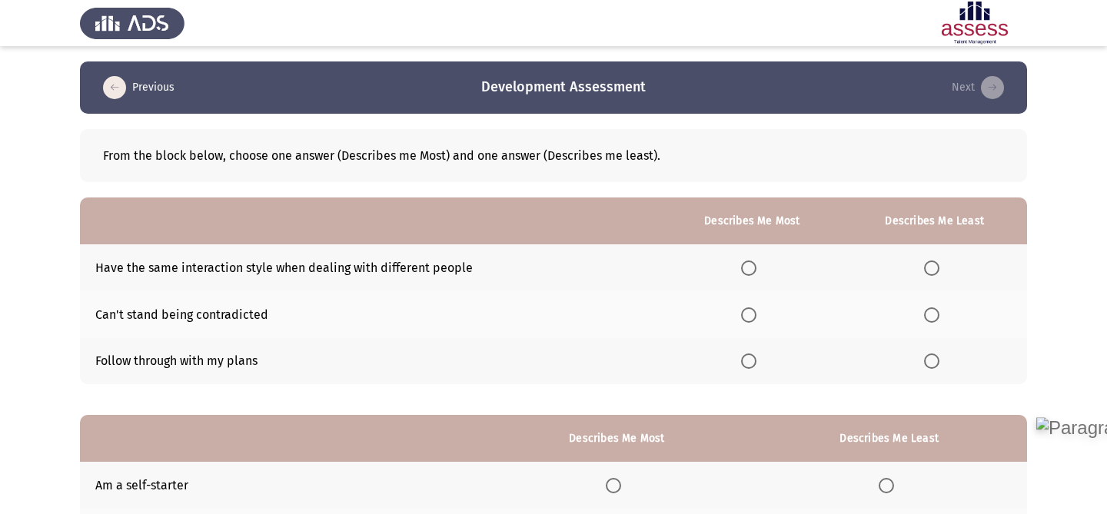
click at [750, 369] on th at bounding box center [752, 361] width 180 height 47
click at [751, 366] on span "Select an option" at bounding box center [748, 361] width 15 height 15
click at [751, 366] on input "Select an option" at bounding box center [748, 361] width 15 height 15
click at [928, 266] on span "Select an option" at bounding box center [931, 268] width 15 height 15
click at [928, 266] on input "Select an option" at bounding box center [931, 268] width 15 height 15
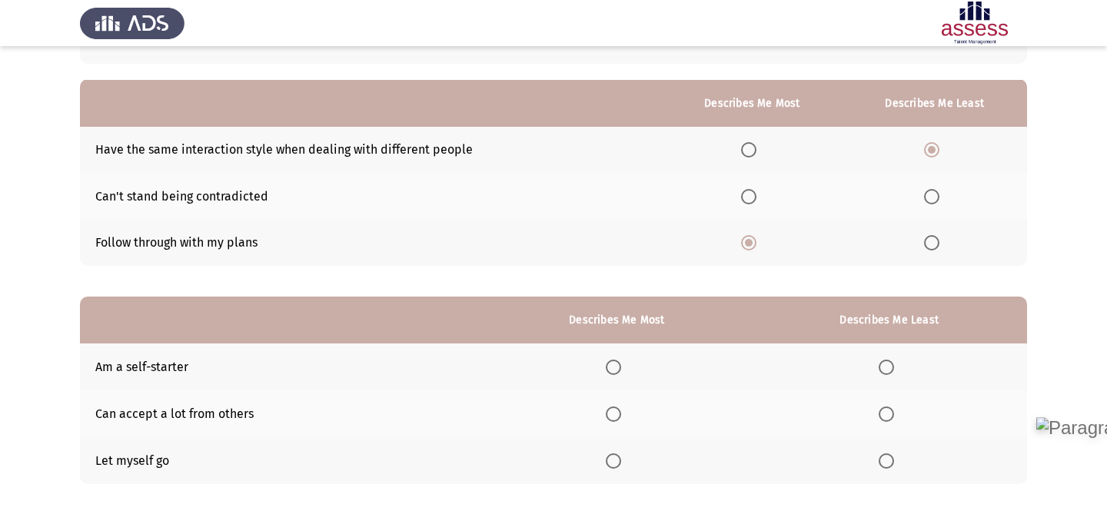
scroll to position [195, 0]
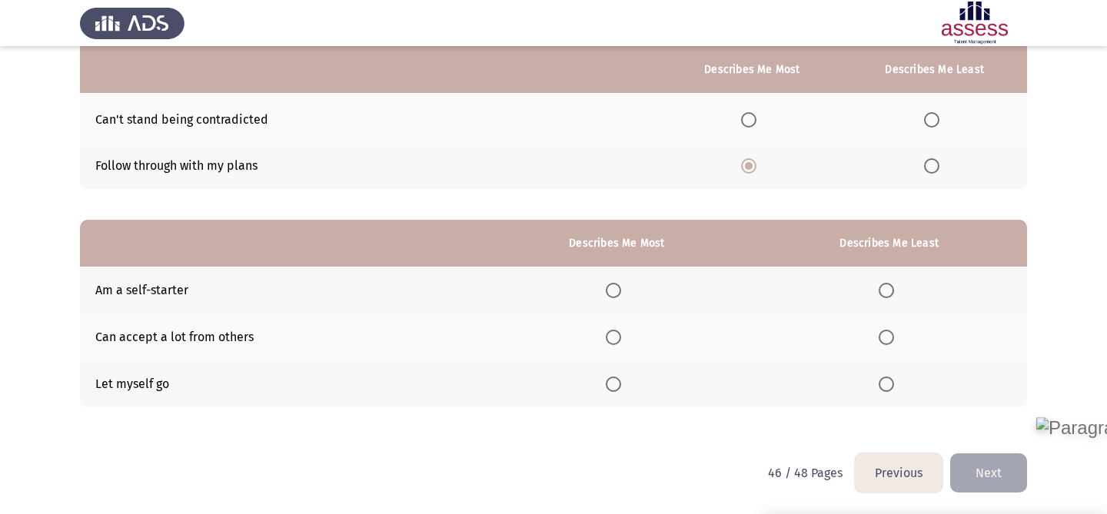
click at [891, 383] on span "Select an option" at bounding box center [886, 384] width 15 height 15
click at [891, 383] on input "Select an option" at bounding box center [886, 384] width 15 height 15
click at [625, 341] on label "Select an option" at bounding box center [617, 337] width 22 height 15
click at [621, 341] on input "Select an option" at bounding box center [613, 337] width 15 height 15
click at [989, 480] on button "Next" at bounding box center [988, 473] width 77 height 39
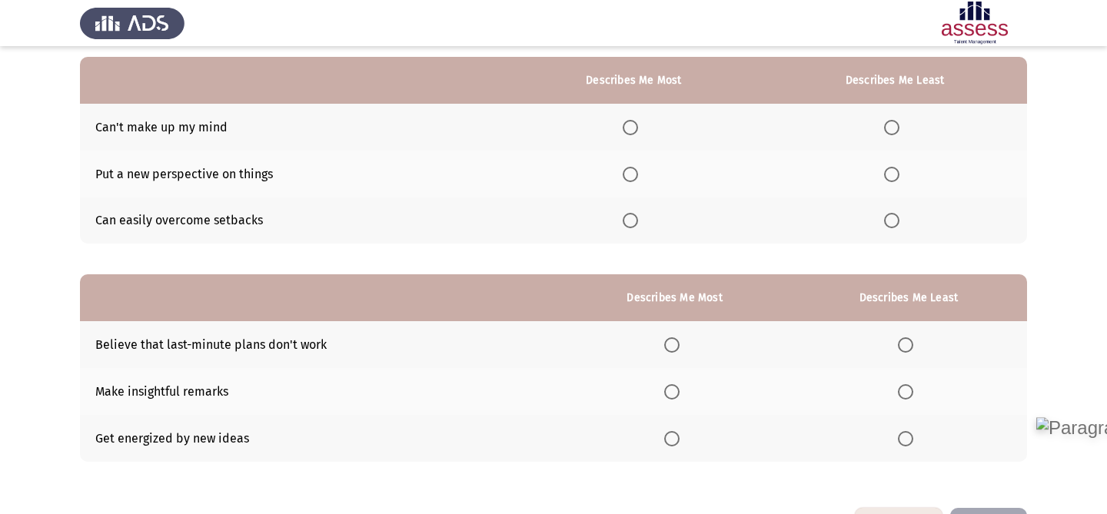
scroll to position [135, 0]
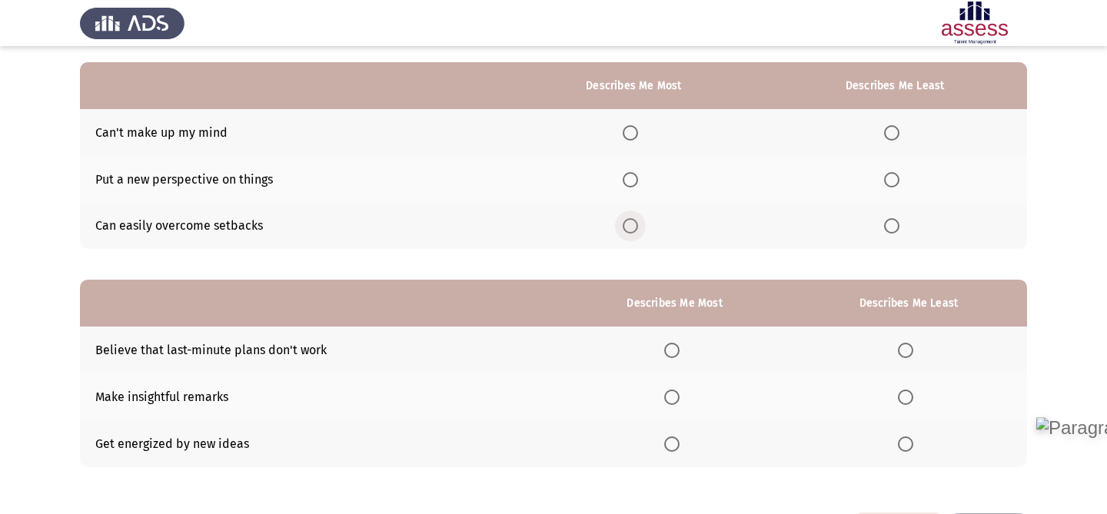
click at [638, 223] on span "Select an option" at bounding box center [630, 225] width 15 height 15
click at [638, 223] on input "Select an option" at bounding box center [630, 225] width 15 height 15
click at [880, 179] on th at bounding box center [895, 179] width 265 height 47
click at [891, 181] on span "Select an option" at bounding box center [891, 179] width 15 height 15
click at [891, 181] on input "Select an option" at bounding box center [891, 179] width 15 height 15
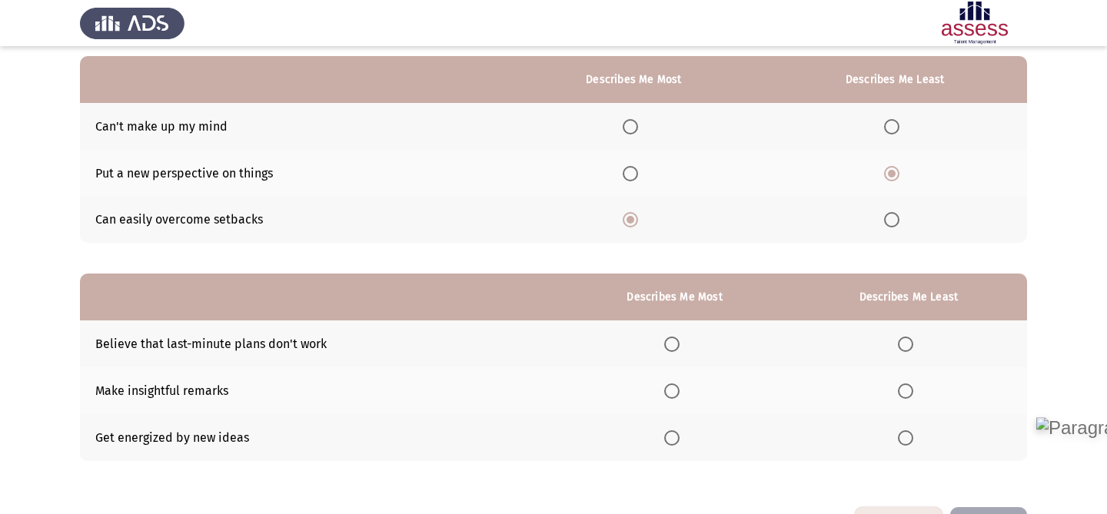
scroll to position [195, 0]
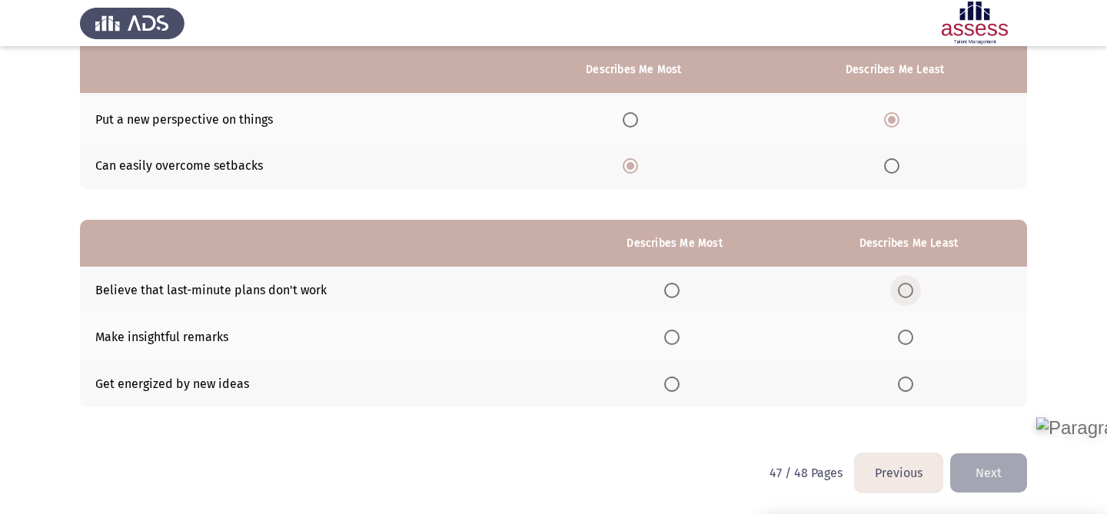
click at [910, 283] on span "Select an option" at bounding box center [905, 290] width 15 height 15
click at [910, 283] on input "Select an option" at bounding box center [905, 290] width 15 height 15
click at [674, 338] on span "Select an option" at bounding box center [671, 337] width 15 height 15
click at [674, 338] on input "Select an option" at bounding box center [671, 337] width 15 height 15
click at [977, 476] on button "Next" at bounding box center [988, 473] width 77 height 39
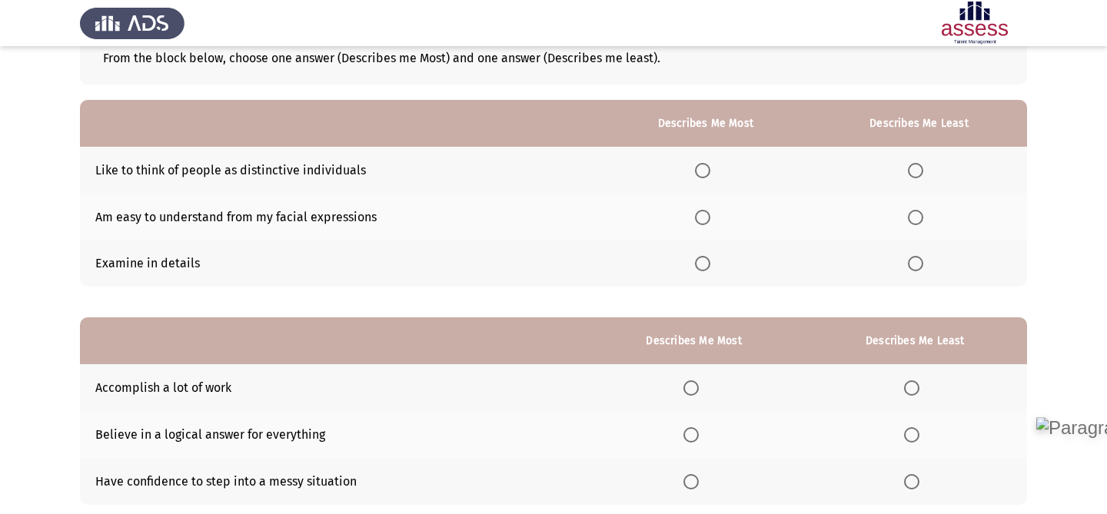
scroll to position [102, 0]
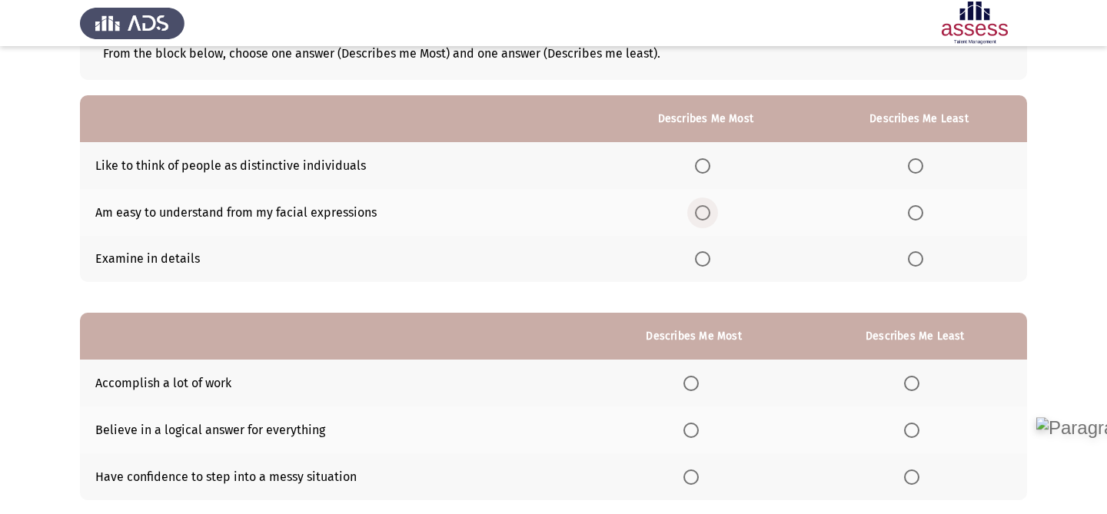
click at [706, 208] on span "Select an option" at bounding box center [702, 212] width 15 height 15
click at [706, 208] on input "Select an option" at bounding box center [702, 212] width 15 height 15
click at [919, 245] on th at bounding box center [919, 259] width 216 height 47
click at [918, 255] on span "Select an option" at bounding box center [915, 258] width 15 height 15
click at [918, 255] on input "Select an option" at bounding box center [915, 258] width 15 height 15
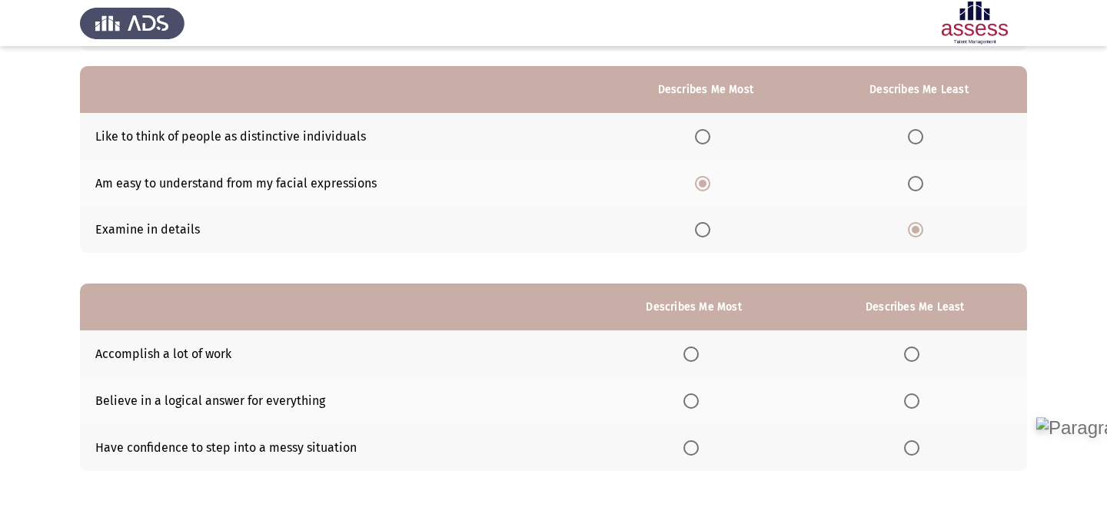
scroll to position [195, 0]
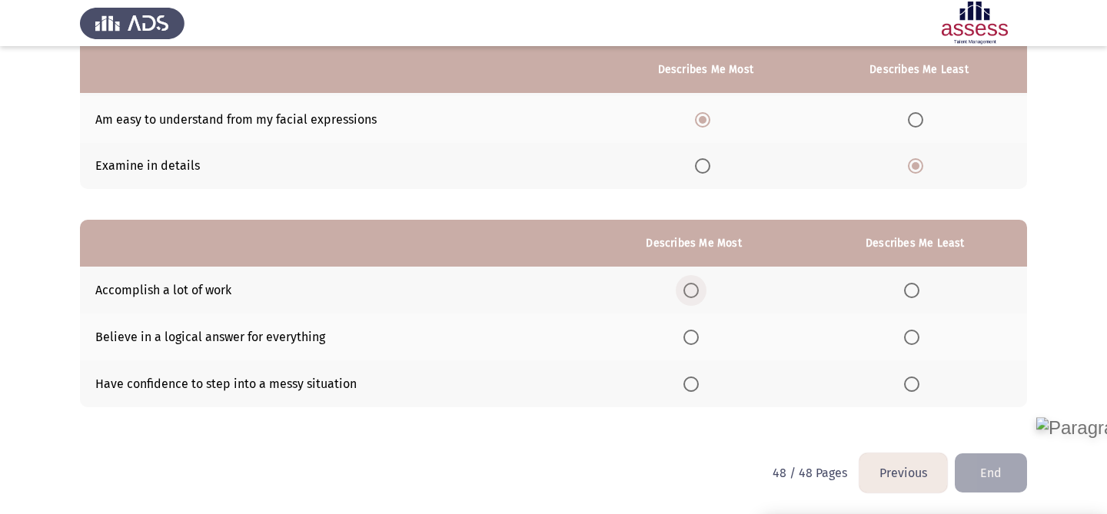
click at [690, 294] on span "Select an option" at bounding box center [691, 290] width 15 height 15
click at [690, 294] on input "Select an option" at bounding box center [691, 290] width 15 height 15
click at [911, 387] on span "Select an option" at bounding box center [911, 384] width 15 height 15
click at [911, 387] on input "Select an option" at bounding box center [911, 384] width 15 height 15
click at [988, 471] on button "End" at bounding box center [991, 473] width 72 height 39
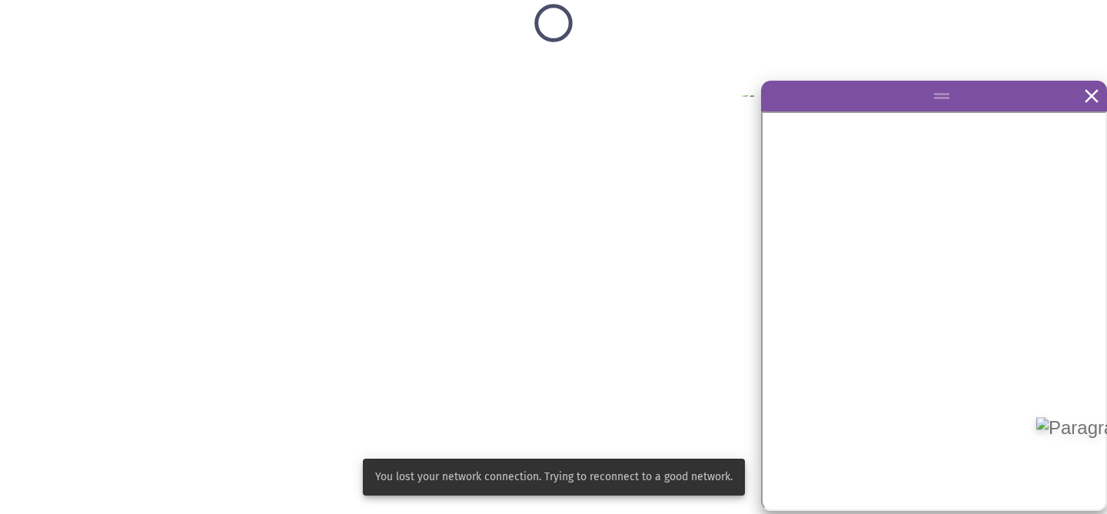
scroll to position [0, 0]
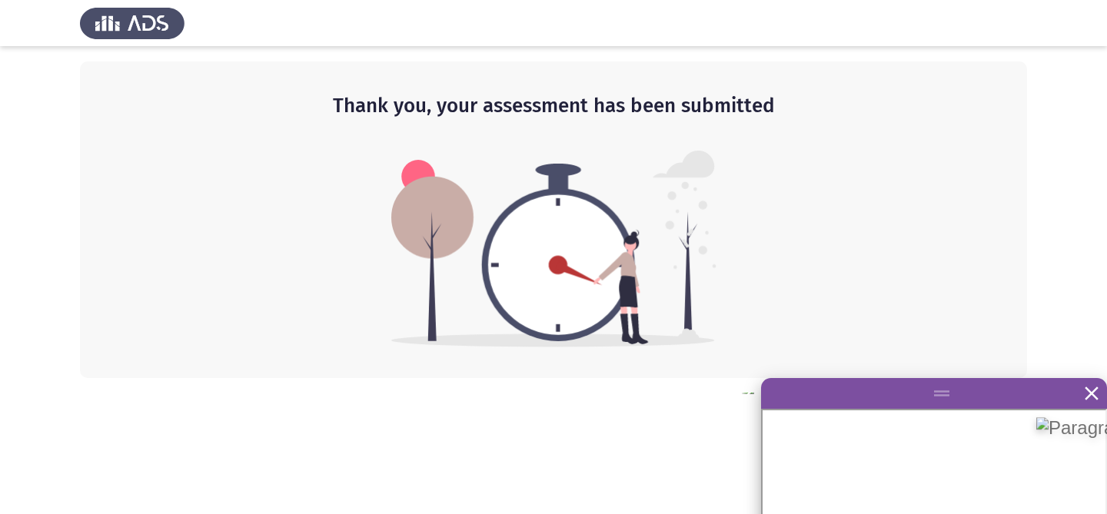
click at [125, 18] on img at bounding box center [132, 23] width 105 height 43
click at [105, 19] on img at bounding box center [132, 23] width 105 height 43
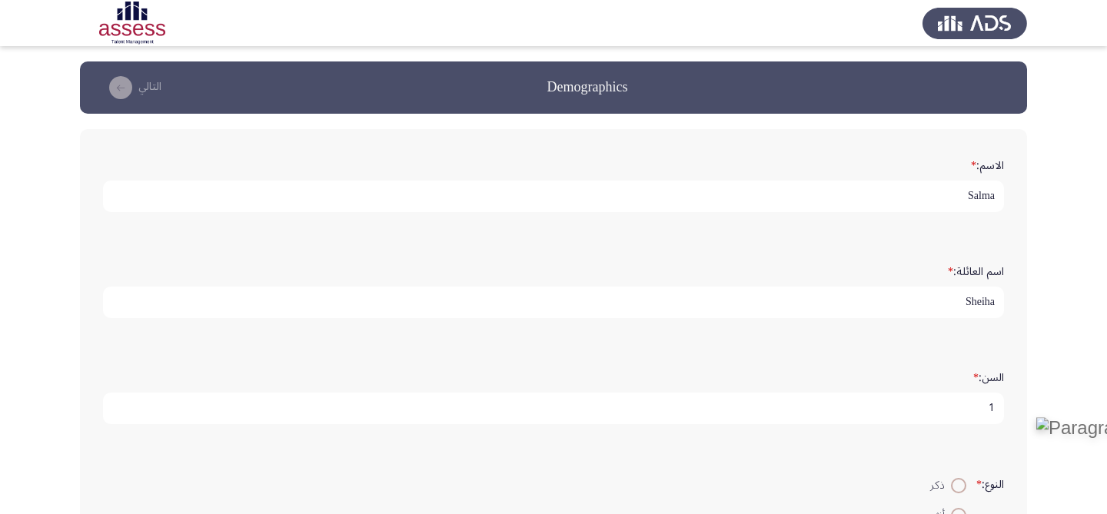
click at [121, 83] on icon "load next page" at bounding box center [120, 87] width 23 height 23
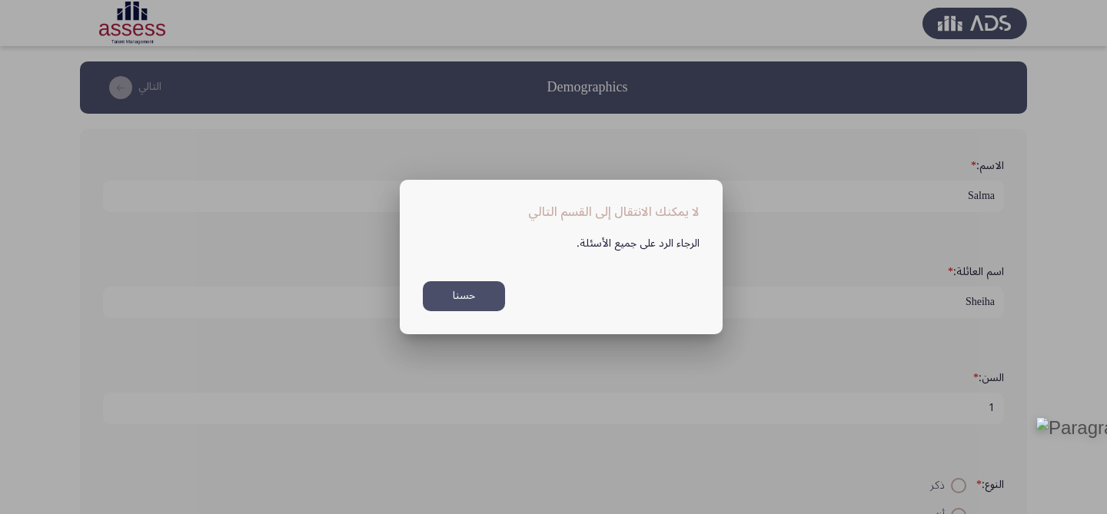
click at [443, 288] on button "حسنا" at bounding box center [464, 296] width 82 height 30
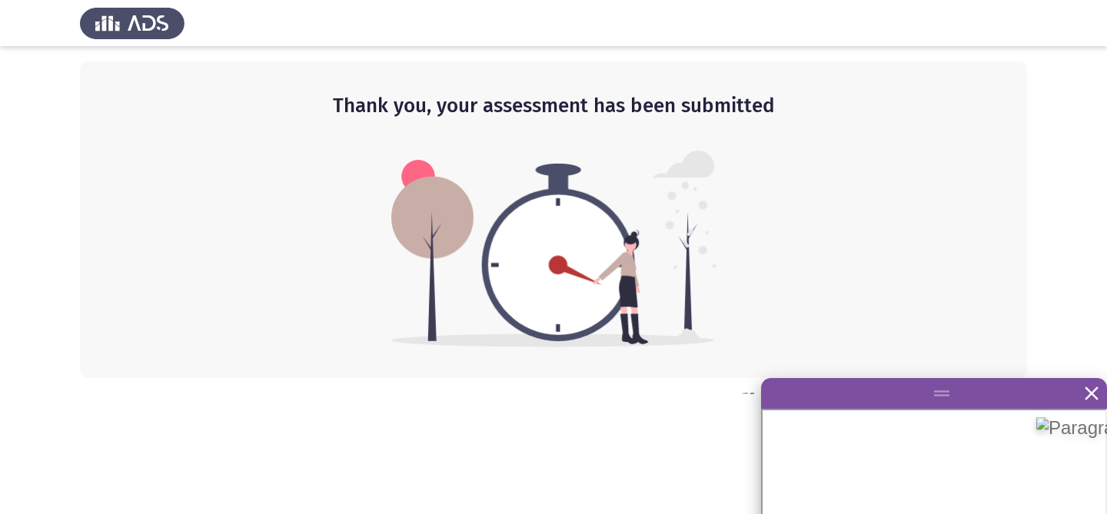
click at [137, 45] on div at bounding box center [553, 23] width 1107 height 46
click at [113, 39] on img at bounding box center [132, 23] width 105 height 43
click at [111, 36] on img at bounding box center [132, 23] width 105 height 43
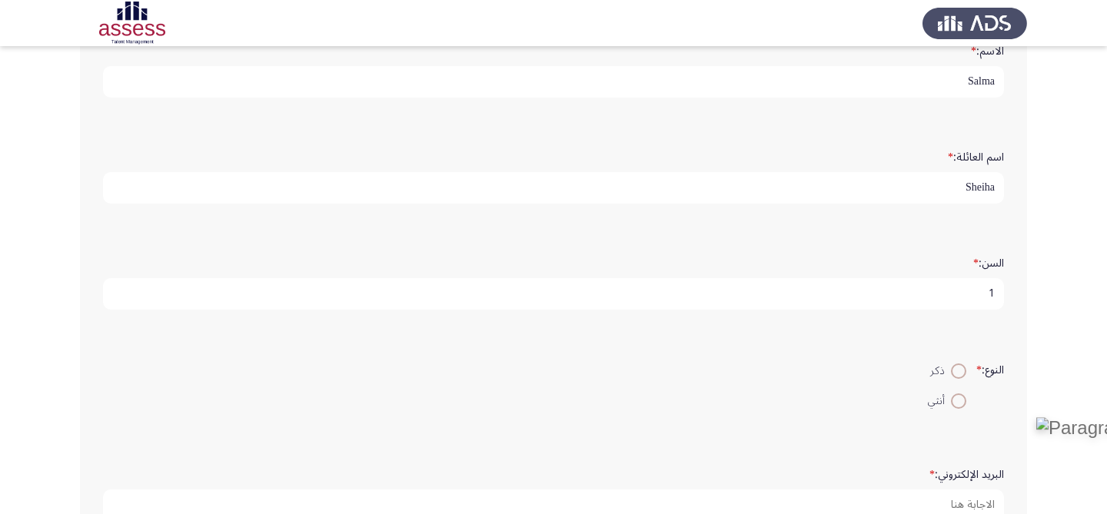
scroll to position [122, 0]
click at [955, 391] on span at bounding box center [958, 393] width 15 height 15
click at [955, 391] on input "أنثي" at bounding box center [958, 393] width 15 height 15
radio input "true"
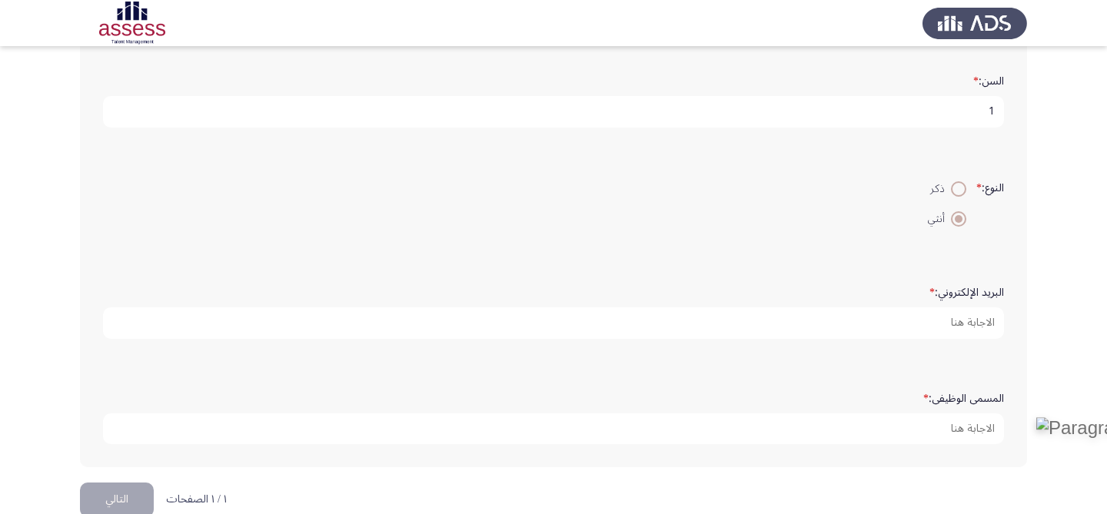
scroll to position [324, 0]
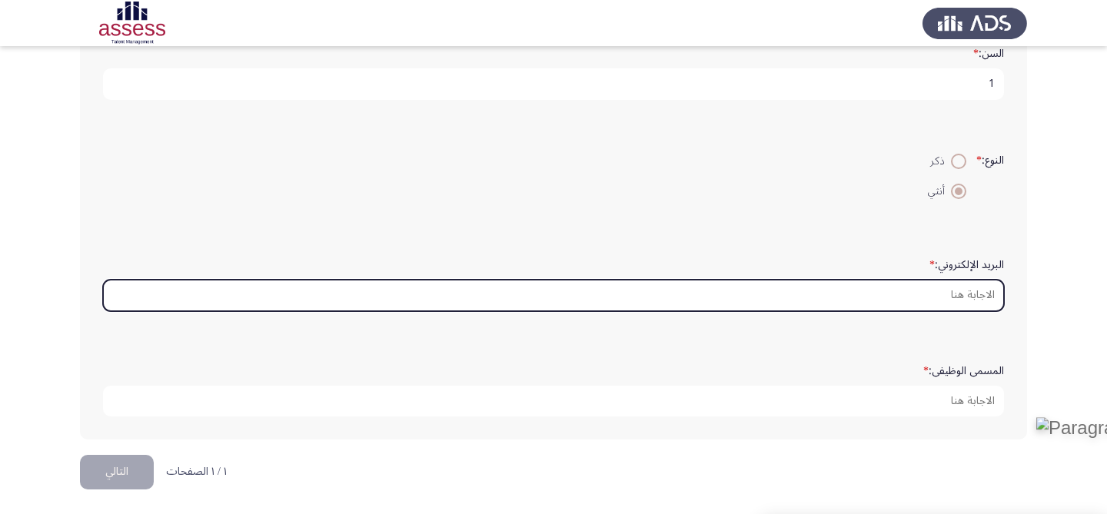
click at [945, 290] on input "البريد الإلكتروني: *" at bounding box center [553, 296] width 901 height 32
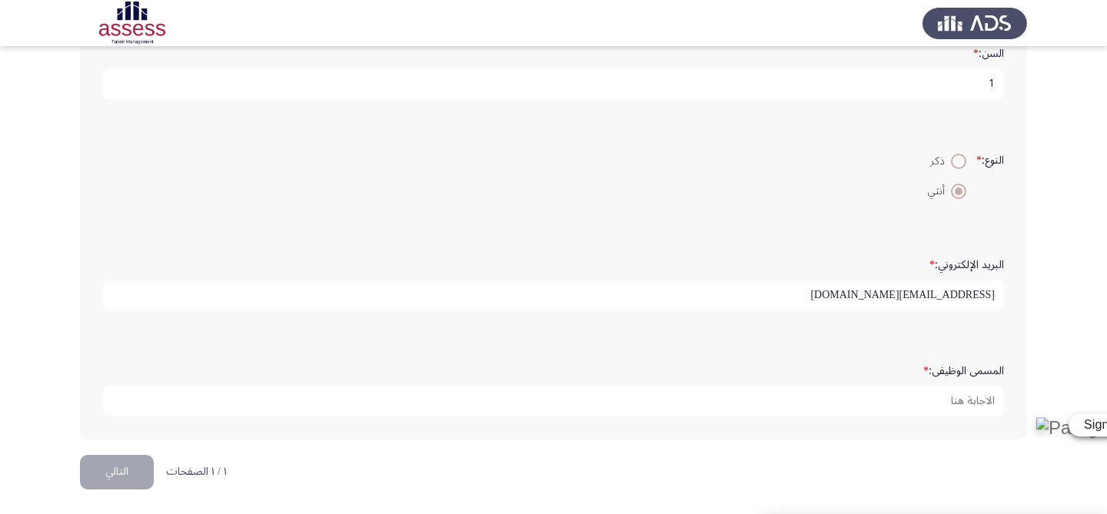
type input "[EMAIL_ADDRESS][DOMAIN_NAME]"
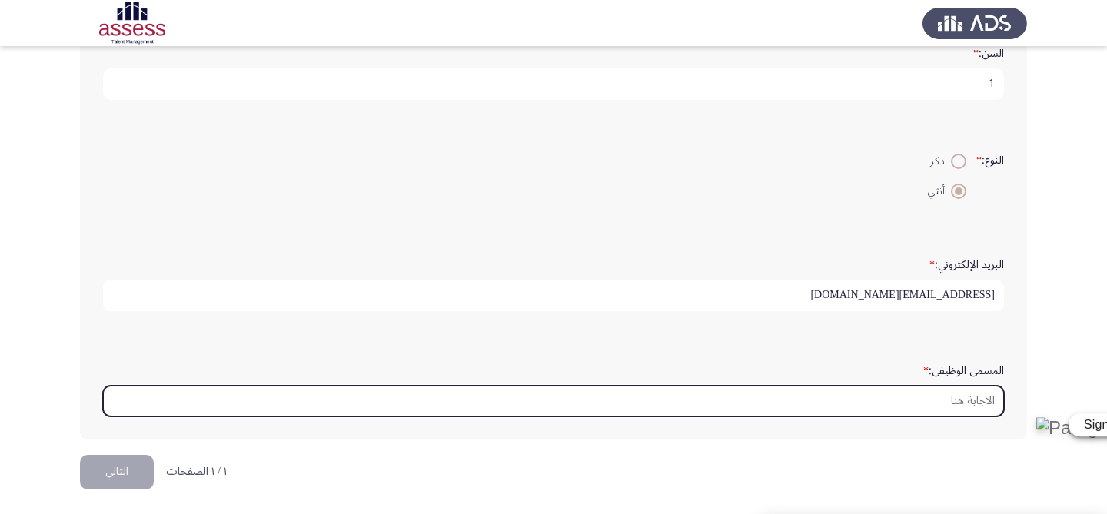
click at [962, 401] on input "المسمى الوظيفى: *" at bounding box center [553, 402] width 901 height 32
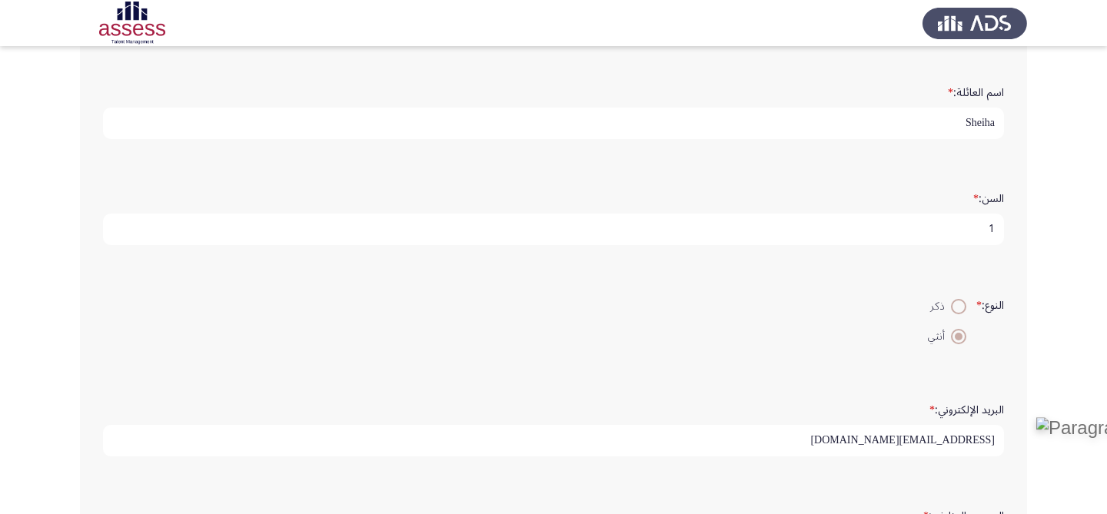
scroll to position [180, 0]
type input "HRBP"
click at [951, 208] on form "[DEMOGRAPHIC_DATA]: * 1" at bounding box center [553, 215] width 901 height 60
click at [951, 213] on input "1" at bounding box center [553, 229] width 901 height 32
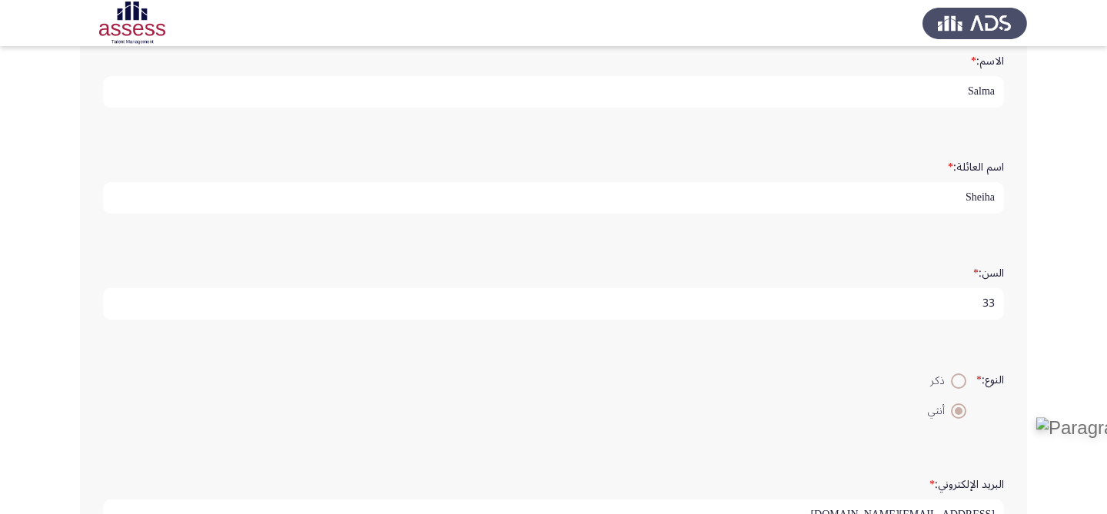
scroll to position [324, 0]
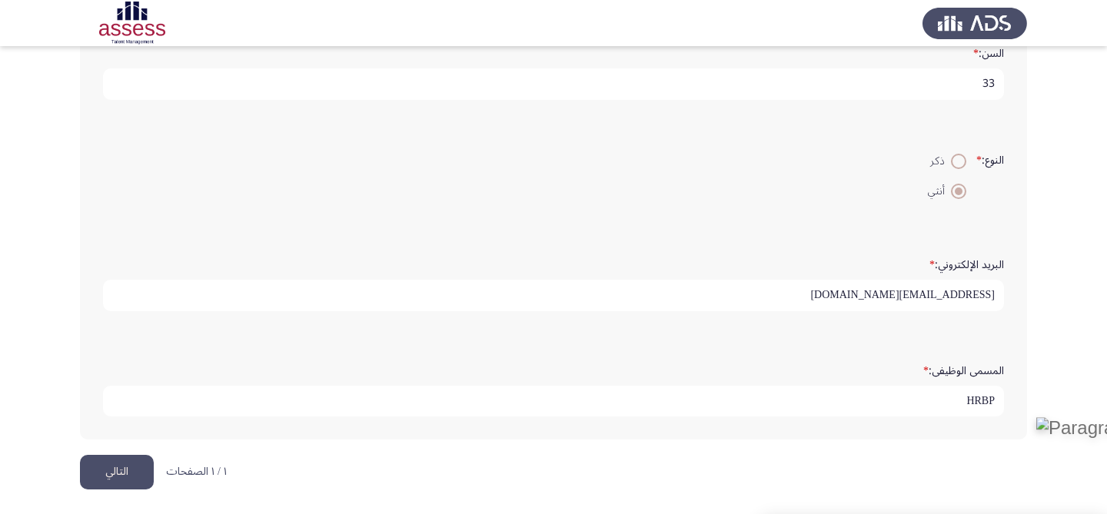
type input "33"
click at [111, 477] on button "التالي" at bounding box center [117, 472] width 74 height 35
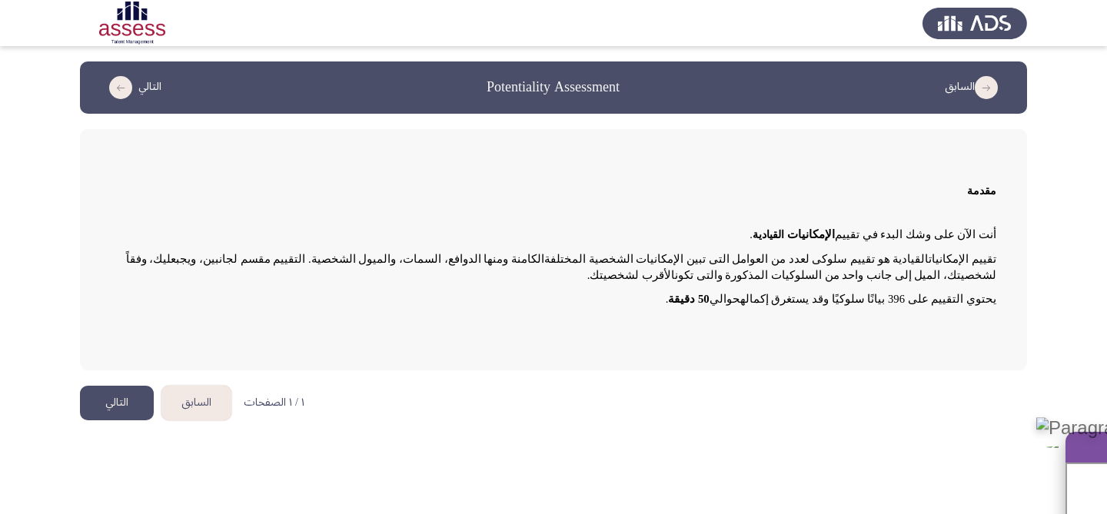
click at [202, 394] on button "السابق" at bounding box center [196, 403] width 70 height 35
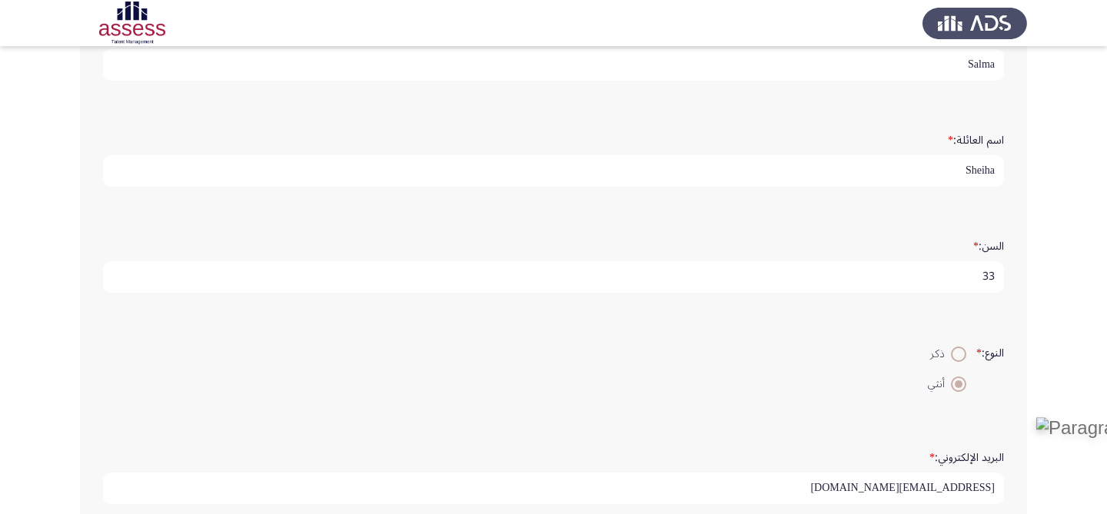
scroll to position [324, 0]
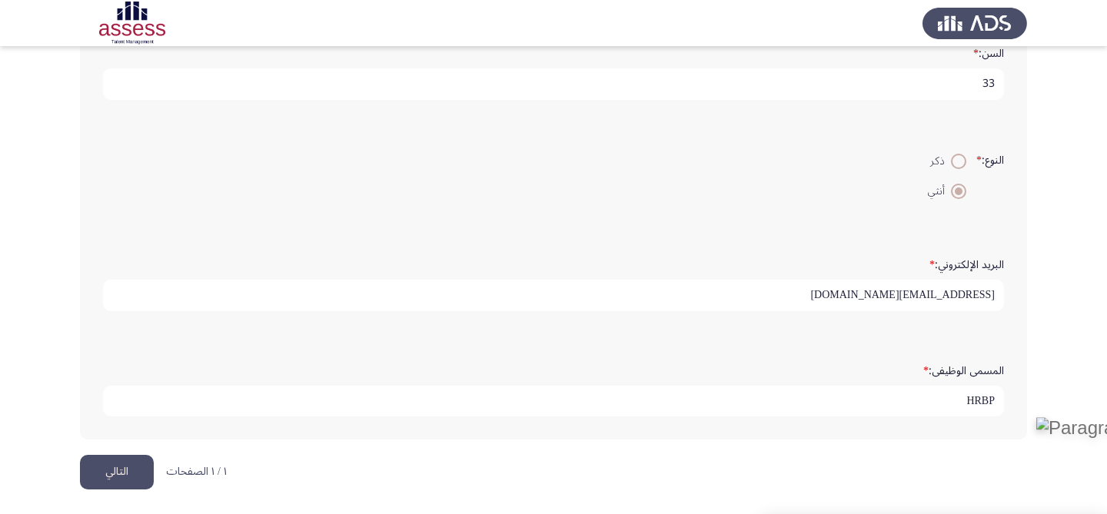
click at [113, 472] on button "التالي" at bounding box center [117, 472] width 74 height 35
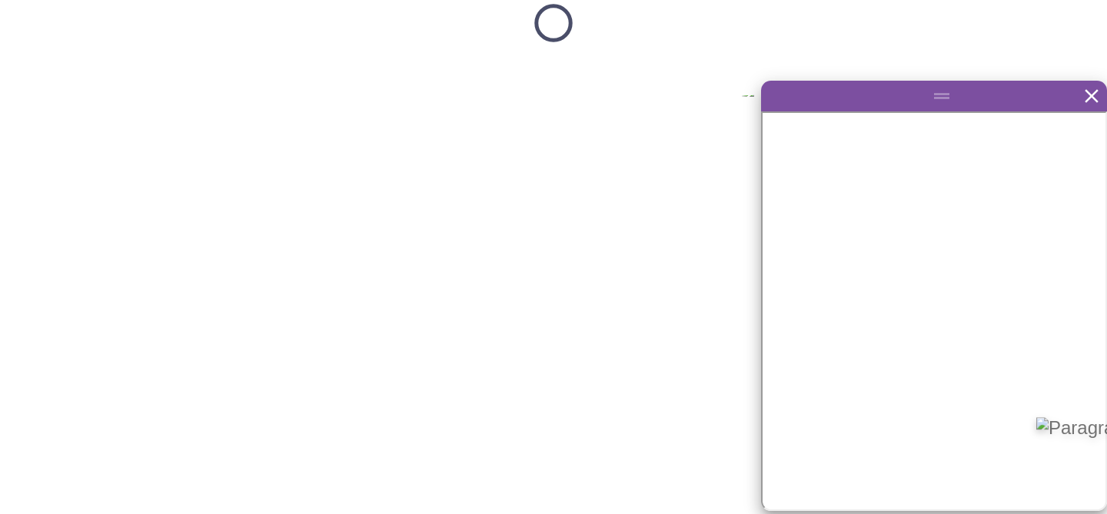
scroll to position [0, 0]
